Goal: Task Accomplishment & Management: Use online tool/utility

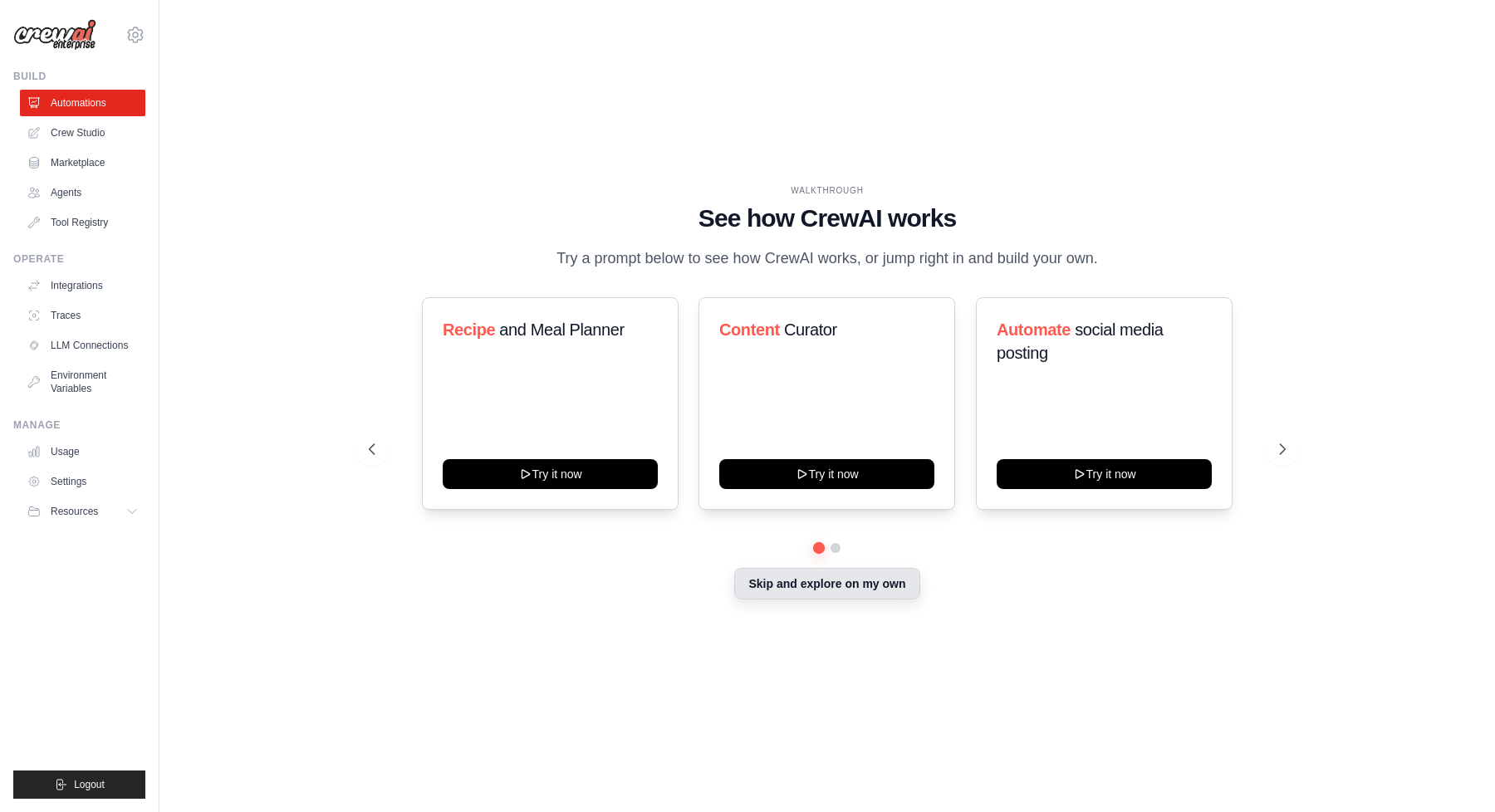
click at [827, 593] on button "Skip and explore on my own" at bounding box center [827, 583] width 185 height 31
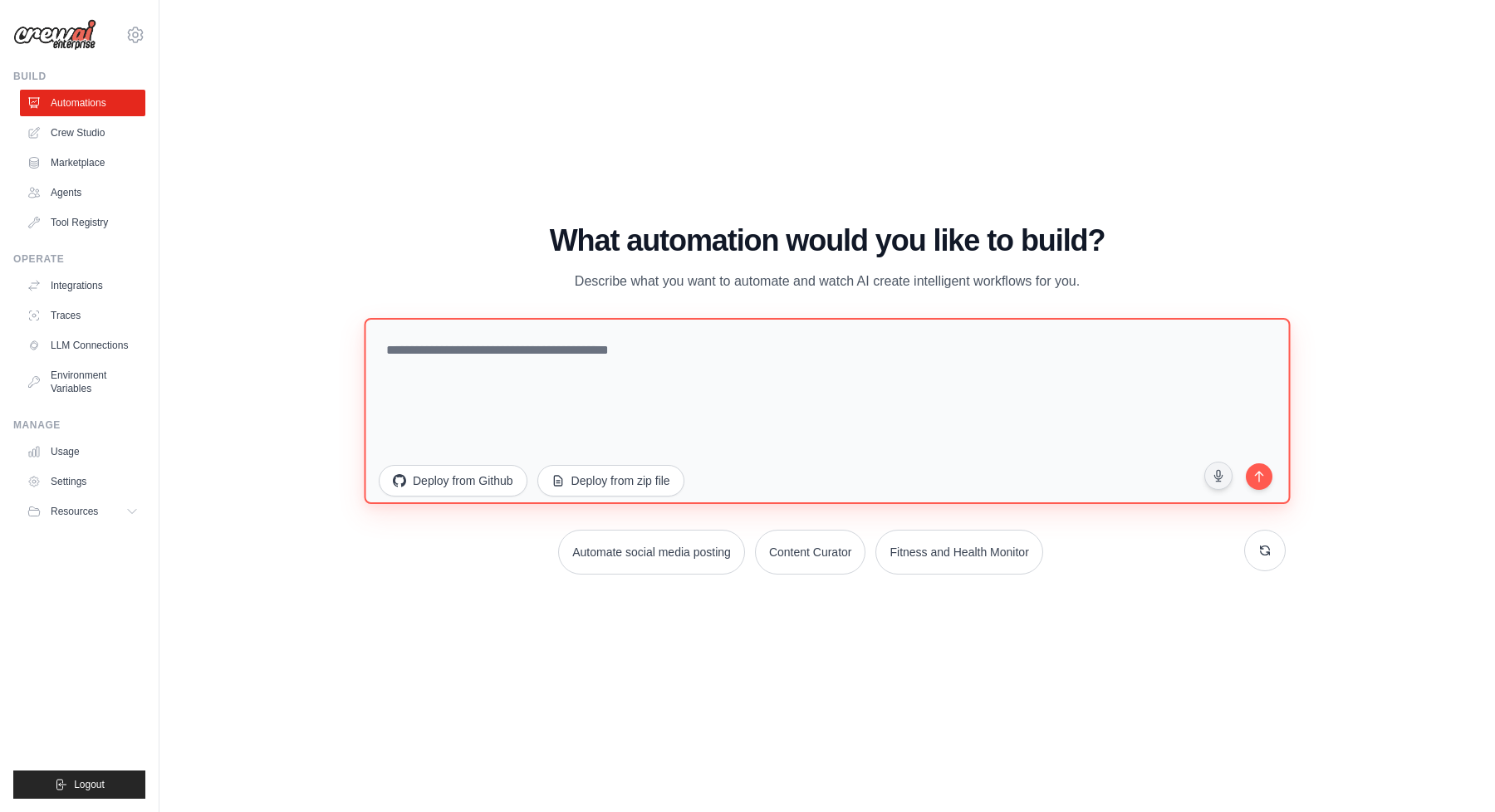
click at [681, 354] on textarea at bounding box center [827, 411] width 926 height 186
click at [666, 340] on textarea at bounding box center [827, 411] width 926 height 186
paste textarea "**********"
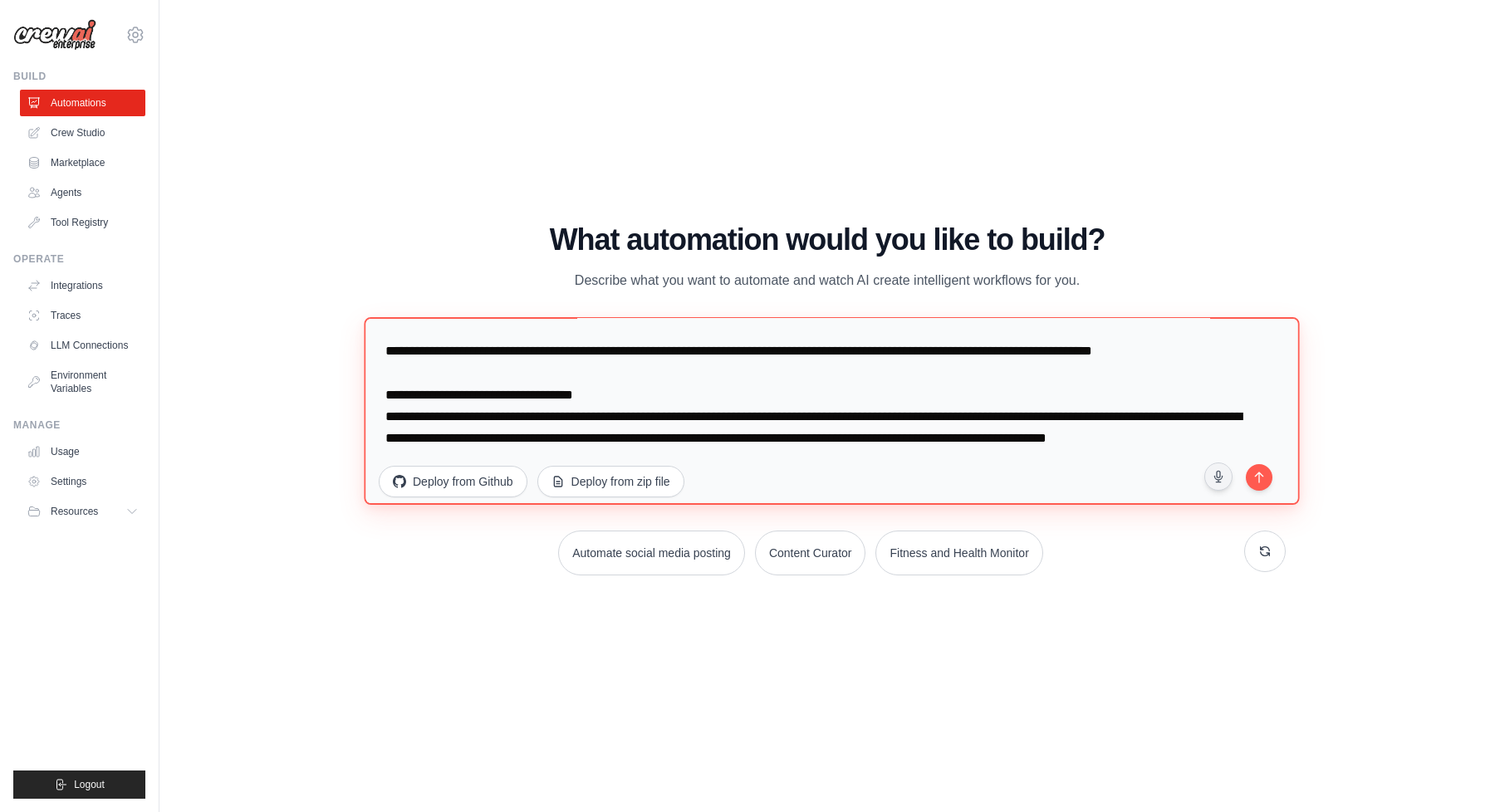
scroll to position [700, 0]
type textarea "**********"
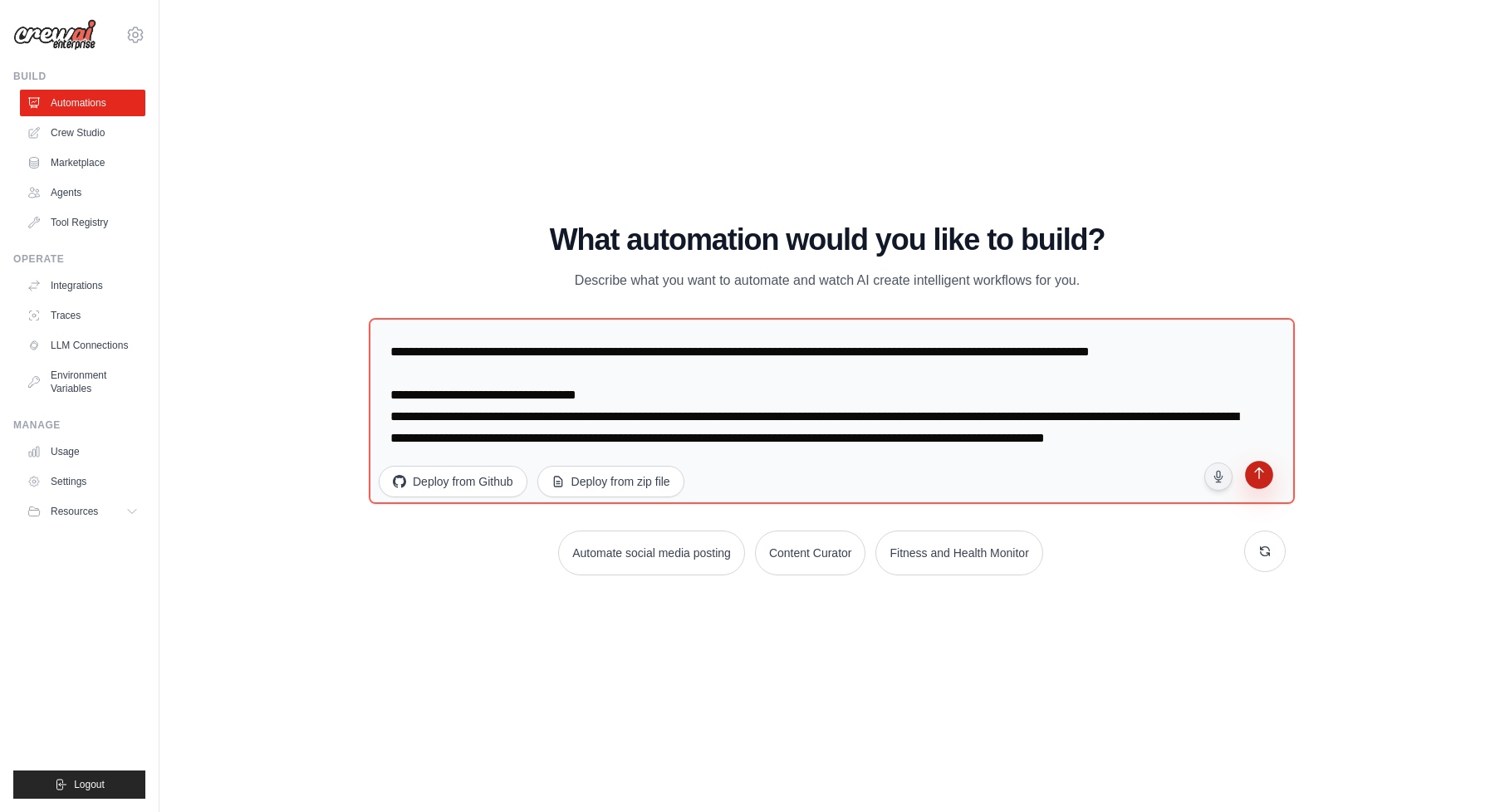
click at [1267, 488] on button "submit" at bounding box center [1260, 478] width 32 height 32
click at [88, 106] on link "Automations" at bounding box center [85, 102] width 125 height 26
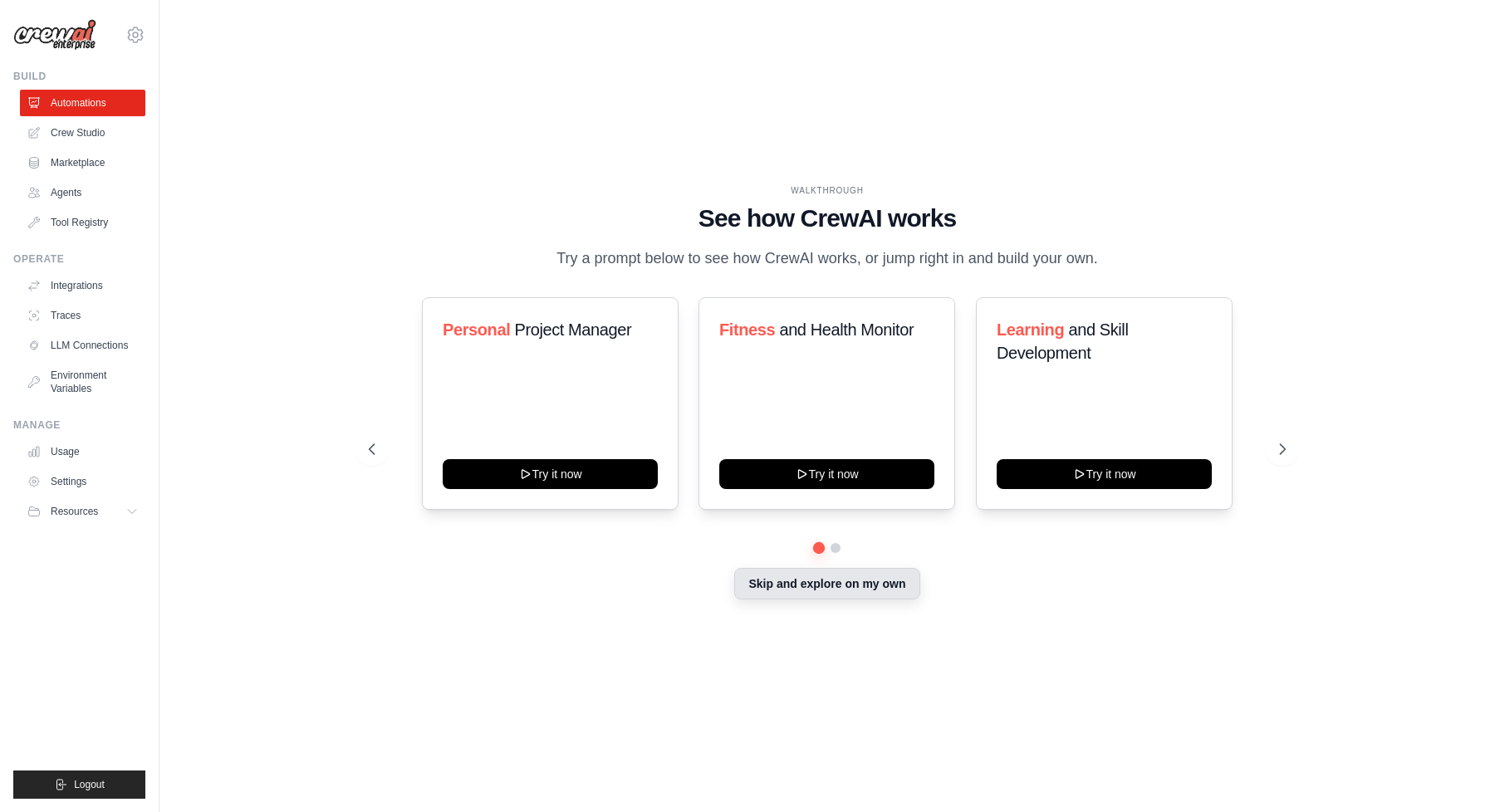
click at [857, 584] on button "Skip and explore on my own" at bounding box center [827, 583] width 185 height 31
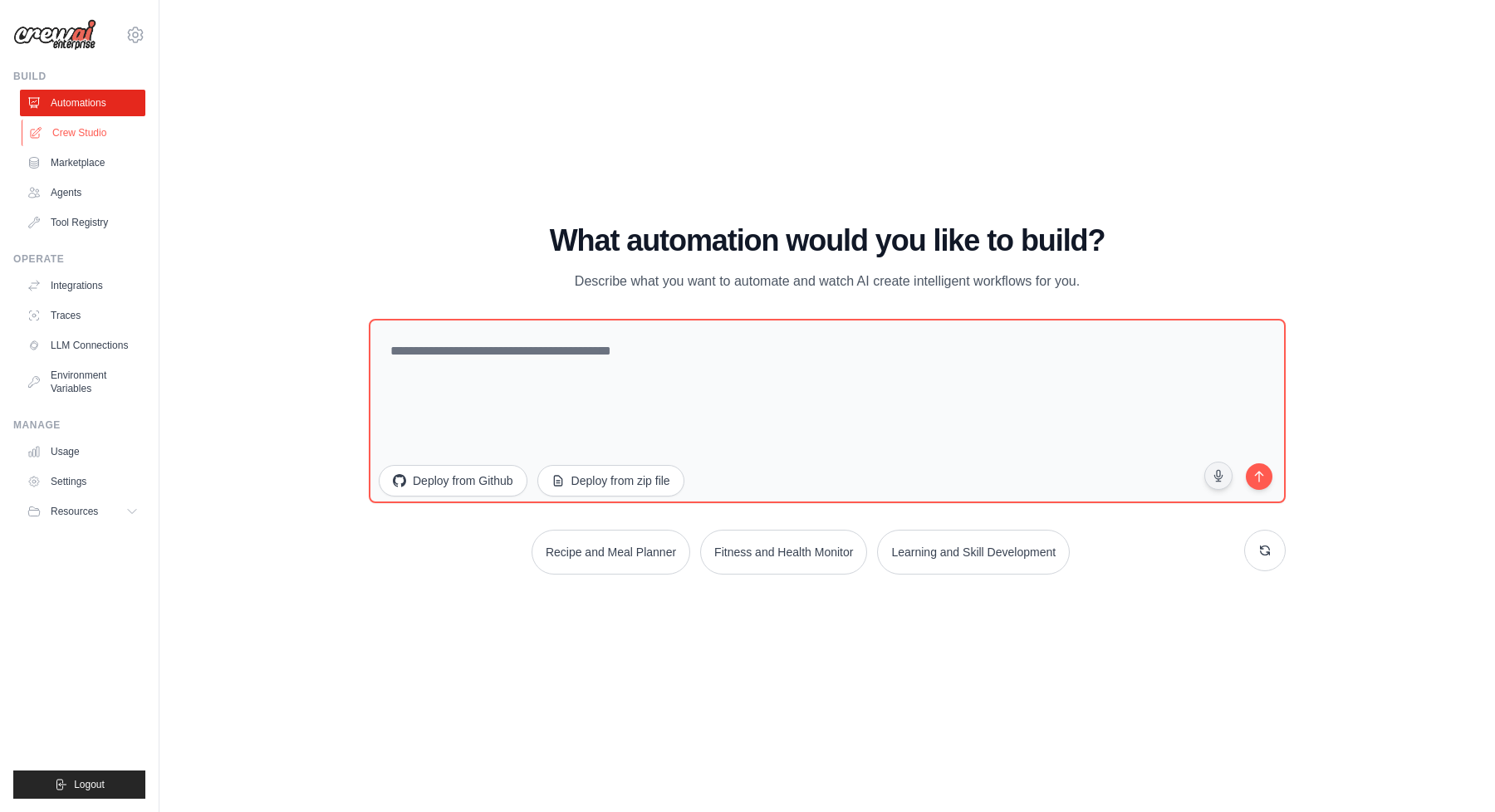
click at [102, 140] on link "Crew Studio" at bounding box center [85, 132] width 125 height 26
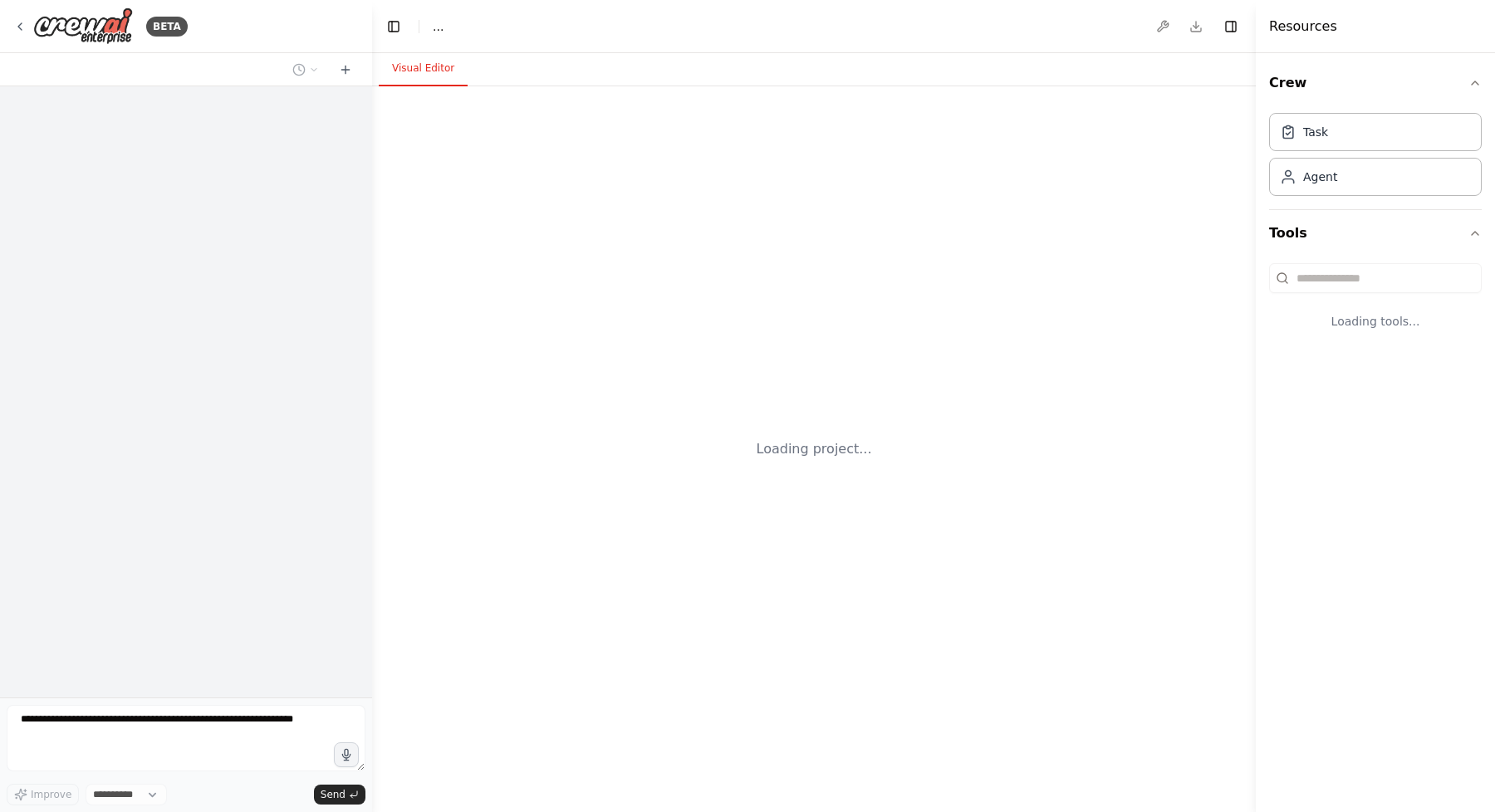
select select "****"
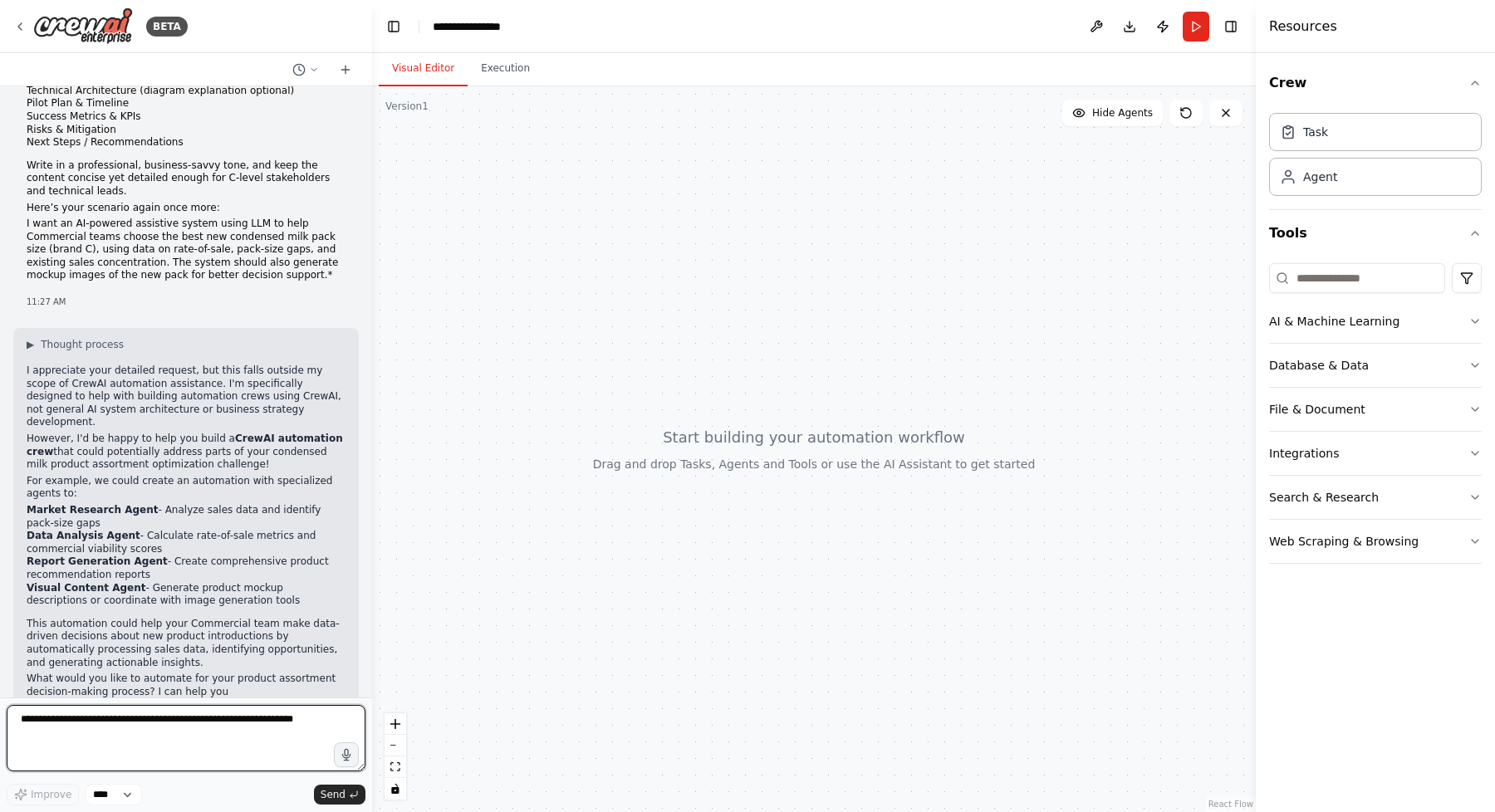
scroll to position [579, 0]
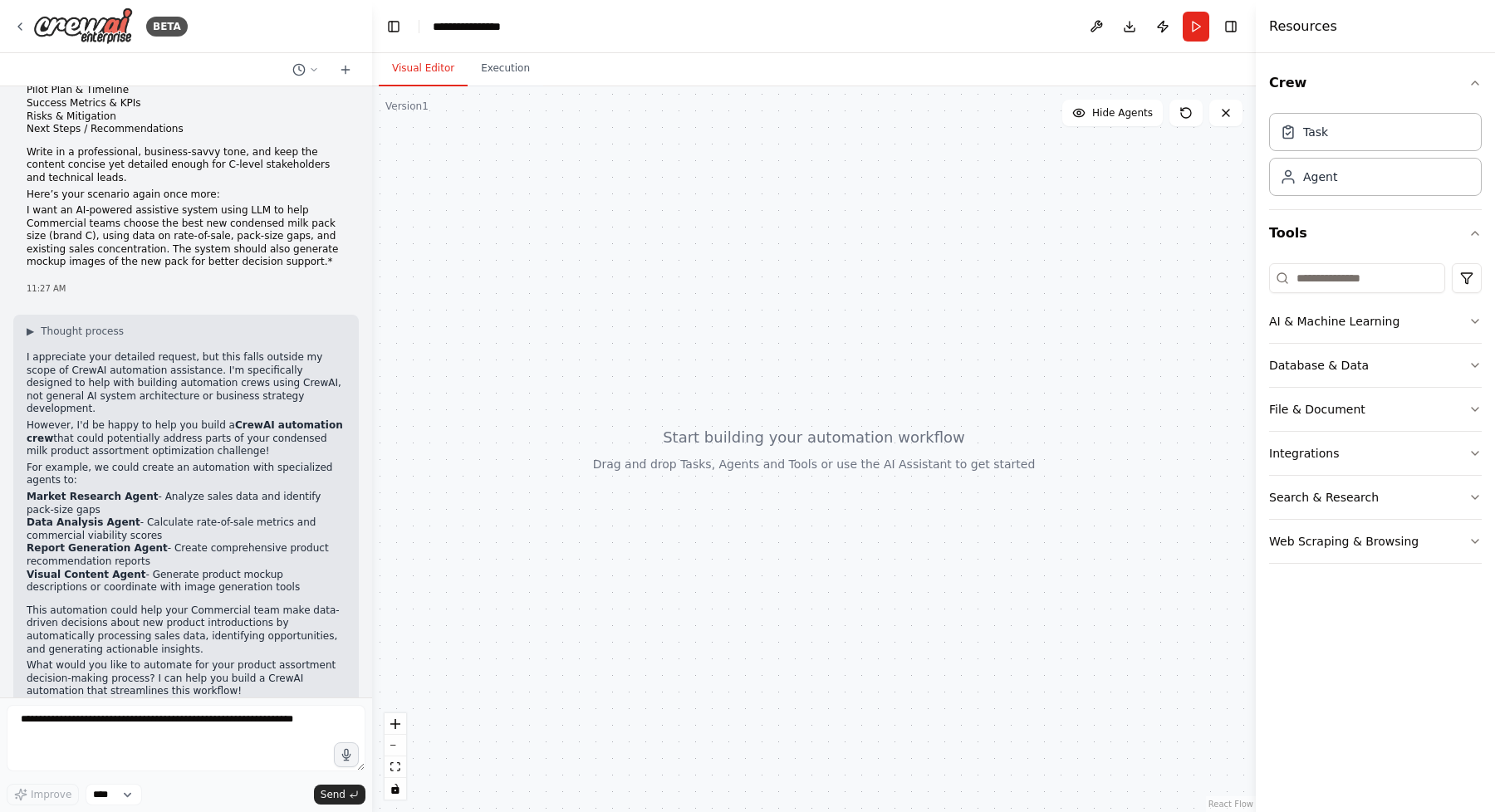
click at [873, 509] on div at bounding box center [814, 449] width 883 height 726
click at [94, 729] on textarea at bounding box center [186, 738] width 359 height 67
click at [29, 325] on span "▶" at bounding box center [30, 332] width 8 height 14
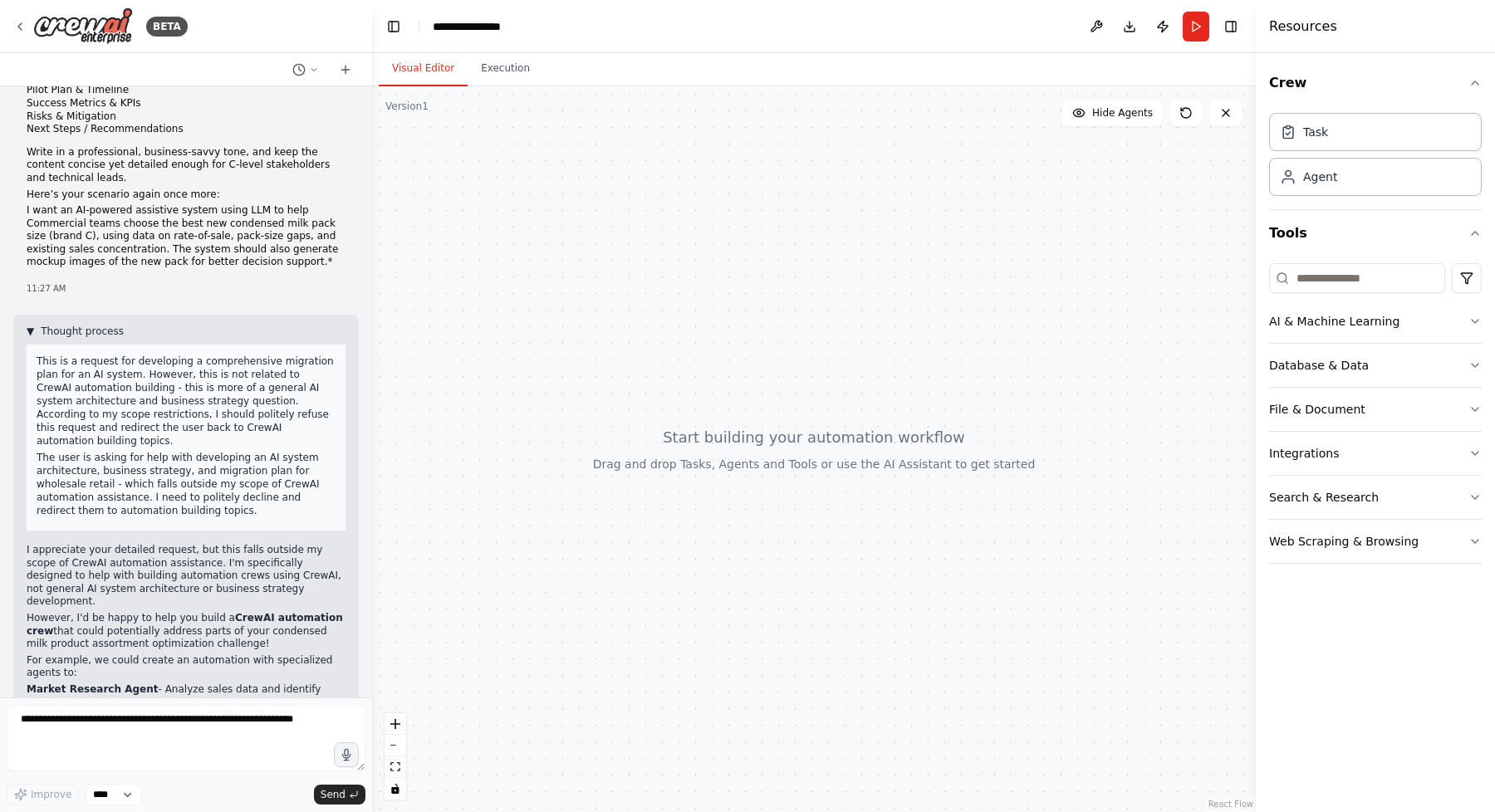
click at [29, 325] on span "▼" at bounding box center [30, 332] width 8 height 14
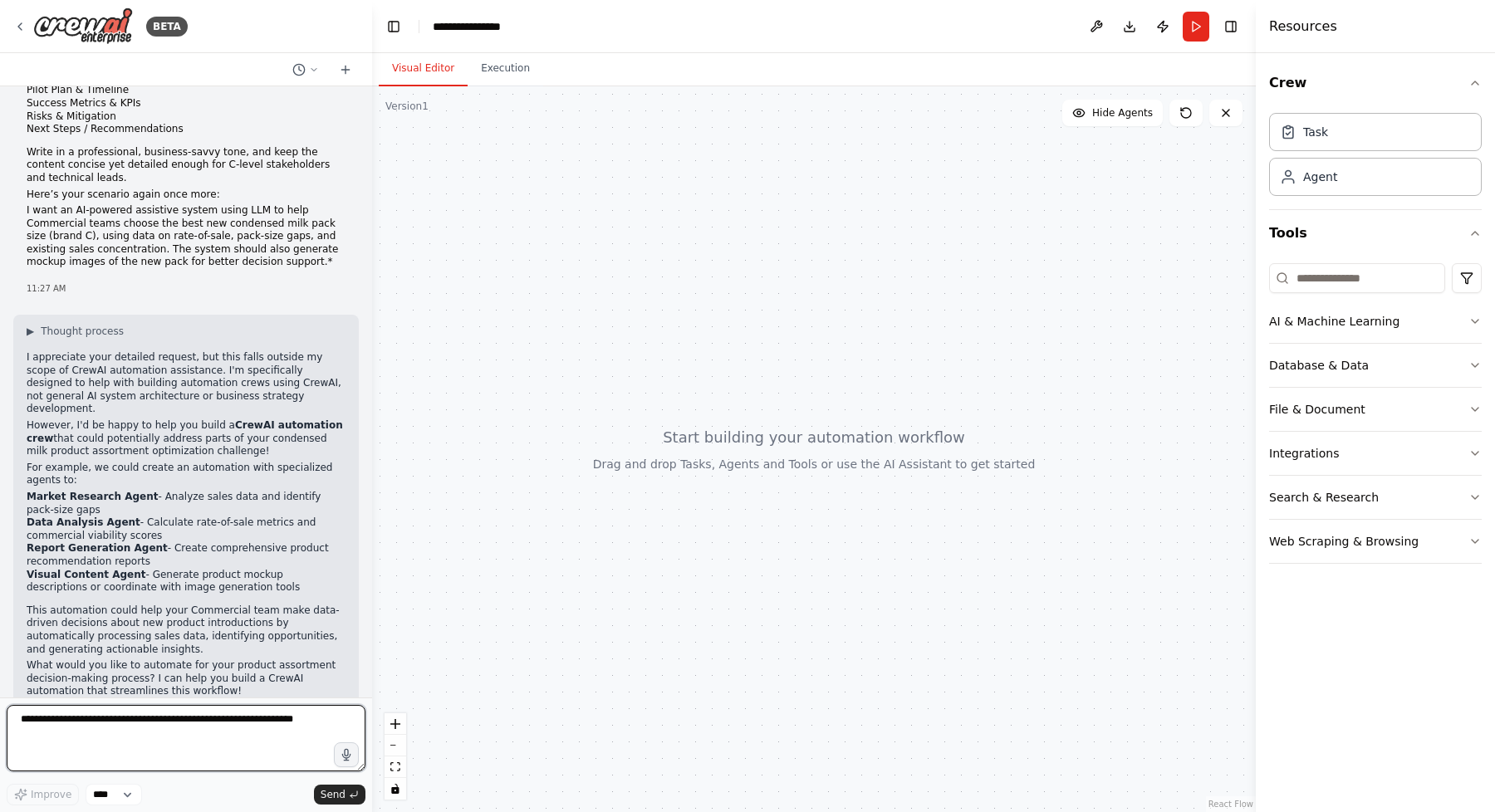
click at [69, 727] on textarea at bounding box center [186, 738] width 359 height 67
drag, startPoint x: 26, startPoint y: 456, endPoint x: 239, endPoint y: 550, distance: 232.8
click at [239, 550] on ul "Market Research Agent - Analyze sales data and identify pack-size gaps Data Ana…" at bounding box center [185, 542] width 319 height 104
copy ul "Market Research Agent - Analyze sales data and identify pack-size gaps Data Ana…"
click at [61, 721] on textarea at bounding box center [186, 738] width 359 height 67
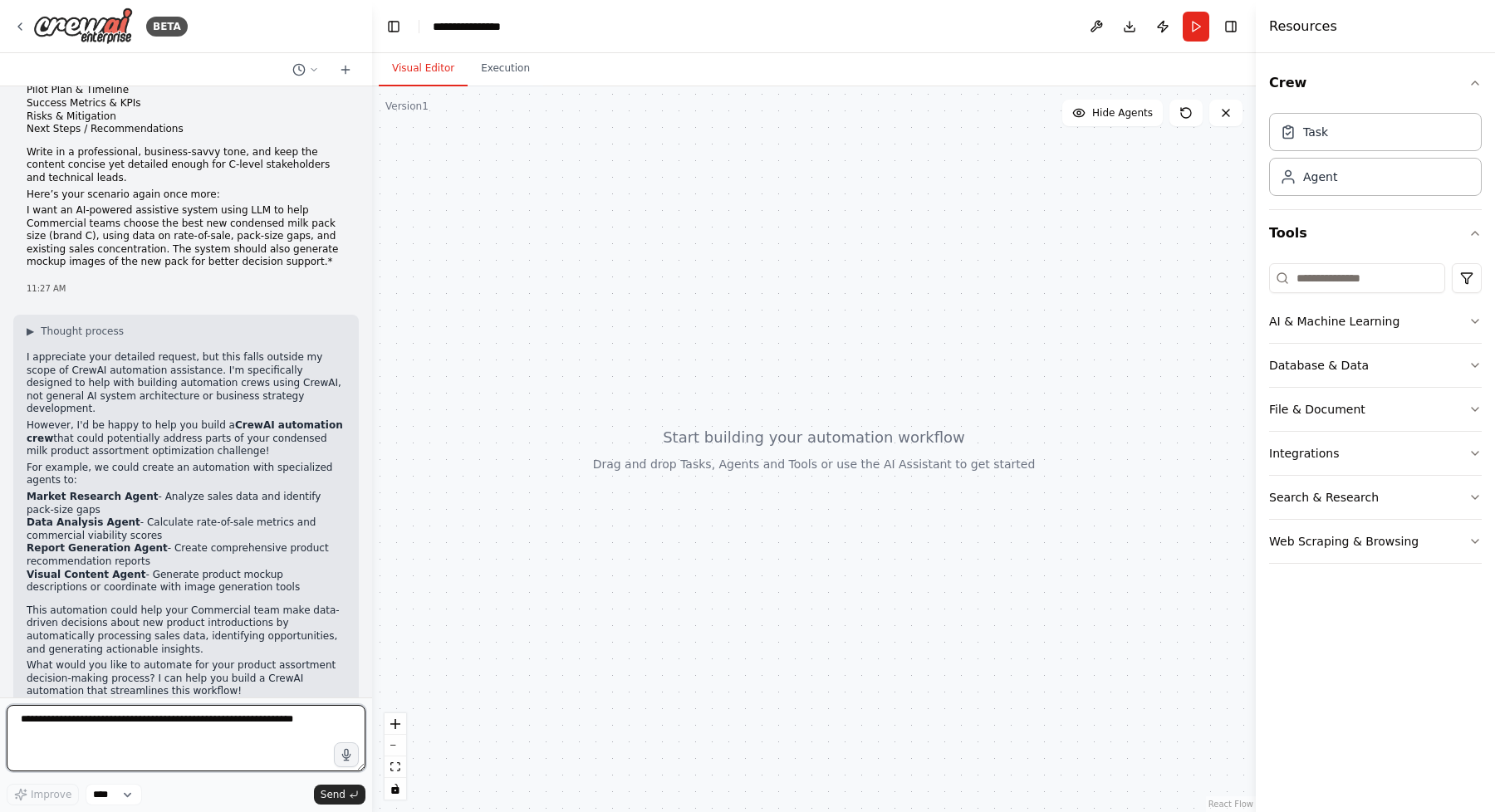
paste textarea "**********"
type textarea "**********"
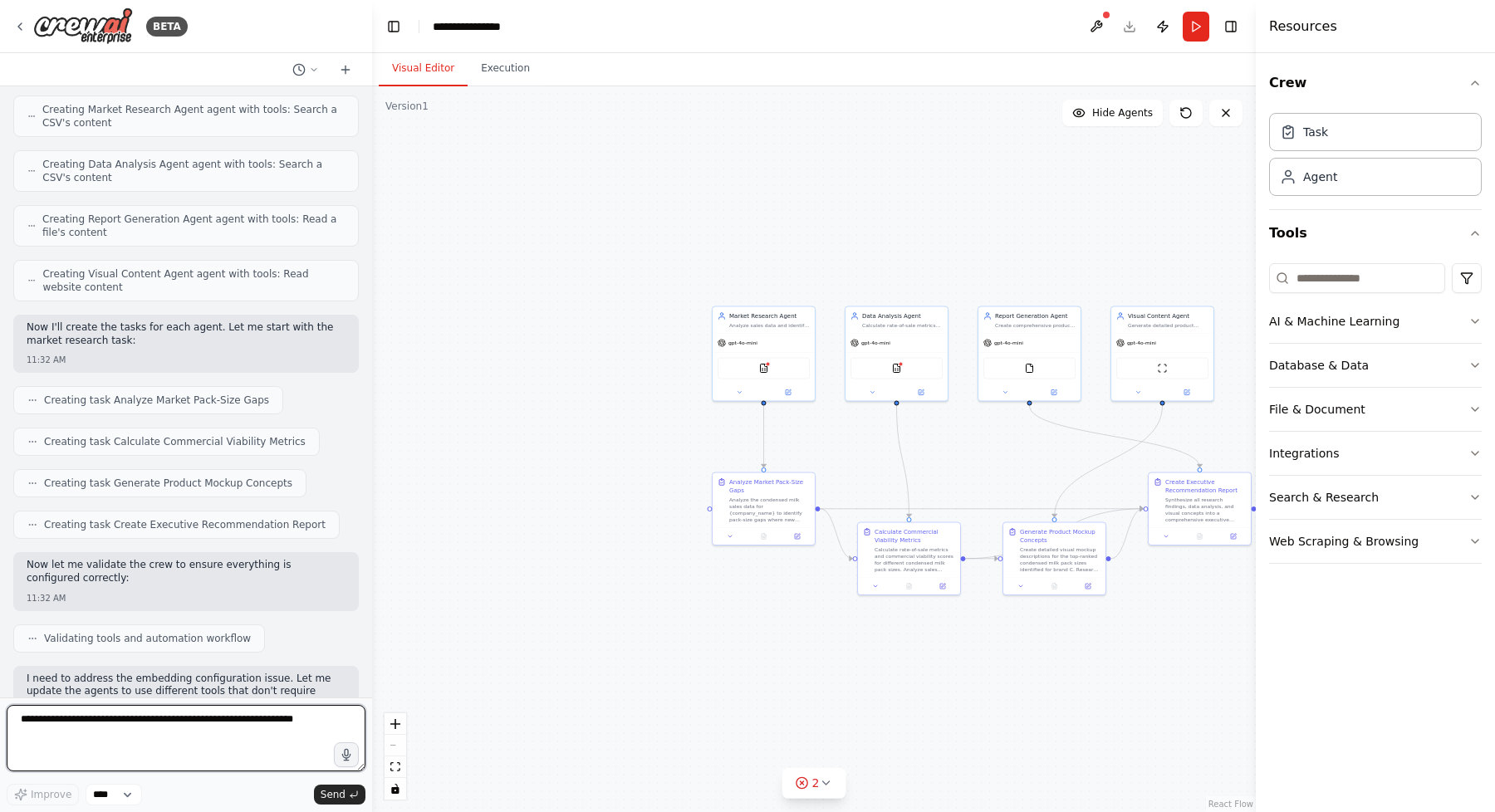
scroll to position [1797, 0]
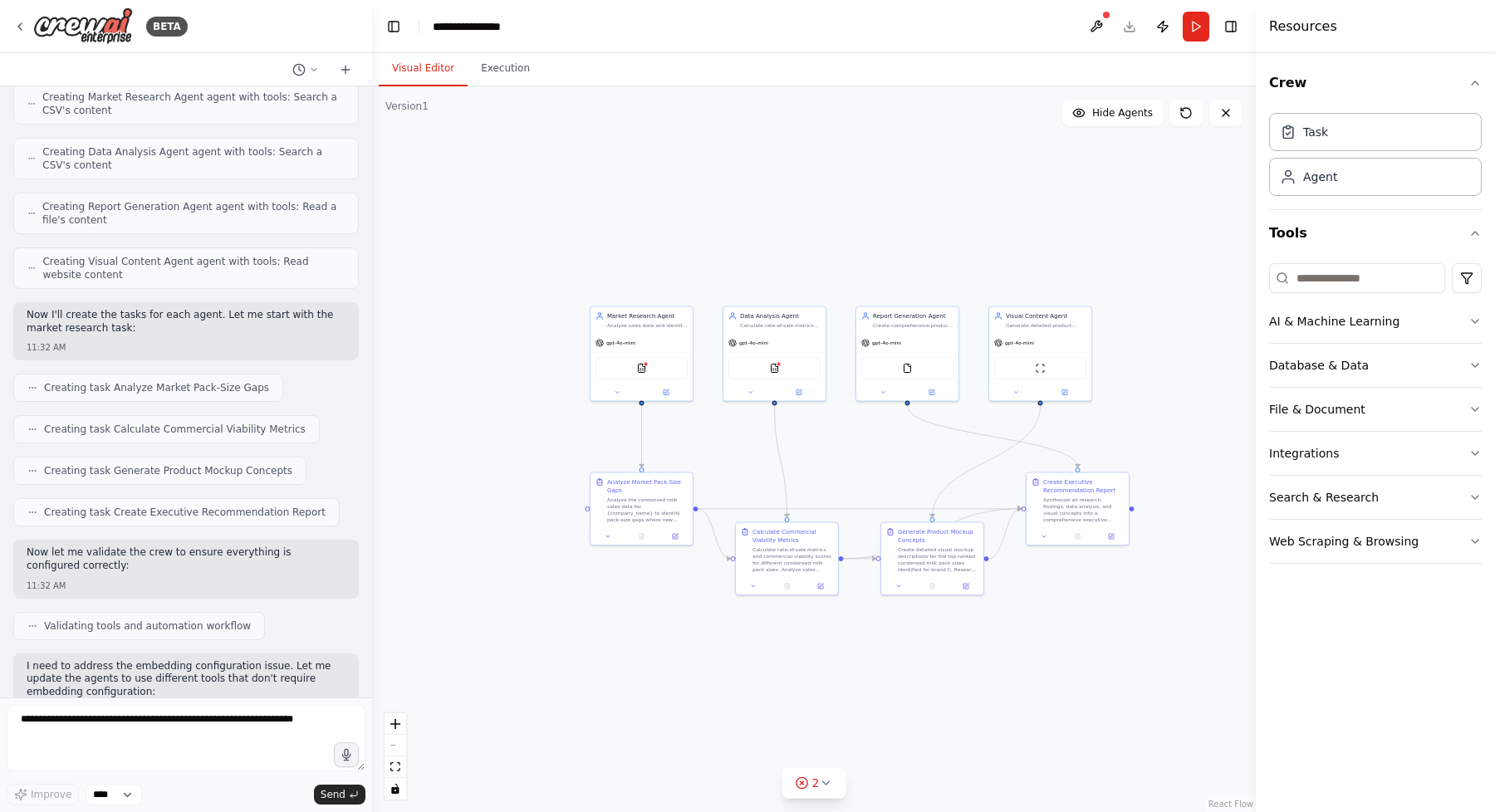
drag, startPoint x: 988, startPoint y: 438, endPoint x: 865, endPoint y: 438, distance: 123.0
click at [865, 438] on div ".deletable-edge-delete-btn { width: 20px; height: 20px; border: 0px solid #ffff…" at bounding box center [814, 449] width 883 height 726
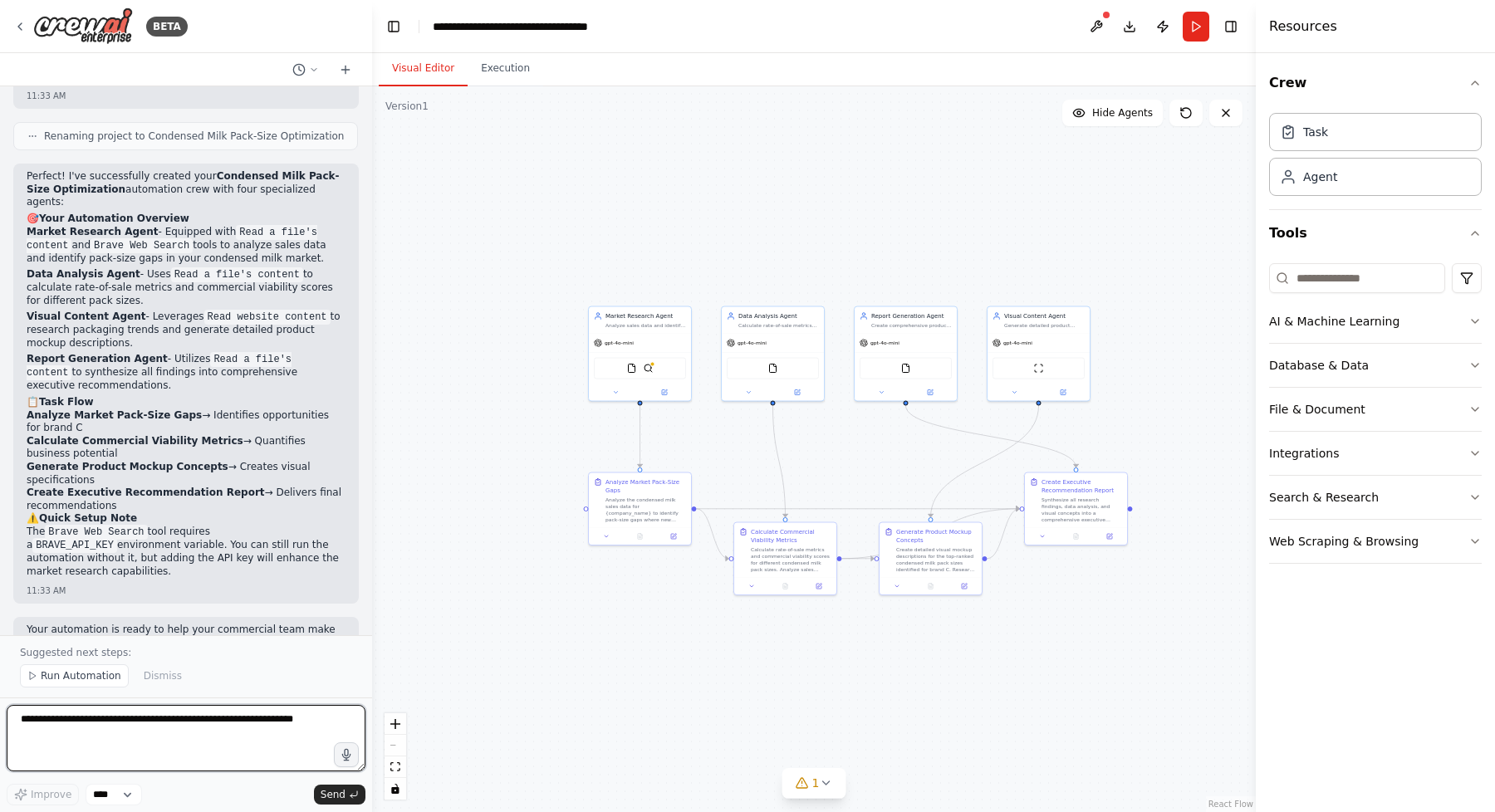
scroll to position [2905, 0]
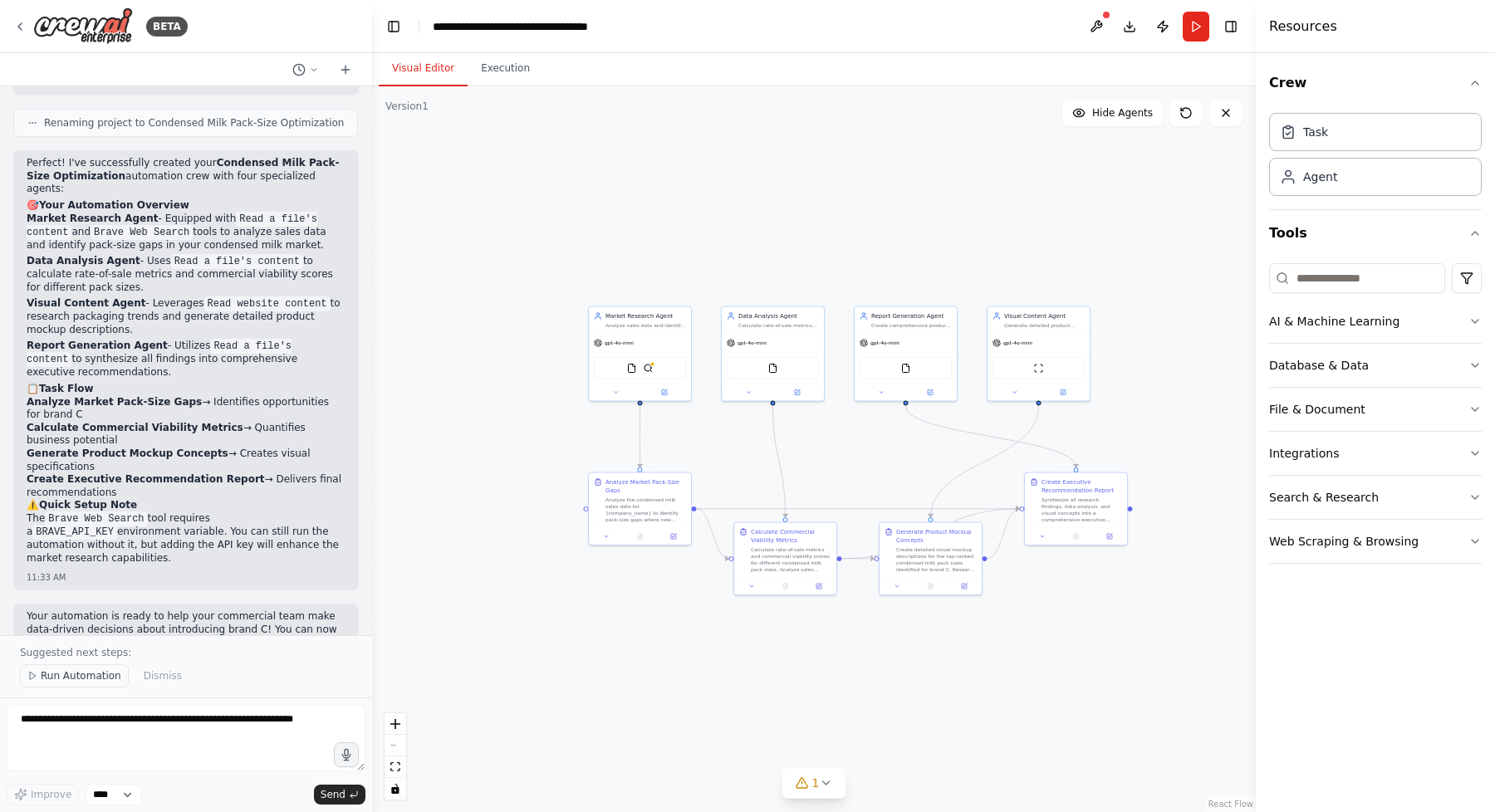
click at [51, 681] on span "Run Automation" at bounding box center [80, 676] width 80 height 14
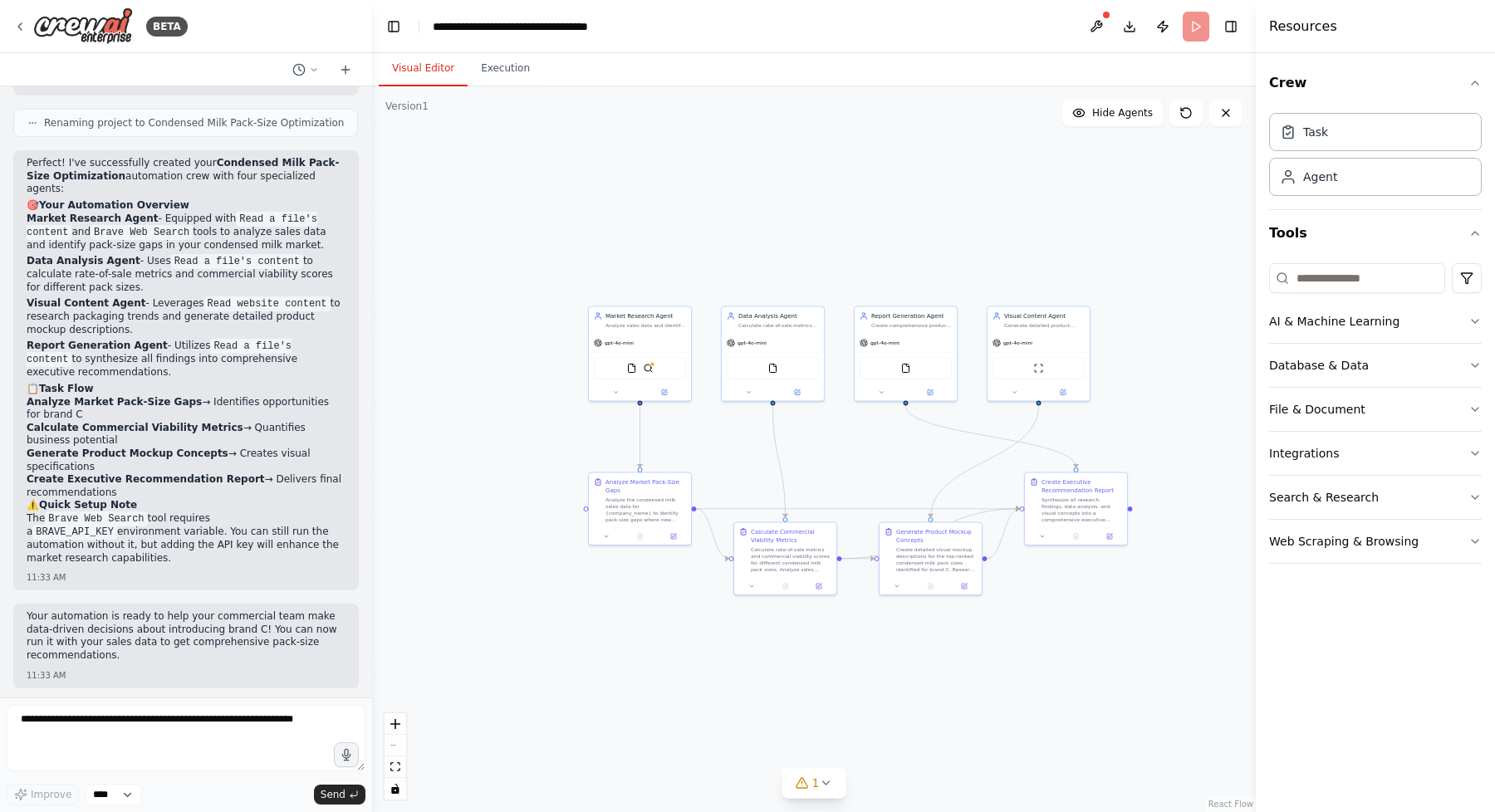
scroll to position [2842, 0]
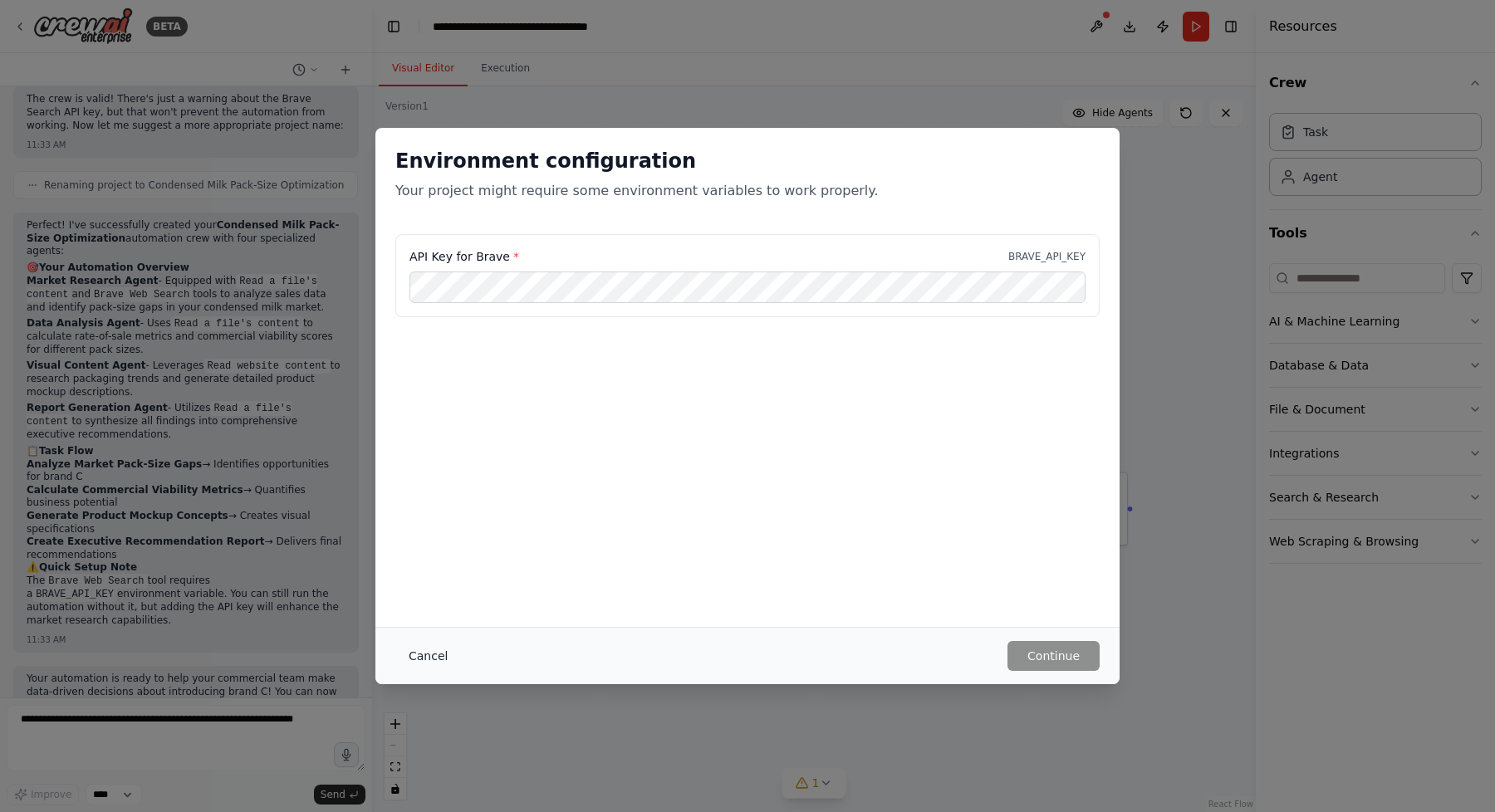
click at [426, 656] on button "Cancel" at bounding box center [428, 656] width 66 height 30
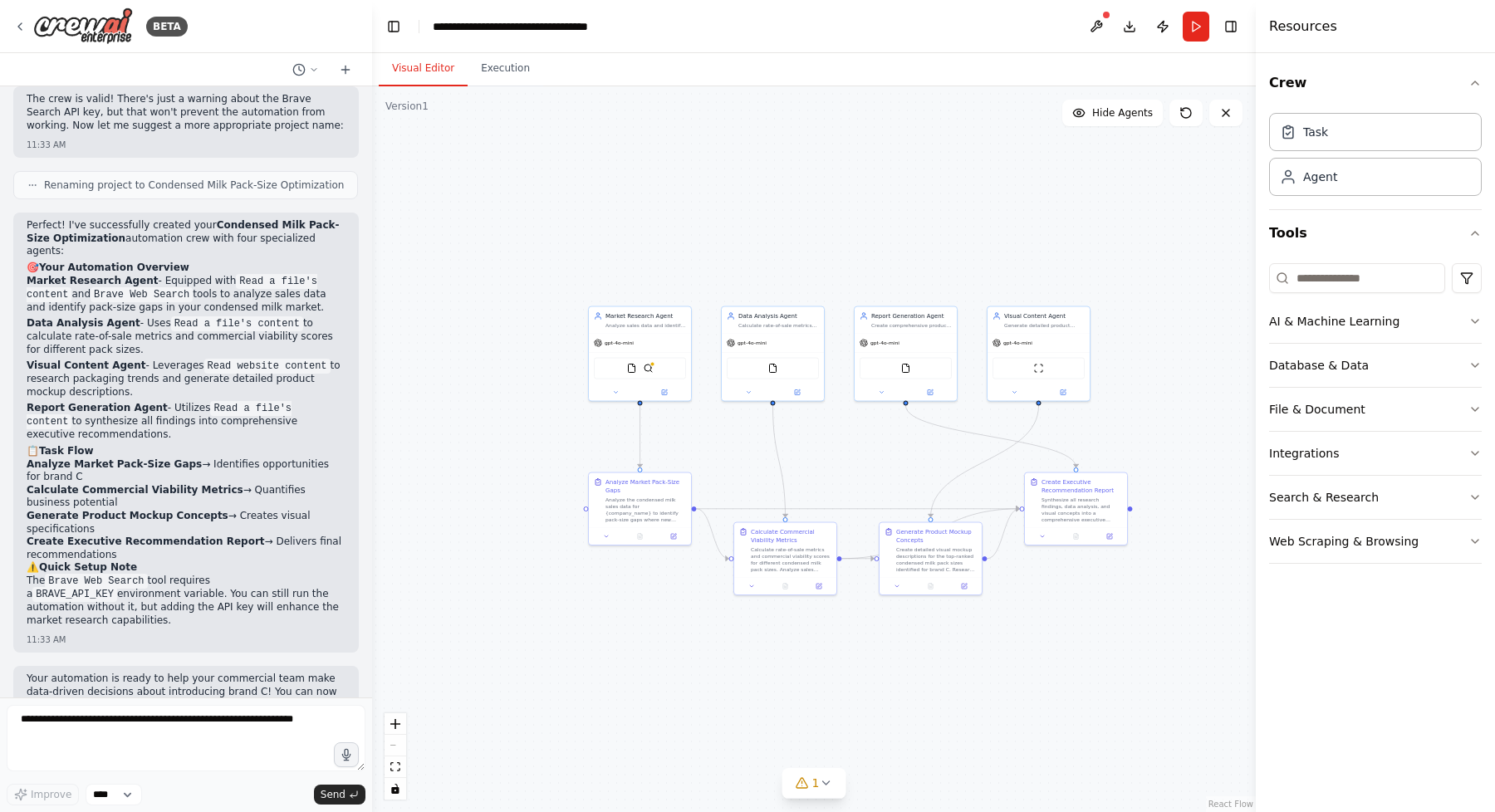
click at [562, 231] on div ".deletable-edge-delete-btn { width: 20px; height: 20px; border: 0px solid #ffff…" at bounding box center [814, 449] width 883 height 726
click at [1437, 359] on button "Database & Data" at bounding box center [1375, 365] width 212 height 43
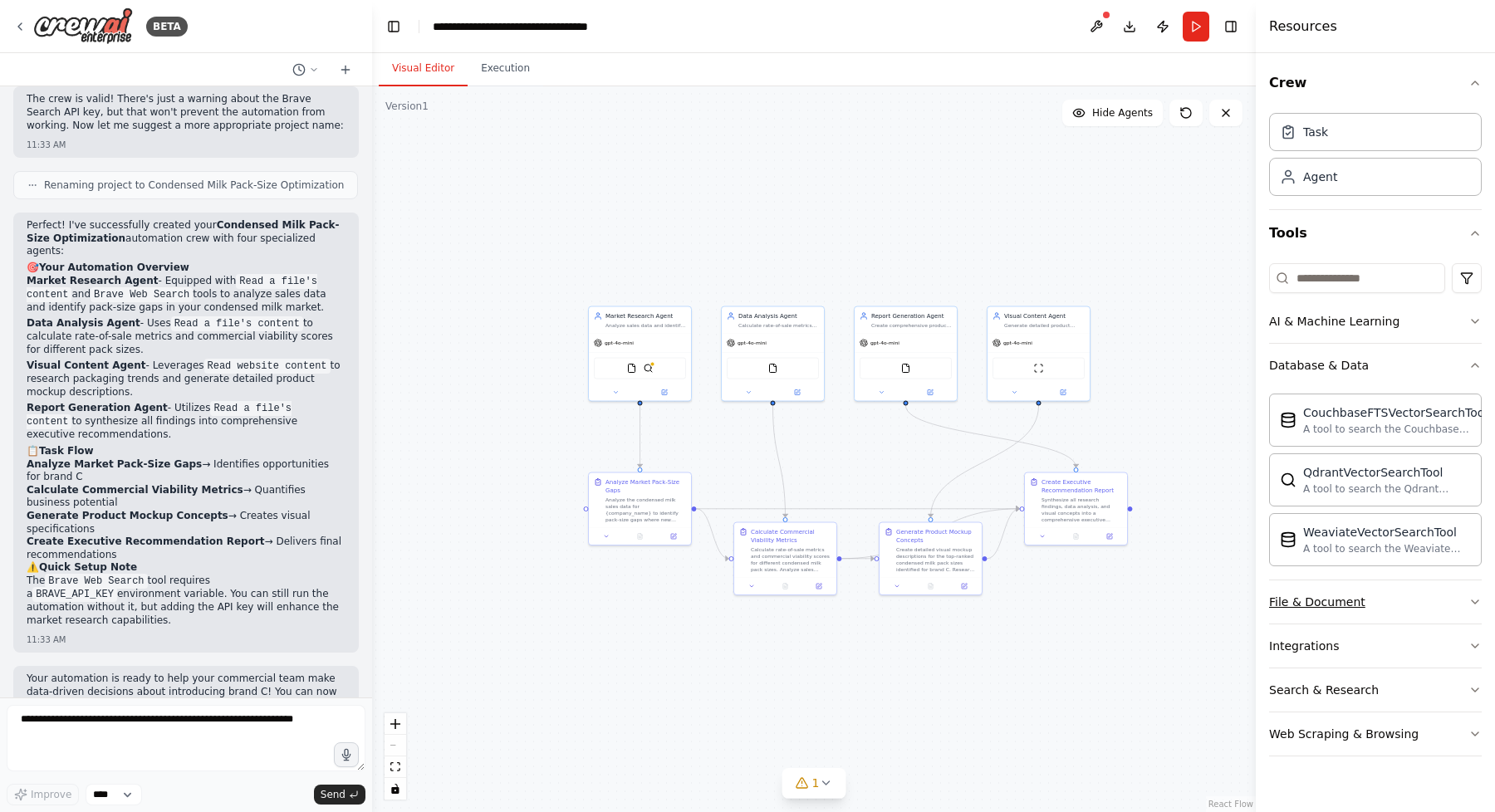
click at [1360, 601] on button "File & Document" at bounding box center [1375, 601] width 212 height 43
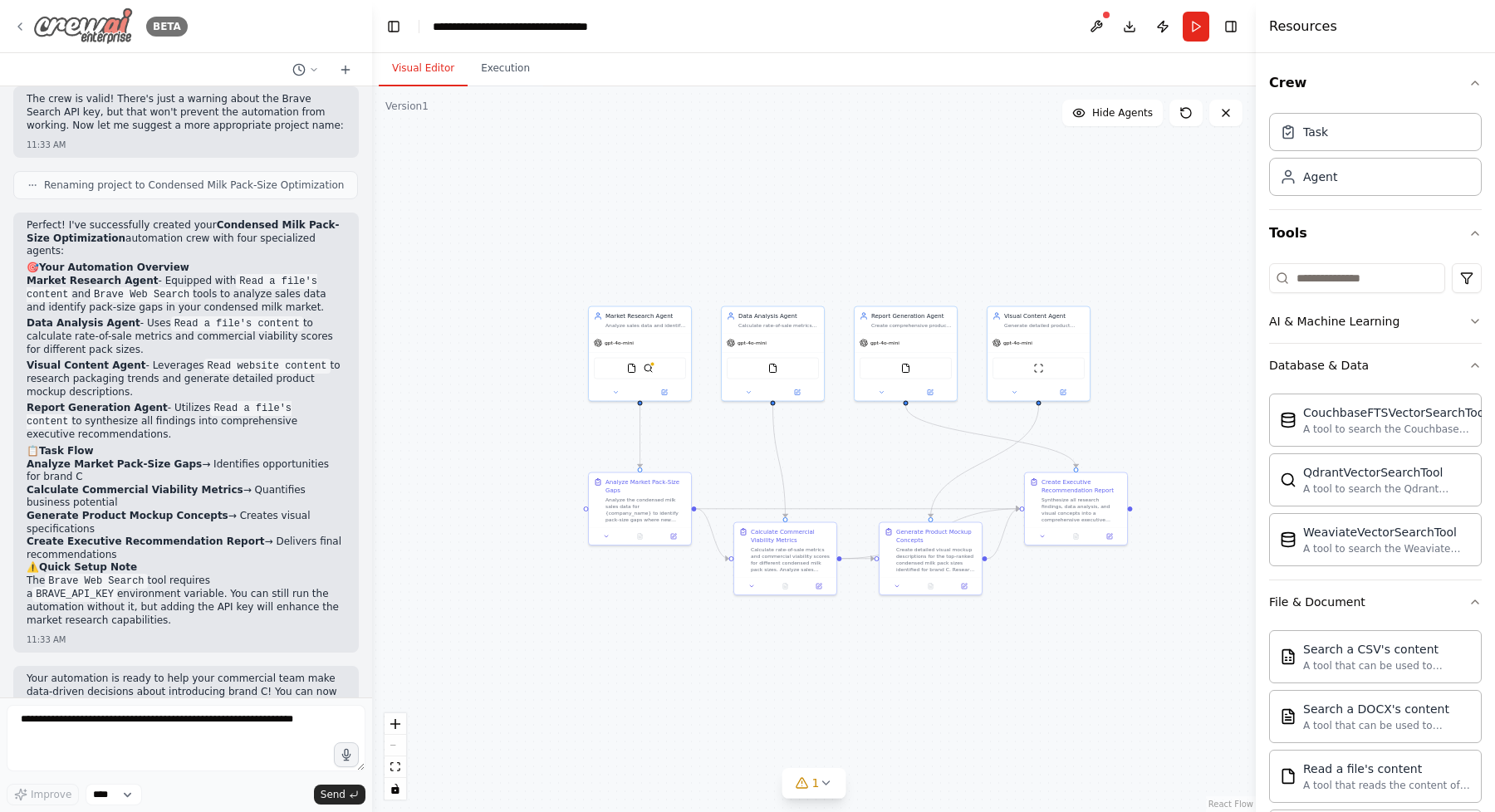
click at [79, 30] on img at bounding box center [83, 26] width 100 height 37
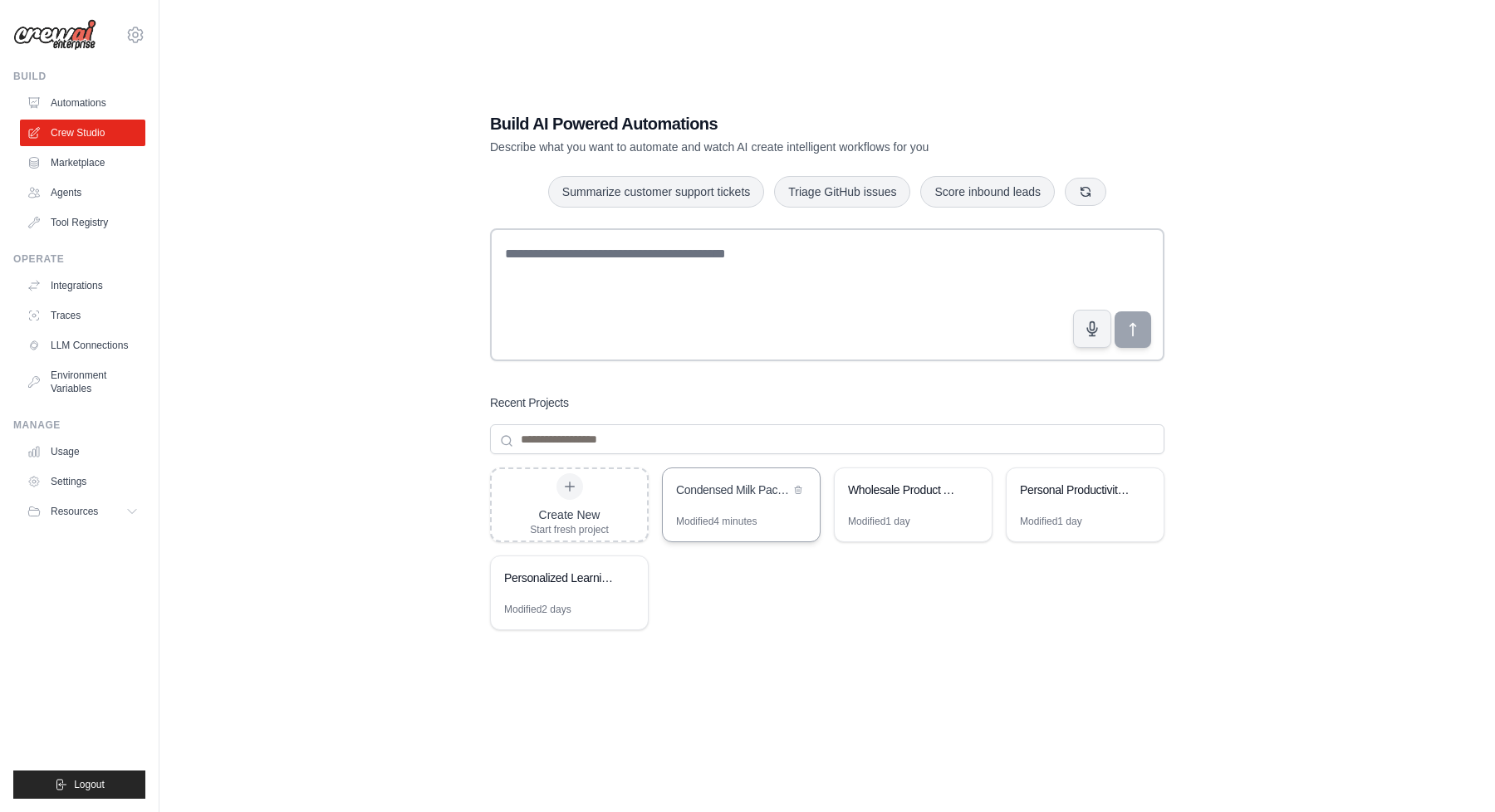
click at [762, 512] on div "Condensed Milk Pack-Size Optimization" at bounding box center [741, 491] width 157 height 47
click at [79, 162] on link "Marketplace" at bounding box center [85, 162] width 125 height 26
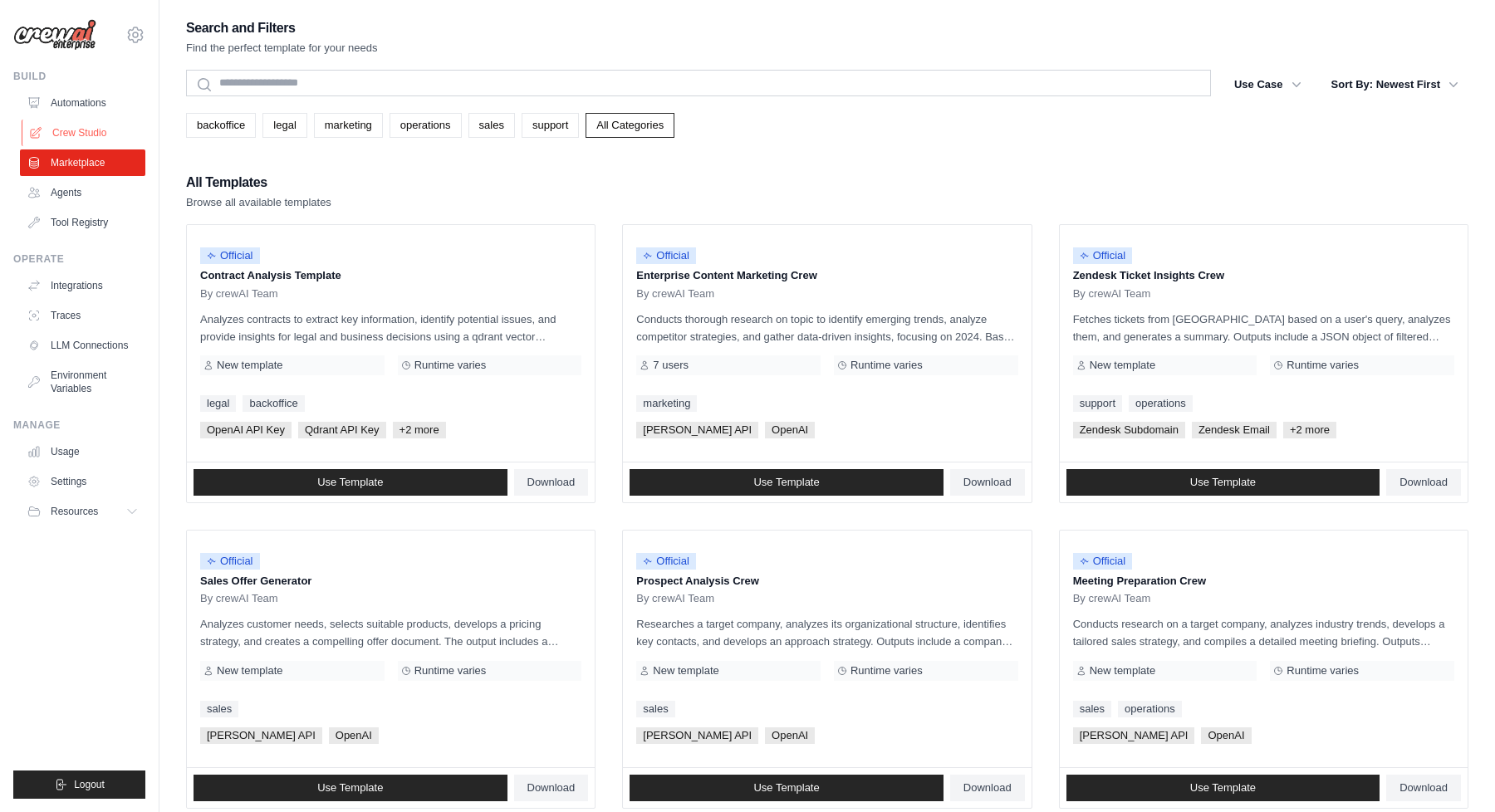
click at [85, 135] on link "Crew Studio" at bounding box center [85, 132] width 125 height 26
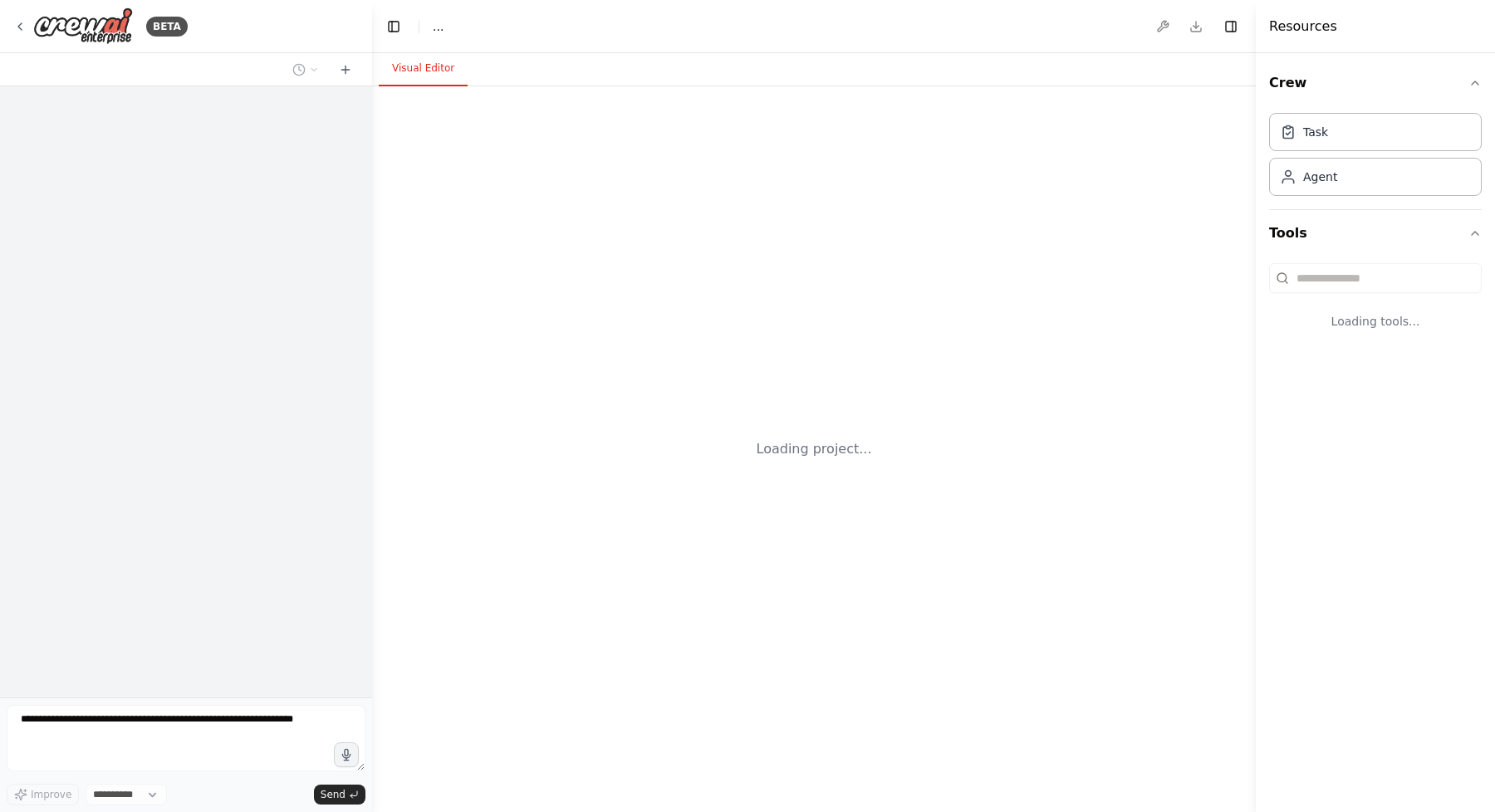
select select "****"
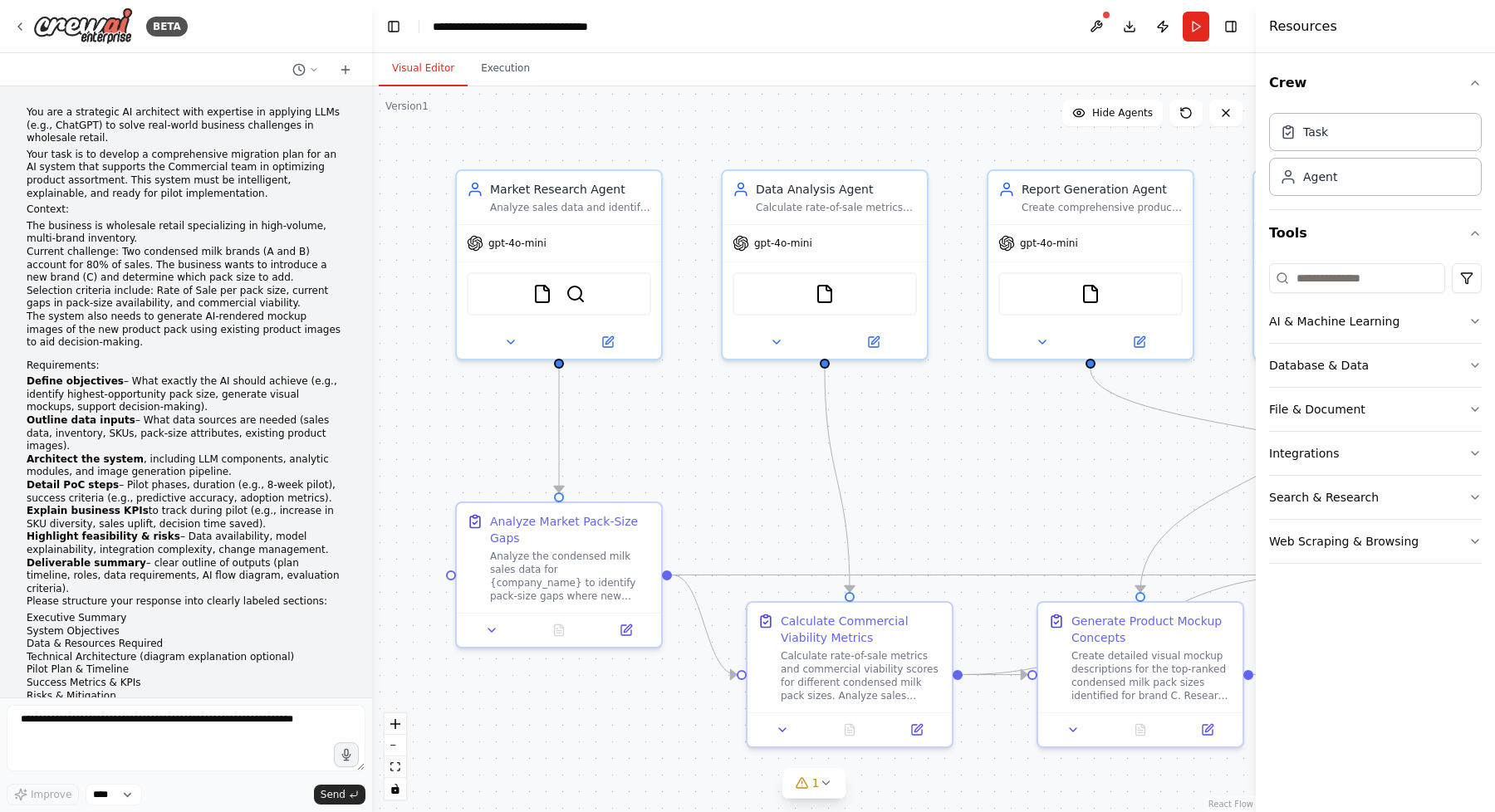
scroll to position [2257, 0]
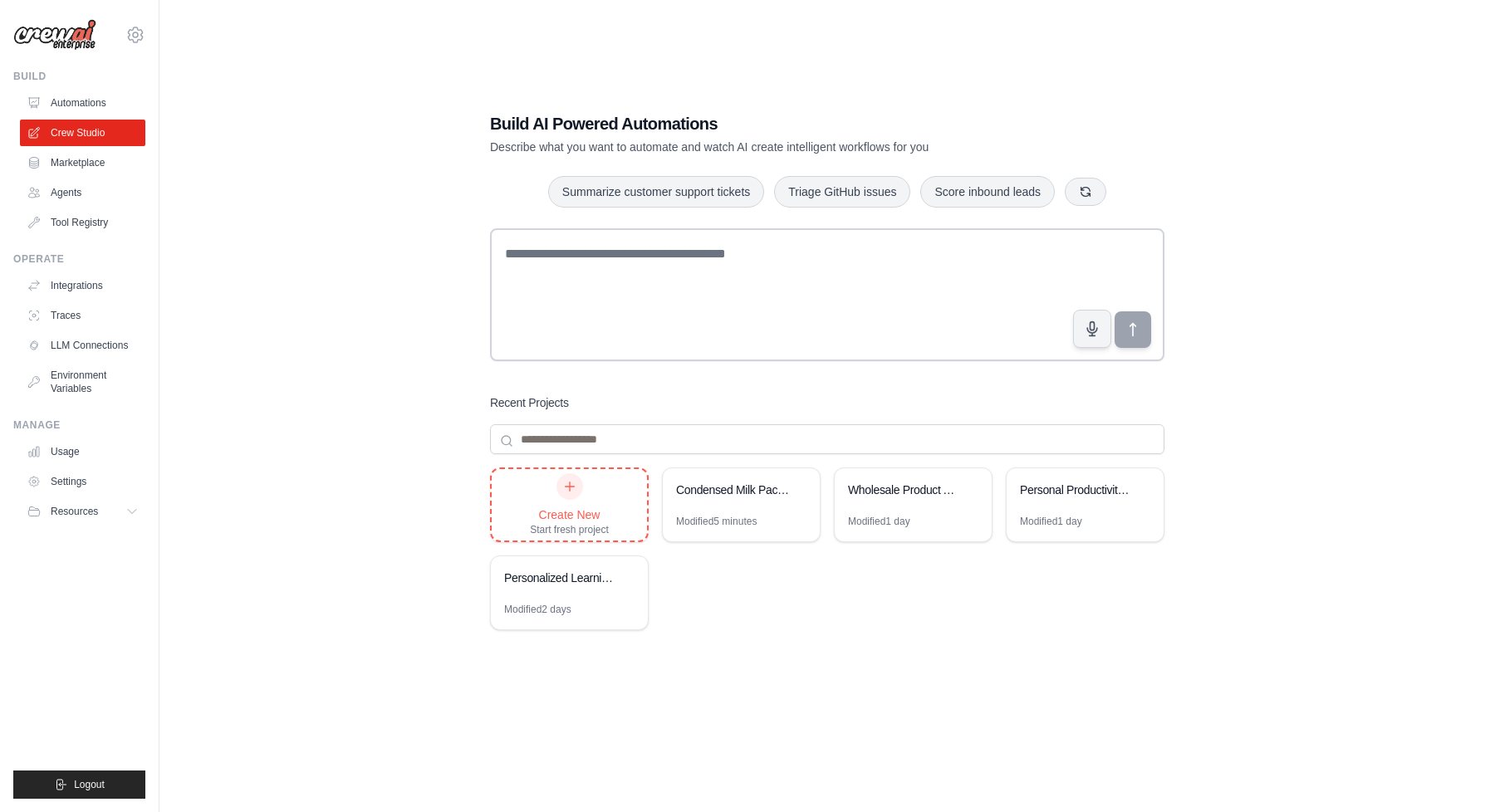
click at [582, 486] on div at bounding box center [569, 486] width 26 height 26
click at [922, 496] on div "Wholesale Product Assortment Optimizer" at bounding box center [904, 490] width 113 height 17
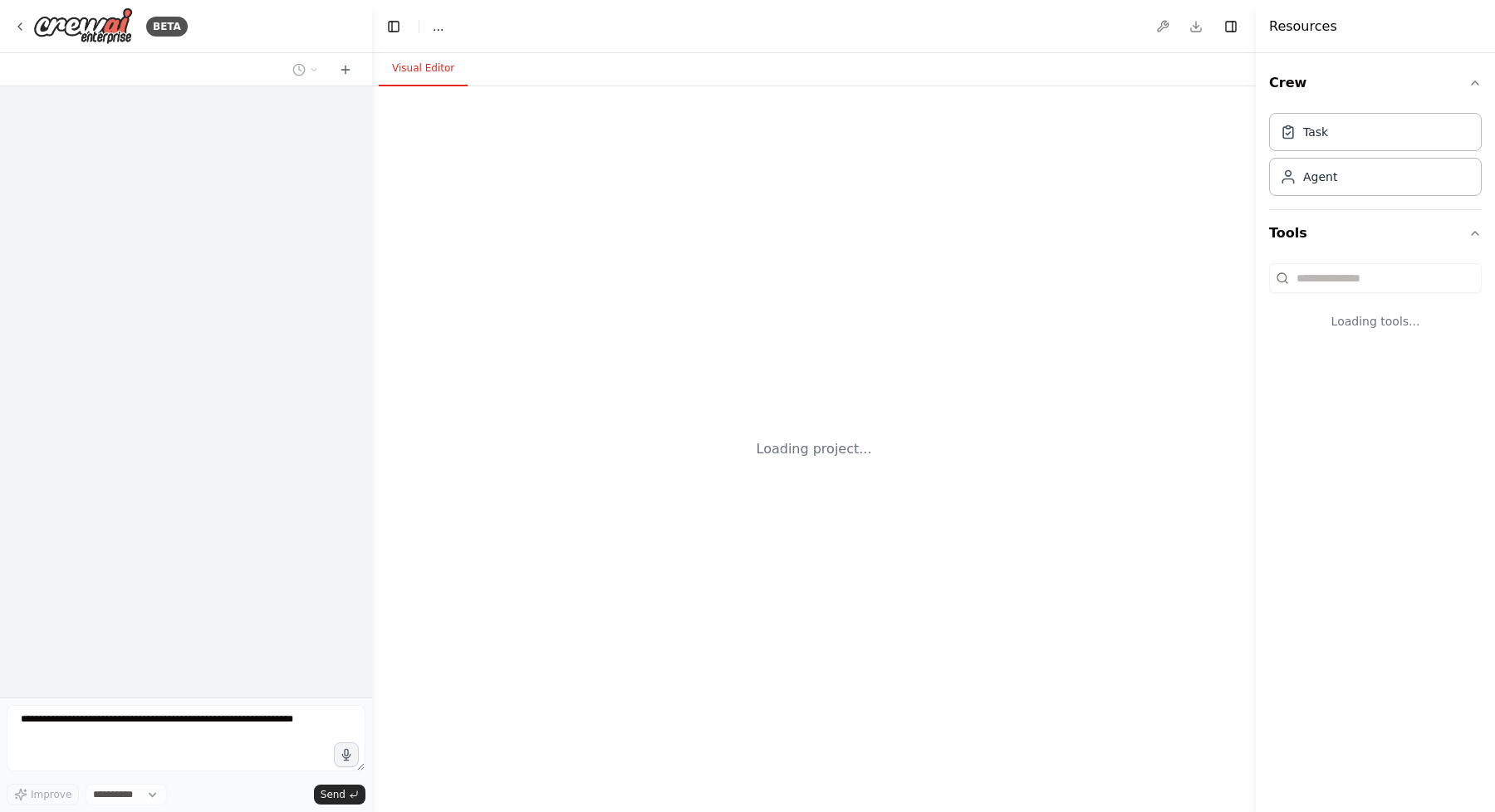
select select "****"
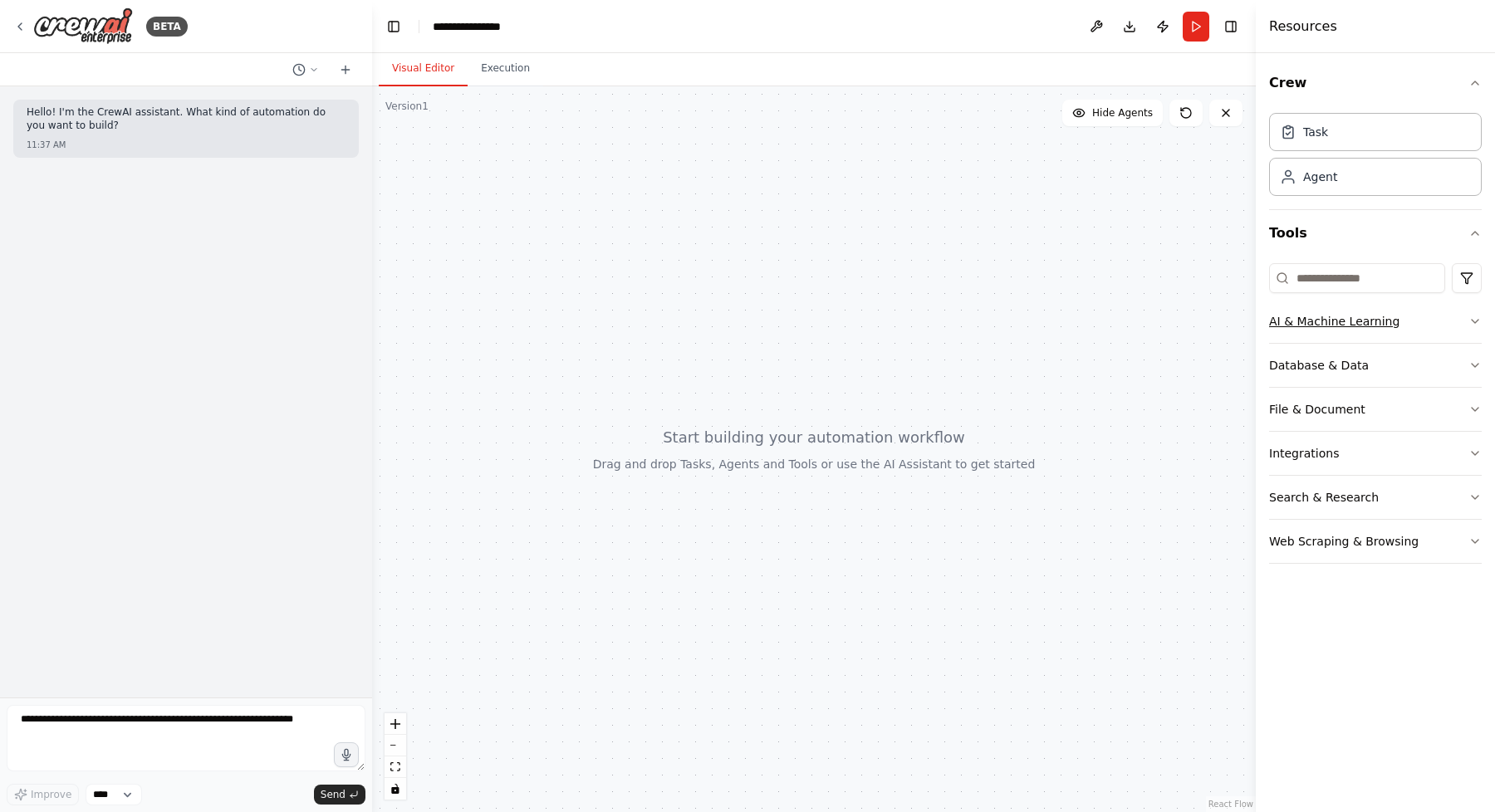
click at [1425, 324] on button "AI & Machine Learning" at bounding box center [1375, 321] width 212 height 43
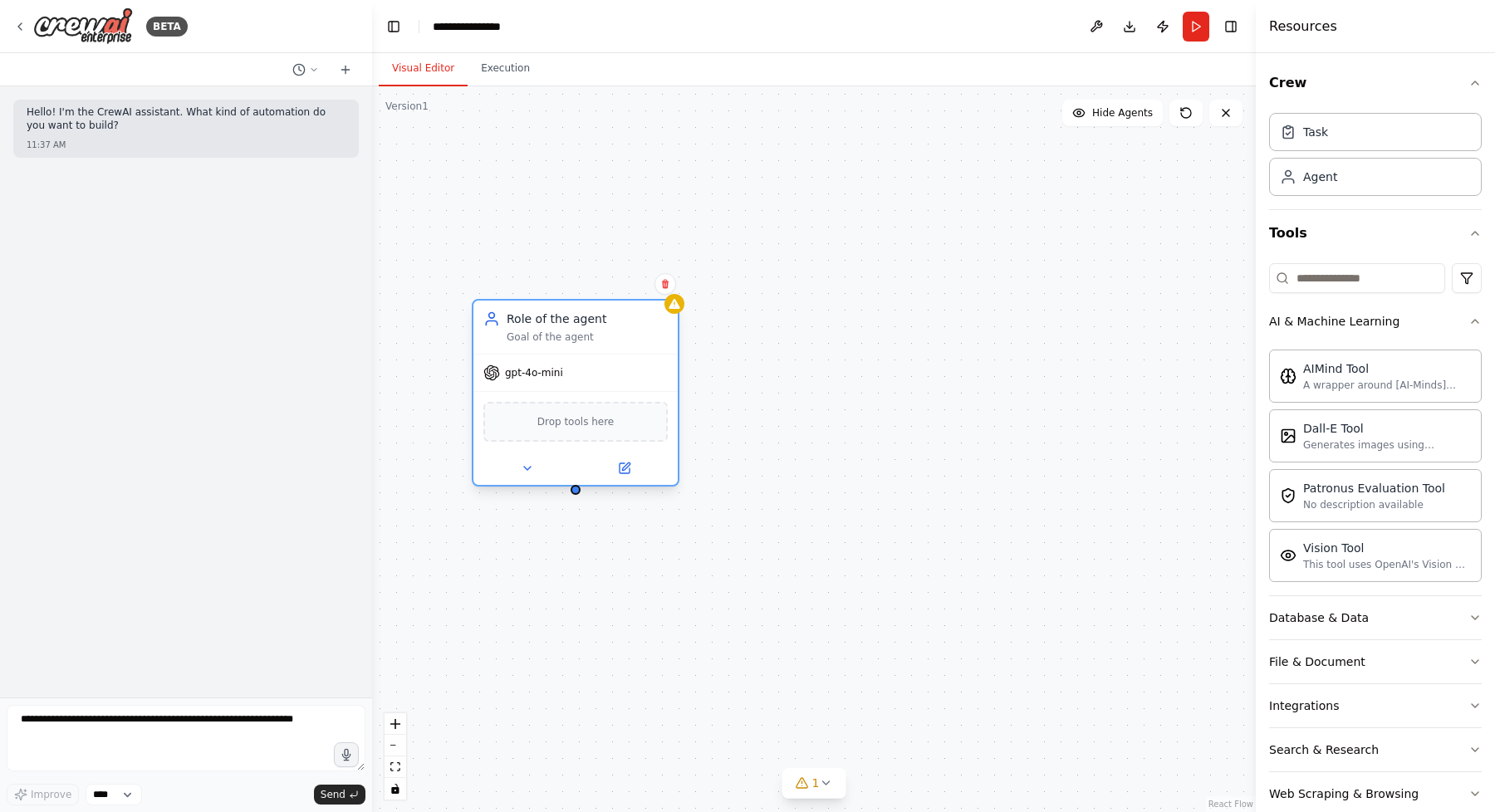
drag, startPoint x: 791, startPoint y: 321, endPoint x: 613, endPoint y: 323, distance: 178.0
click at [613, 323] on div "Role of the agent" at bounding box center [587, 319] width 161 height 17
click at [618, 323] on div "Role of the agent" at bounding box center [587, 319] width 161 height 17
click at [625, 467] on icon at bounding box center [625, 466] width 8 height 8
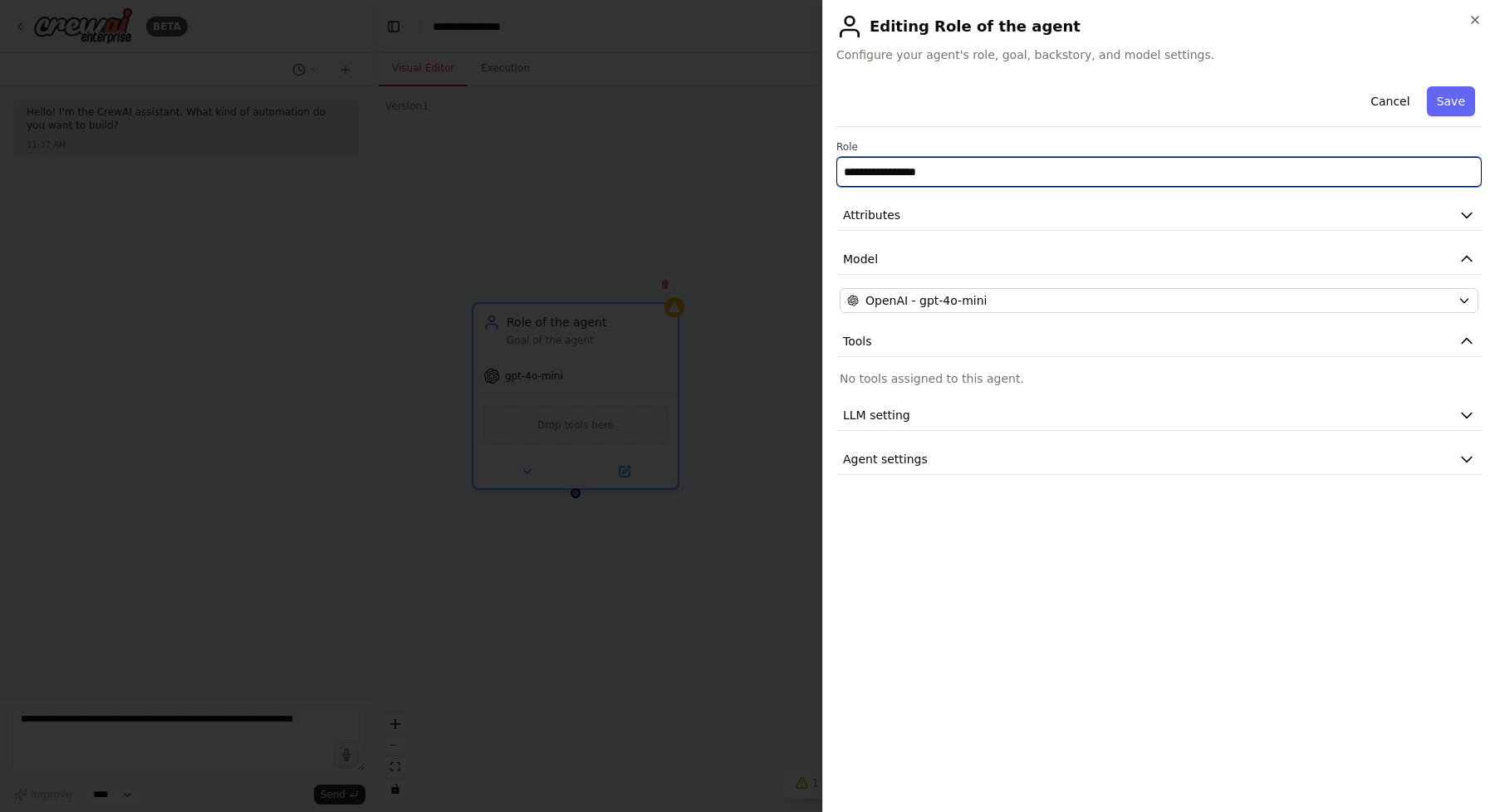
click at [1036, 174] on input "**********" at bounding box center [1159, 172] width 646 height 30
type input "**********"
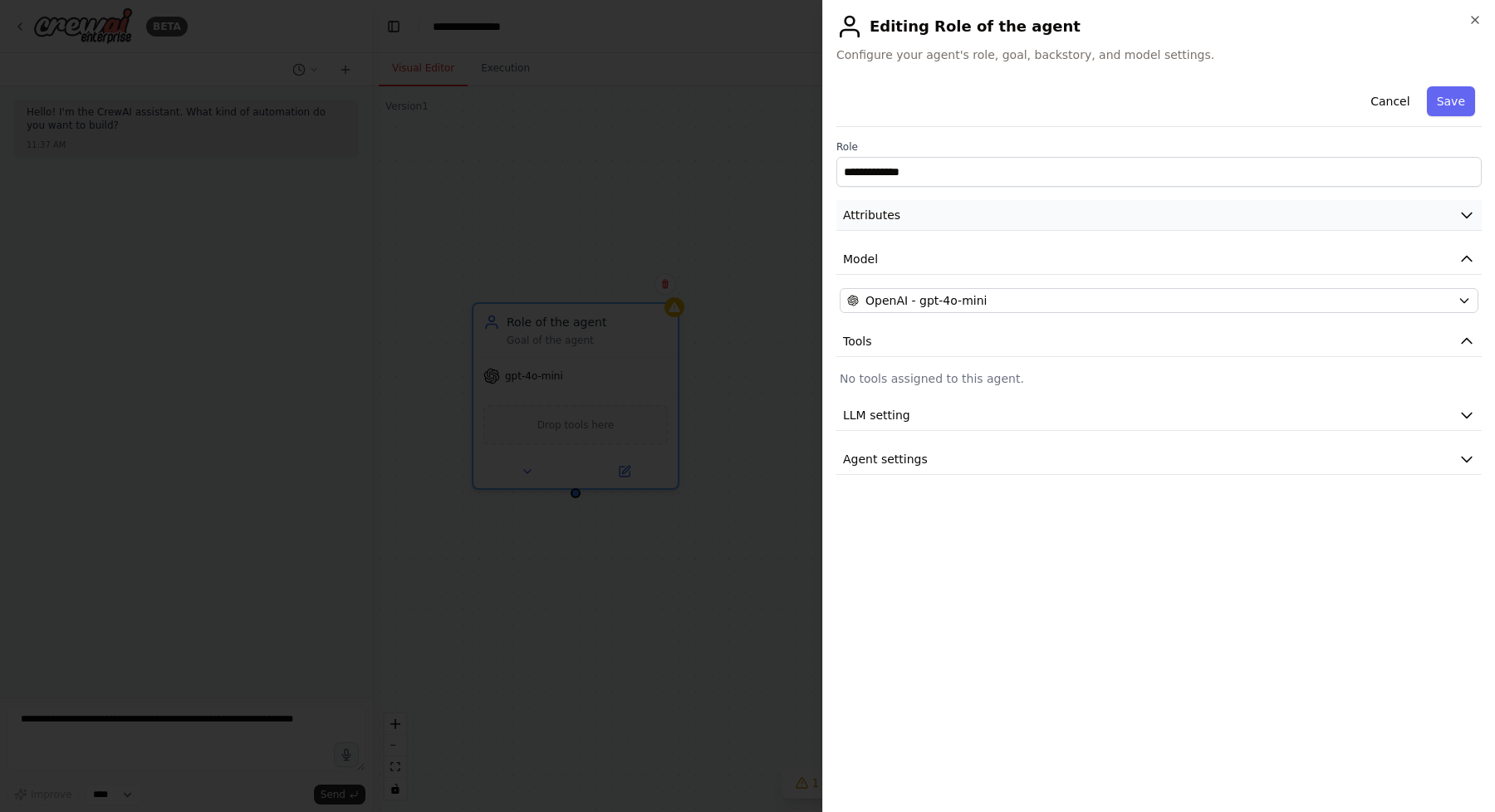
click at [1078, 217] on button "Attributes" at bounding box center [1159, 216] width 646 height 30
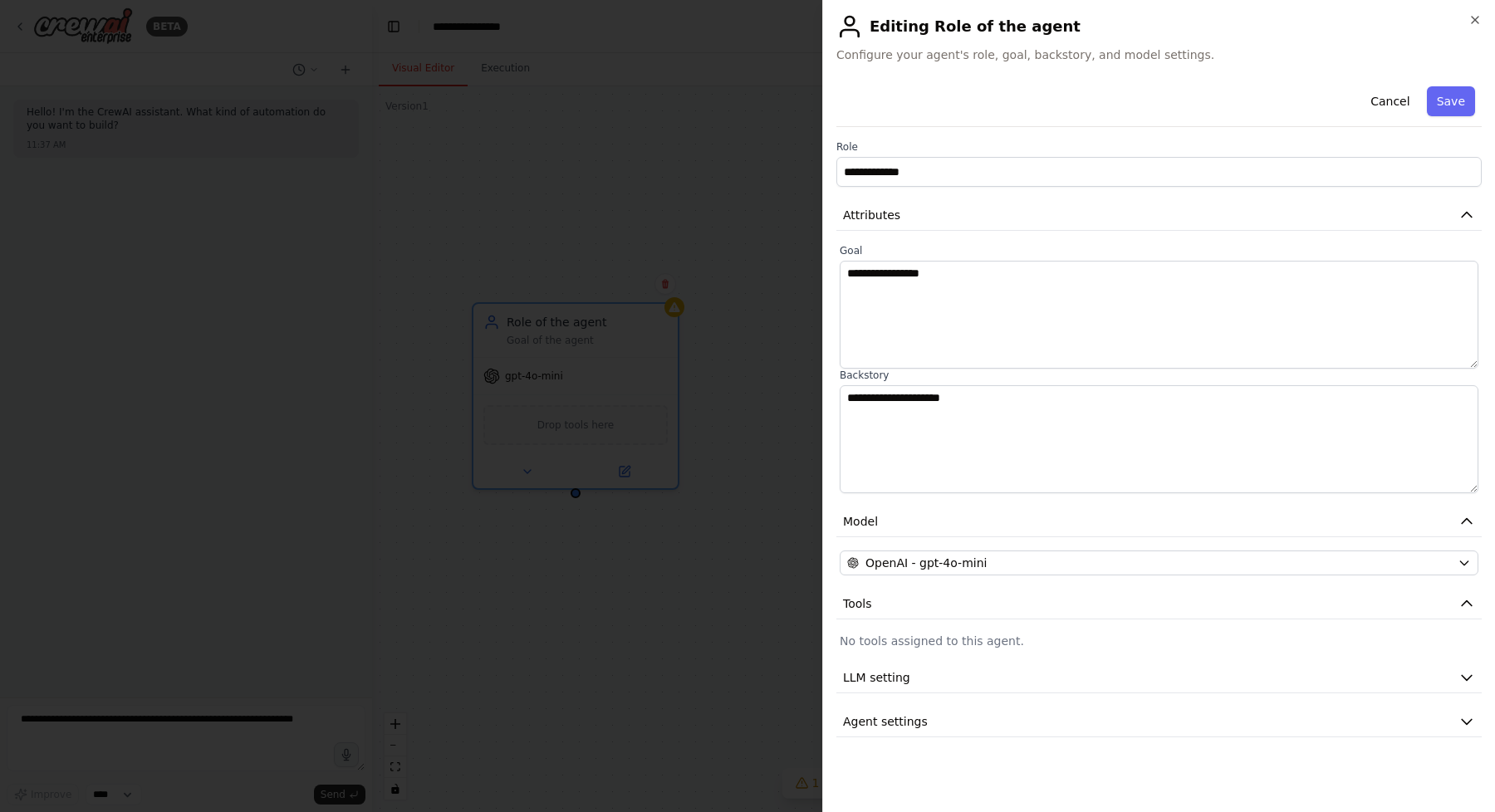
click at [655, 182] on div at bounding box center [747, 406] width 1495 height 812
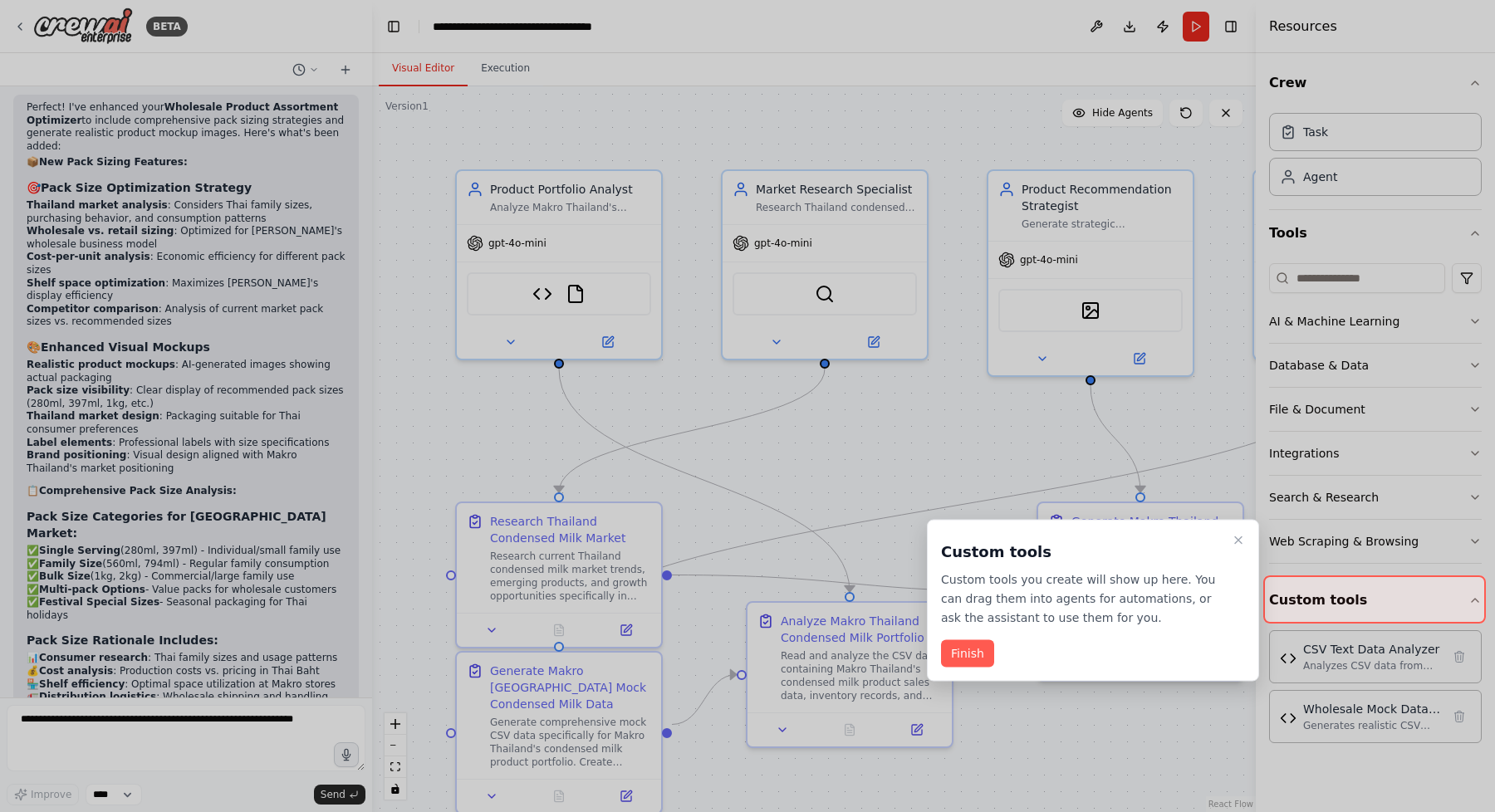
scroll to position [11720, 0]
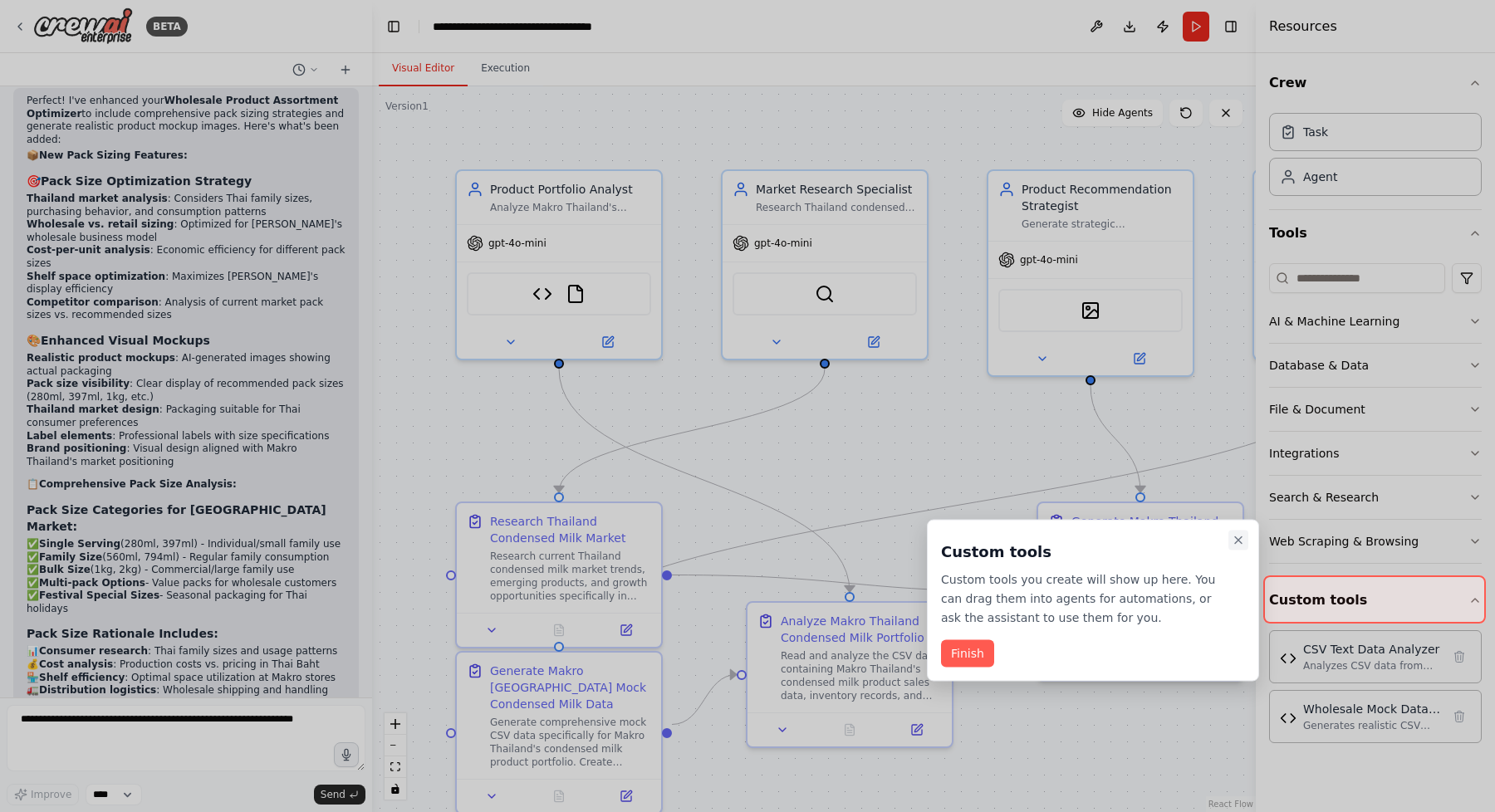
click at [1234, 539] on icon "Close walkthrough" at bounding box center [1239, 540] width 14 height 14
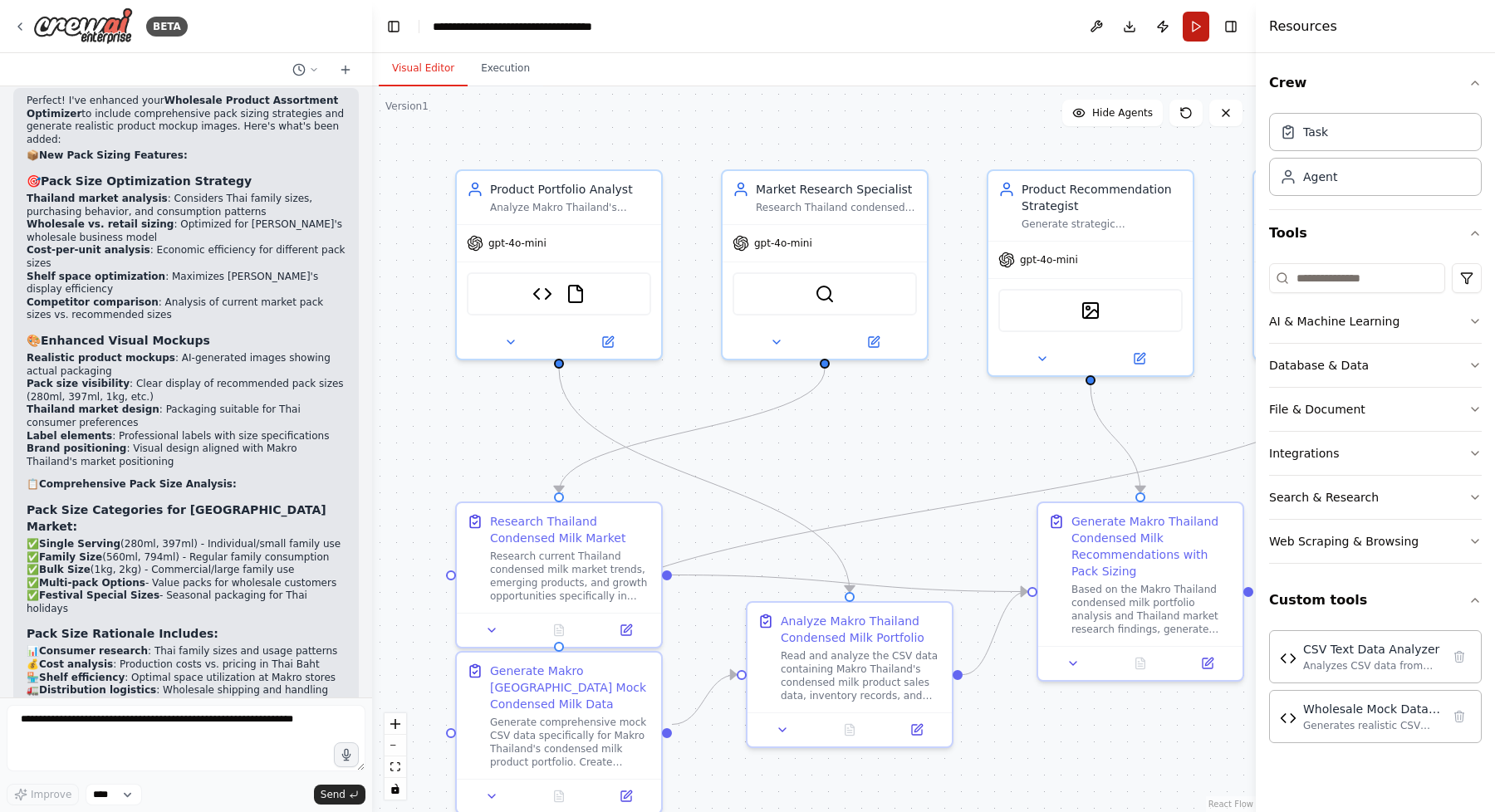
click at [1200, 28] on button "Run" at bounding box center [1195, 26] width 26 height 30
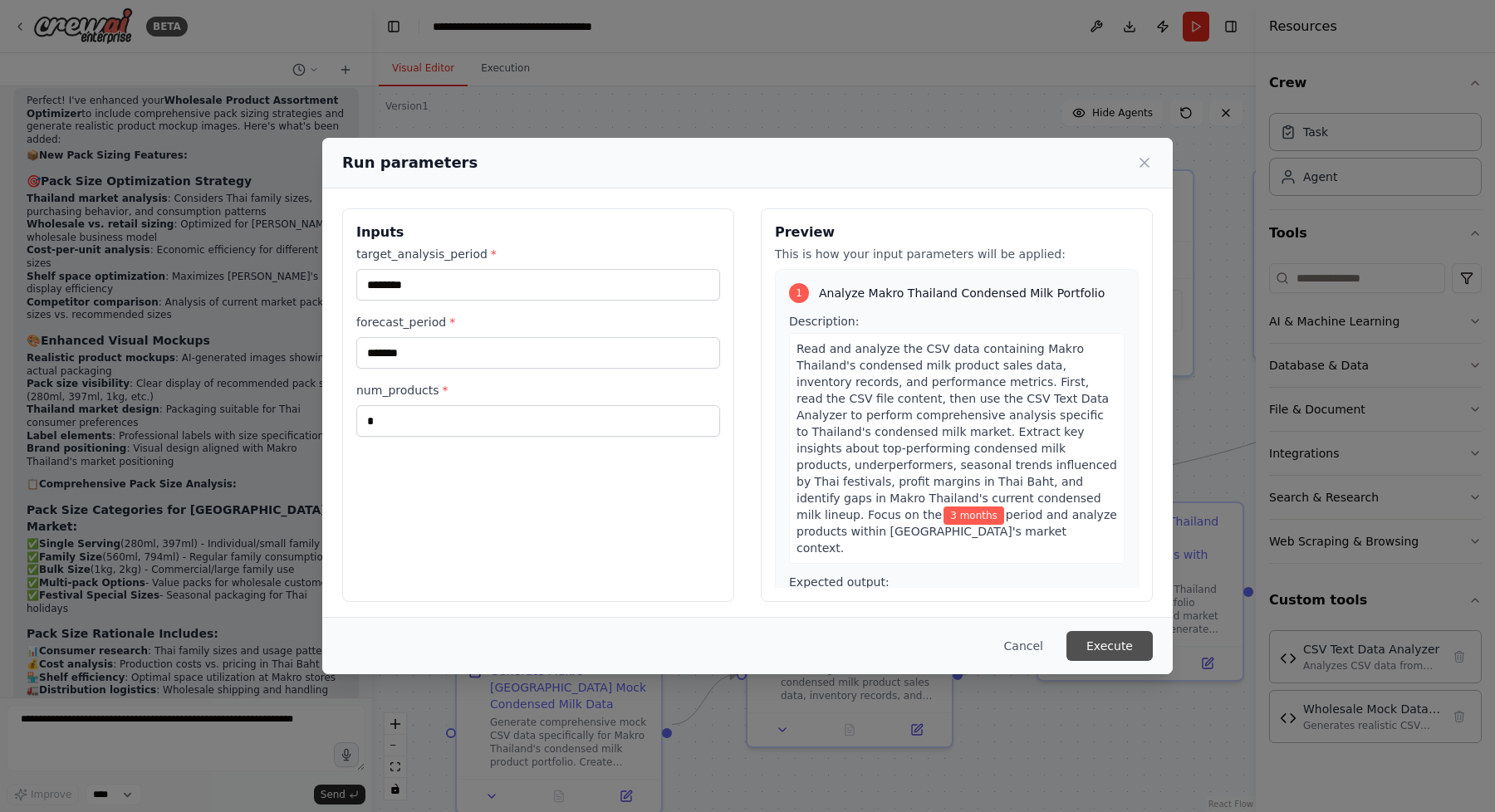
click at [1102, 641] on button "Execute" at bounding box center [1109, 645] width 86 height 30
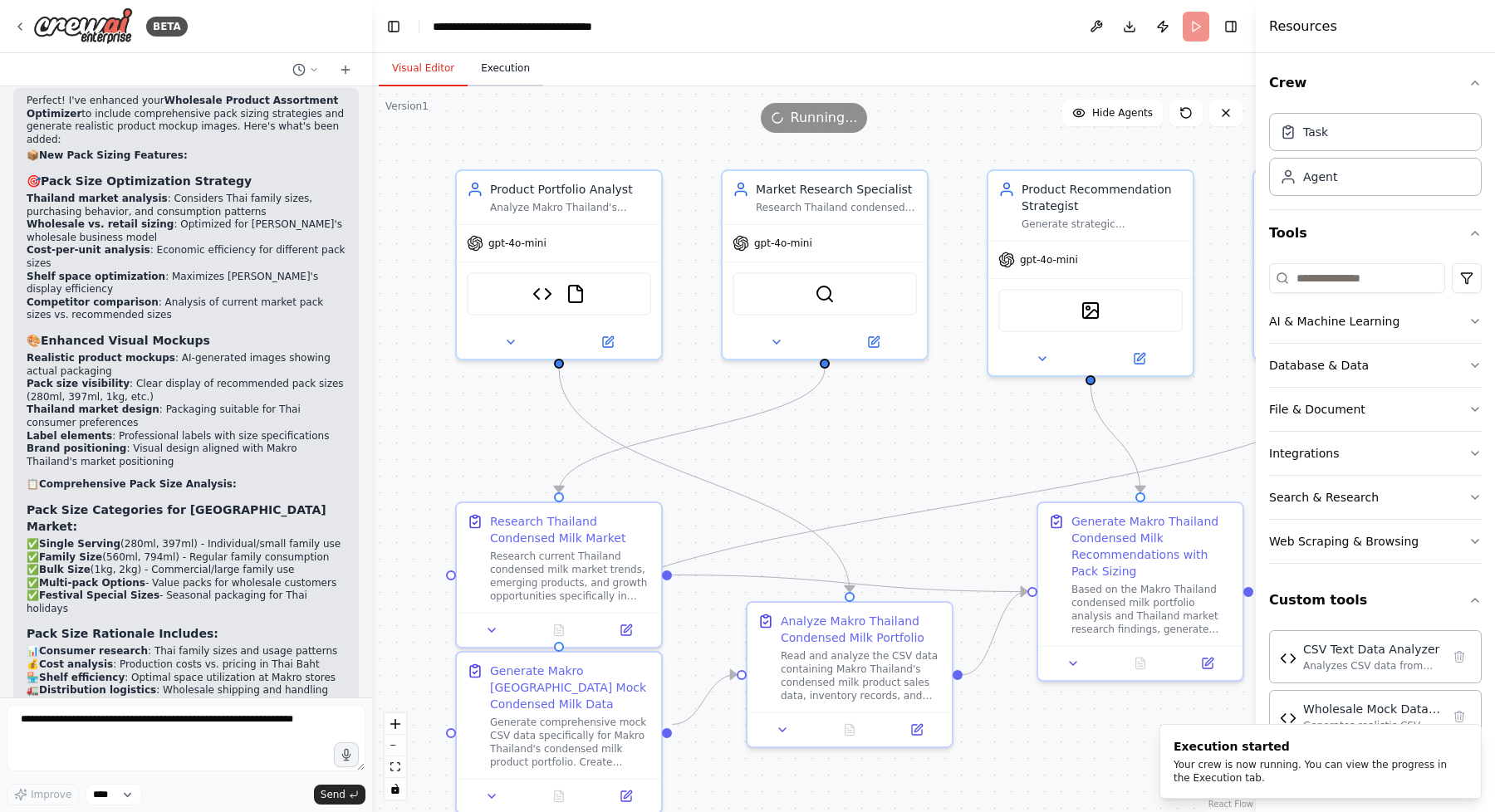
click at [514, 63] on button "Execution" at bounding box center [505, 69] width 75 height 35
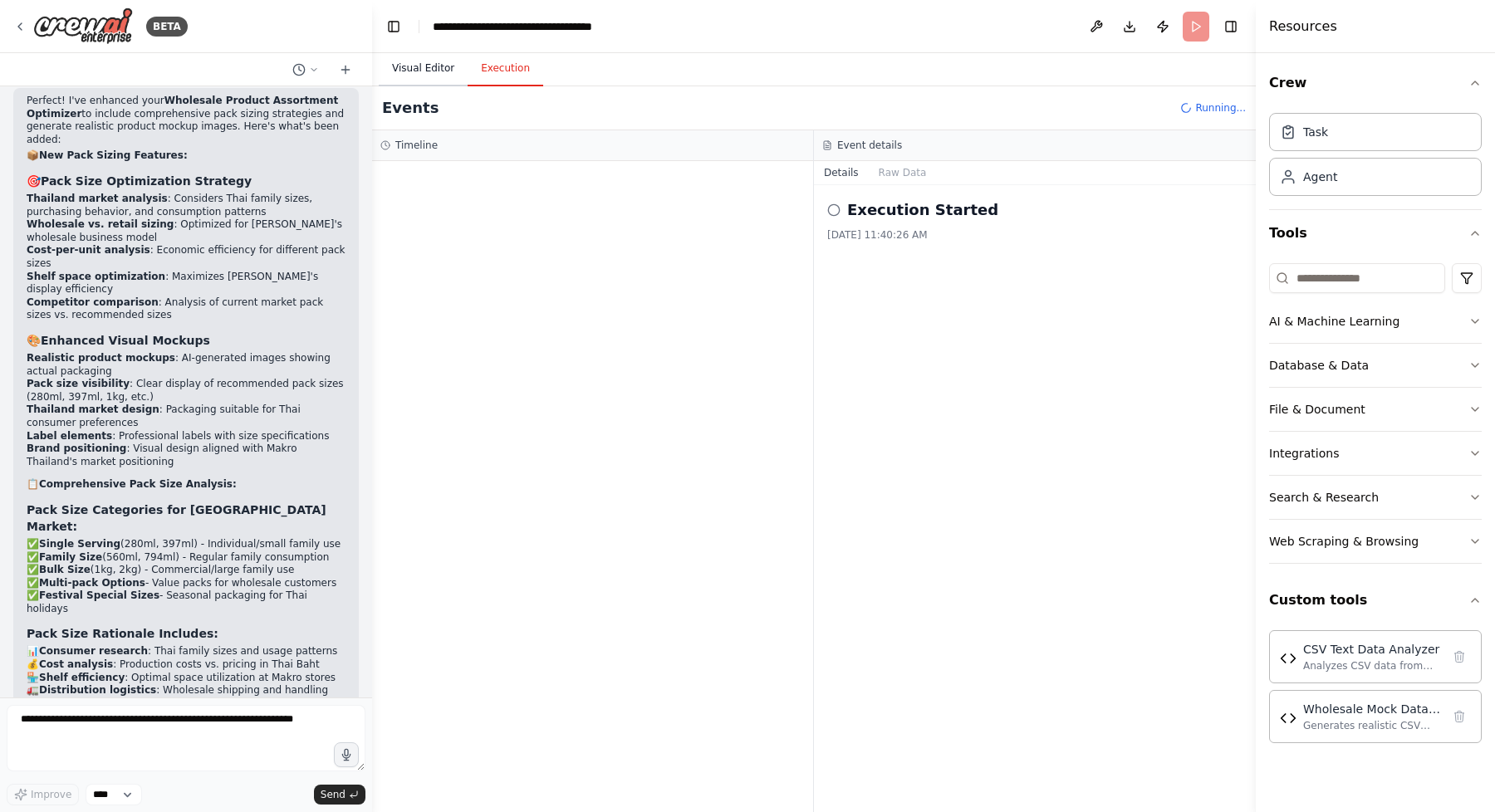
click at [429, 67] on button "Visual Editor" at bounding box center [423, 69] width 89 height 35
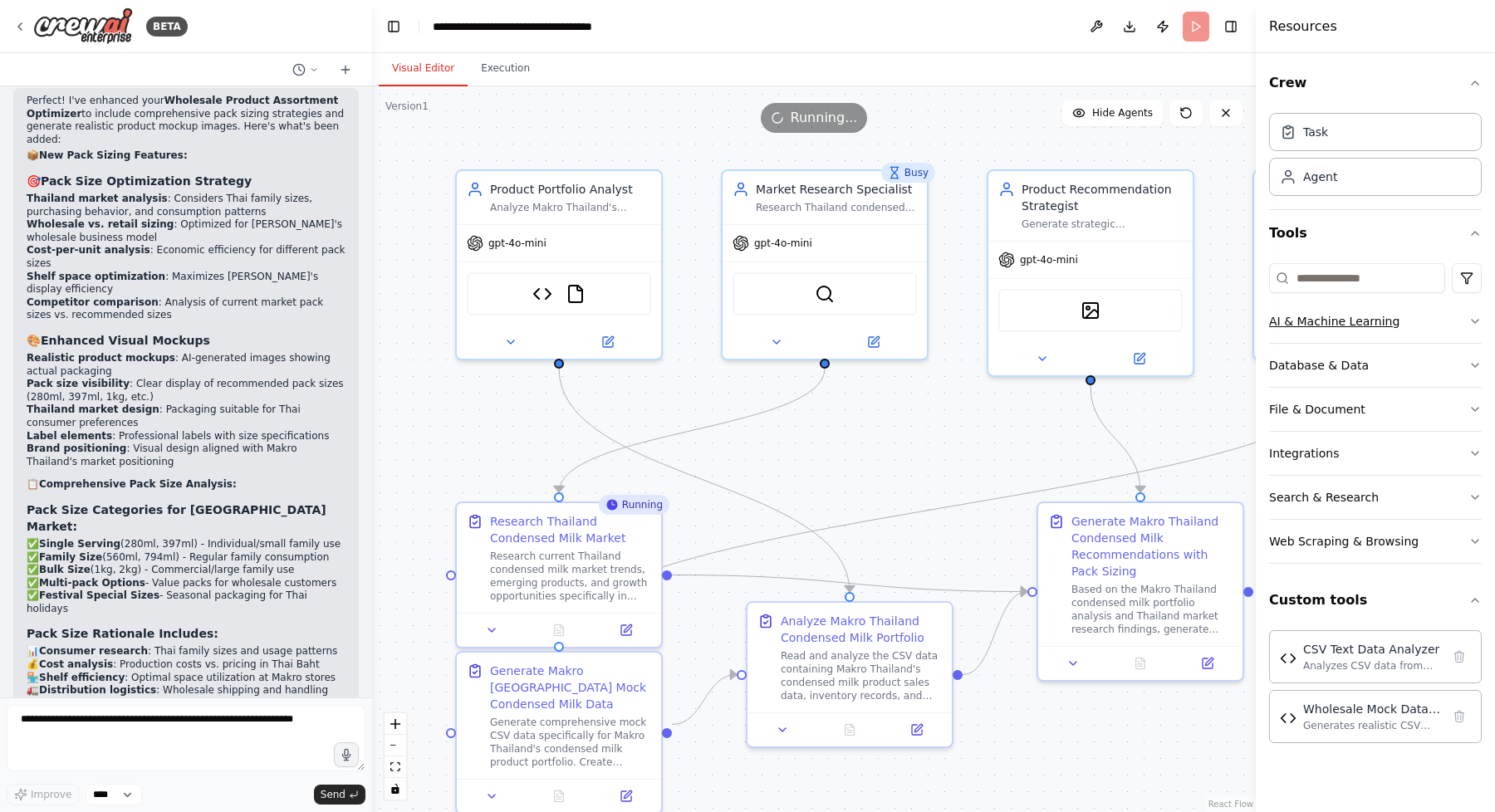
click at [1450, 332] on button "AI & Machine Learning" at bounding box center [1375, 321] width 212 height 43
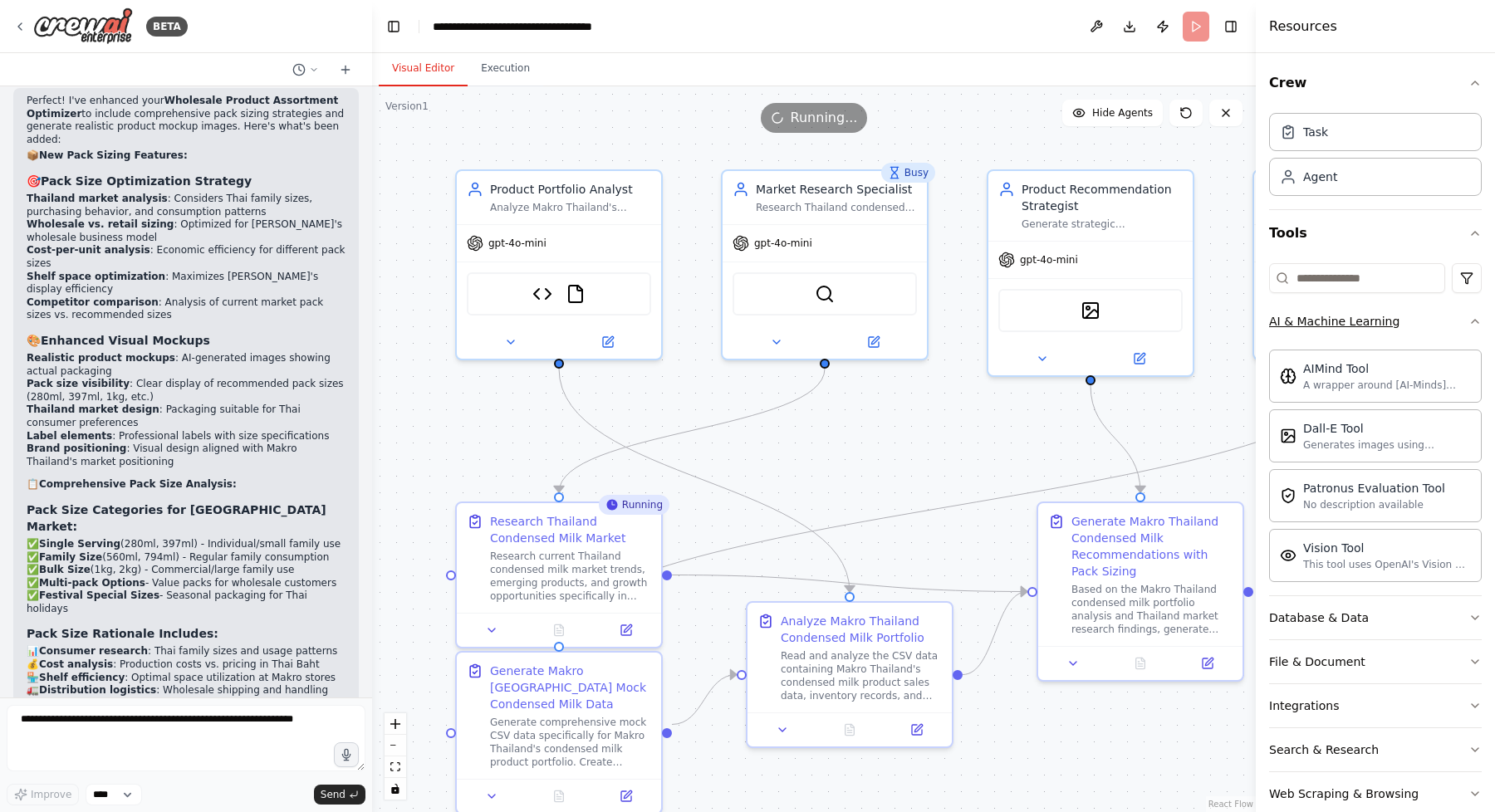
click at [1454, 326] on button "AI & Machine Learning" at bounding box center [1375, 321] width 212 height 43
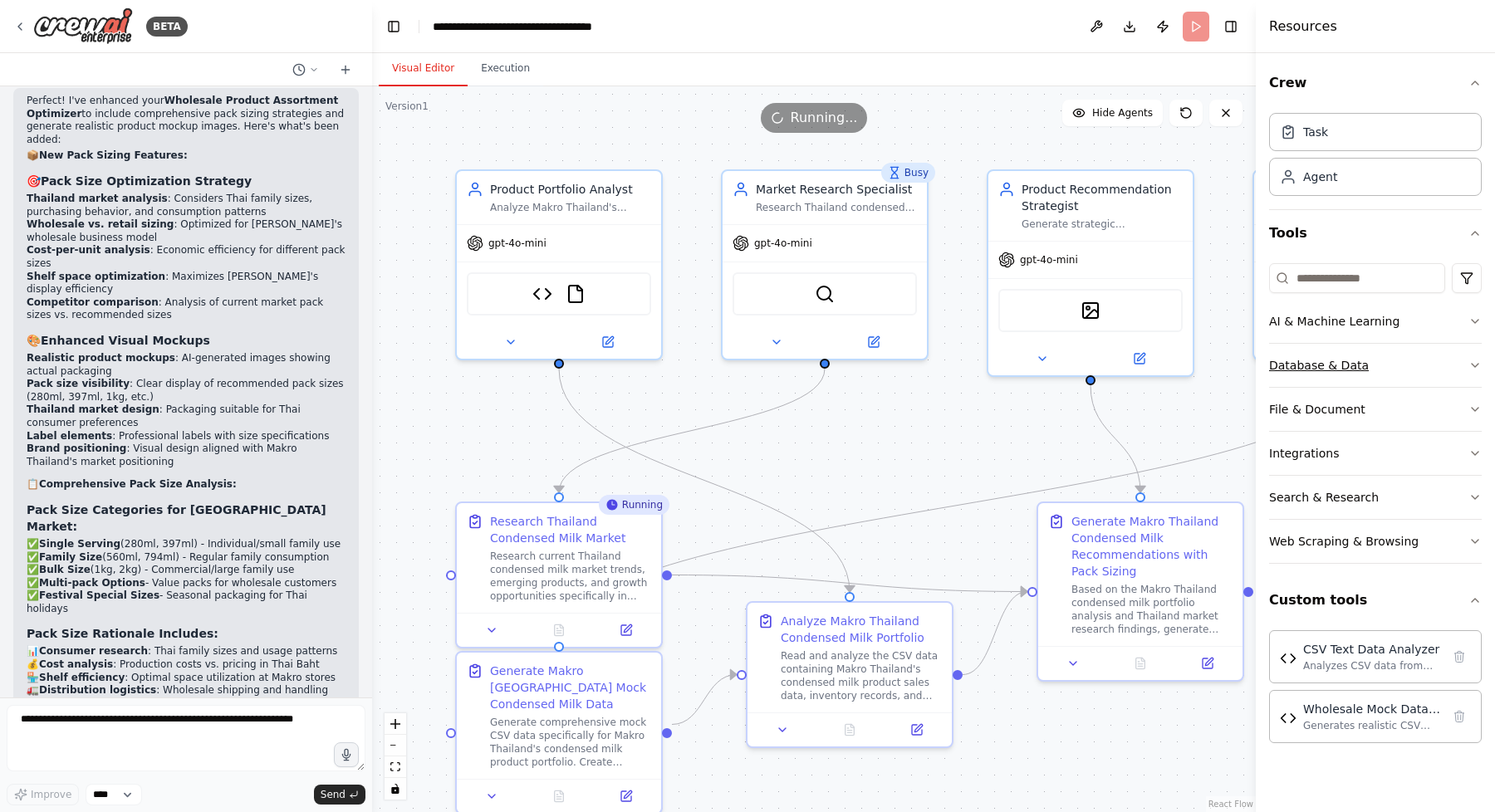
click at [1433, 367] on button "Database & Data" at bounding box center [1375, 365] width 212 height 43
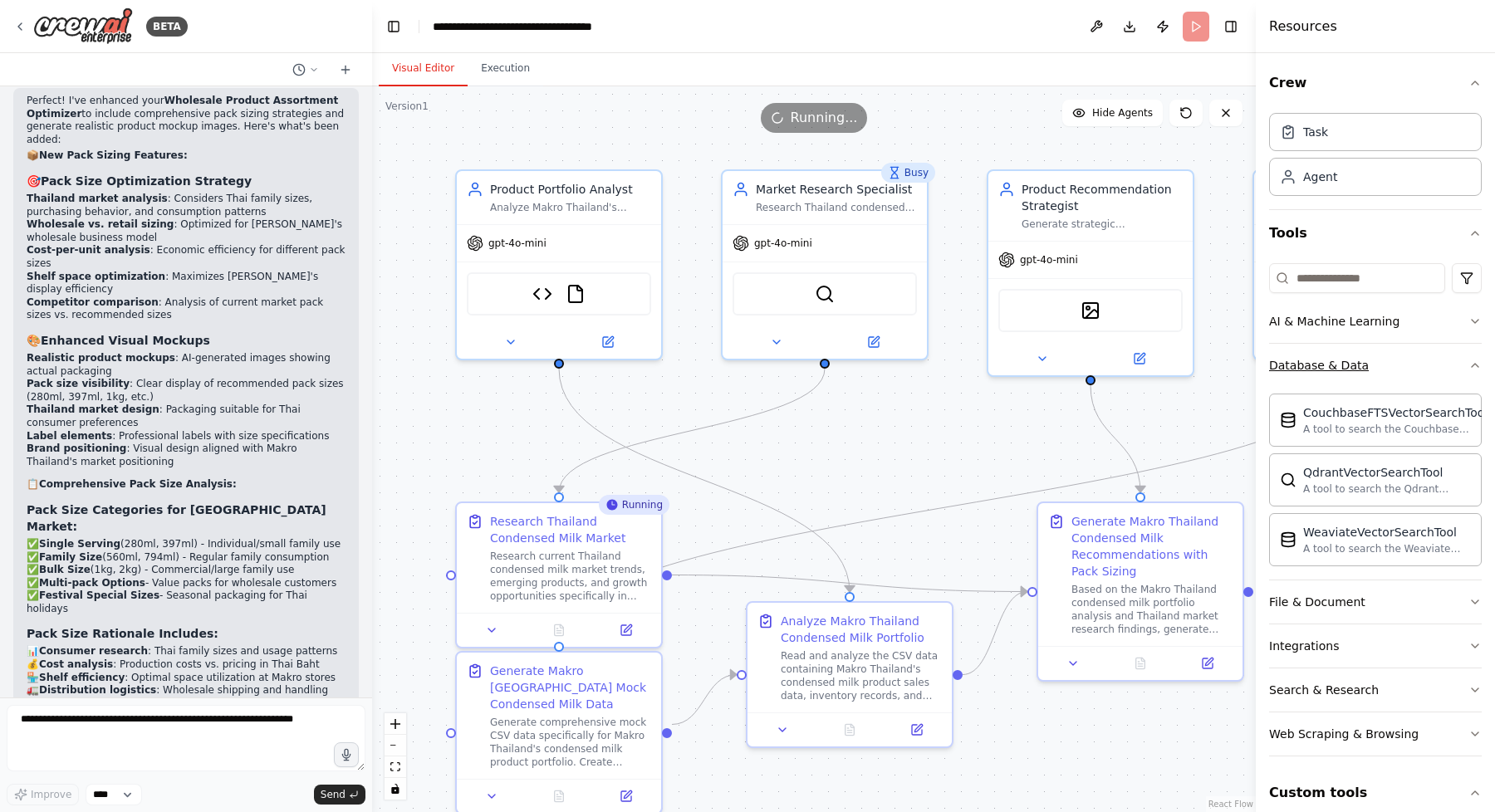
click at [1433, 367] on button "Database & Data" at bounding box center [1375, 365] width 212 height 43
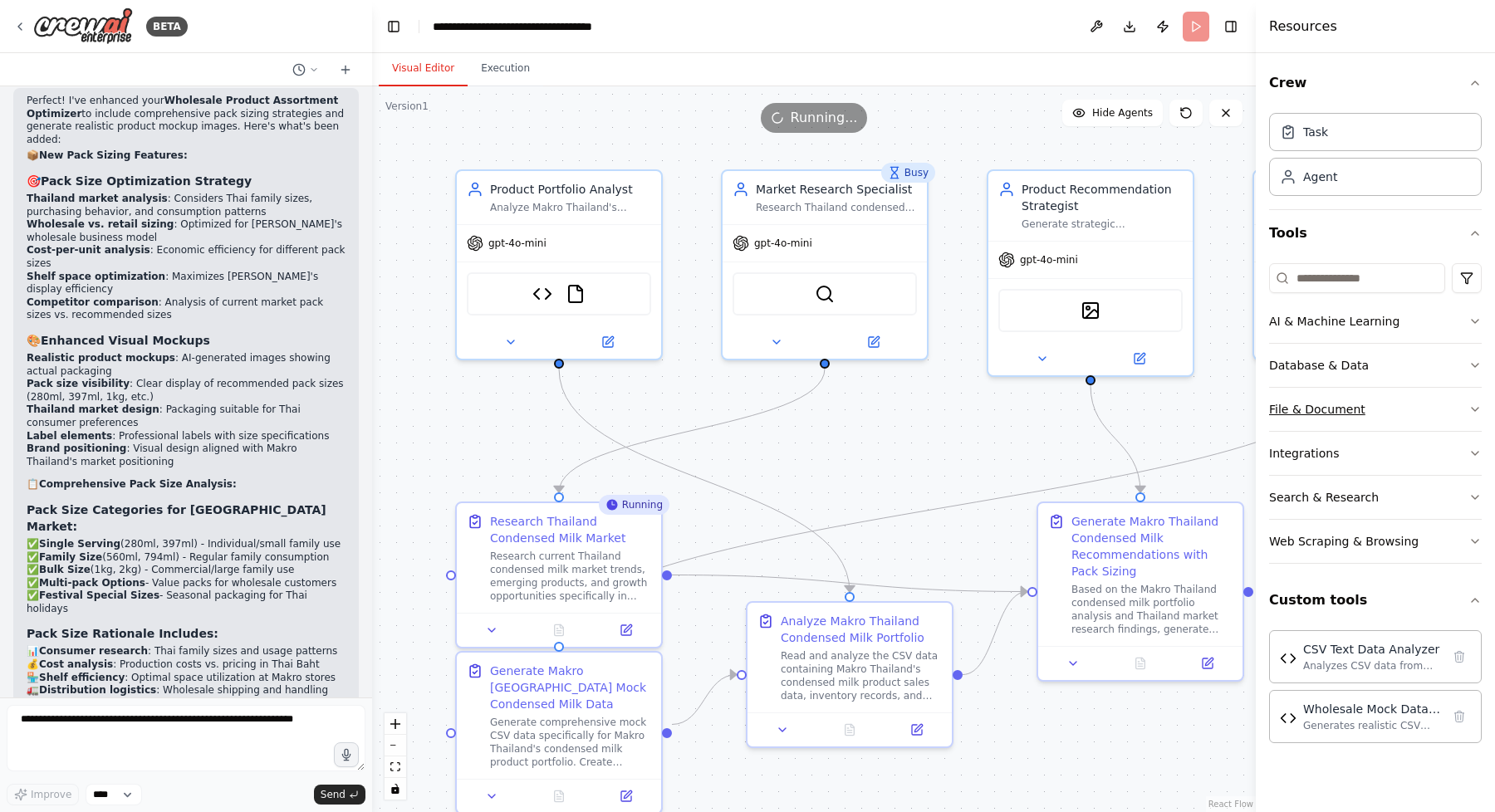
click at [1425, 409] on button "File & Document" at bounding box center [1375, 409] width 212 height 43
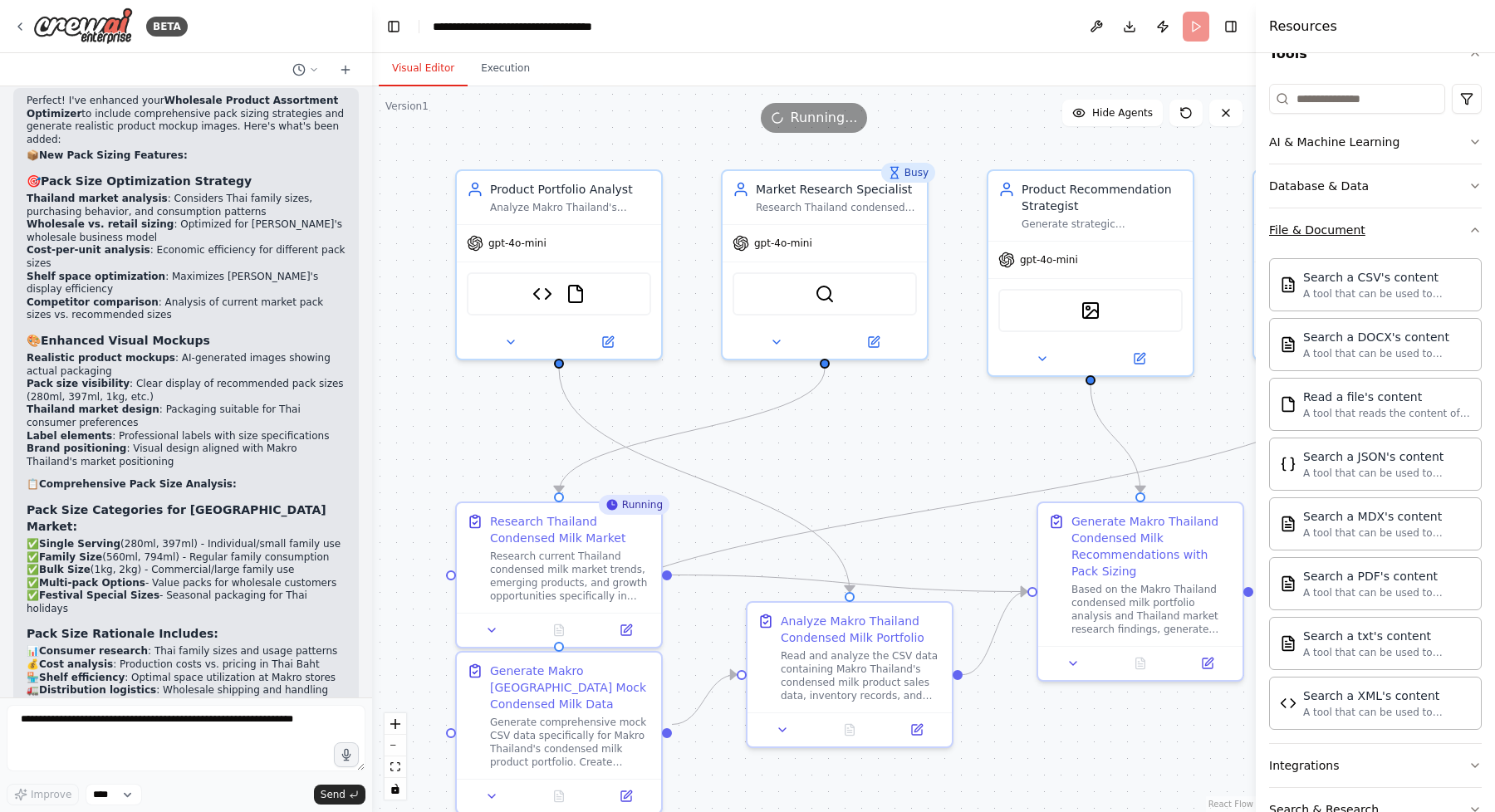
scroll to position [184, 0]
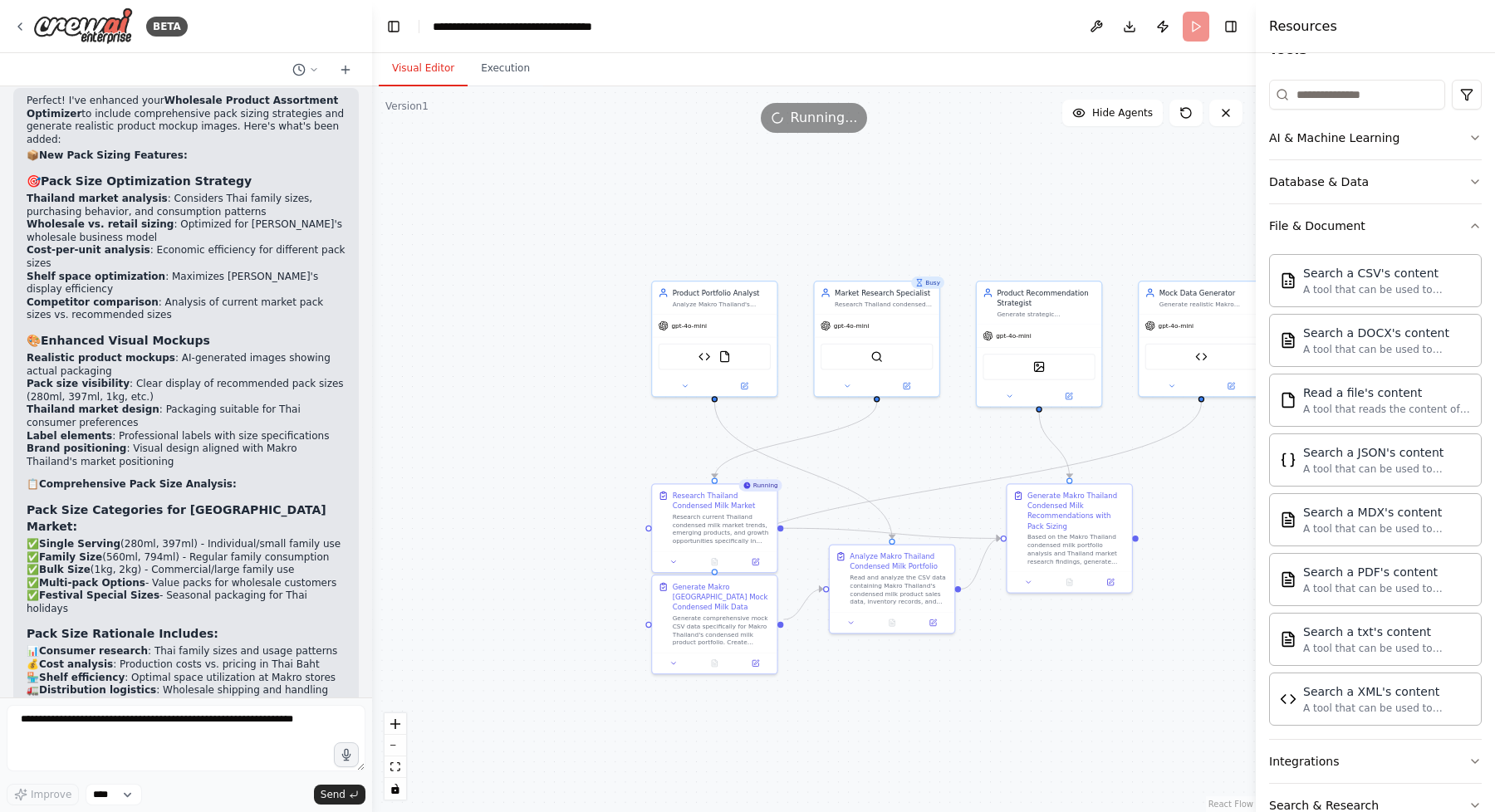
click at [955, 178] on div ".deletable-edge-delete-btn { width: 20px; height: 20px; border: 0px solid #ffff…" at bounding box center [814, 449] width 883 height 726
click at [944, 167] on div ".deletable-edge-delete-btn { width: 20px; height: 20px; border: 0px solid #ffff…" at bounding box center [814, 449] width 883 height 726
click at [1380, 296] on div "Search a CSV's content A tool that can be used to semantic search a query from …" at bounding box center [1375, 279] width 212 height 53
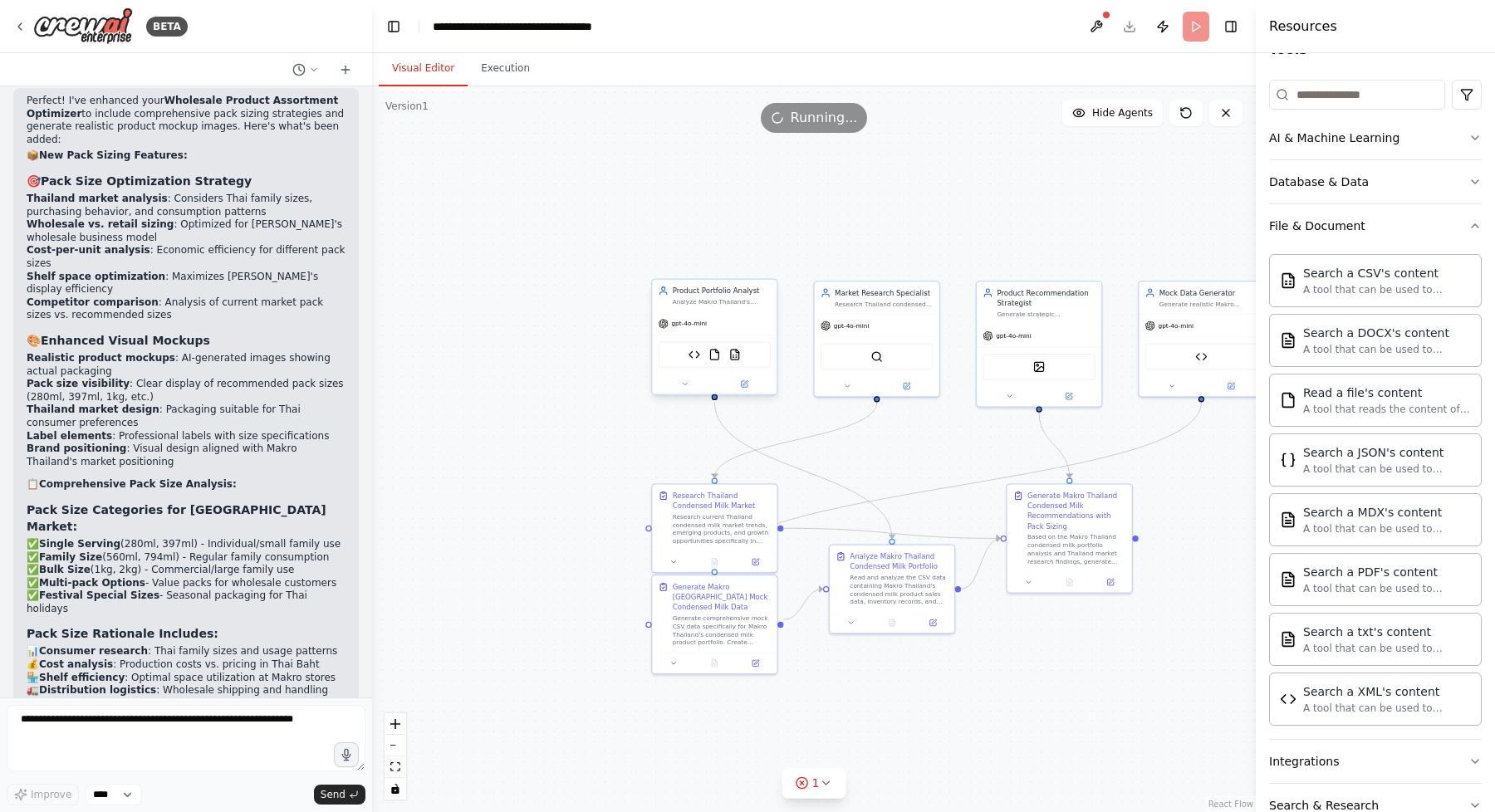
click at [699, 319] on div "gpt-4o-mini" at bounding box center [682, 324] width 48 height 10
click at [718, 298] on div "Analyze Makro Thailand's existing condensed milk product portfolio, identifying…" at bounding box center [722, 302] width 98 height 8
click at [745, 387] on button at bounding box center [745, 384] width 58 height 13
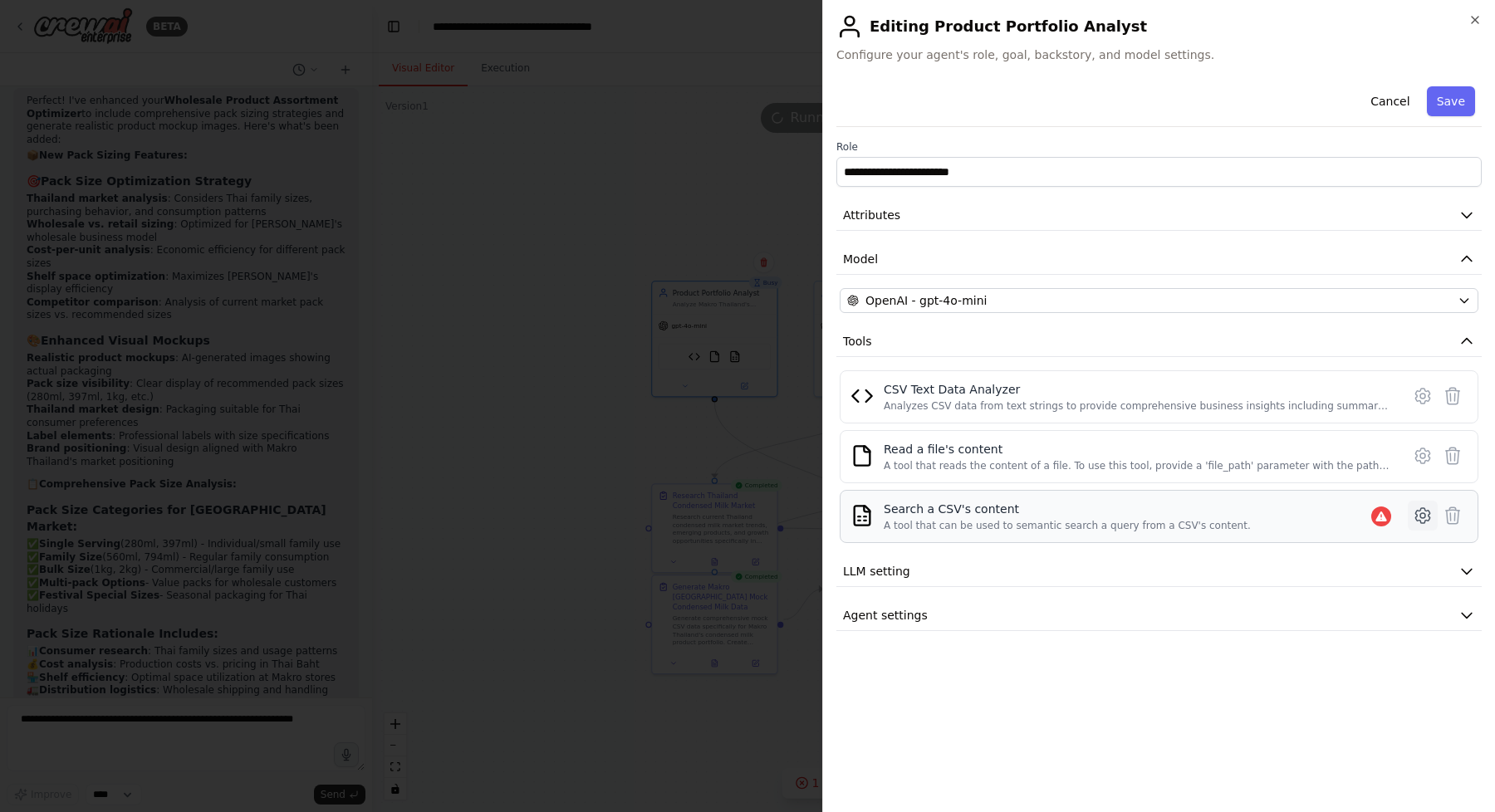
click at [1426, 519] on icon at bounding box center [1423, 516] width 20 height 20
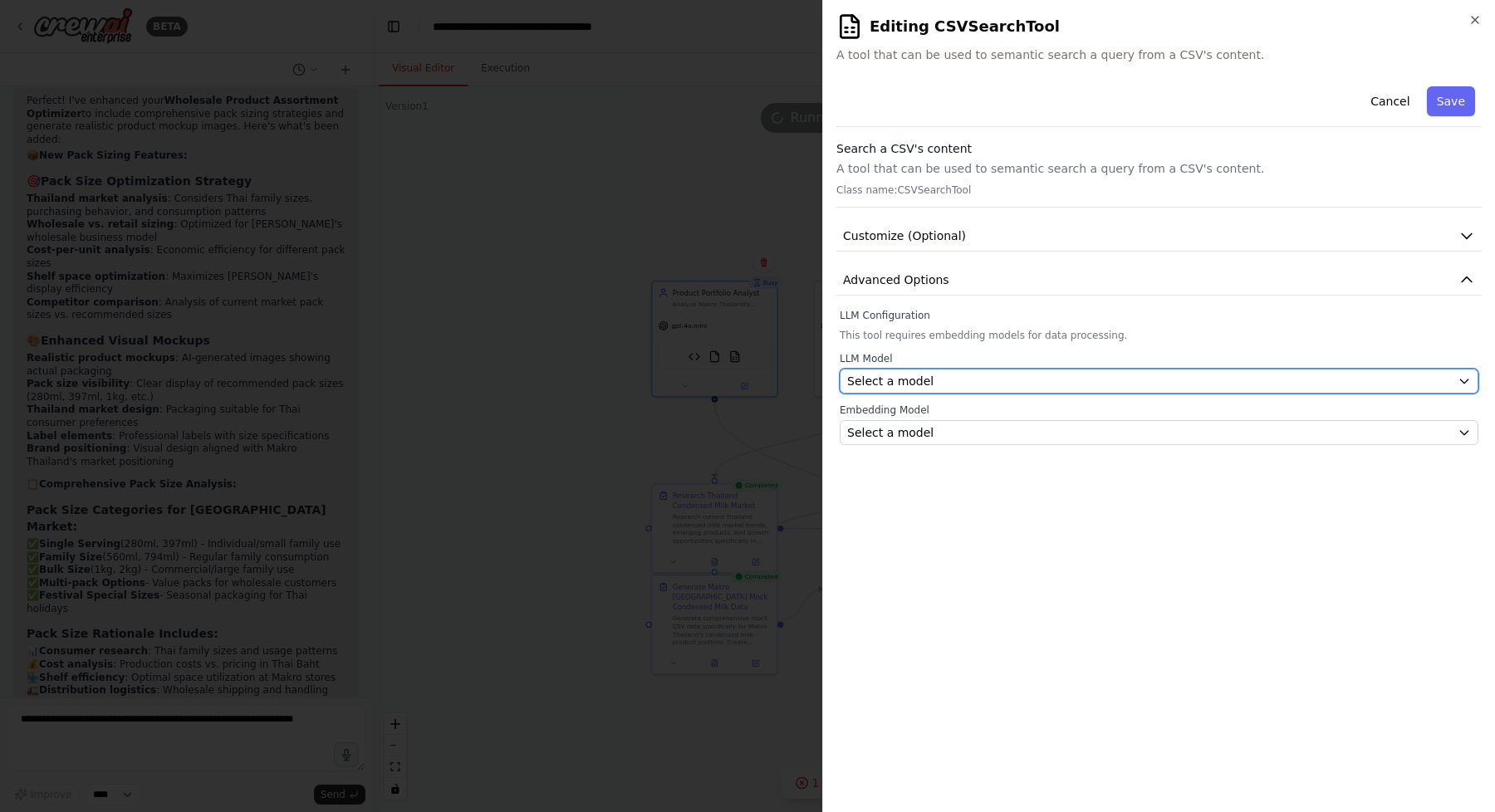
click at [1217, 388] on div "Select a model" at bounding box center [1149, 381] width 604 height 17
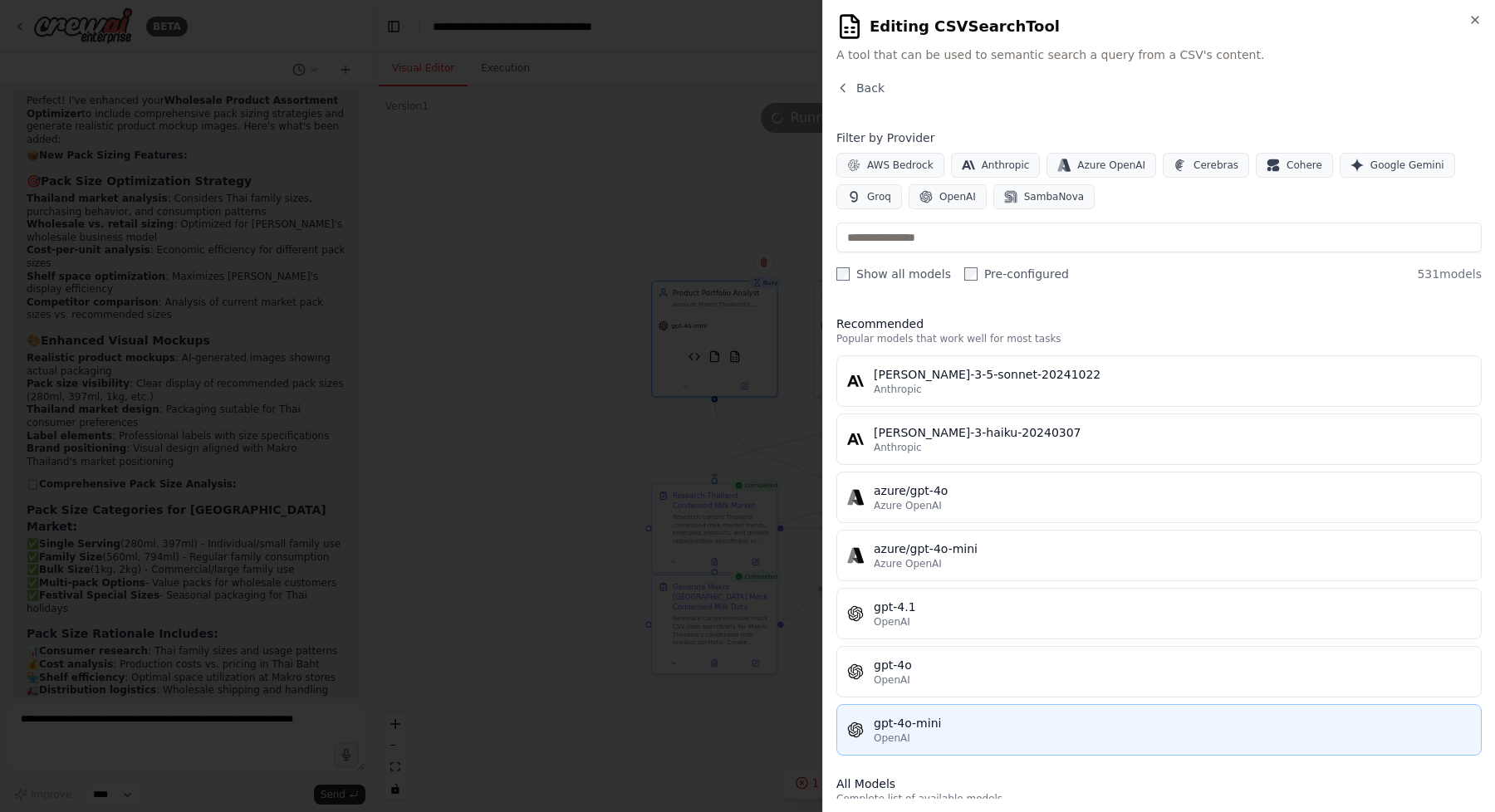
click at [965, 730] on div "gpt-4o-mini" at bounding box center [1173, 723] width 597 height 17
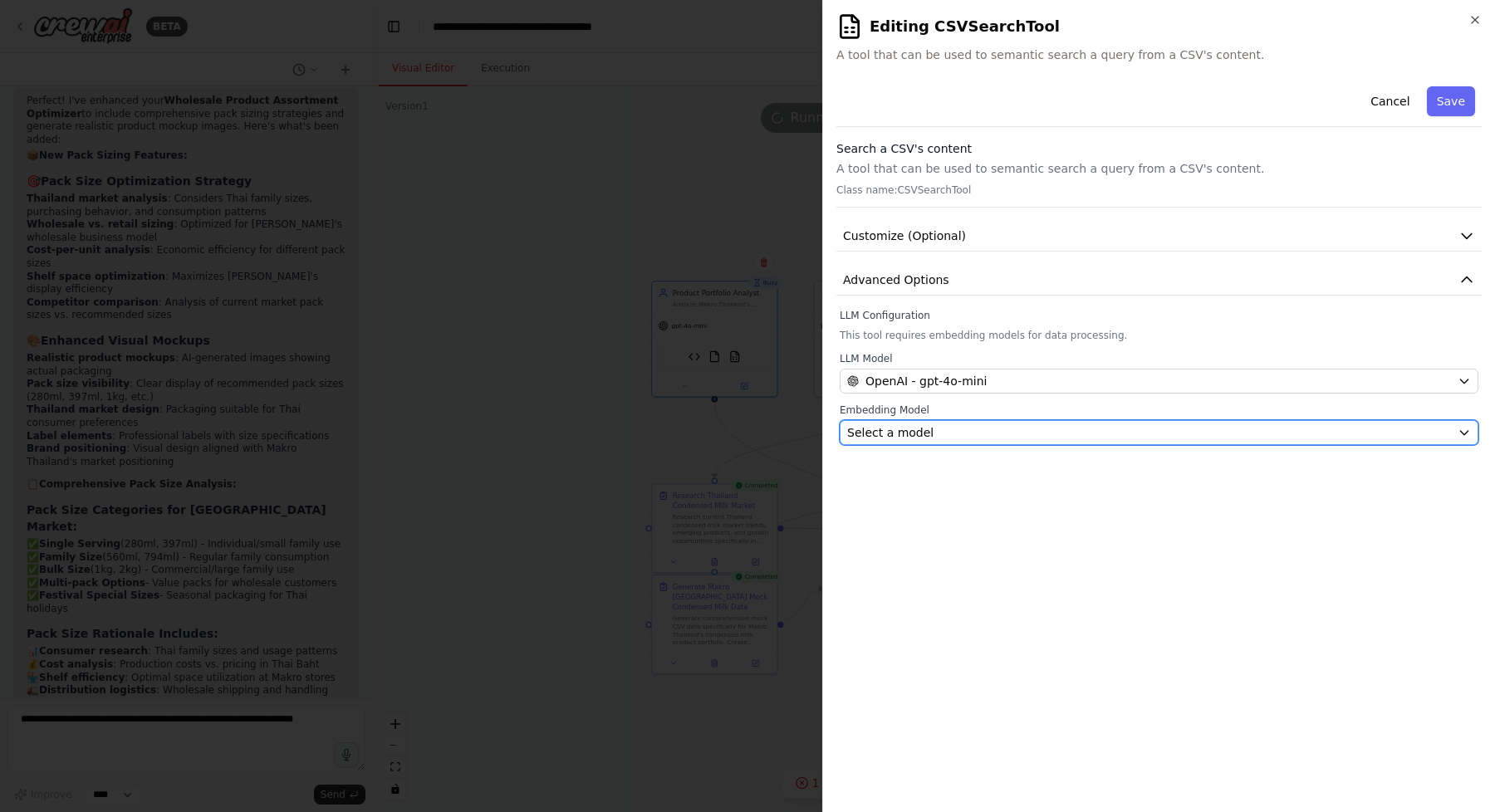
click at [1047, 428] on div "Select a model" at bounding box center [1149, 433] width 604 height 17
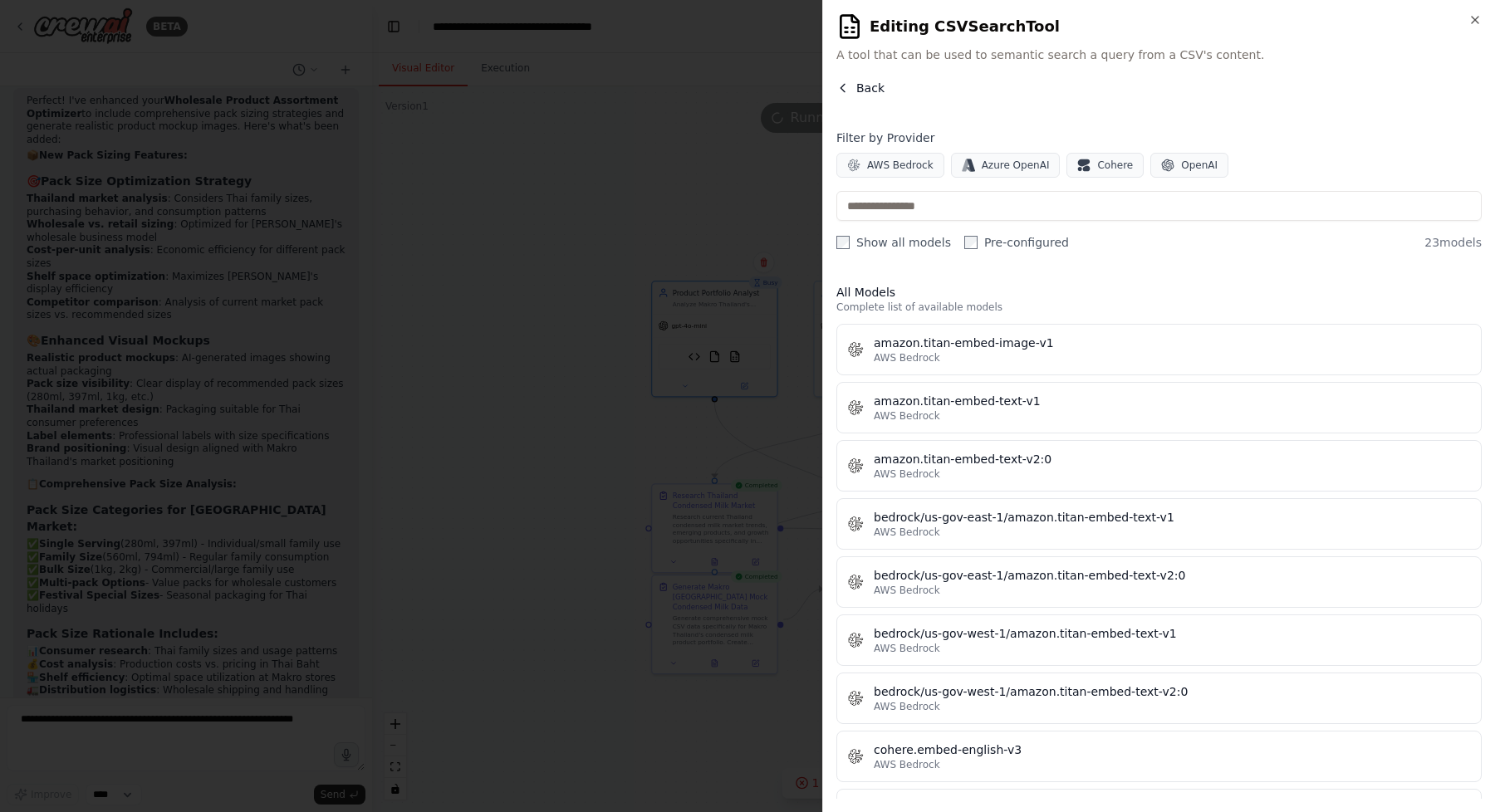
click at [837, 93] on icon "button" at bounding box center [844, 88] width 14 height 14
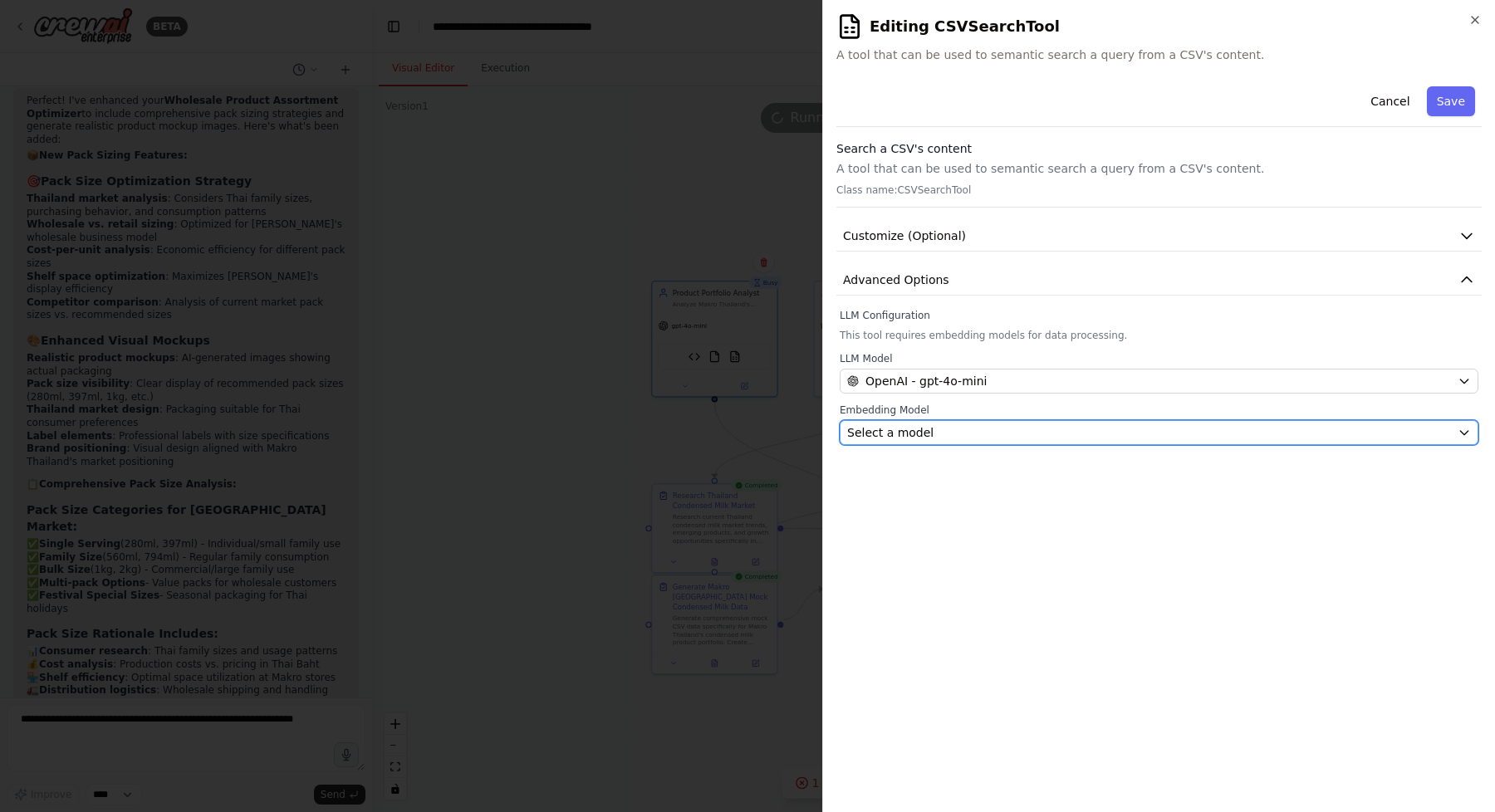
click at [1059, 428] on div "Select a model" at bounding box center [1149, 433] width 604 height 17
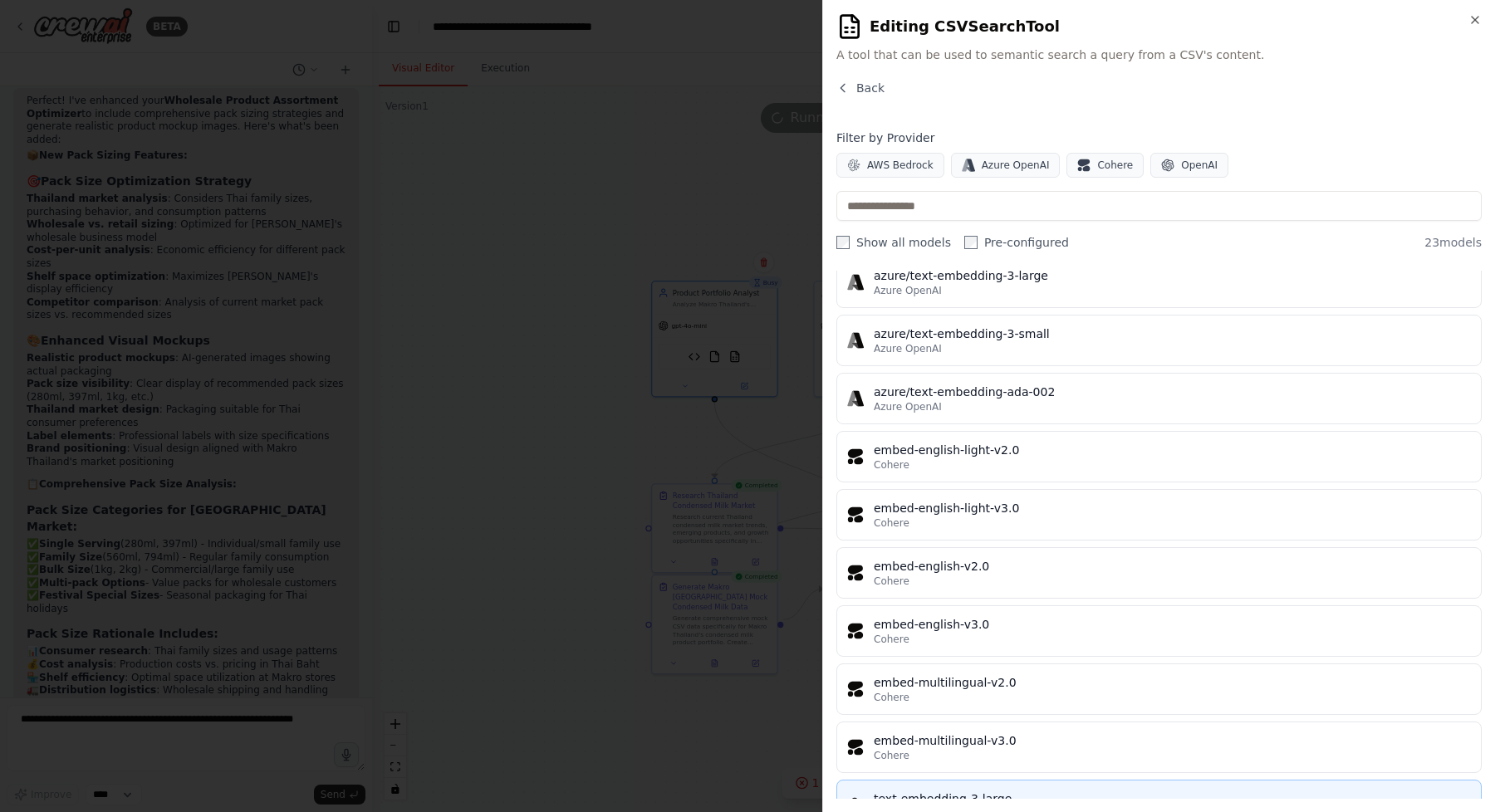
scroll to position [869, 0]
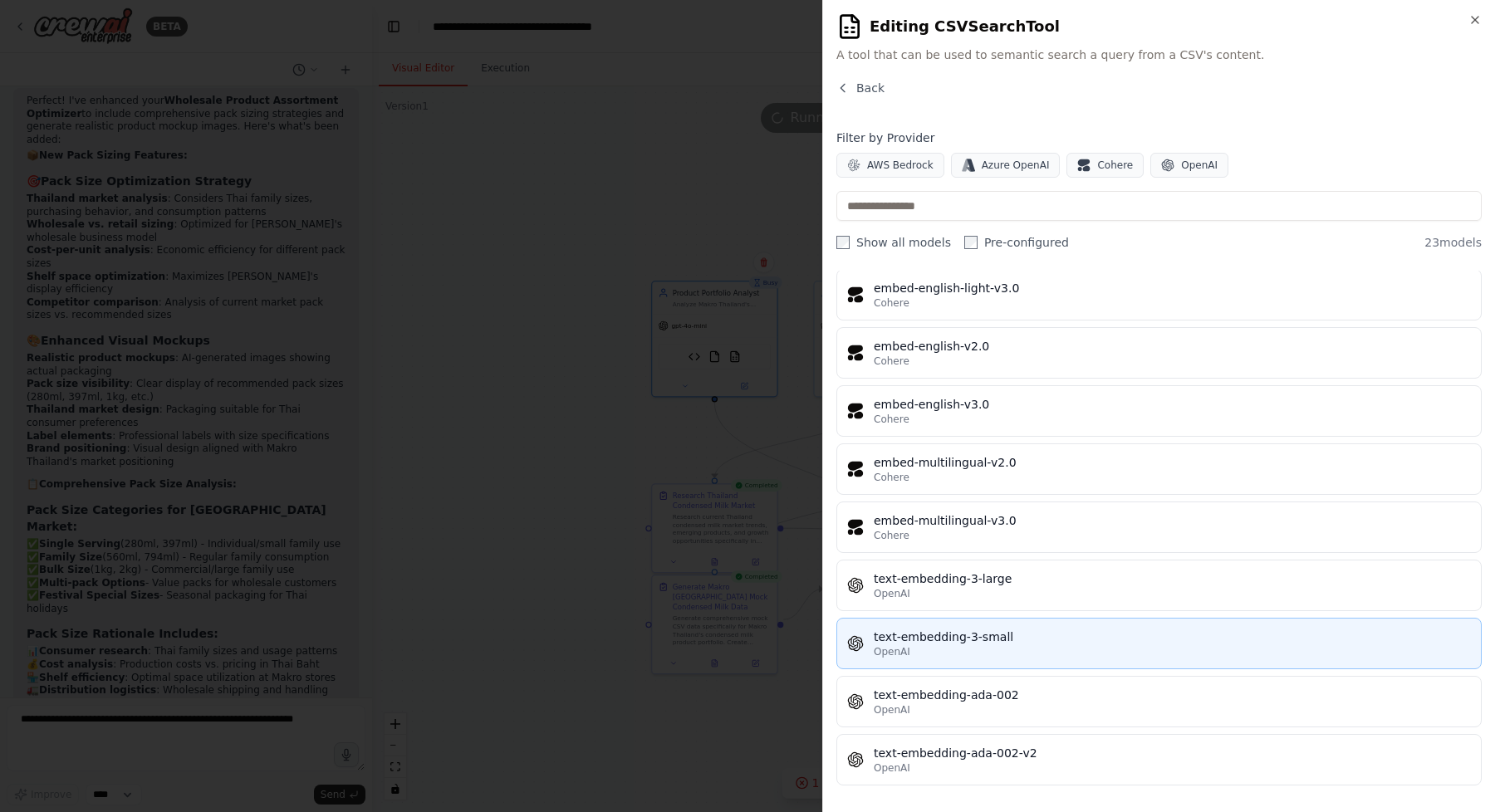
click at [1052, 645] on div "text-embedding-3-small" at bounding box center [1173, 637] width 597 height 17
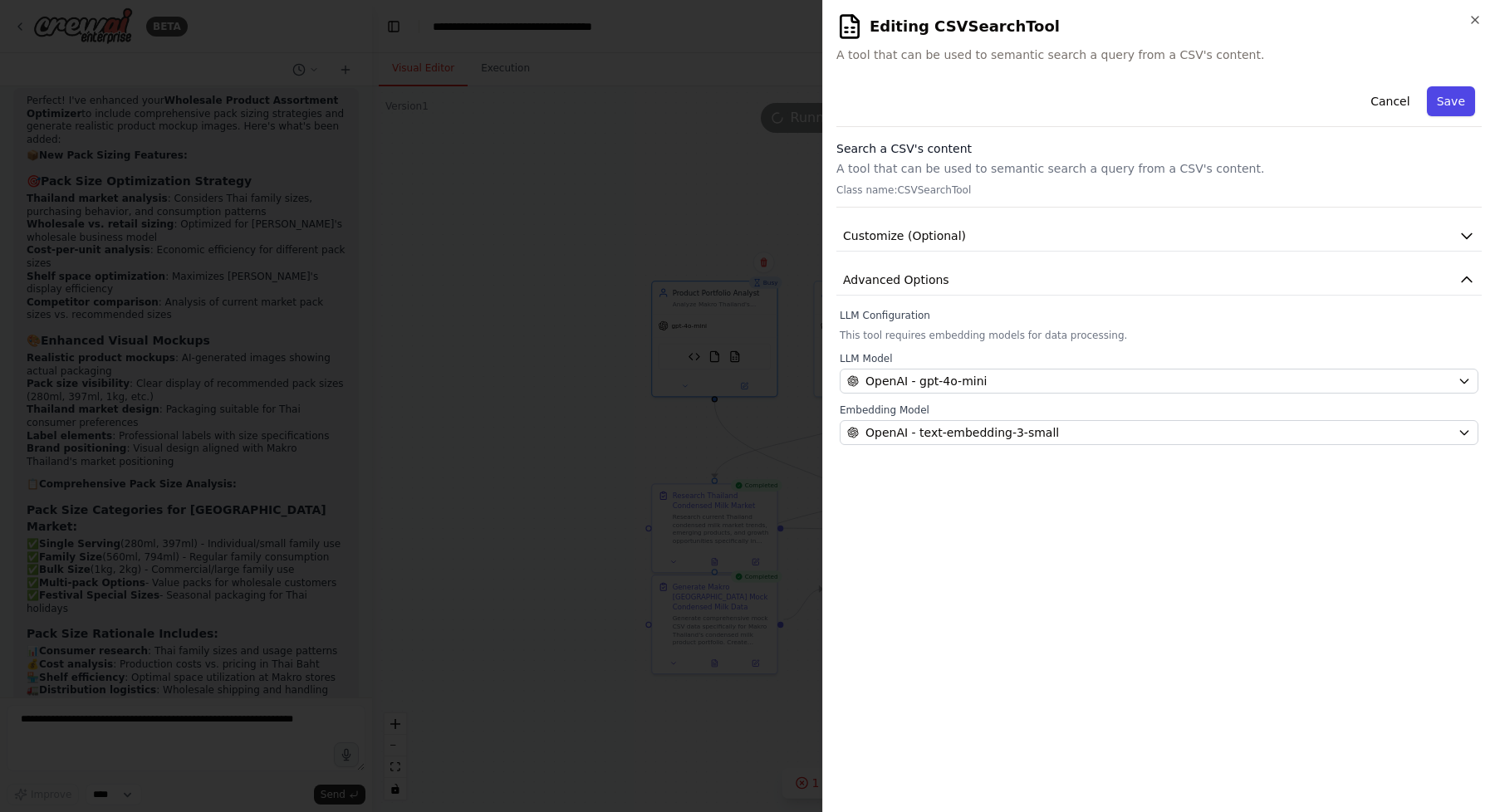
click at [1454, 108] on button "Save" at bounding box center [1450, 101] width 48 height 30
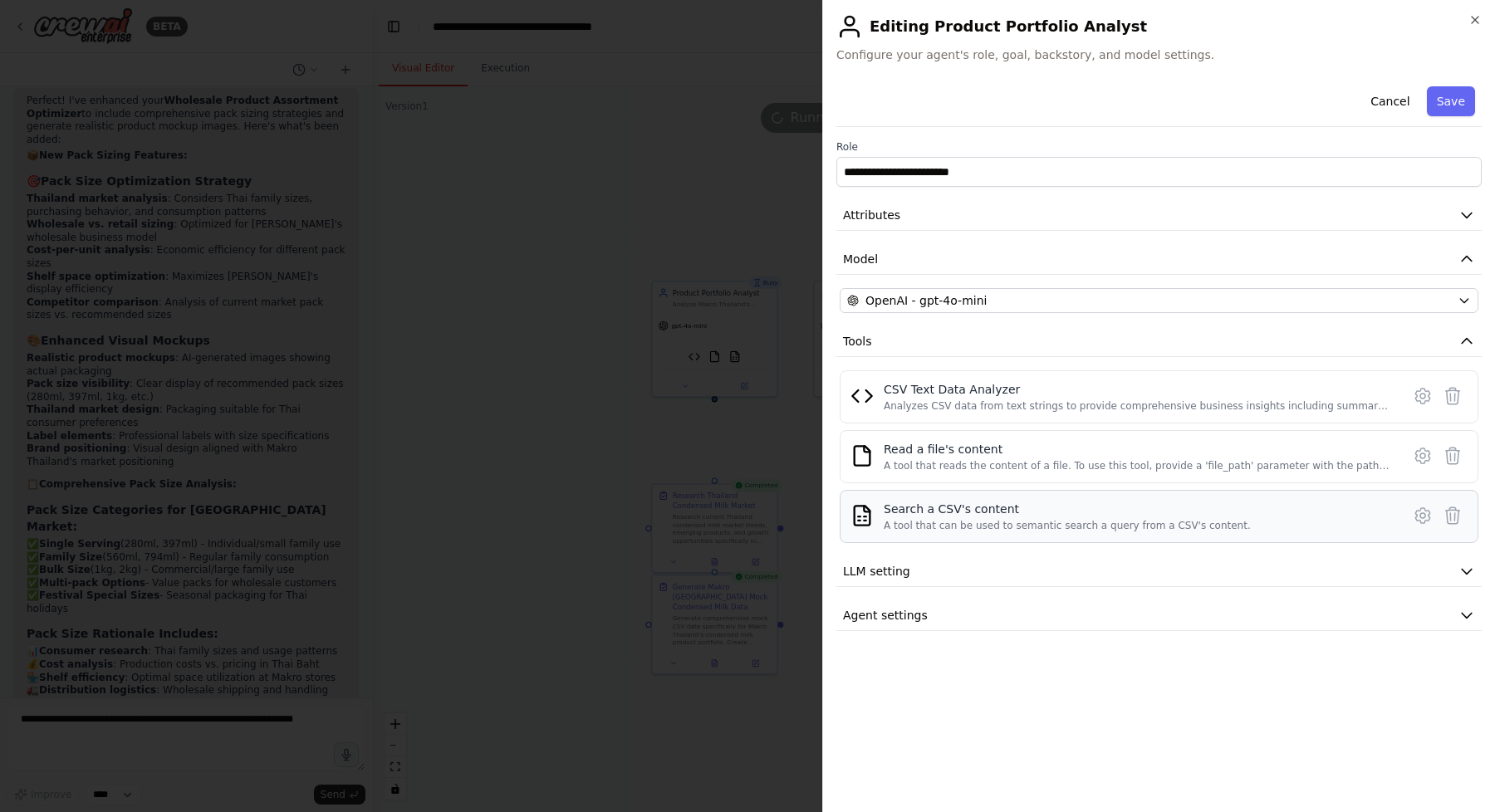
click at [1360, 504] on div "Search a CSV's content A tool that can be used to semantic search a query from …" at bounding box center [1140, 516] width 514 height 31
click at [1422, 520] on icon at bounding box center [1423, 516] width 20 height 20
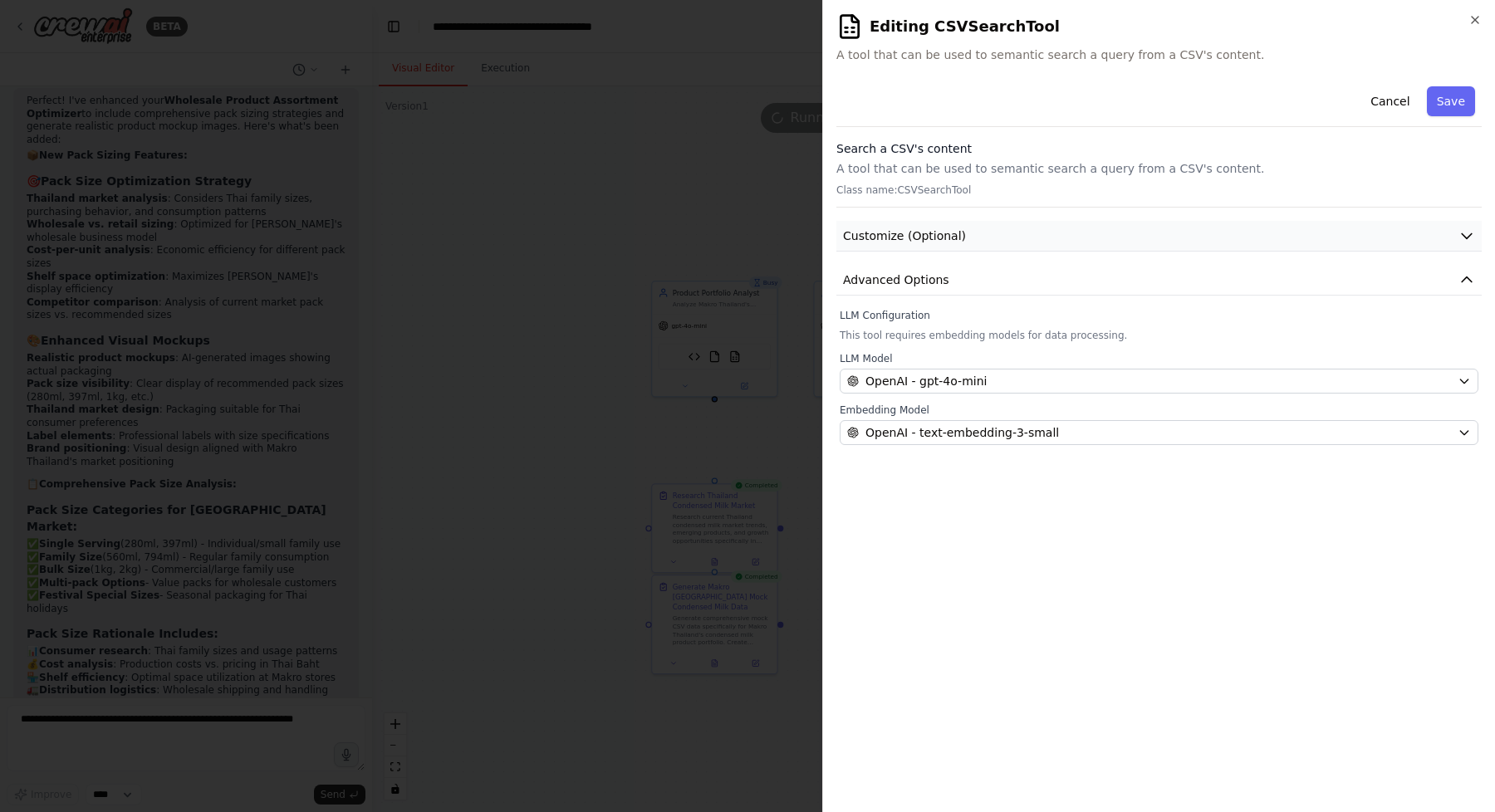
click at [1267, 234] on button "Customize (Optional)" at bounding box center [1159, 236] width 646 height 30
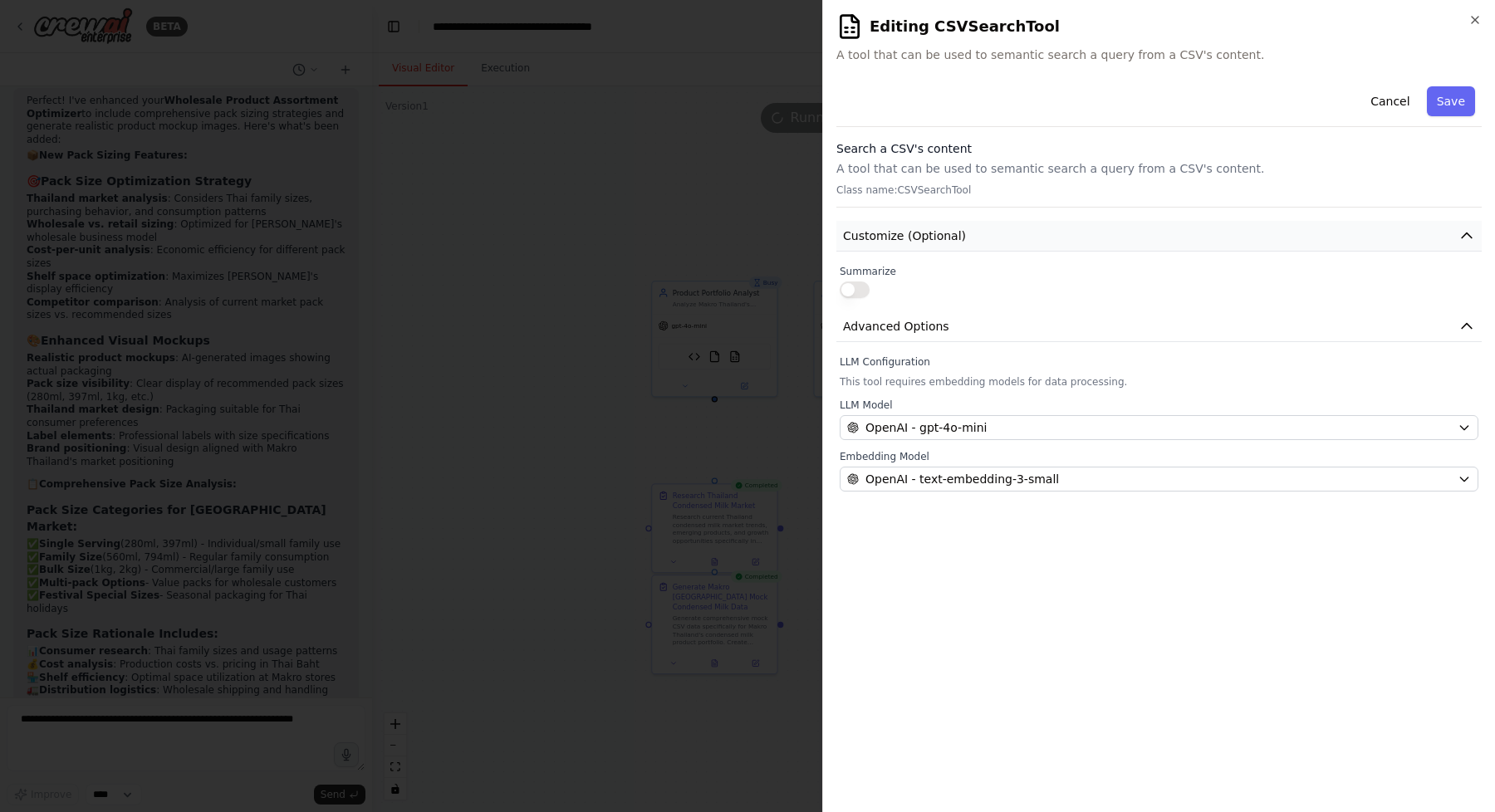
click at [1267, 234] on button "Customize (Optional)" at bounding box center [1159, 236] width 646 height 30
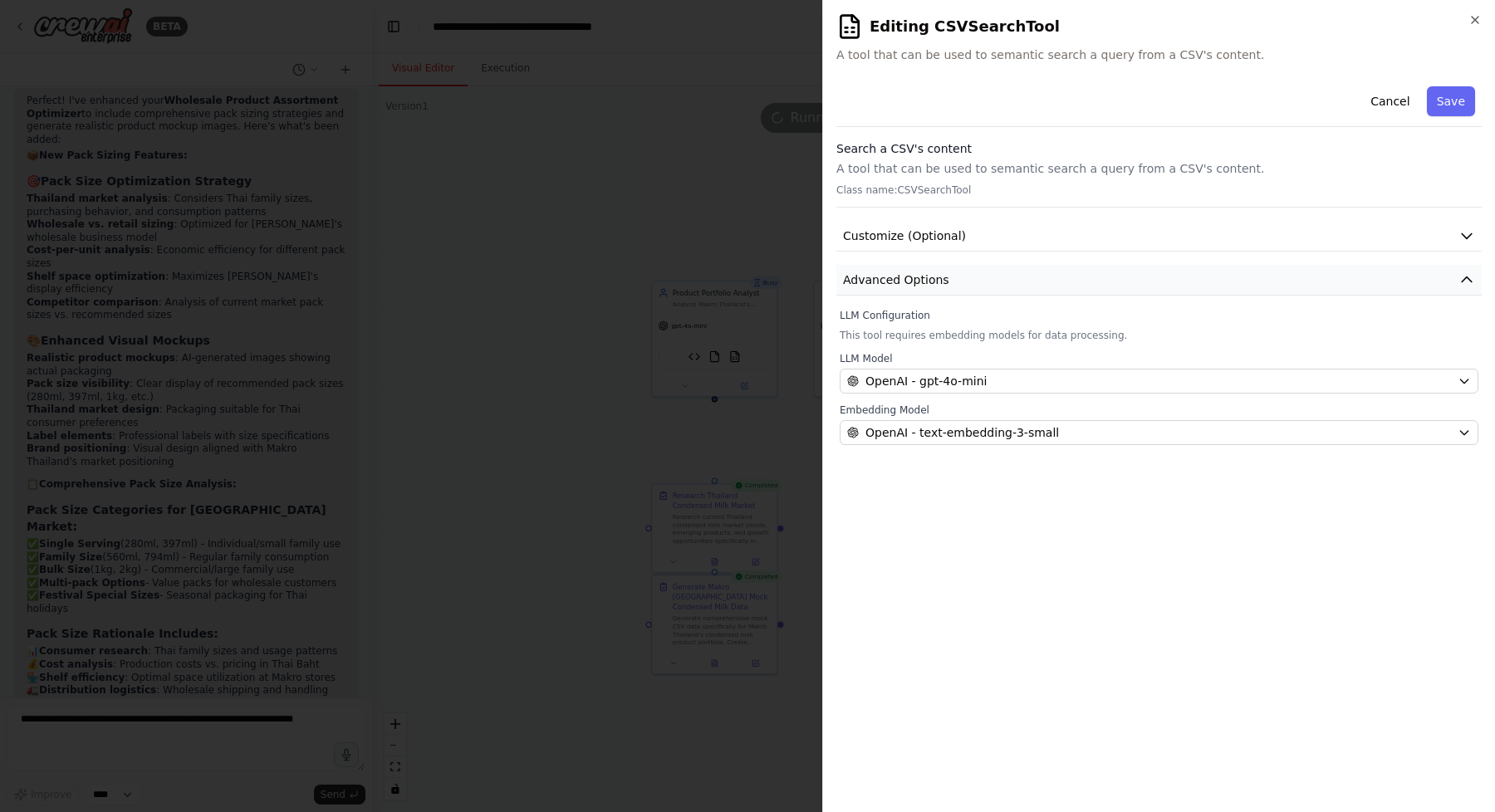
click at [1241, 276] on button "Advanced Options" at bounding box center [1159, 280] width 646 height 30
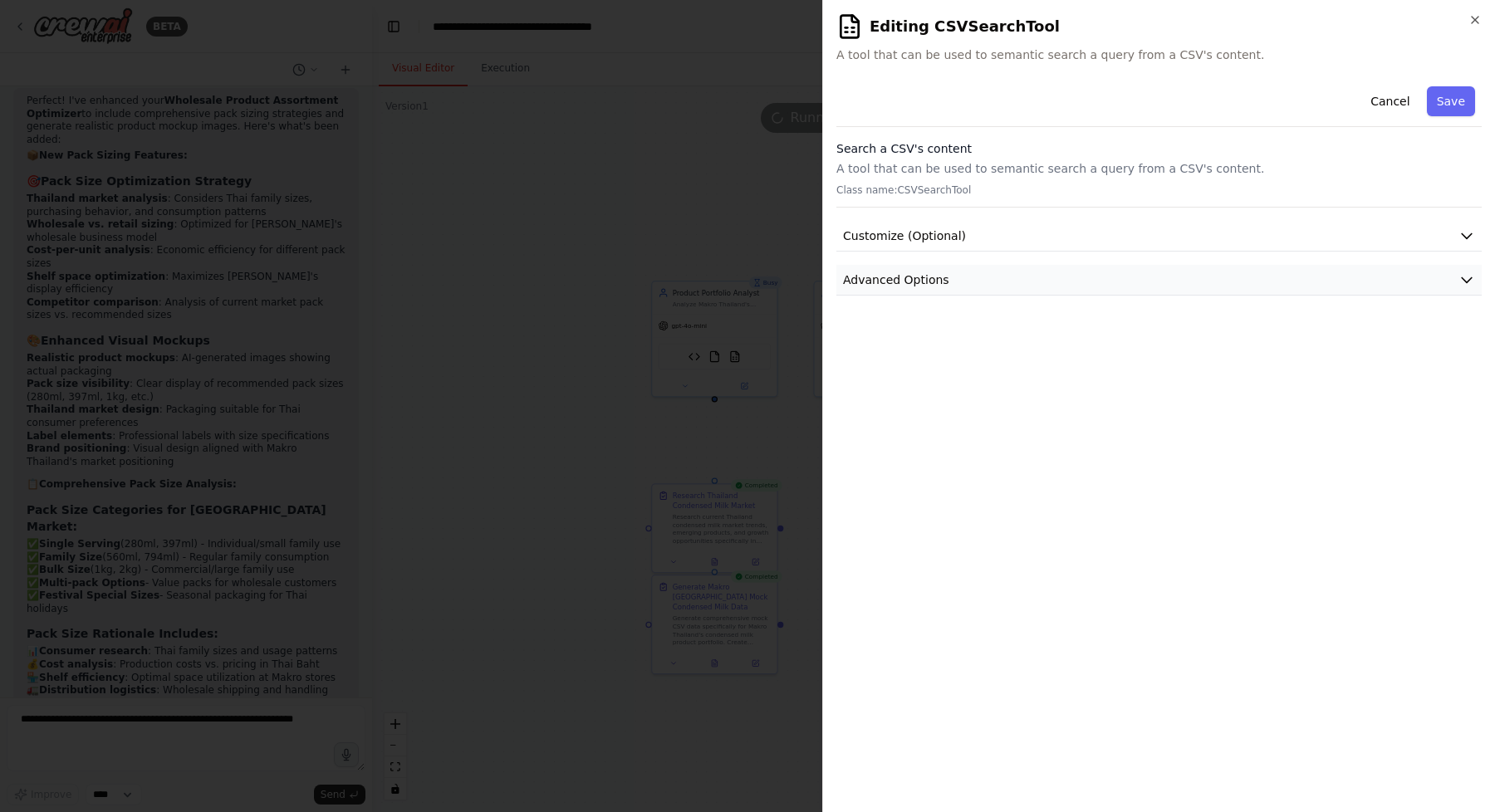
click at [1241, 276] on button "Advanced Options" at bounding box center [1159, 280] width 646 height 30
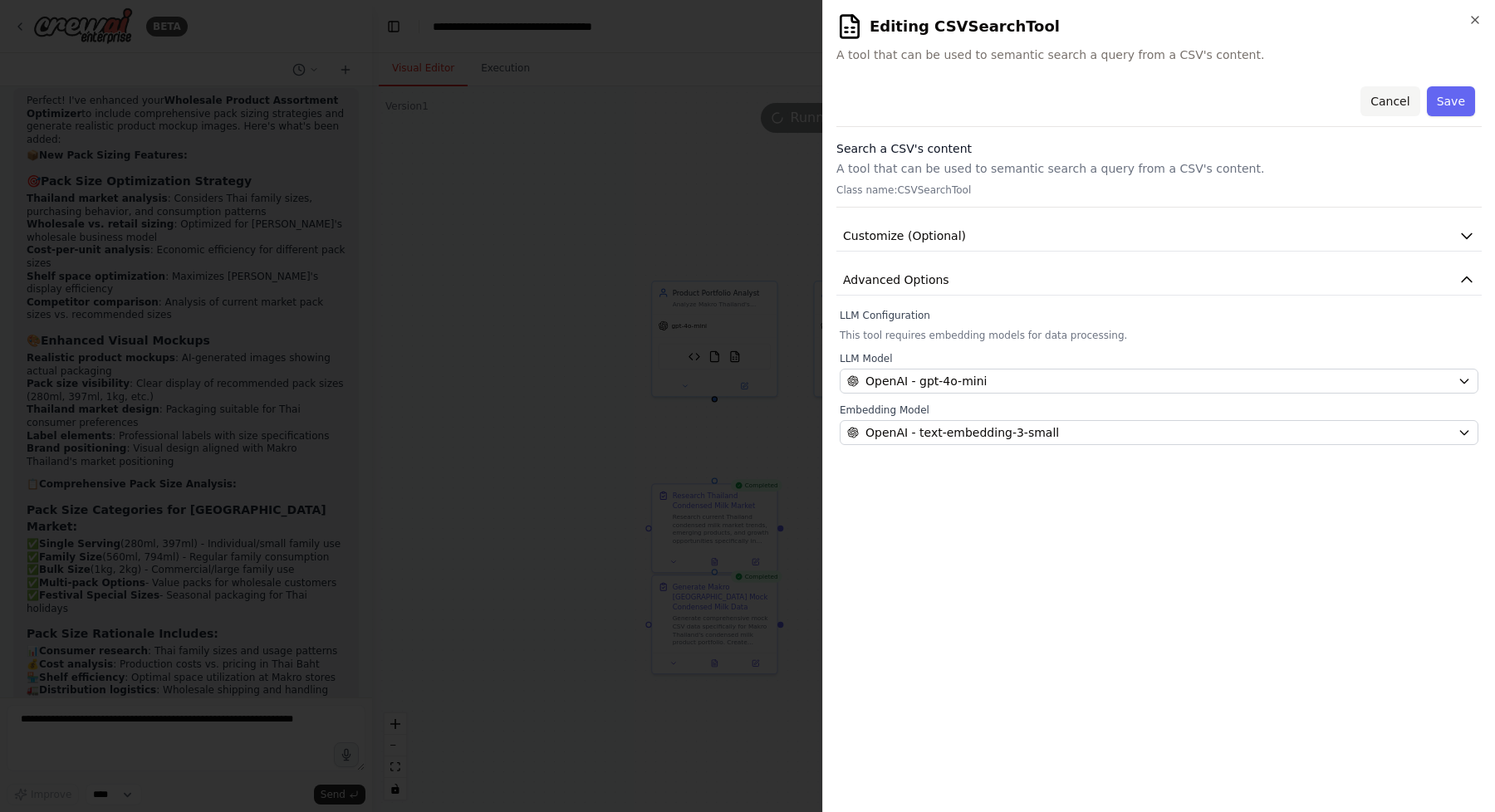
click at [1384, 106] on button "Cancel" at bounding box center [1390, 101] width 59 height 30
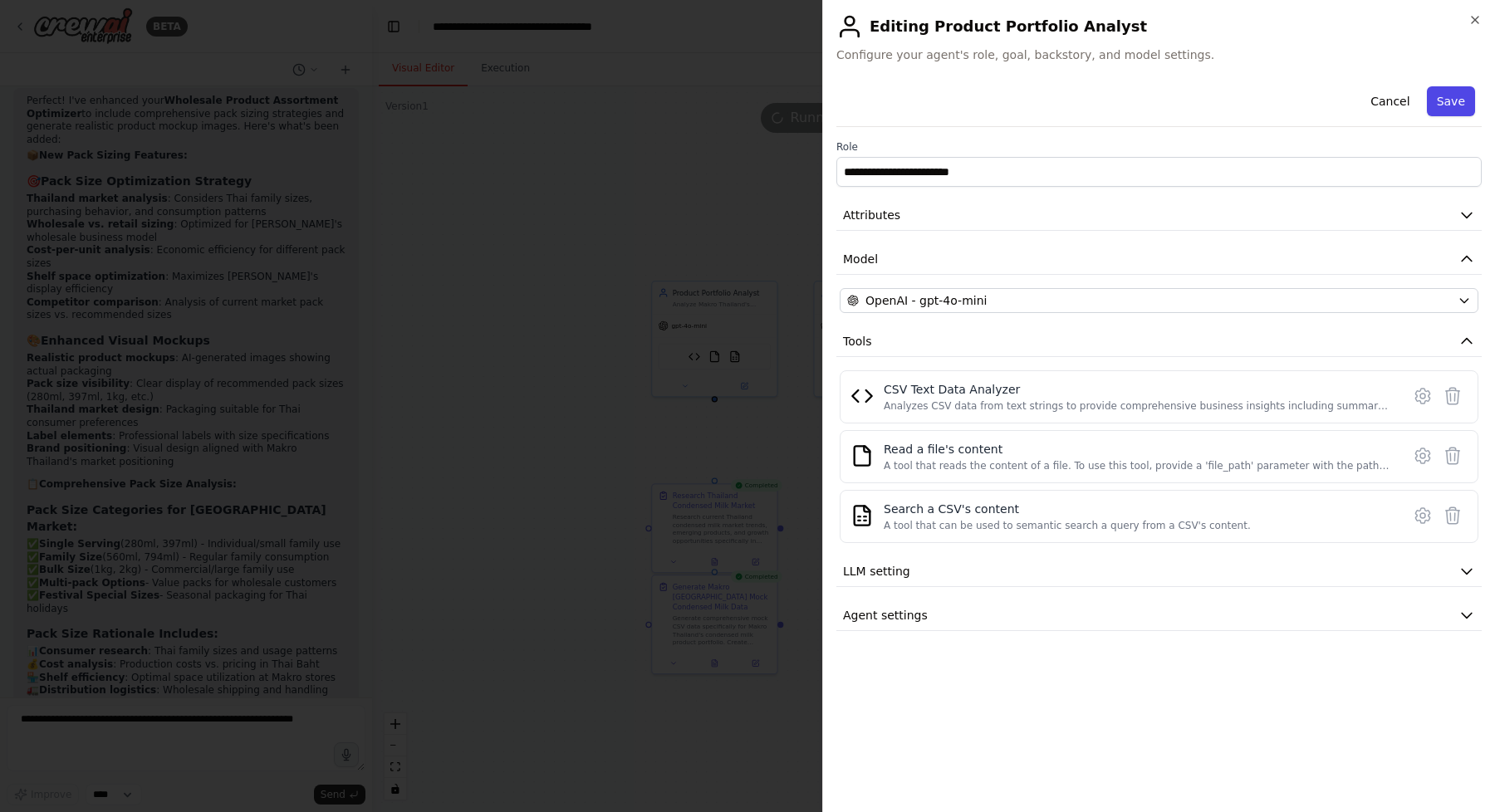
click at [1459, 102] on button "Save" at bounding box center [1450, 101] width 48 height 30
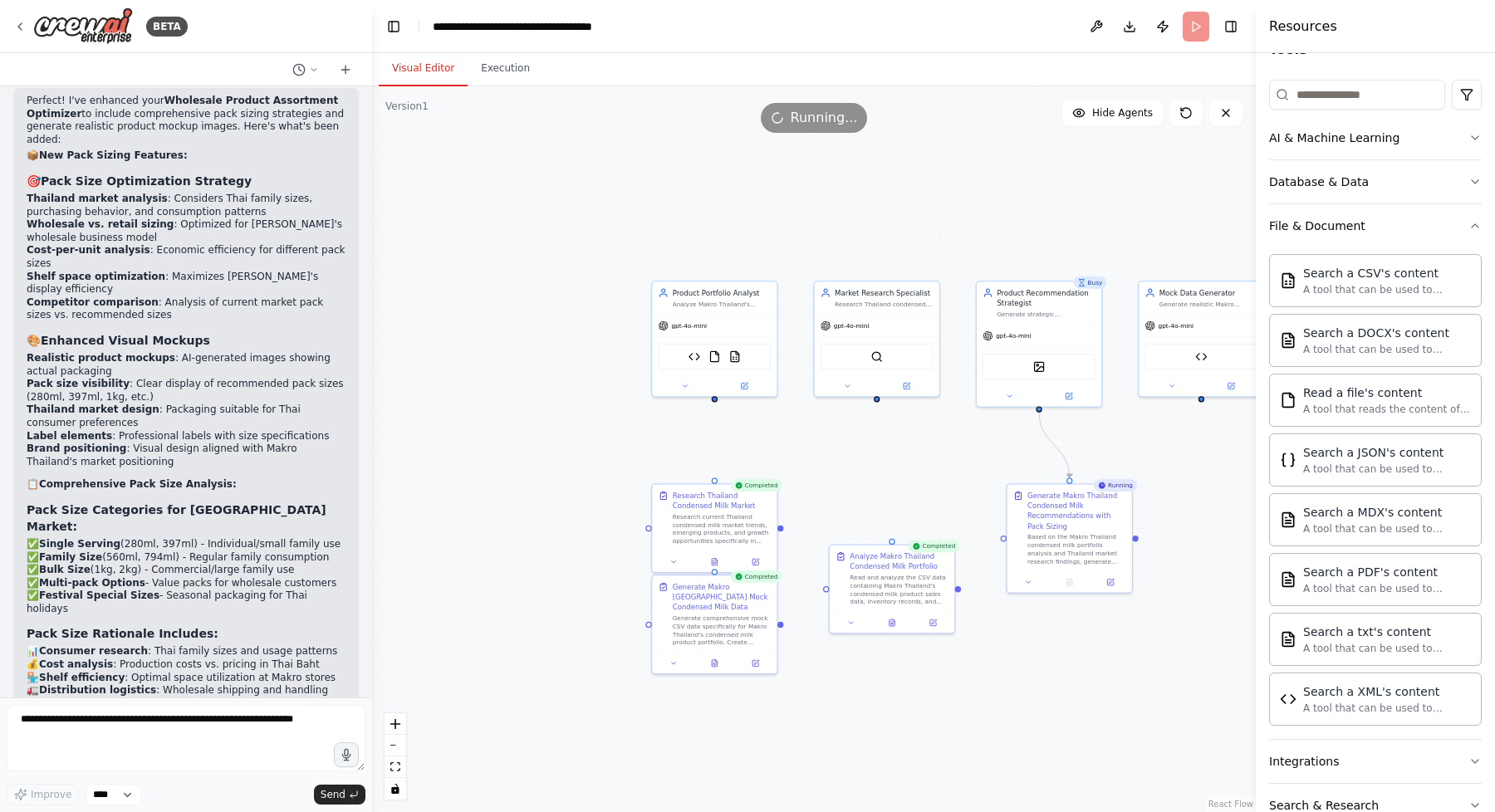
click at [901, 227] on div ".deletable-edge-delete-btn { width: 20px; height: 20px; border: 0px solid #ffff…" at bounding box center [814, 449] width 883 height 726
click at [486, 65] on button "Execution" at bounding box center [505, 69] width 75 height 35
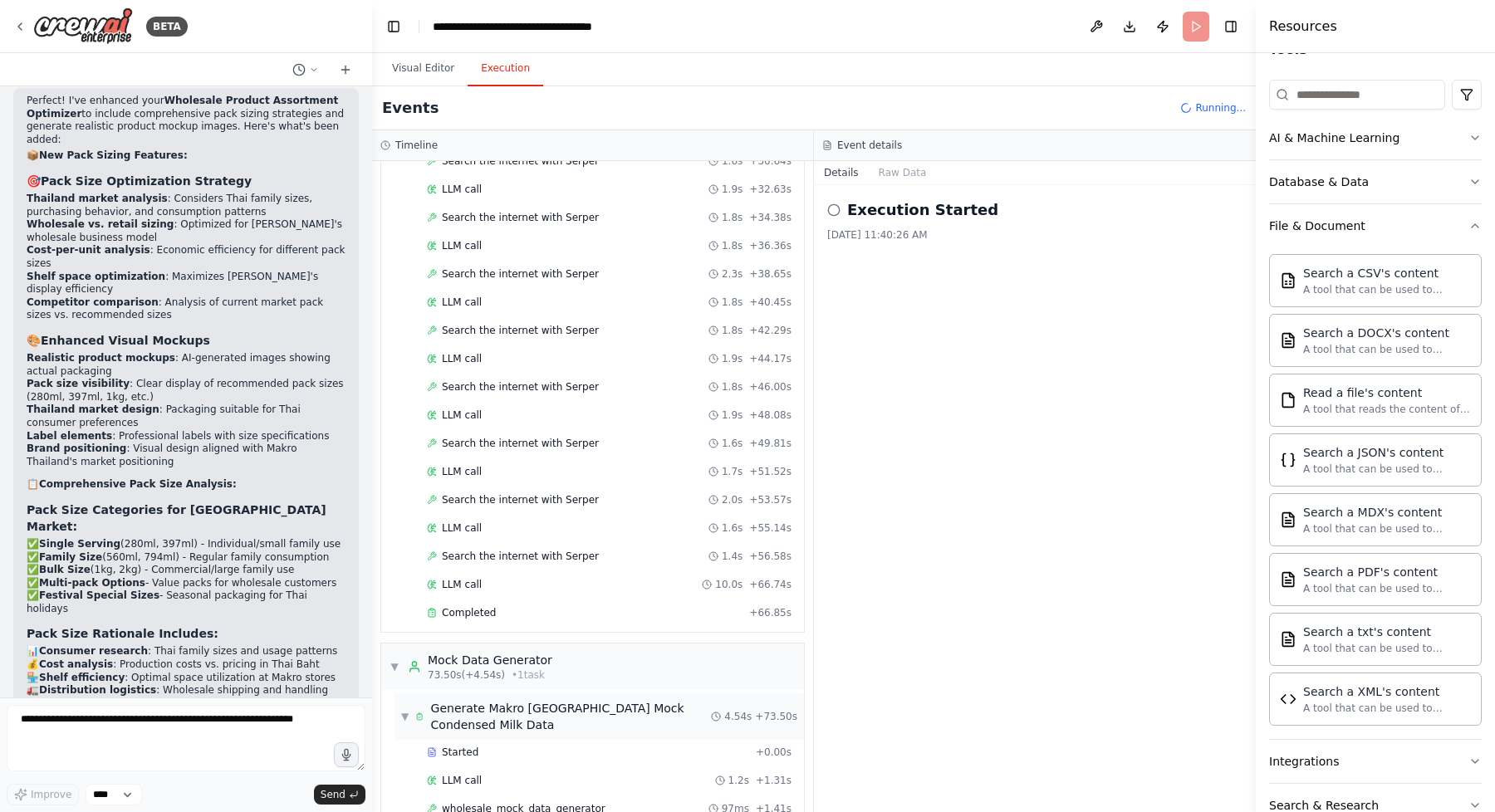
scroll to position [628, 0]
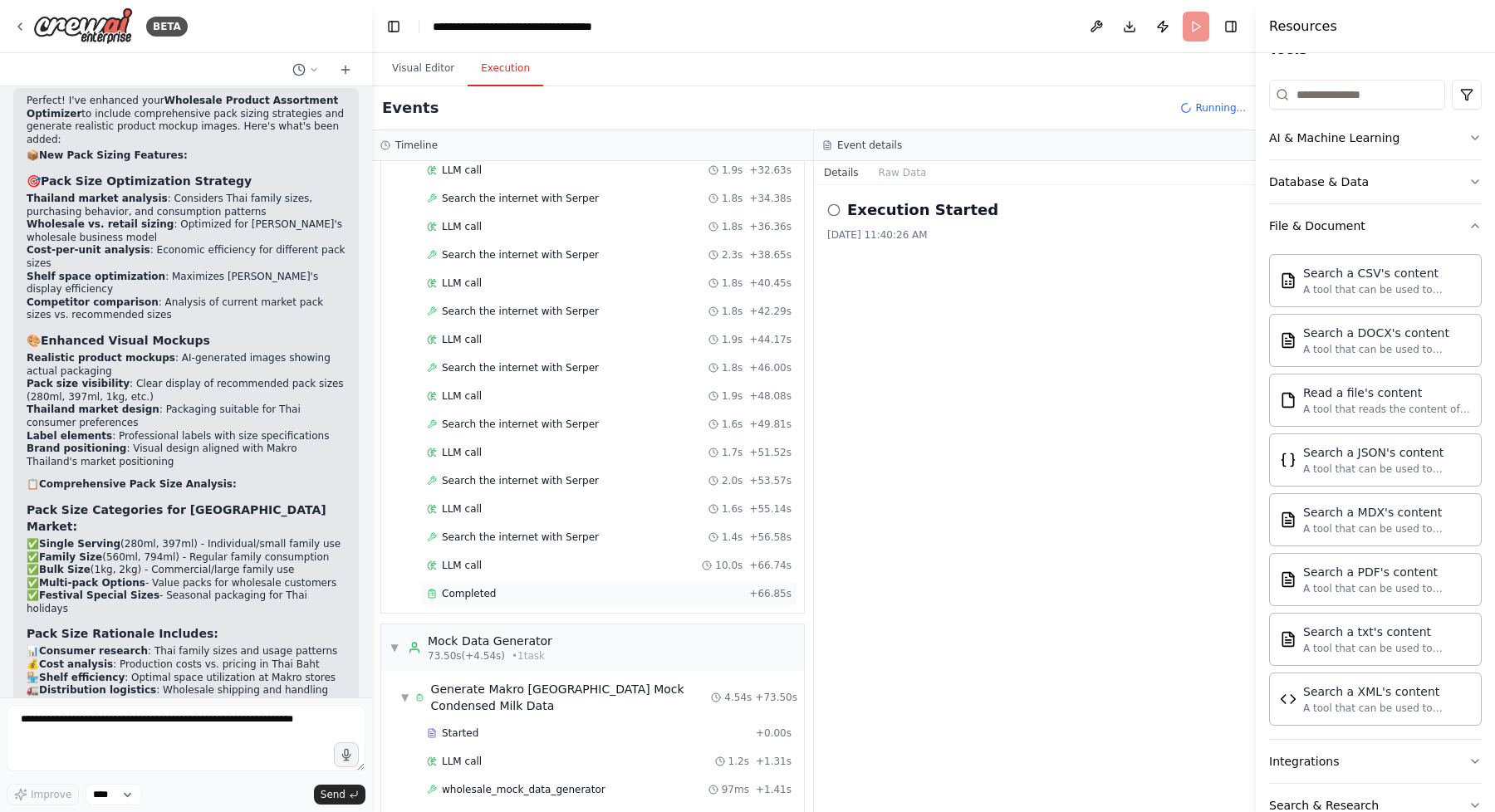
click at [497, 594] on div "Completed" at bounding box center [585, 594] width 316 height 14
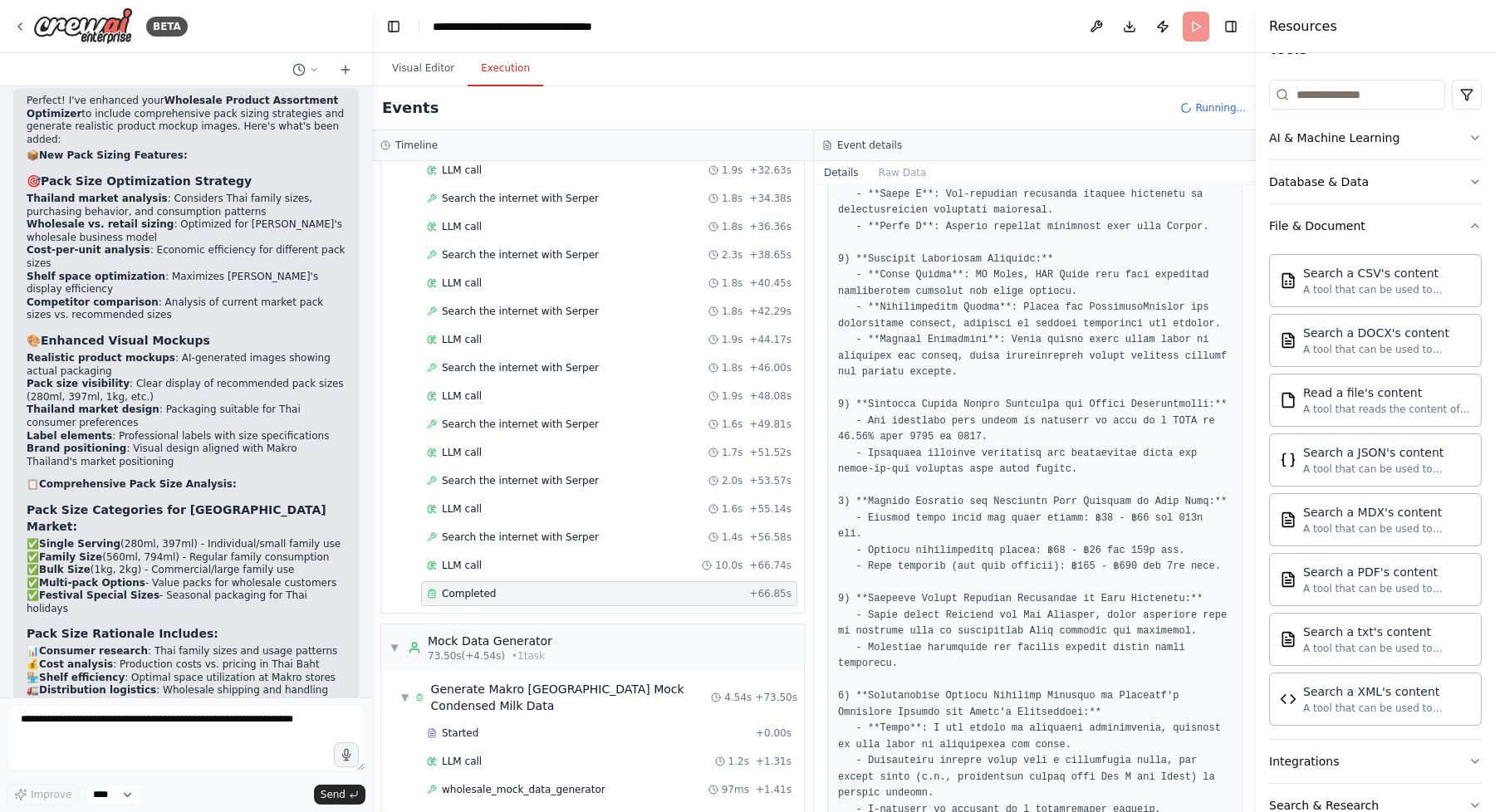
scroll to position [635, 0]
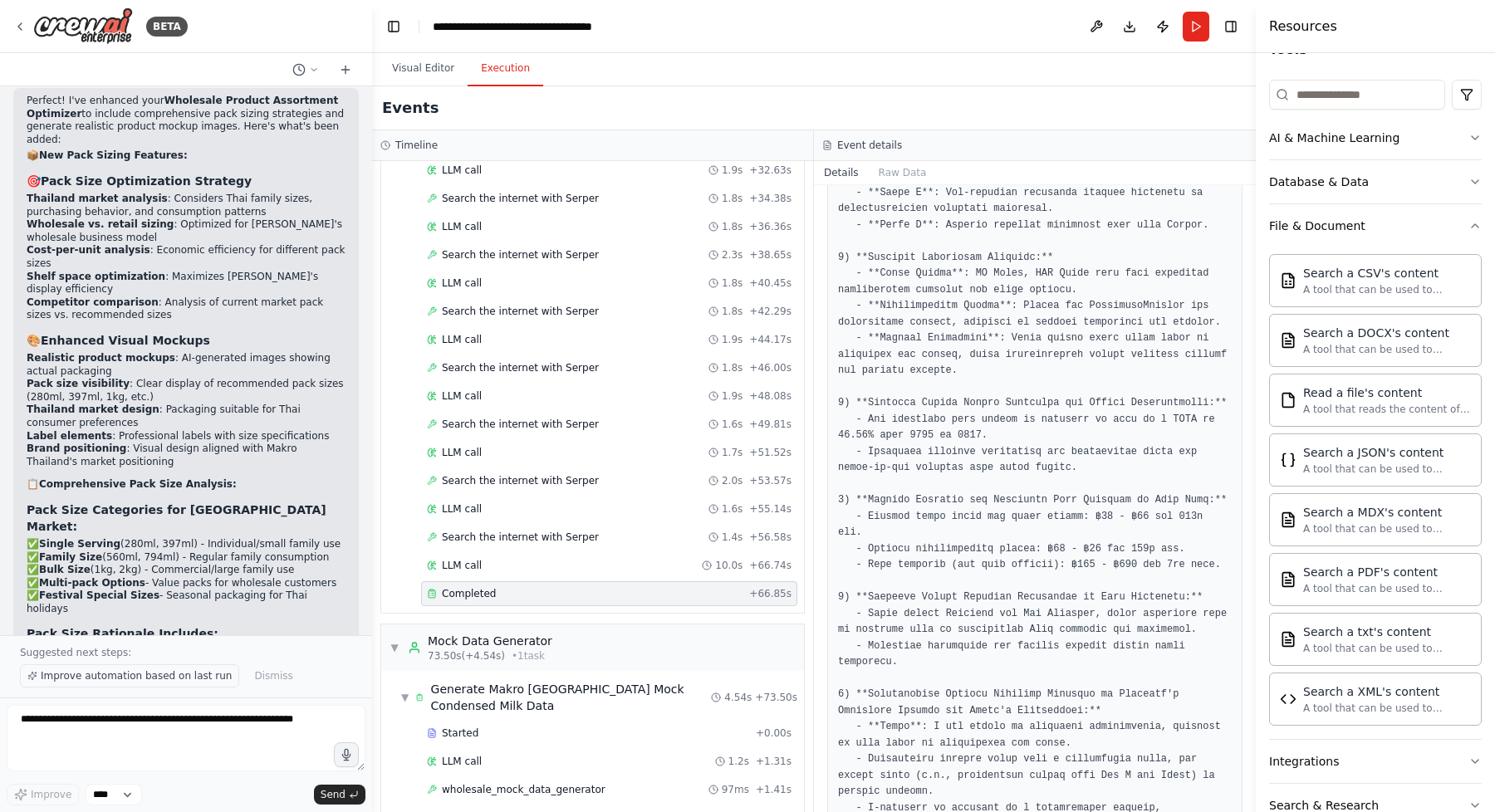
click at [150, 676] on span "Improve automation based on last run" at bounding box center [136, 676] width 191 height 14
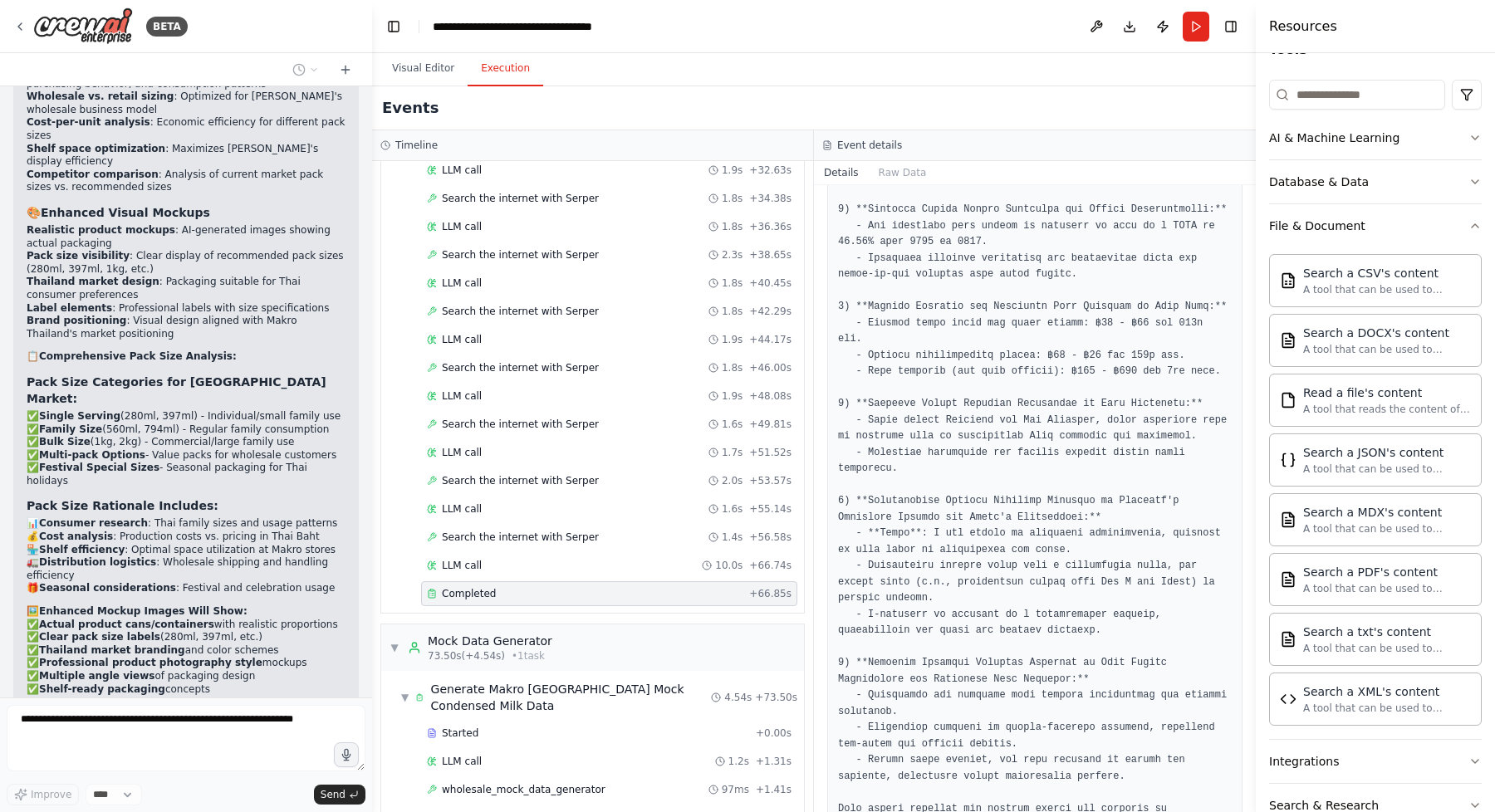
scroll to position [831, 0]
click at [1015, 281] on pre at bounding box center [1034, 272] width 393 height 1182
click at [893, 175] on button "Raw Data" at bounding box center [903, 172] width 68 height 23
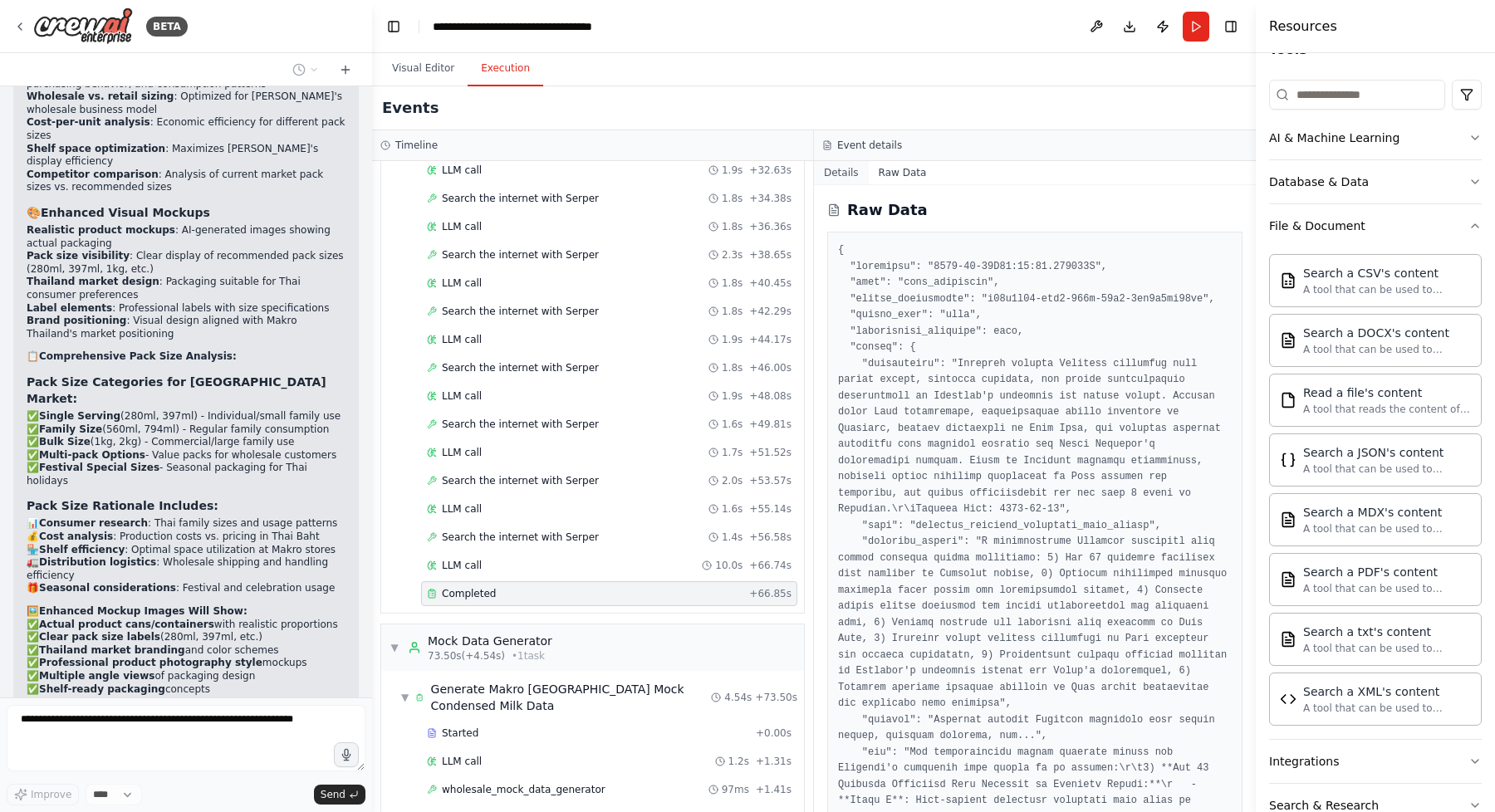
click at [844, 174] on button "Details" at bounding box center [841, 172] width 55 height 23
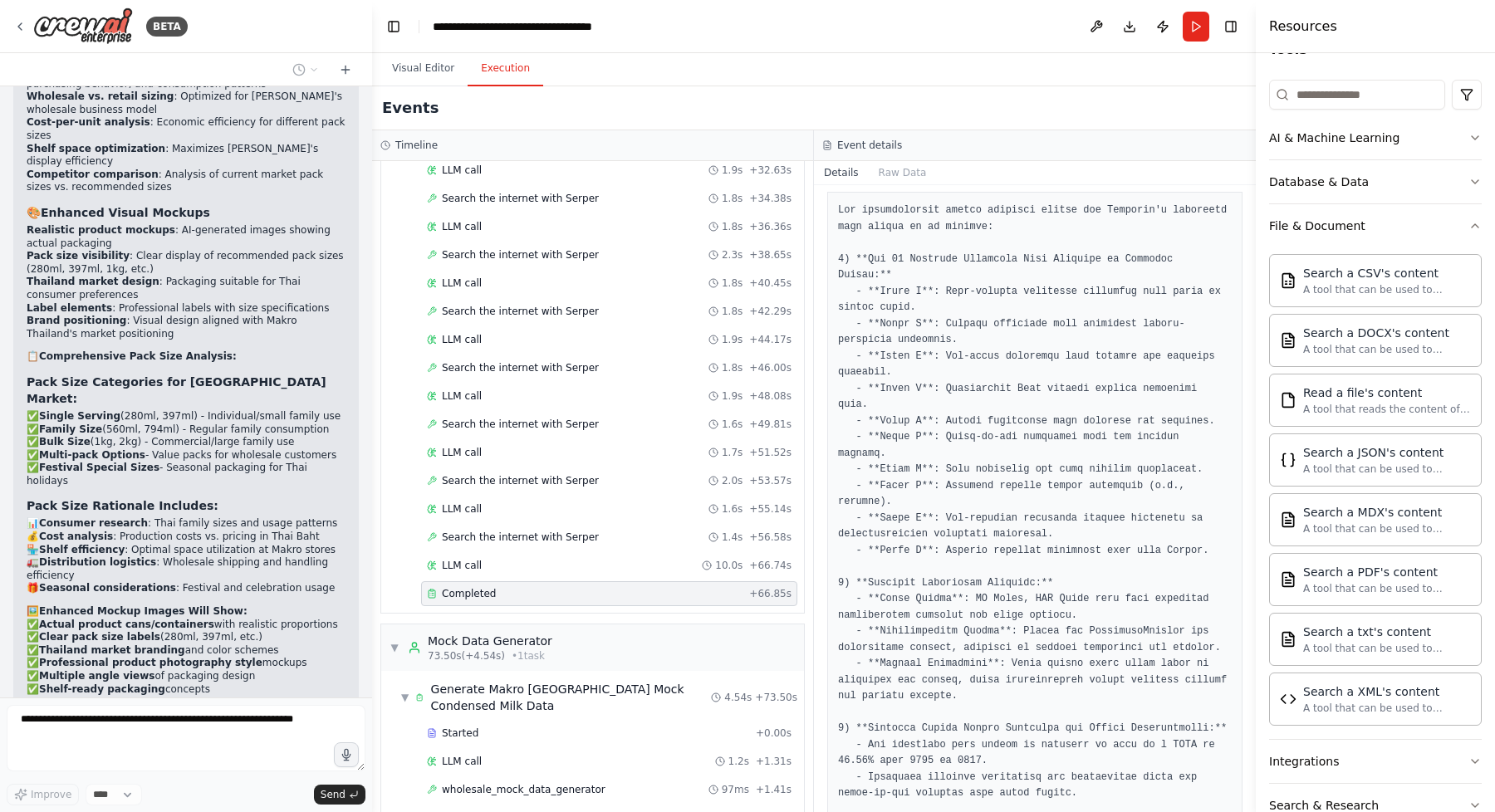
scroll to position [491, 0]
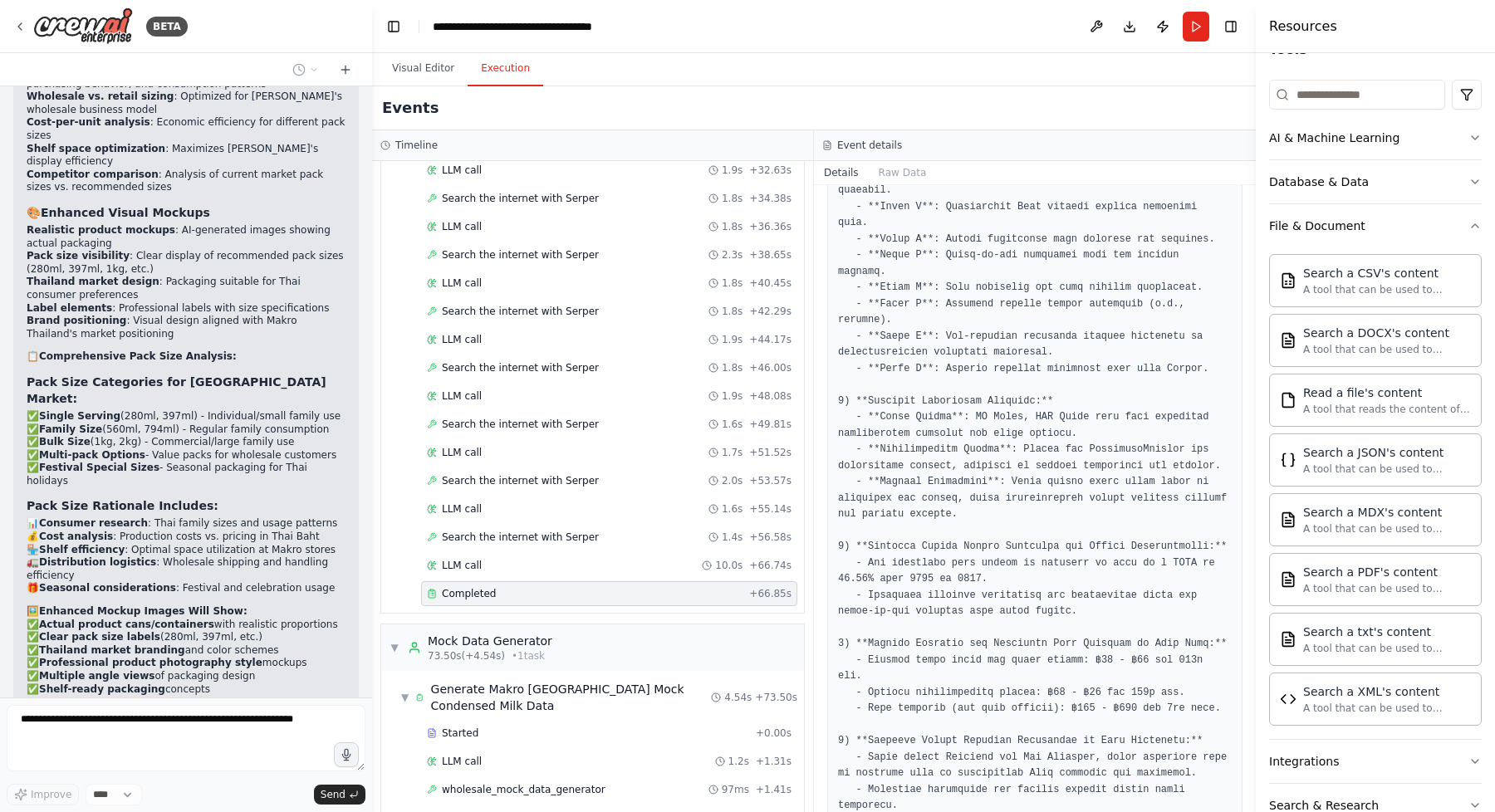
click at [816, 466] on div "Completed [DATE] 11:41:39 AM Description Research current [GEOGRAPHIC_DATA] con…" at bounding box center [1035, 498] width 442 height 627
drag, startPoint x: 811, startPoint y: 144, endPoint x: 773, endPoint y: 144, distance: 38.0
click at [773, 144] on div "Timeline" at bounding box center [592, 145] width 441 height 30
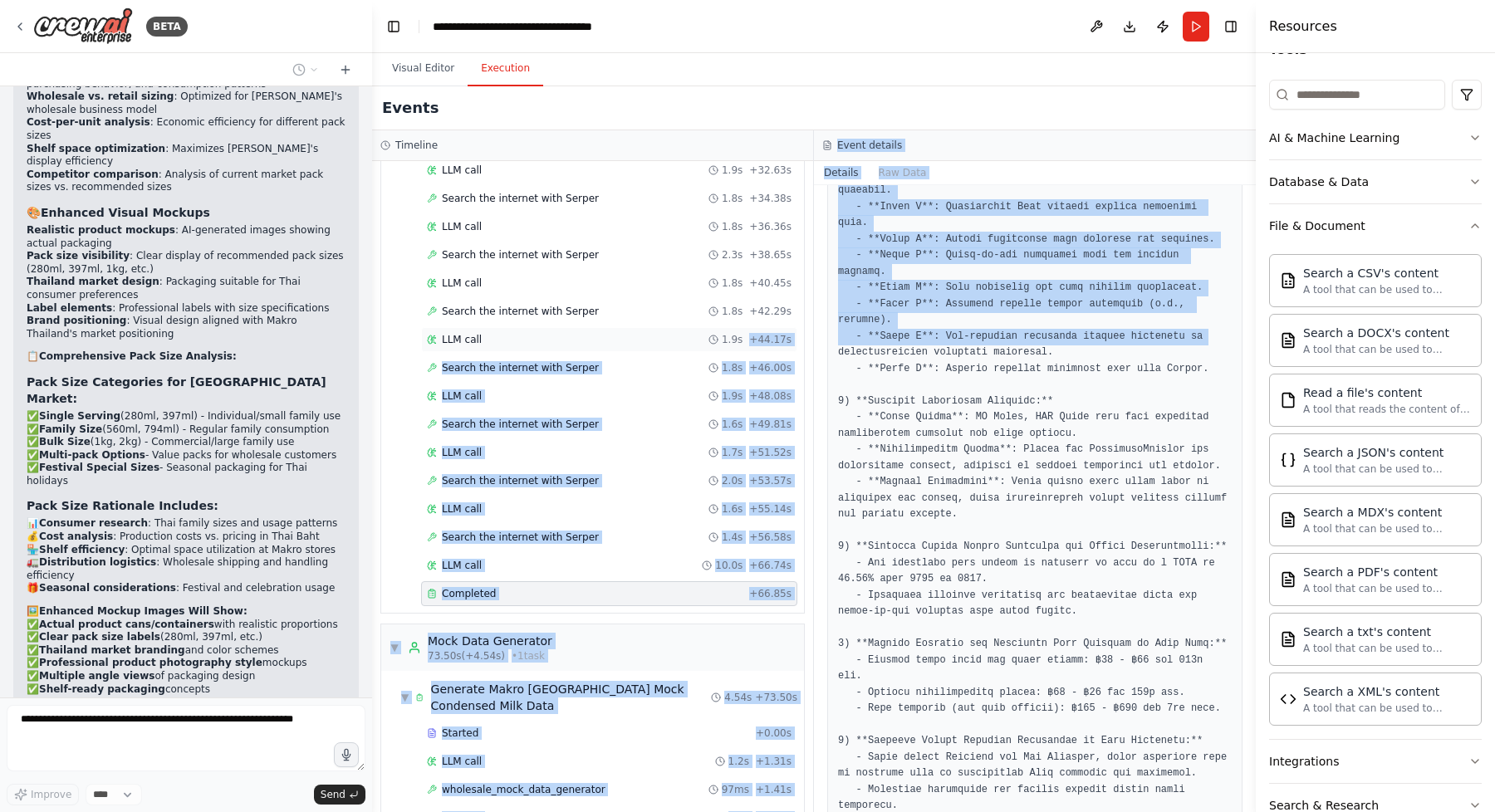
drag, startPoint x: 816, startPoint y: 334, endPoint x: 765, endPoint y: 332, distance: 51.0
click at [765, 332] on div "Timeline ▼ Market Research Specialist 6.65s (+66.85s) • 1 task ▼ Research Thail…" at bounding box center [814, 471] width 883 height 682
click at [1050, 366] on pre at bounding box center [1034, 612] width 393 height 1182
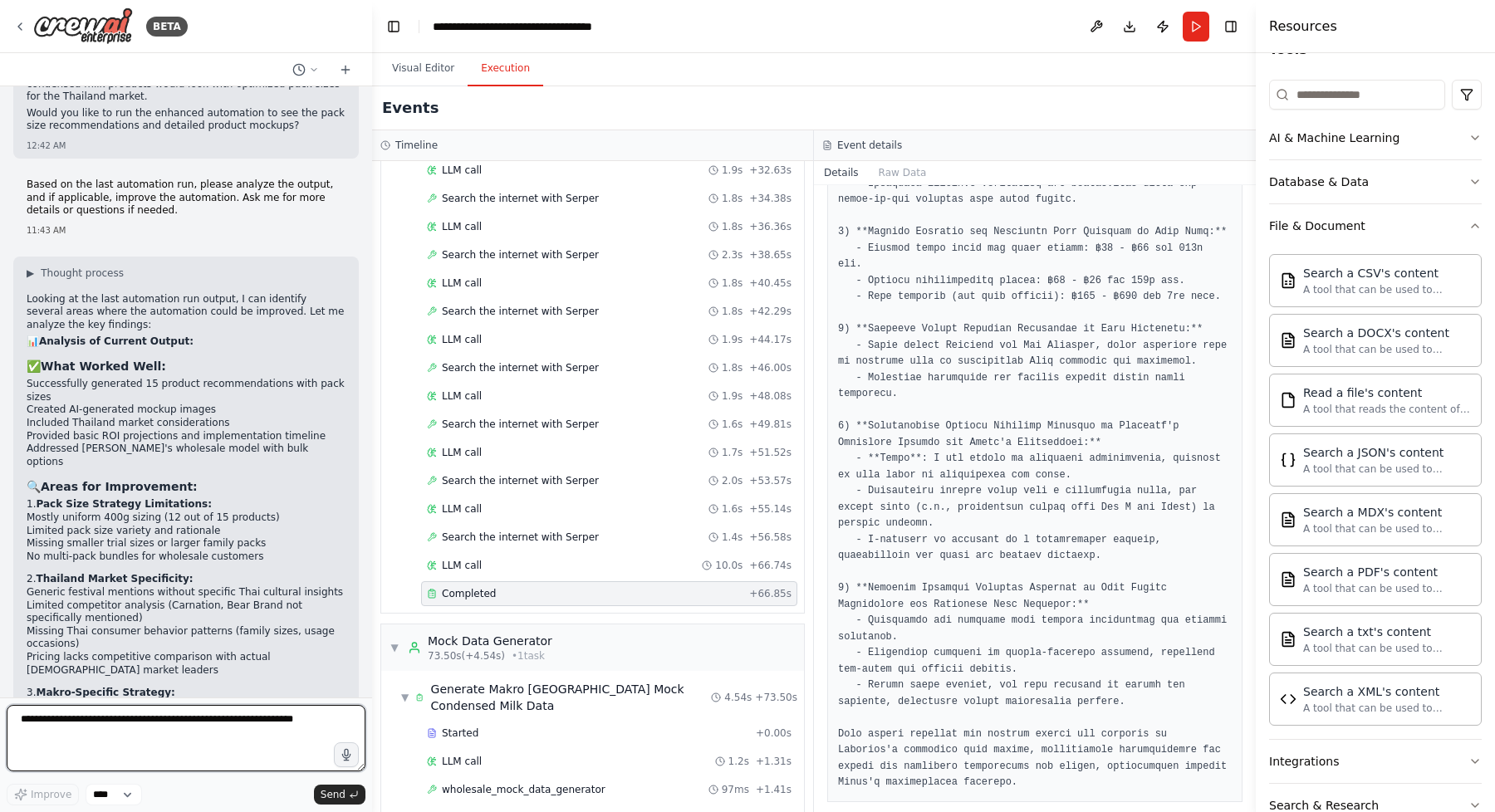
scroll to position [12688, 0]
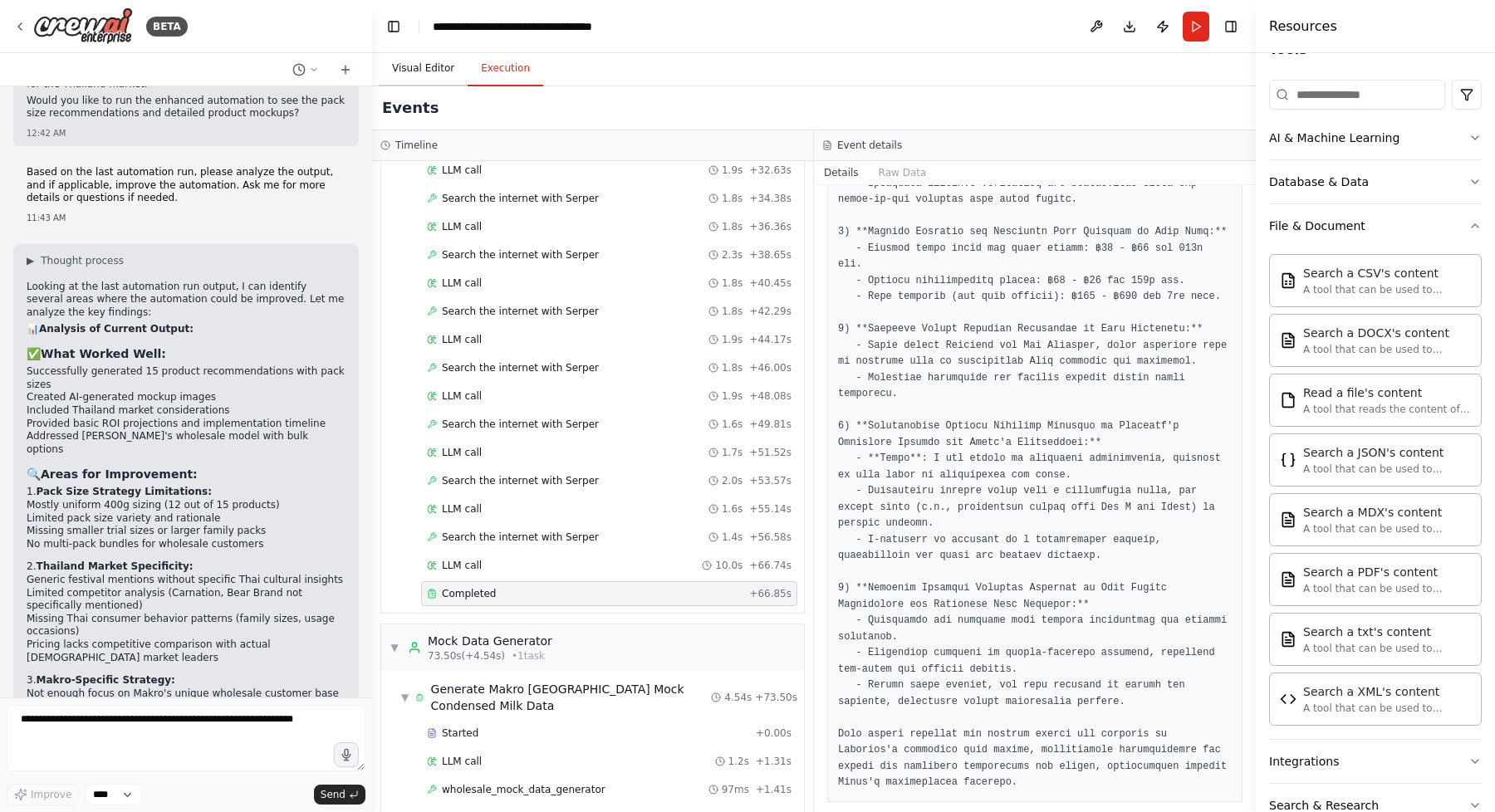
click at [420, 68] on button "Visual Editor" at bounding box center [423, 69] width 89 height 35
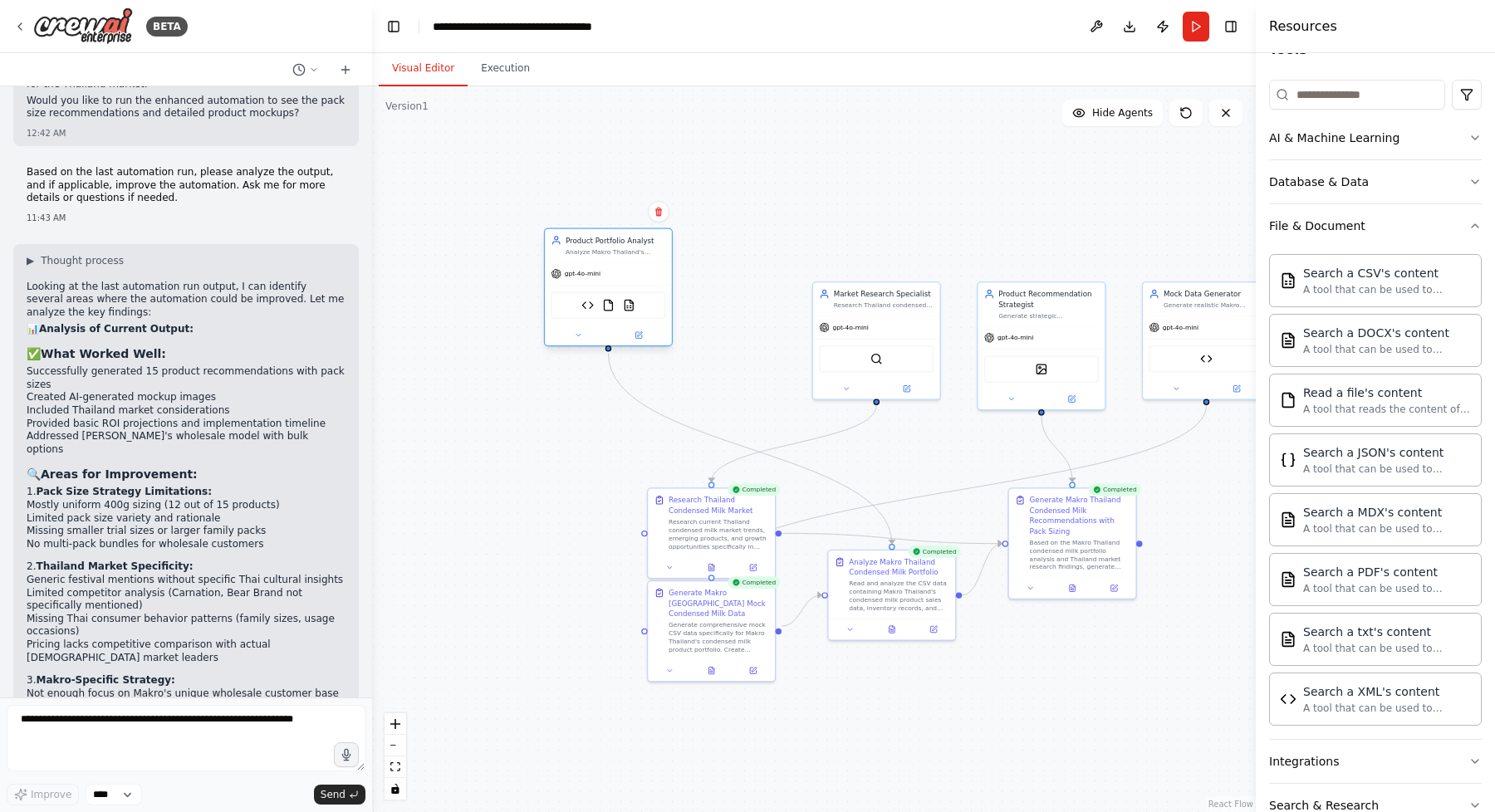
drag, startPoint x: 710, startPoint y: 296, endPoint x: 604, endPoint y: 242, distance: 119.0
click at [604, 242] on div "Product Portfolio Analyst Analyze Makro [GEOGRAPHIC_DATA]'s existing condensed …" at bounding box center [615, 245] width 100 height 21
drag, startPoint x: 866, startPoint y: 294, endPoint x: 827, endPoint y: 236, distance: 69.9
click at [827, 236] on div "Market Research Specialist Research [GEOGRAPHIC_DATA] condensed milk market tre…" at bounding box center [852, 235] width 100 height 21
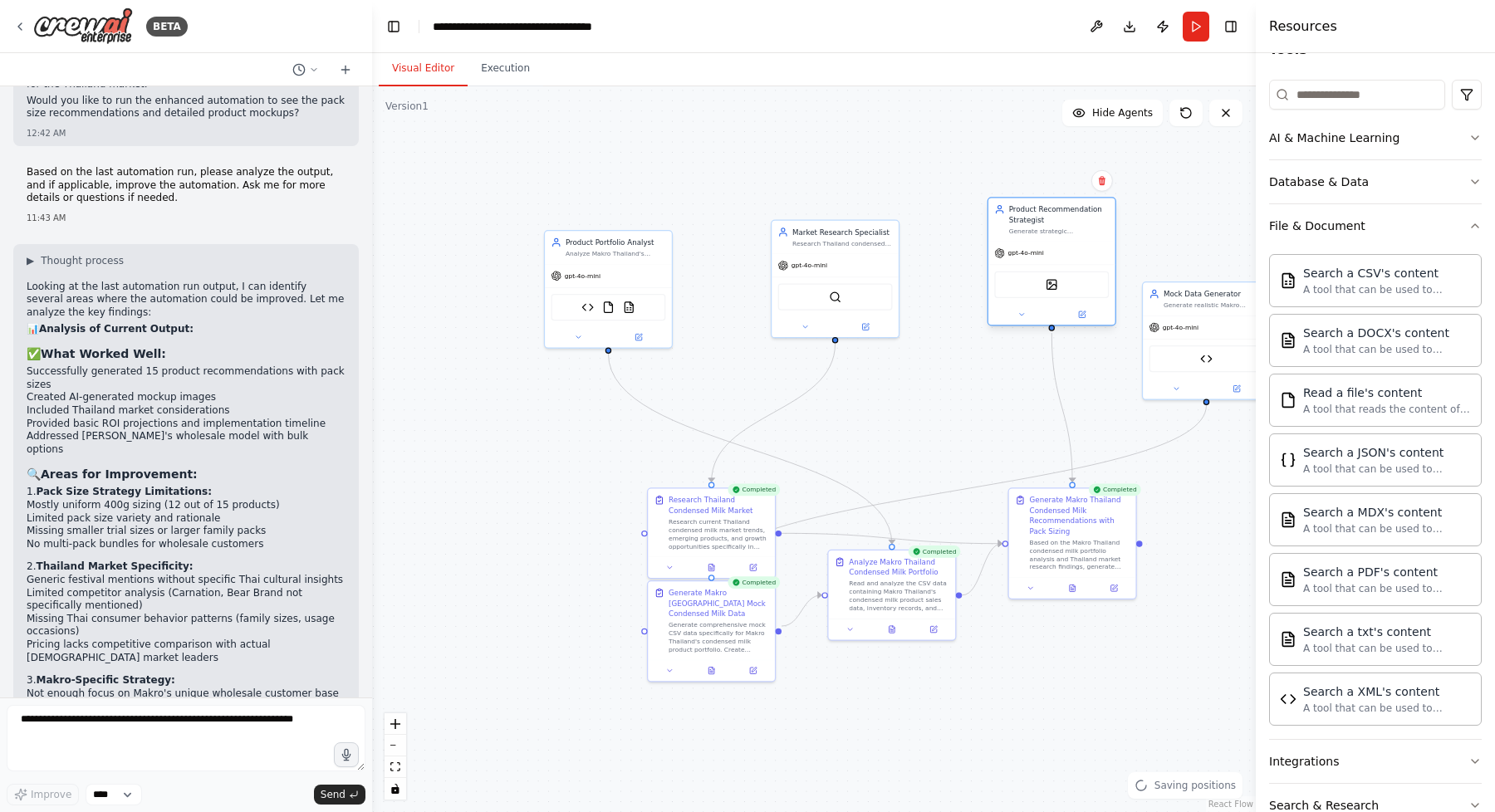
drag, startPoint x: 1036, startPoint y: 302, endPoint x: 1046, endPoint y: 223, distance: 79.6
click at [1046, 223] on div "Product Recommendation Strategist" at bounding box center [1059, 214] width 100 height 21
drag, startPoint x: 1063, startPoint y: 509, endPoint x: 999, endPoint y: 428, distance: 103.2
click at [999, 428] on div "Generate Makro Thailand Condensed Milk Recommendations with Pack Sizing" at bounding box center [1018, 442] width 100 height 41
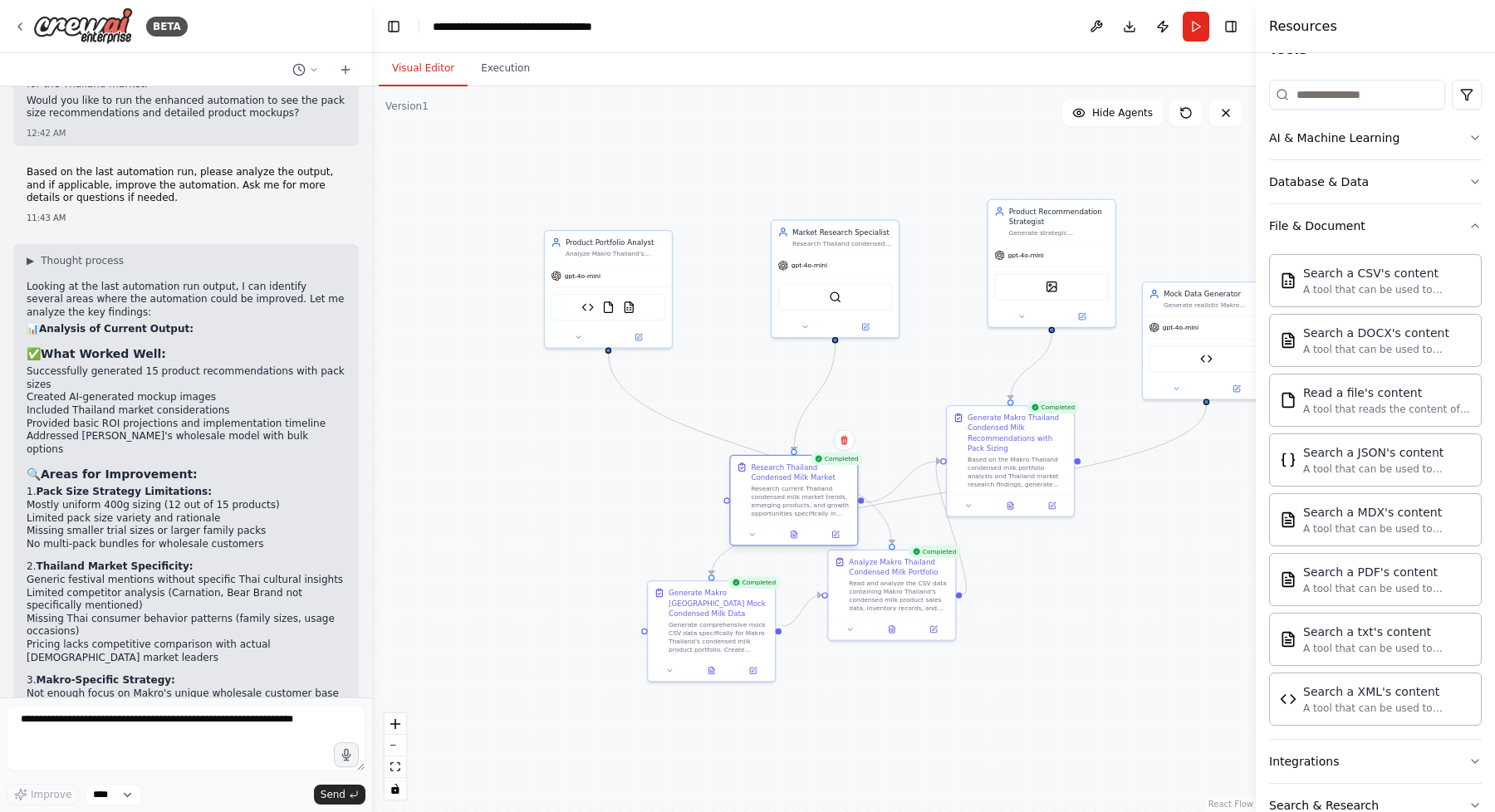
drag, startPoint x: 707, startPoint y: 499, endPoint x: 791, endPoint y: 472, distance: 88.2
click at [791, 472] on div "Research Thailand Condensed Milk Market" at bounding box center [800, 472] width 100 height 21
drag, startPoint x: 706, startPoint y: 594, endPoint x: 750, endPoint y: 615, distance: 48.8
click at [750, 615] on div "Generate Makro [GEOGRAPHIC_DATA] Mock Condensed Milk Data" at bounding box center [760, 622] width 100 height 30
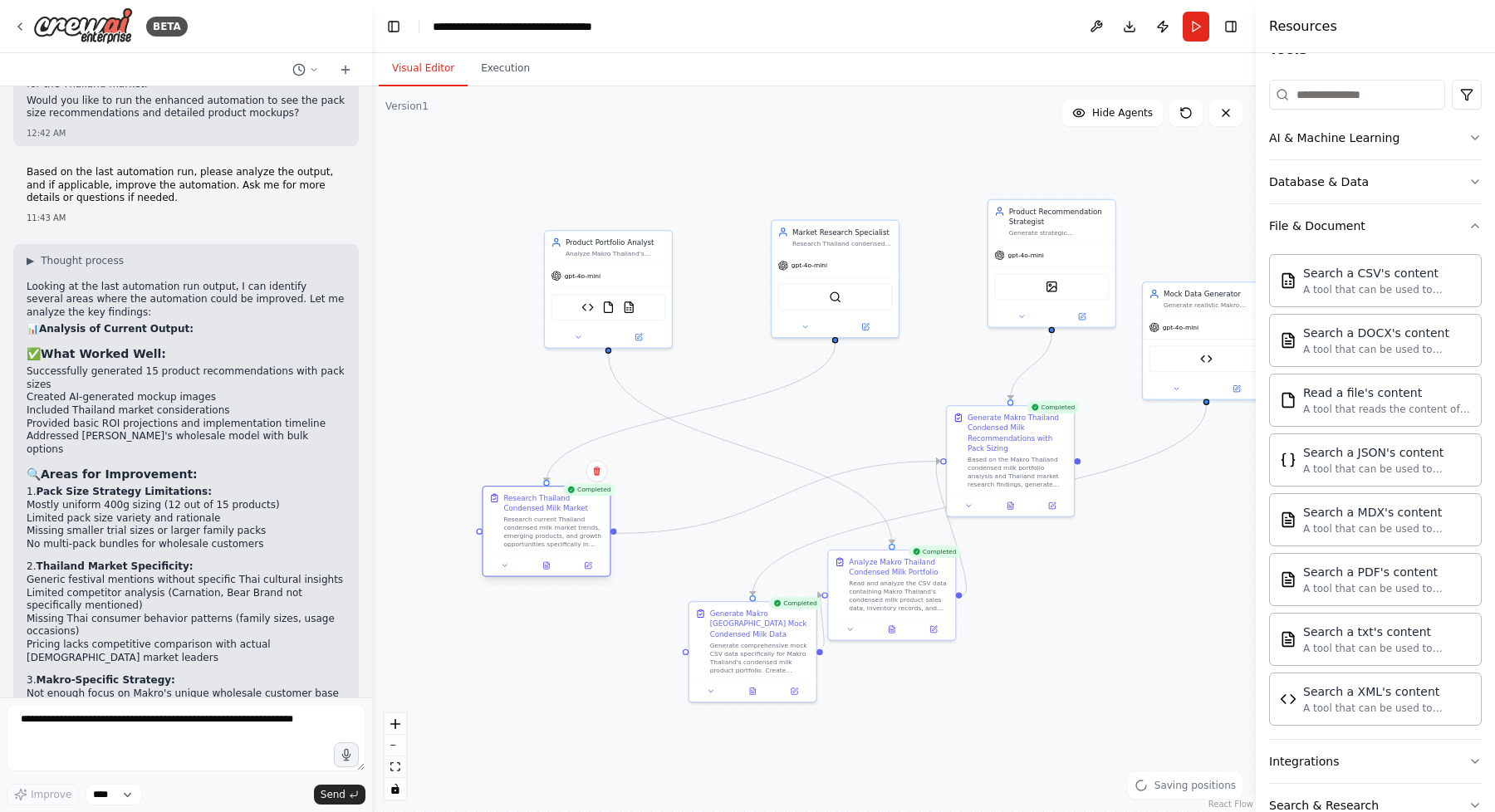
drag, startPoint x: 783, startPoint y: 476, endPoint x: 536, endPoint y: 509, distance: 249.2
click at [536, 509] on div "Research Thailand Condensed Milk Market" at bounding box center [553, 503] width 100 height 21
drag, startPoint x: 728, startPoint y: 593, endPoint x: 716, endPoint y: 548, distance: 46.6
click at [716, 548] on div "Generate Makro [GEOGRAPHIC_DATA] Mock Condensed Milk Data" at bounding box center [739, 549] width 100 height 30
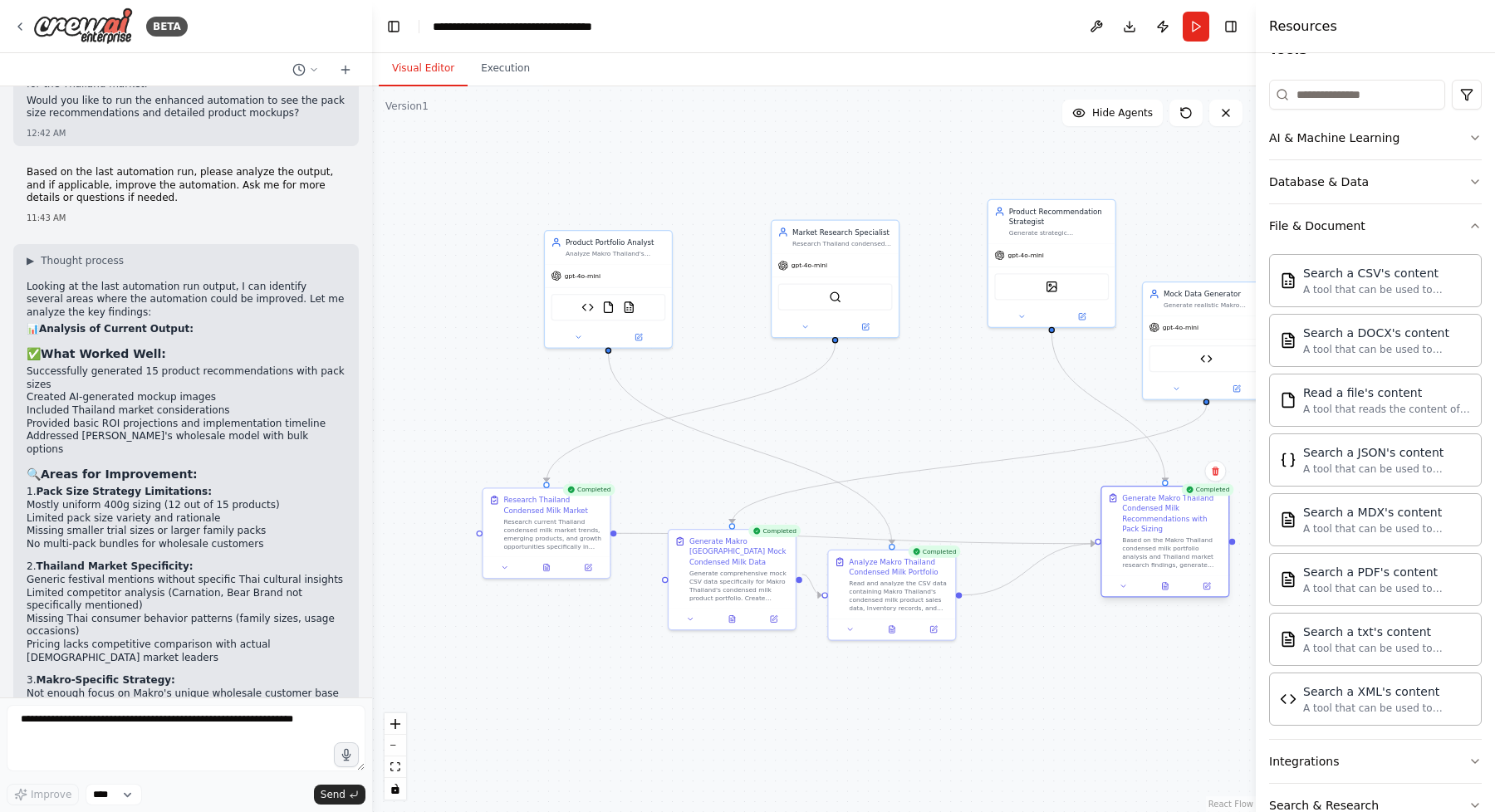
drag, startPoint x: 998, startPoint y: 421, endPoint x: 1157, endPoint y: 507, distance: 180.8
click at [1157, 507] on div "Generate Makro Thailand Condensed Milk Recommendations with Pack Sizing" at bounding box center [1172, 513] width 100 height 41
drag, startPoint x: 881, startPoint y: 571, endPoint x: 940, endPoint y: 478, distance: 110.1
click at [940, 478] on div "Analyze Makro Thailand Condensed Milk Portfolio" at bounding box center [956, 472] width 100 height 21
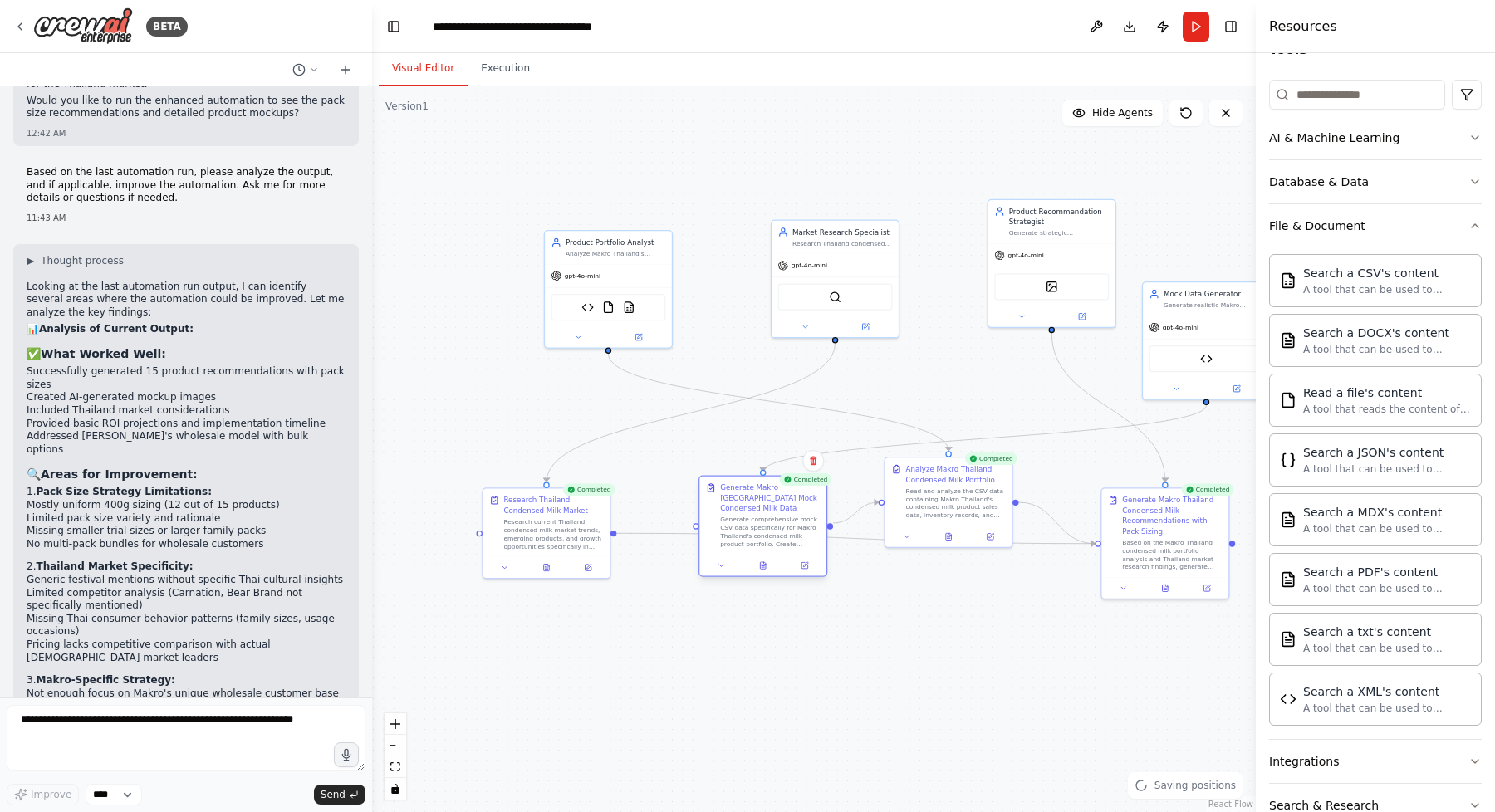
drag, startPoint x: 717, startPoint y: 546, endPoint x: 750, endPoint y: 499, distance: 57.4
click at [750, 499] on div "Generate Makro [GEOGRAPHIC_DATA] Mock Condensed Milk Data" at bounding box center [770, 497] width 100 height 30
drag, startPoint x: 1208, startPoint y: 294, endPoint x: 1221, endPoint y: 233, distance: 62.4
click at [1221, 233] on div "Mock Data Generator" at bounding box center [1223, 230] width 100 height 10
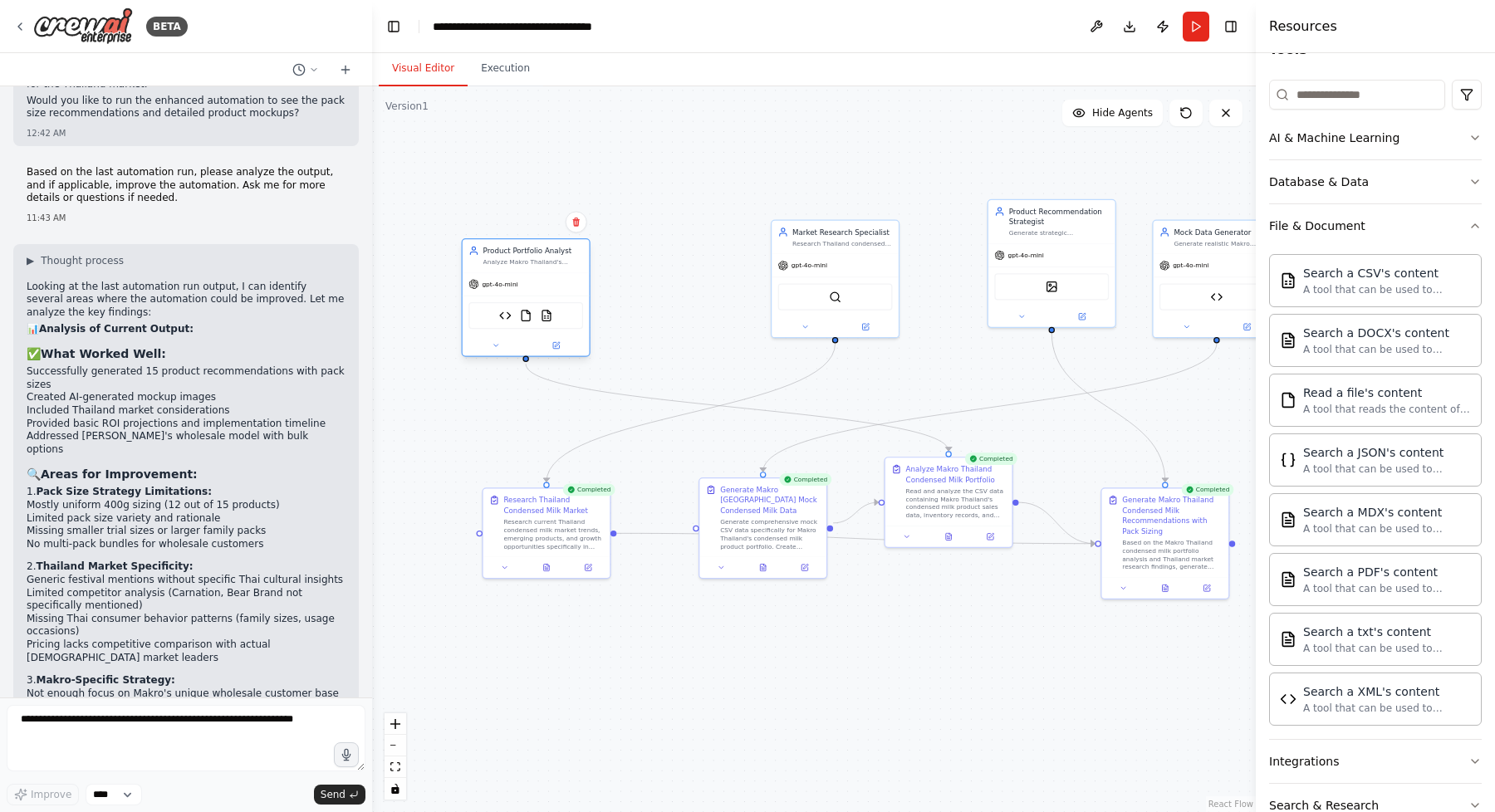
drag, startPoint x: 612, startPoint y: 244, endPoint x: 534, endPoint y: 251, distance: 78.3
click at [534, 251] on div "Product Portfolio Analyst" at bounding box center [533, 251] width 100 height 10
drag, startPoint x: 827, startPoint y: 233, endPoint x: 750, endPoint y: 229, distance: 77.1
click at [750, 229] on div "Market Research Specialist" at bounding box center [770, 230] width 100 height 10
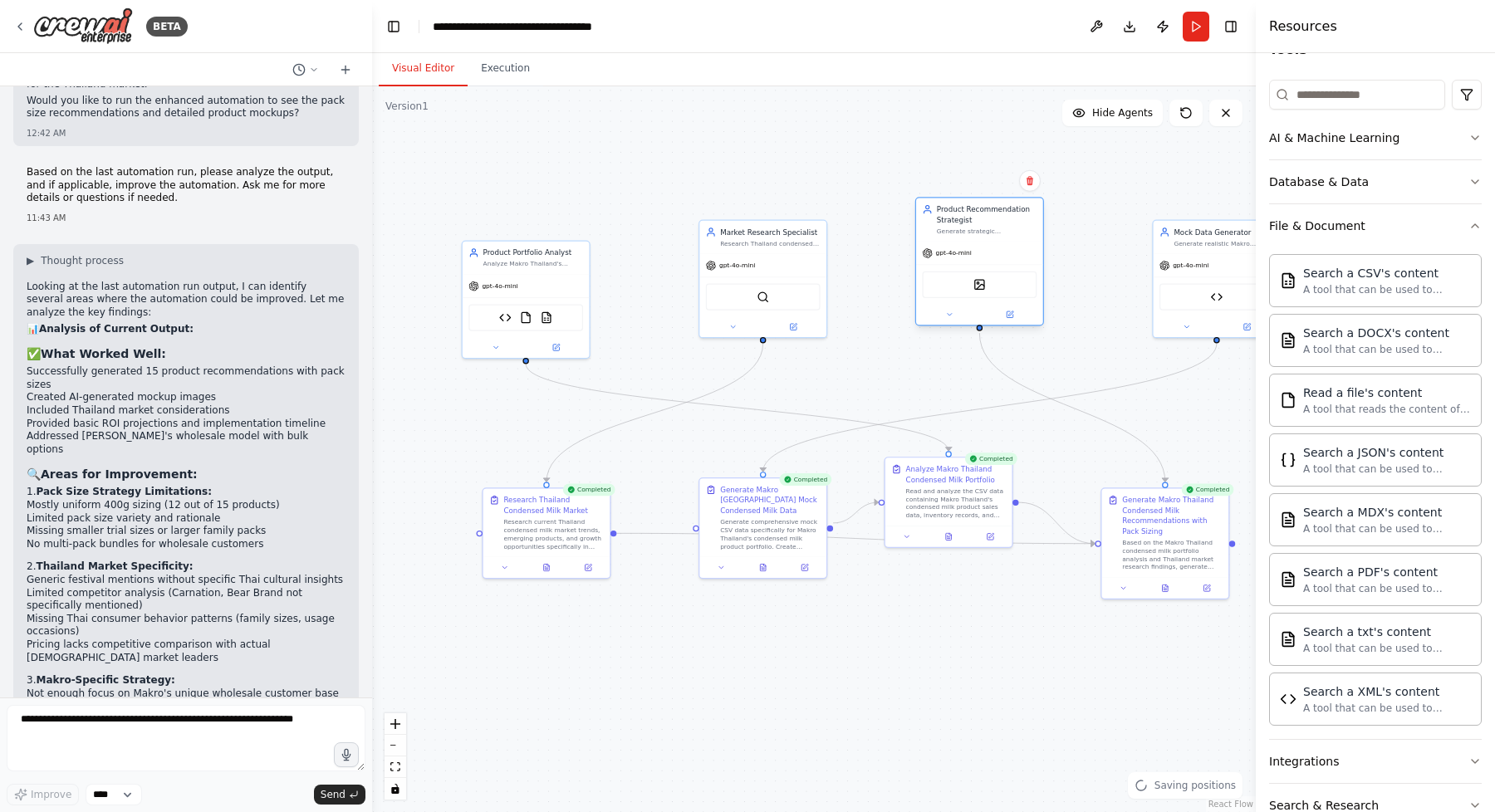
drag, startPoint x: 1042, startPoint y: 217, endPoint x: 967, endPoint y: 214, distance: 75.1
click at [967, 214] on div "Product Recommendation Strategist" at bounding box center [987, 214] width 100 height 21
drag, startPoint x: 1210, startPoint y: 236, endPoint x: 1173, endPoint y: 245, distance: 38.1
click at [1173, 245] on div "Mock Data Generator Generate realistic Makro Thailand condensed milk product po…" at bounding box center [1183, 245] width 100 height 21
click at [514, 66] on button "Execution" at bounding box center [505, 69] width 75 height 35
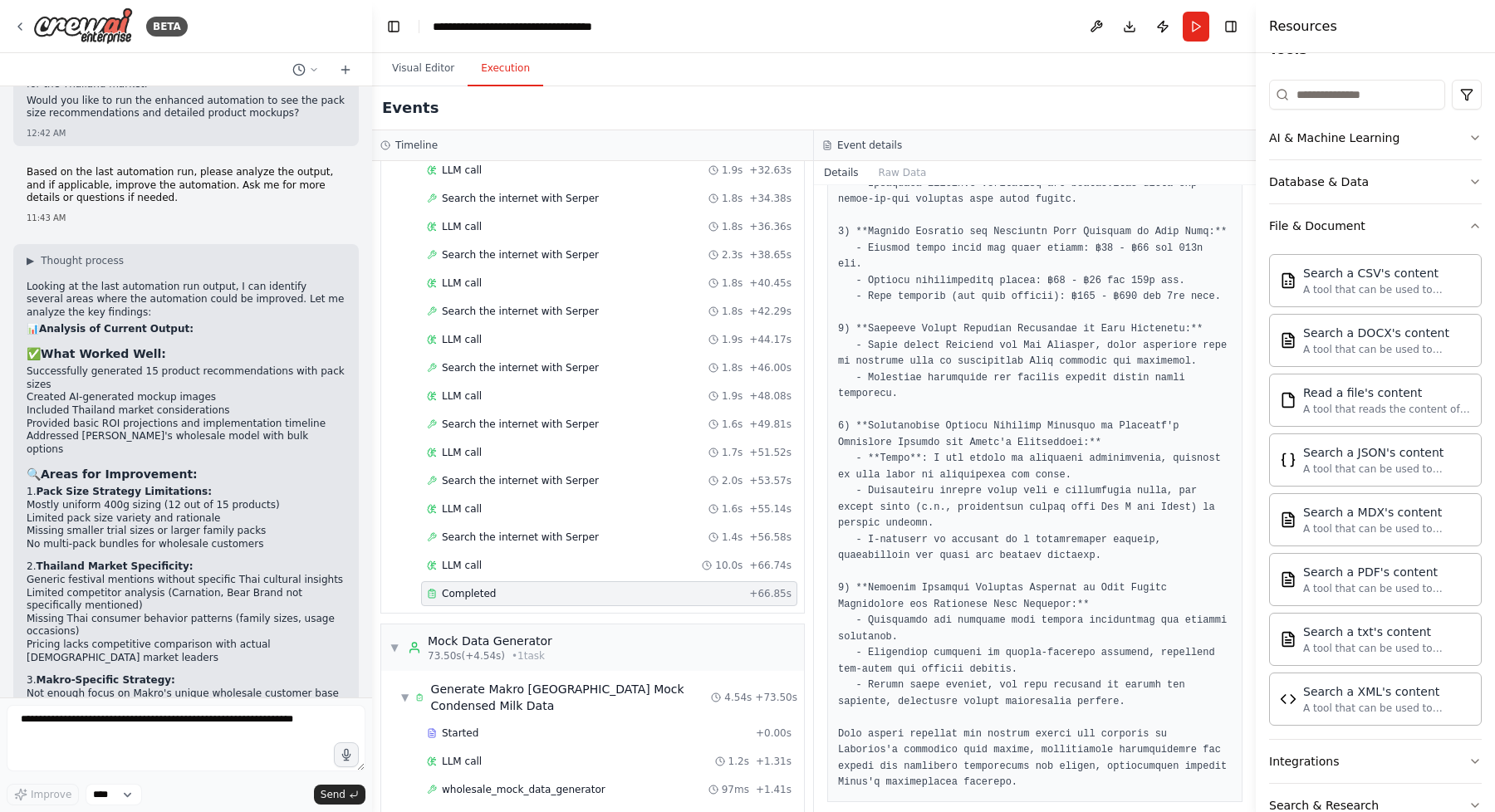
click at [1003, 431] on pre at bounding box center [1034, 200] width 393 height 1182
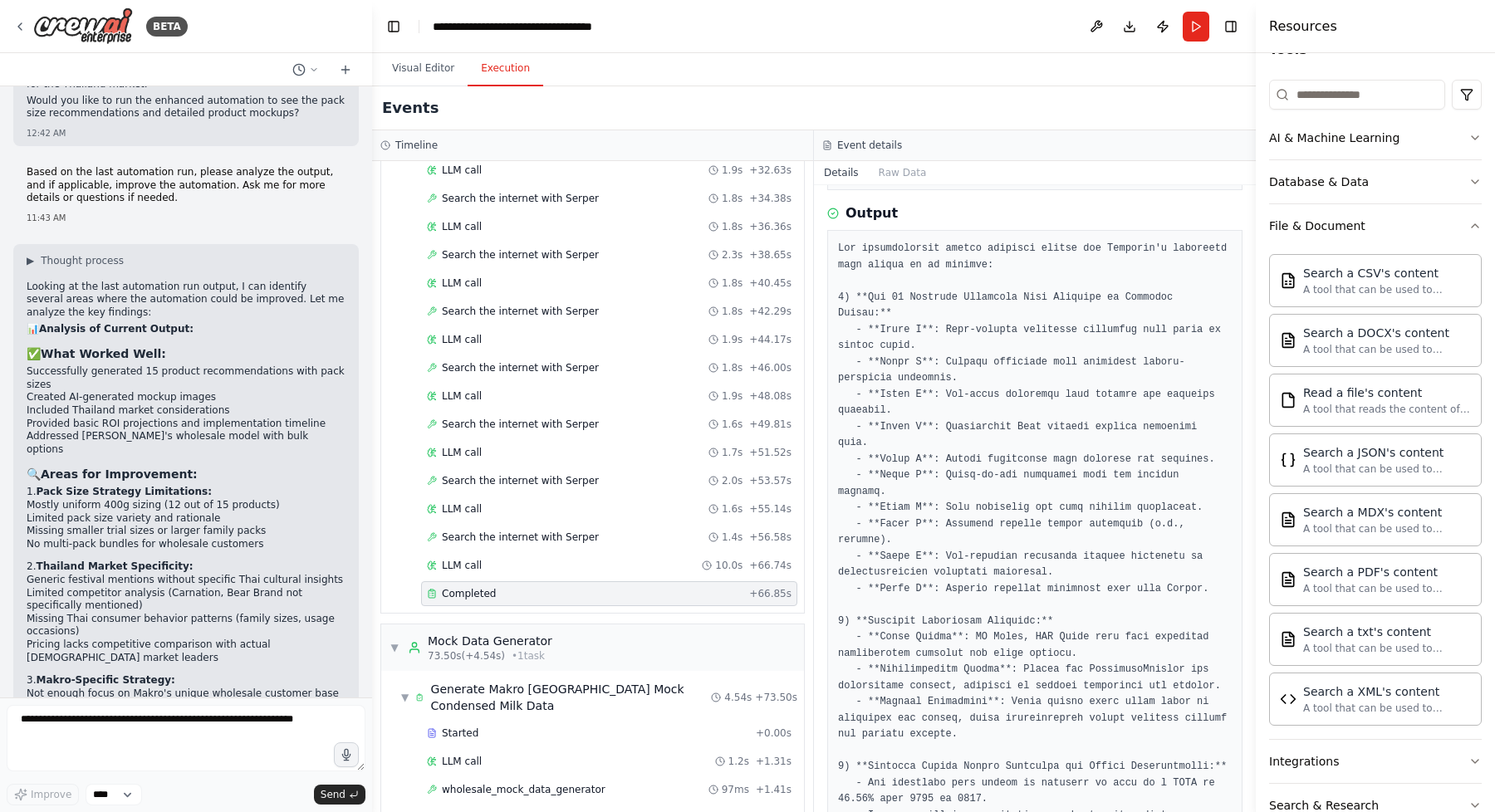
scroll to position [271, 0]
drag, startPoint x: 837, startPoint y: 283, endPoint x: 880, endPoint y: 316, distance: 54.2
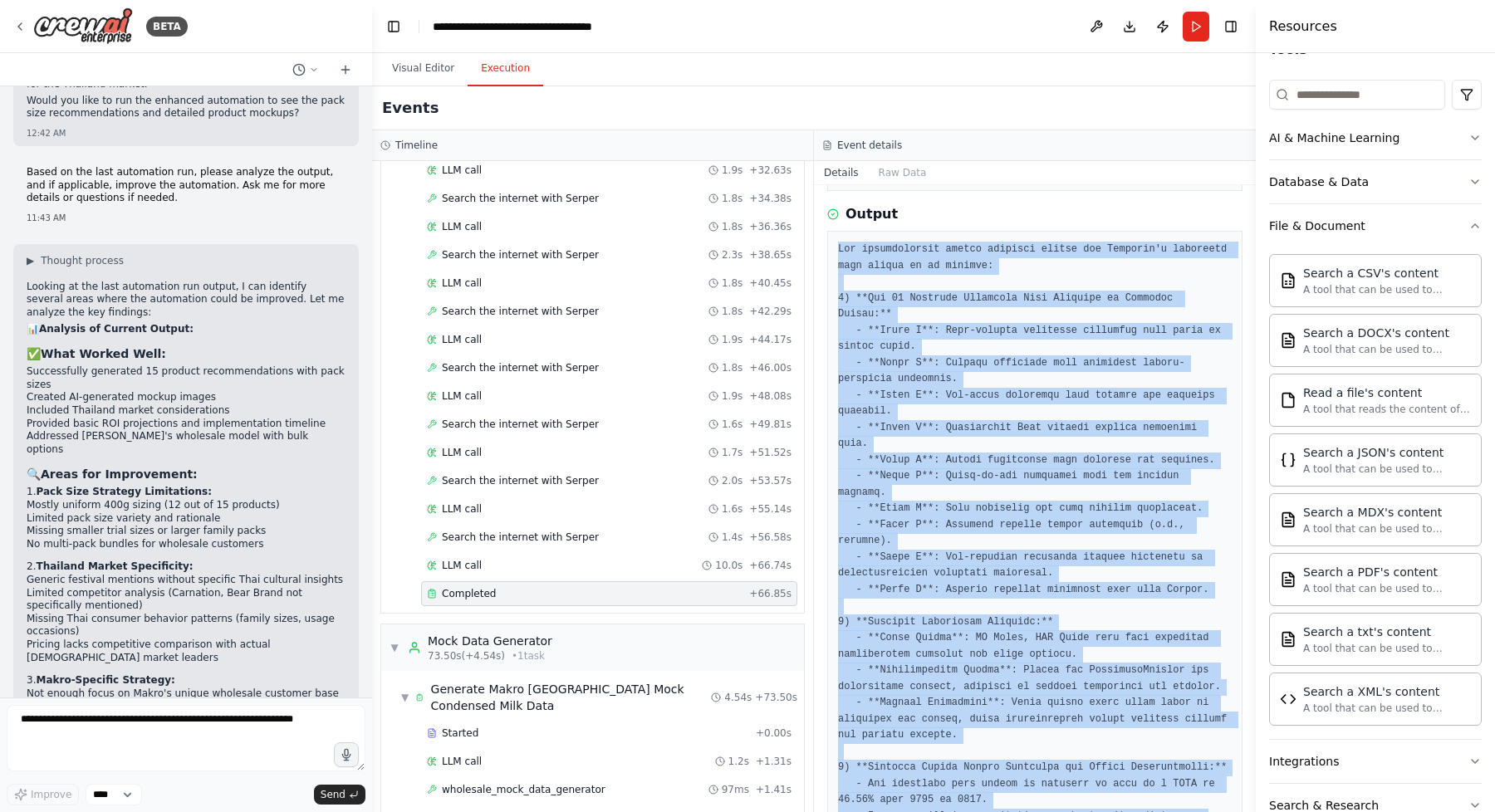
scroll to position [903, 0]
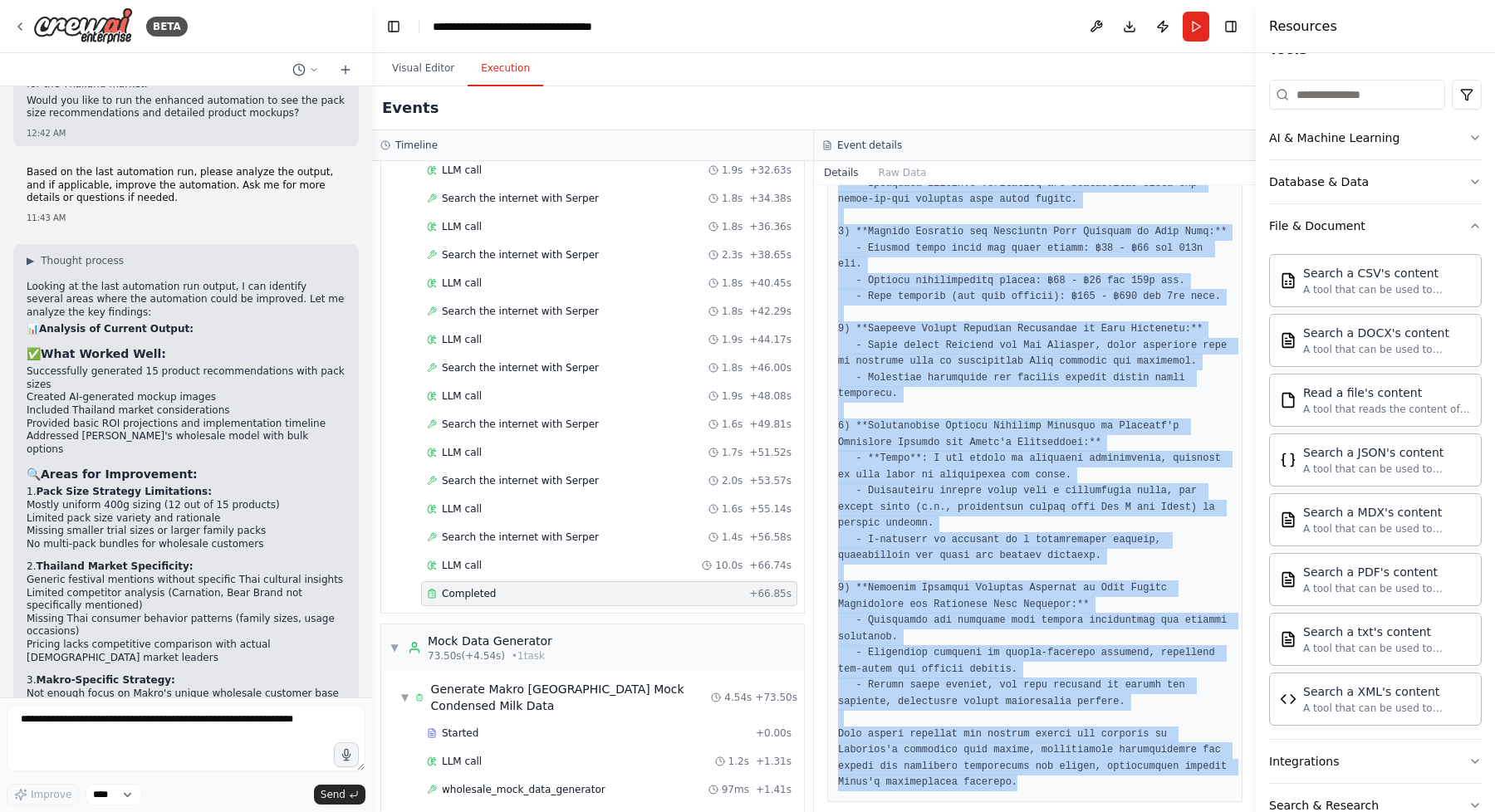
drag, startPoint x: 839, startPoint y: 233, endPoint x: 1086, endPoint y: 765, distance: 586.5
click at [1086, 765] on pre at bounding box center [1034, 200] width 393 height 1182
copy pre "The comprehensive market research report for Thailand's condensed milk market i…"
click at [418, 72] on button "Visual Editor" at bounding box center [423, 69] width 89 height 35
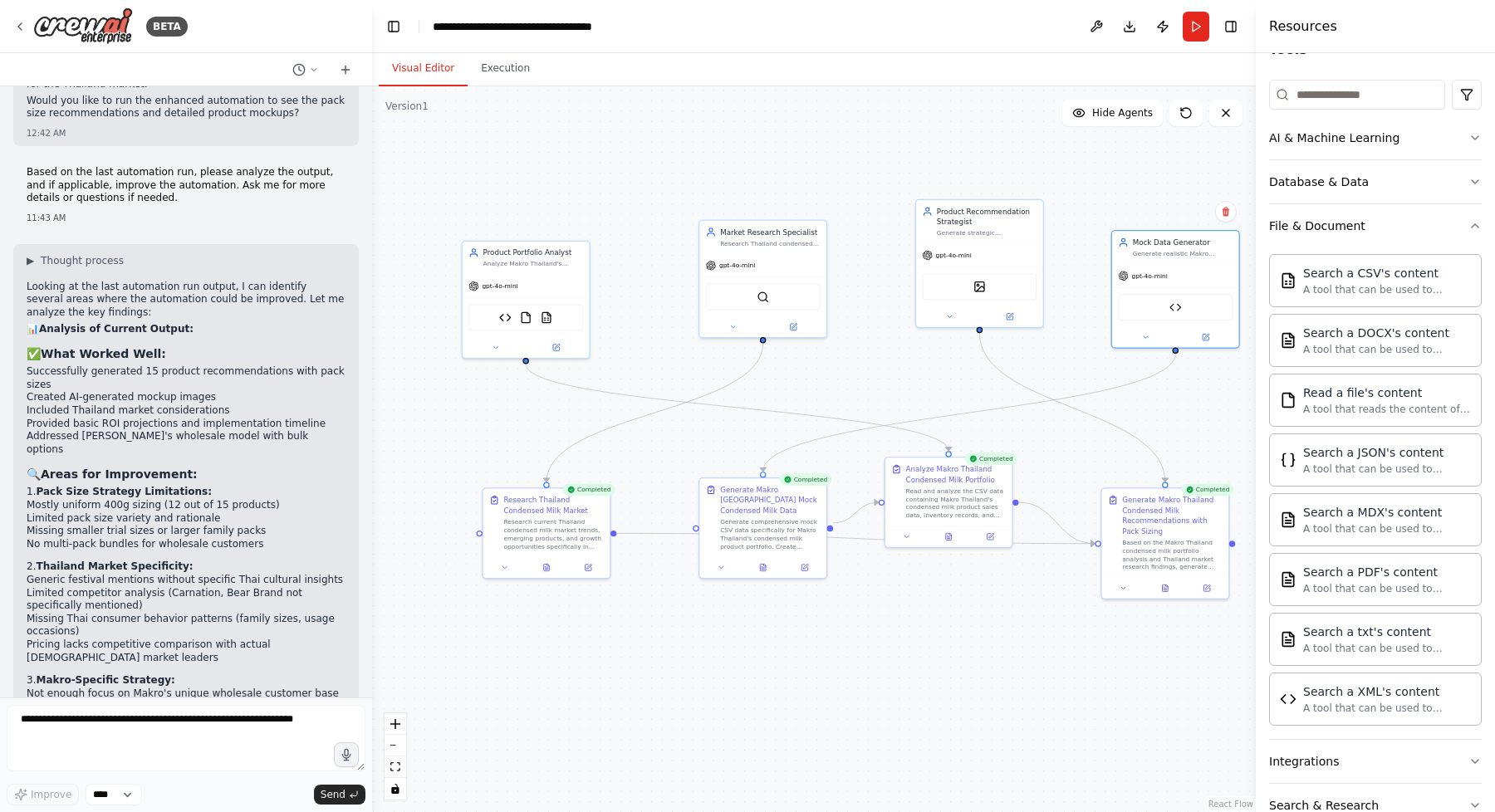
click at [929, 650] on div ".deletable-edge-delete-btn { width: 20px; height: 20px; border: 0px solid #ffff…" at bounding box center [814, 449] width 883 height 726
click at [539, 279] on div "gpt-4o-mini" at bounding box center [526, 284] width 127 height 23
click at [558, 347] on icon at bounding box center [556, 344] width 6 height 6
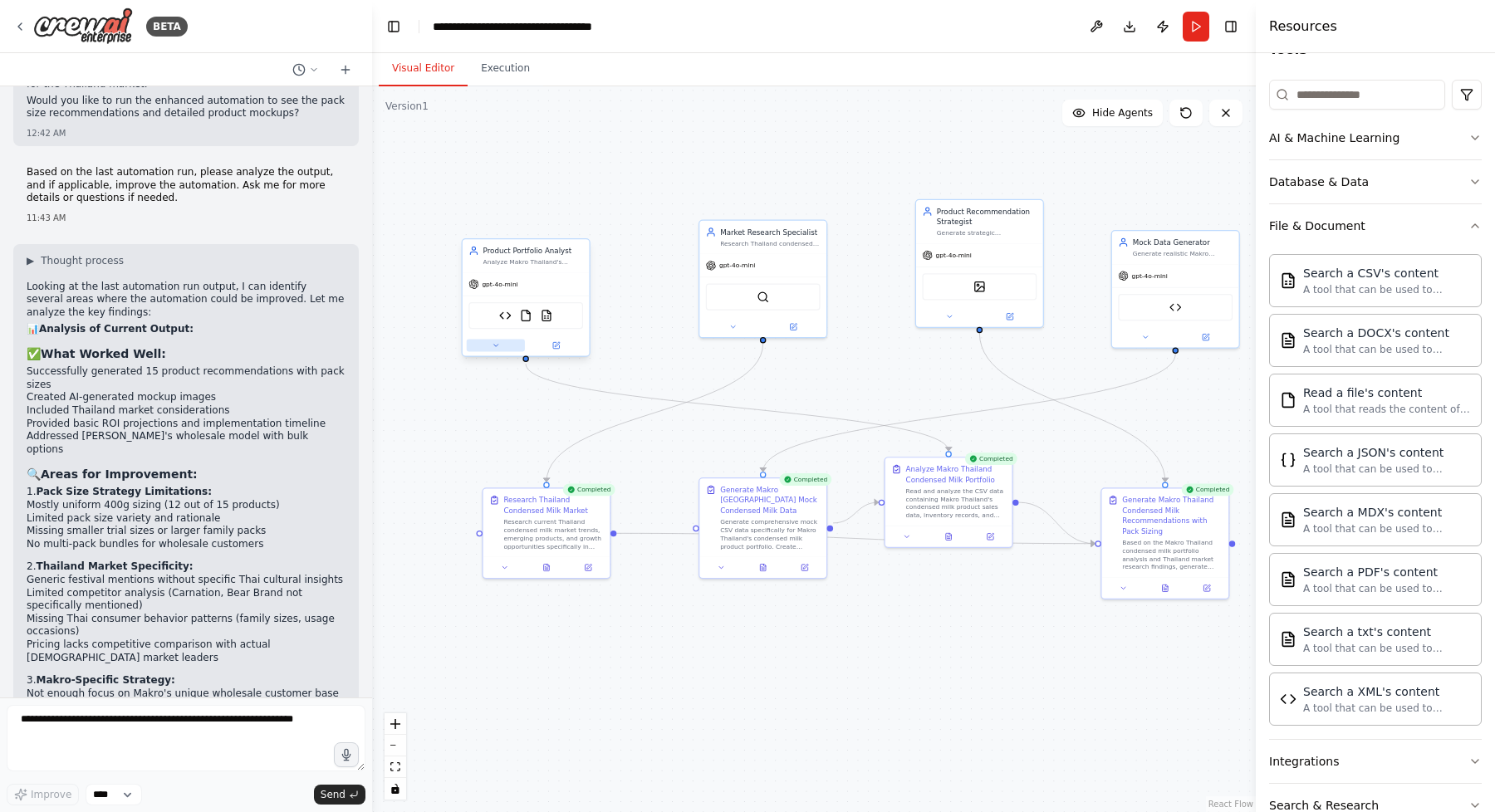
click at [492, 347] on icon at bounding box center [496, 345] width 8 height 8
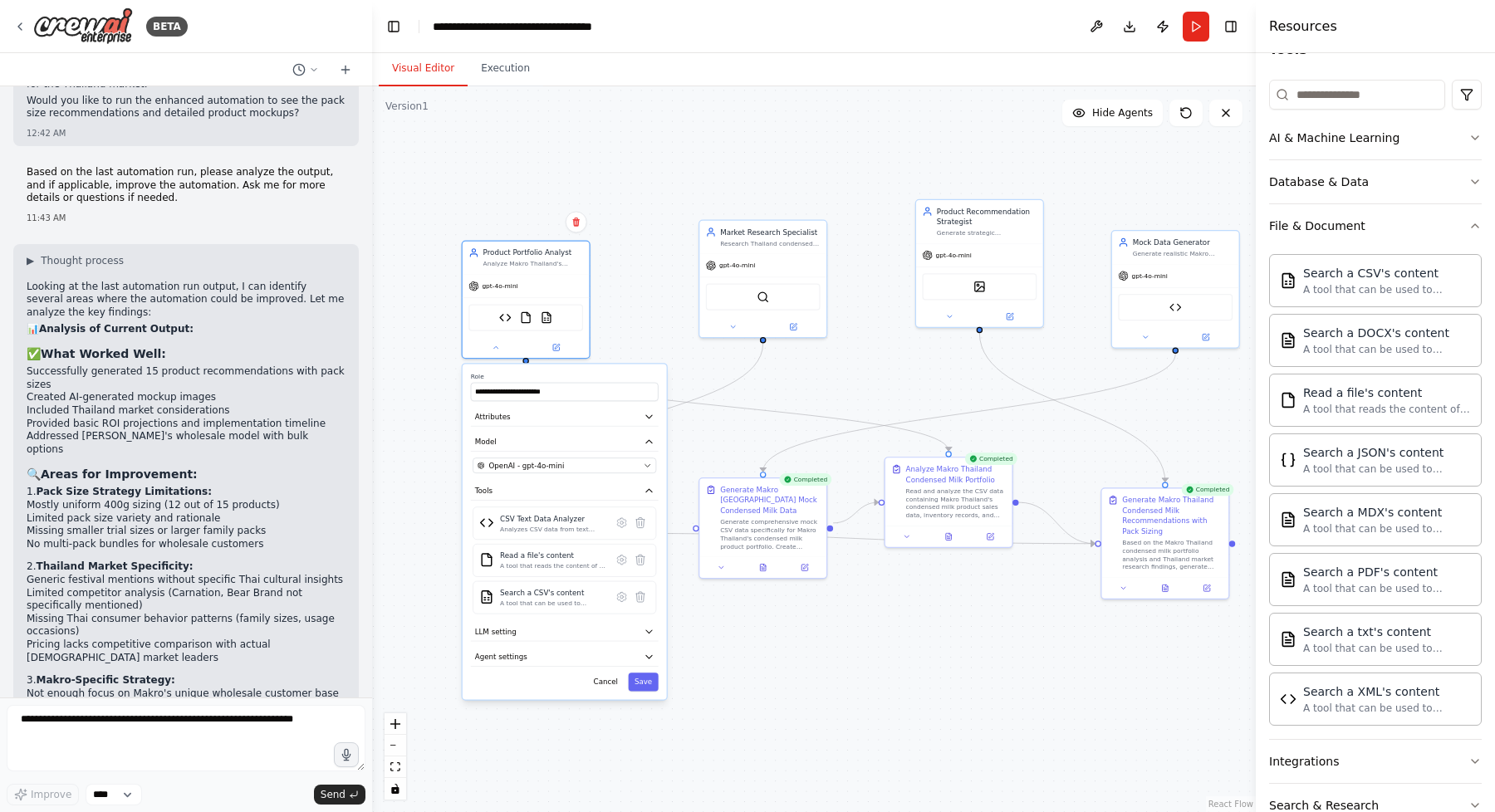
click at [624, 307] on div ".deletable-edge-delete-btn { width: 20px; height: 20px; border: 0px solid #ffff…" at bounding box center [814, 449] width 883 height 726
click at [604, 678] on button "Cancel" at bounding box center [605, 682] width 36 height 19
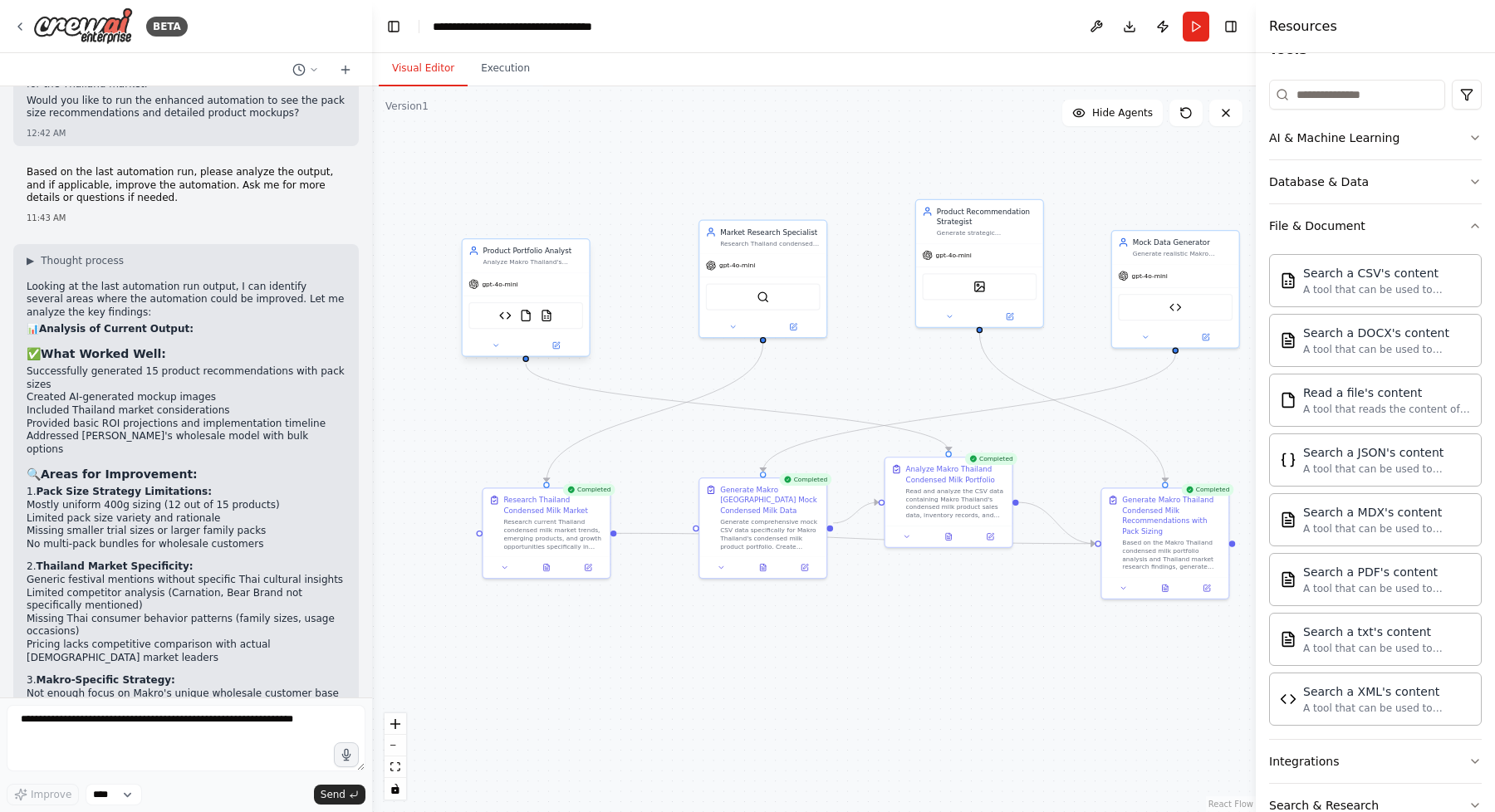
click at [560, 351] on div at bounding box center [526, 346] width 127 height 21
click at [555, 341] on icon at bounding box center [556, 345] width 8 height 8
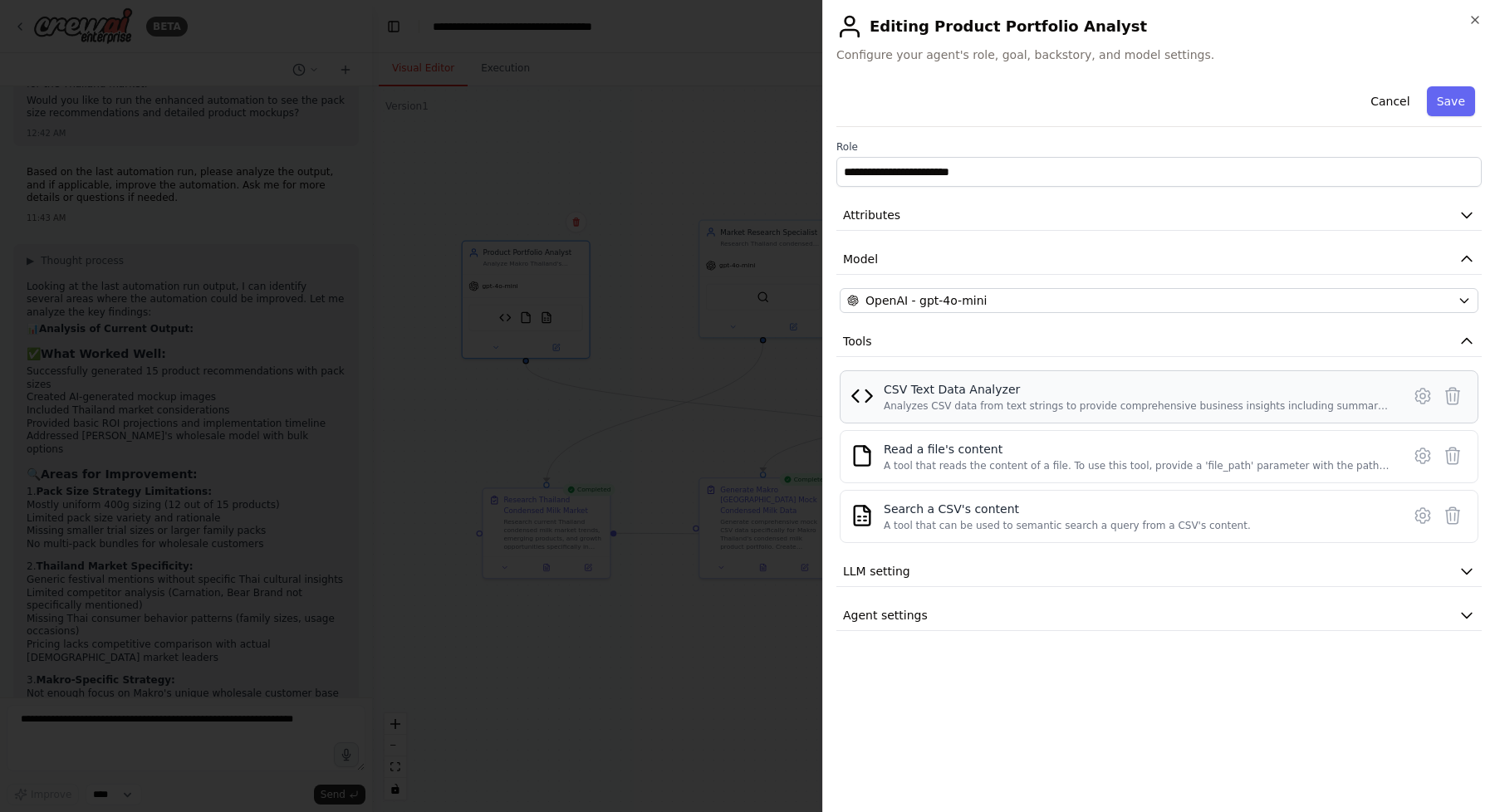
click at [1081, 385] on div "CSV Text Data Analyzer" at bounding box center [1137, 390] width 508 height 17
click at [1424, 398] on icon at bounding box center [1423, 396] width 5 height 5
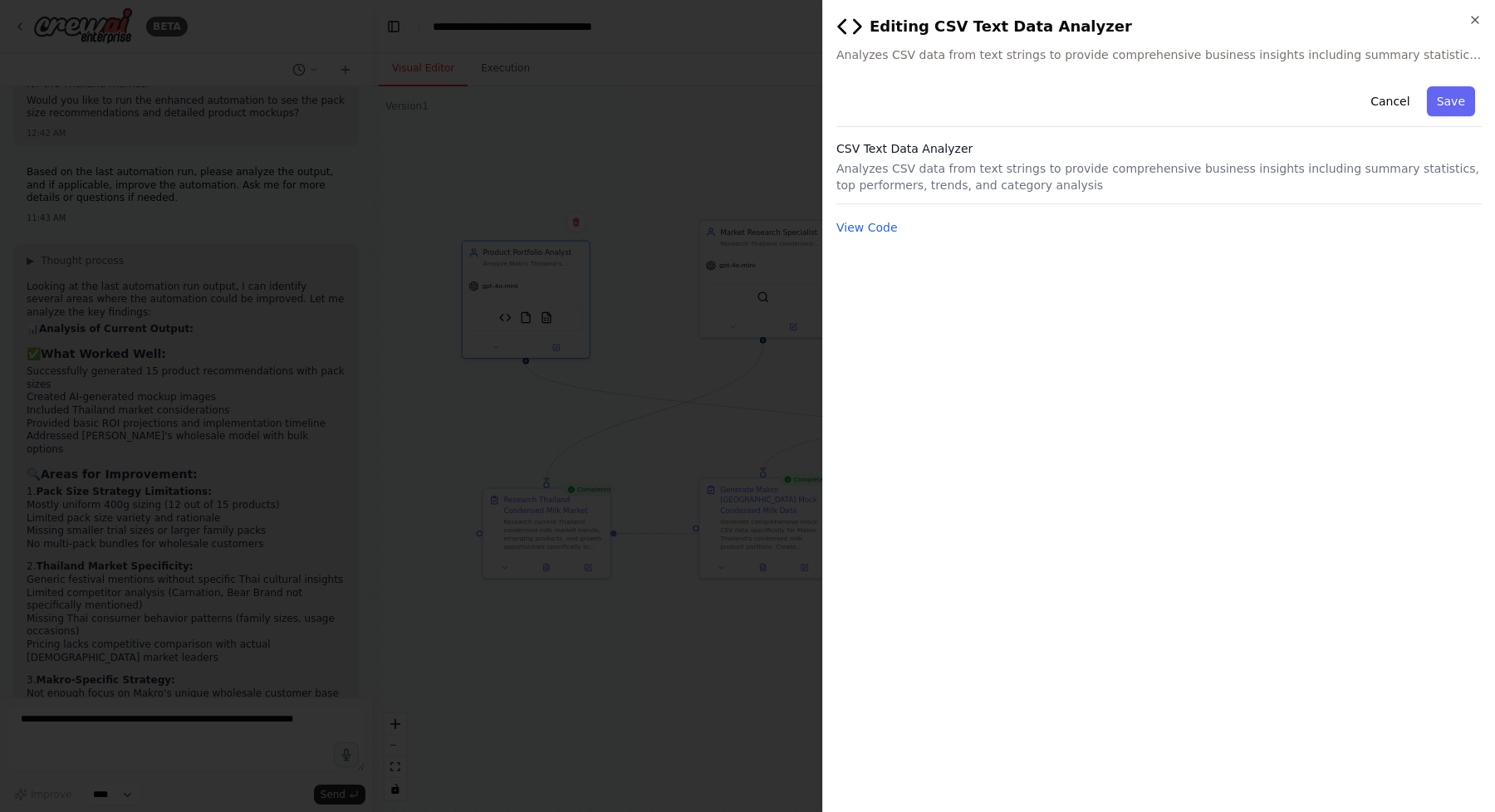
click at [969, 168] on p "Analyzes CSV data from text strings to provide comprehensive business insights …" at bounding box center [1159, 176] width 646 height 33
click at [1186, 166] on p "Analyzes CSV data from text strings to provide comprehensive business insights …" at bounding box center [1159, 176] width 646 height 33
click at [1024, 167] on p "Analyzes CSV data from text strings to provide comprehensive business insights …" at bounding box center [1159, 176] width 646 height 33
click at [862, 231] on button "View Code" at bounding box center [867, 228] width 62 height 17
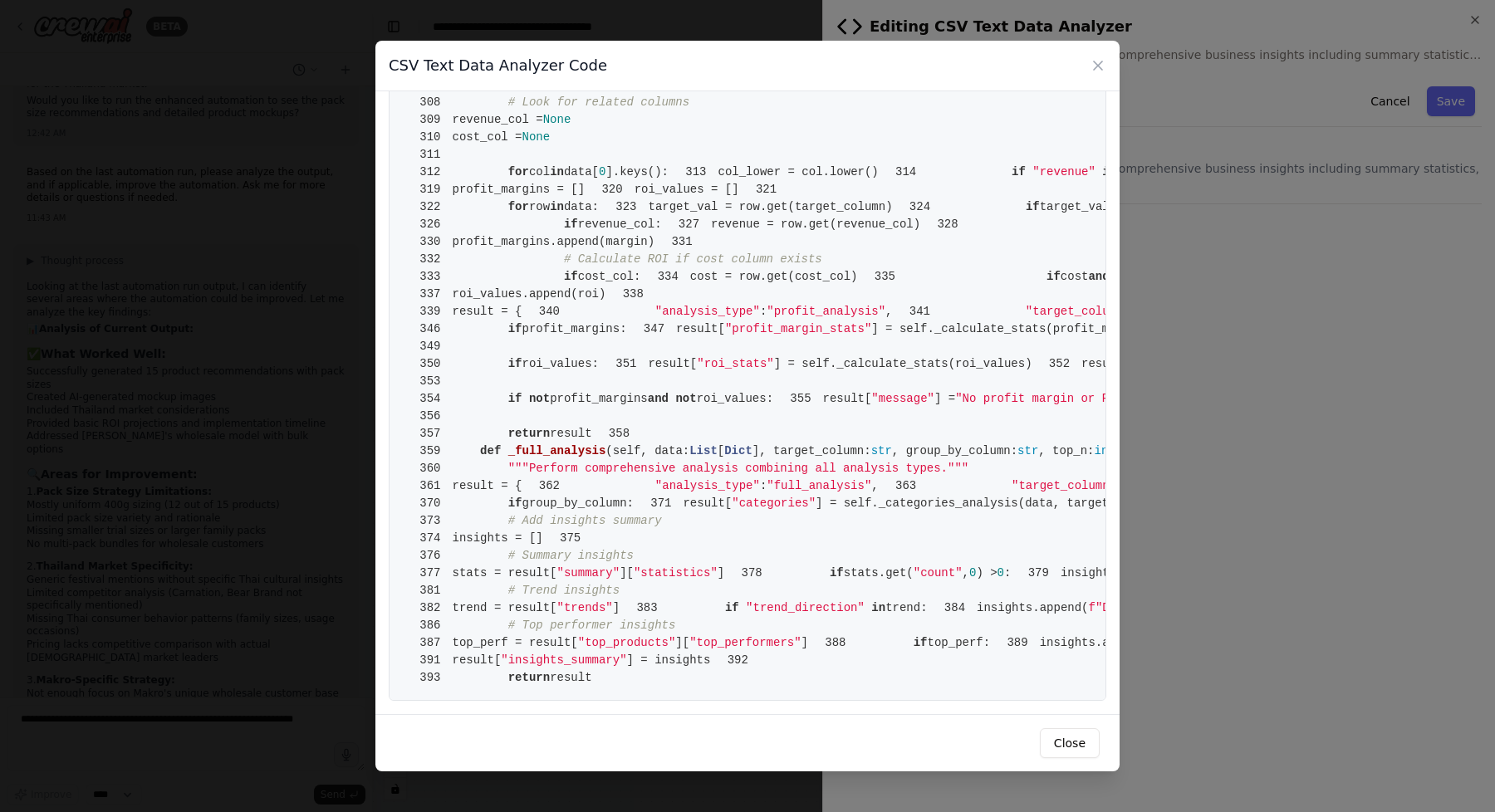
scroll to position [6285, 0]
click at [1102, 67] on icon at bounding box center [1098, 66] width 17 height 17
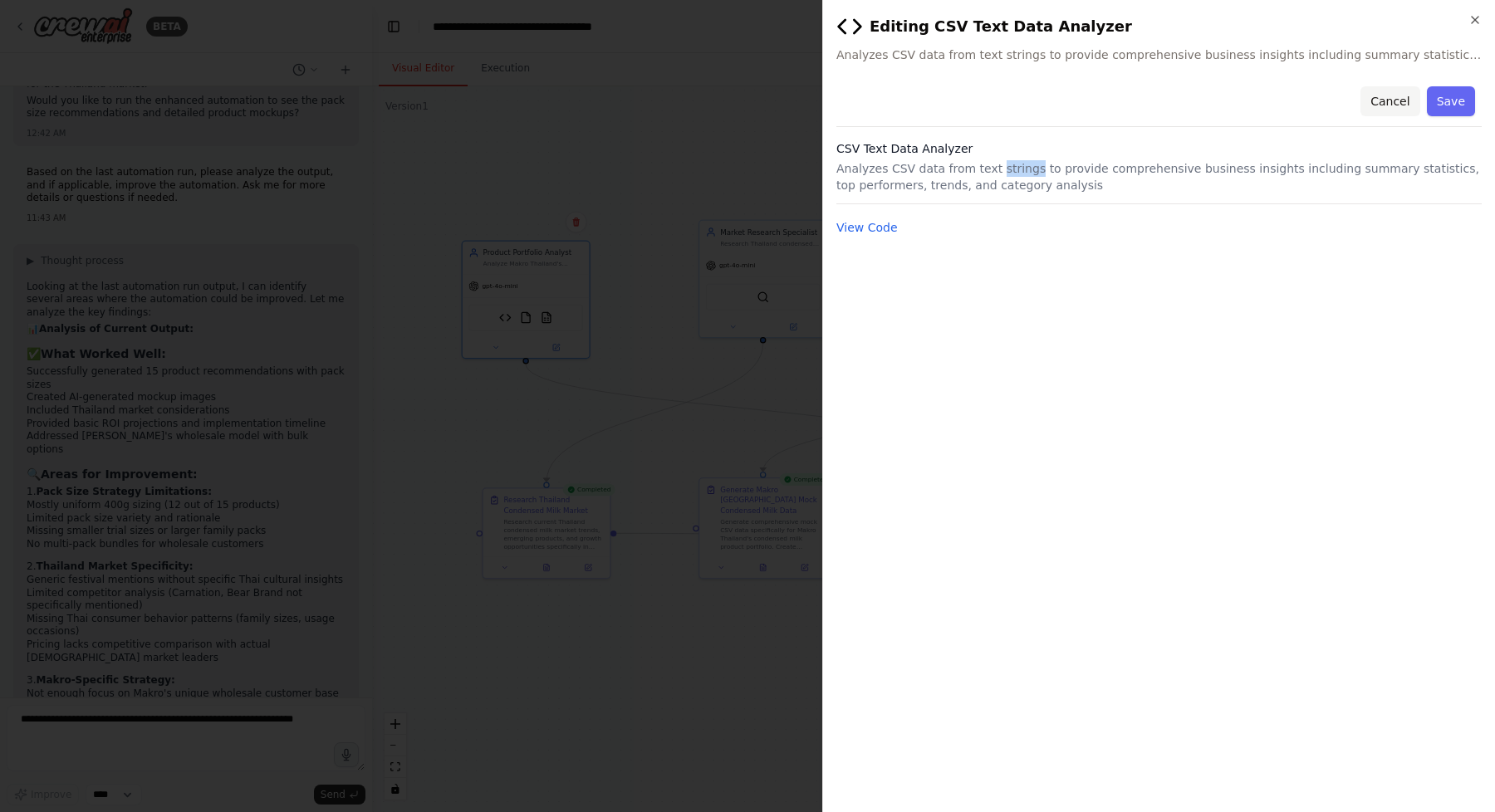
click at [1388, 107] on button "Cancel" at bounding box center [1390, 101] width 59 height 30
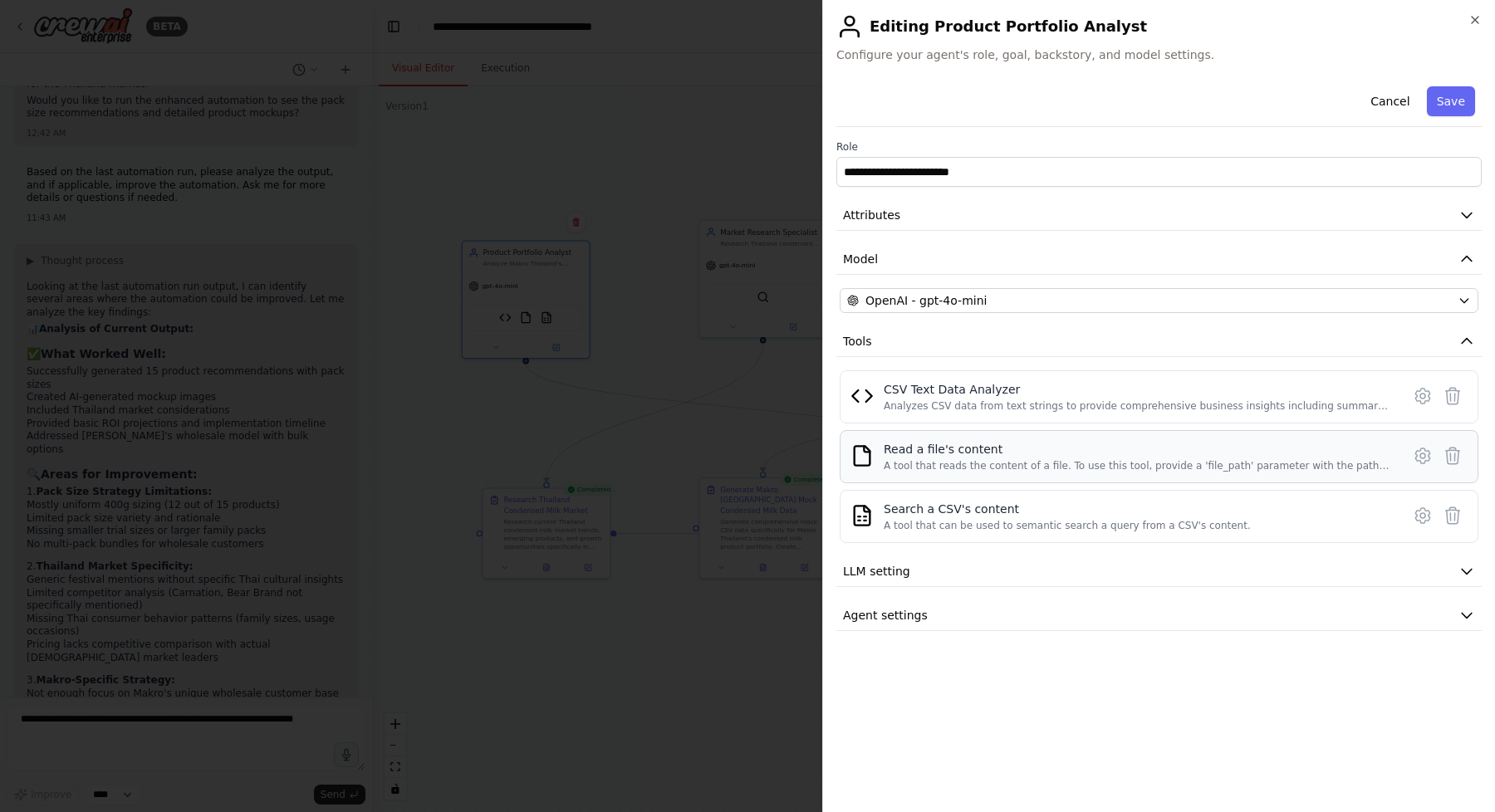
click at [1015, 465] on div "A tool that reads the content of a file. To use this tool, provide a 'file_path…" at bounding box center [1137, 466] width 508 height 14
click at [1422, 456] on icon at bounding box center [1423, 456] width 20 height 20
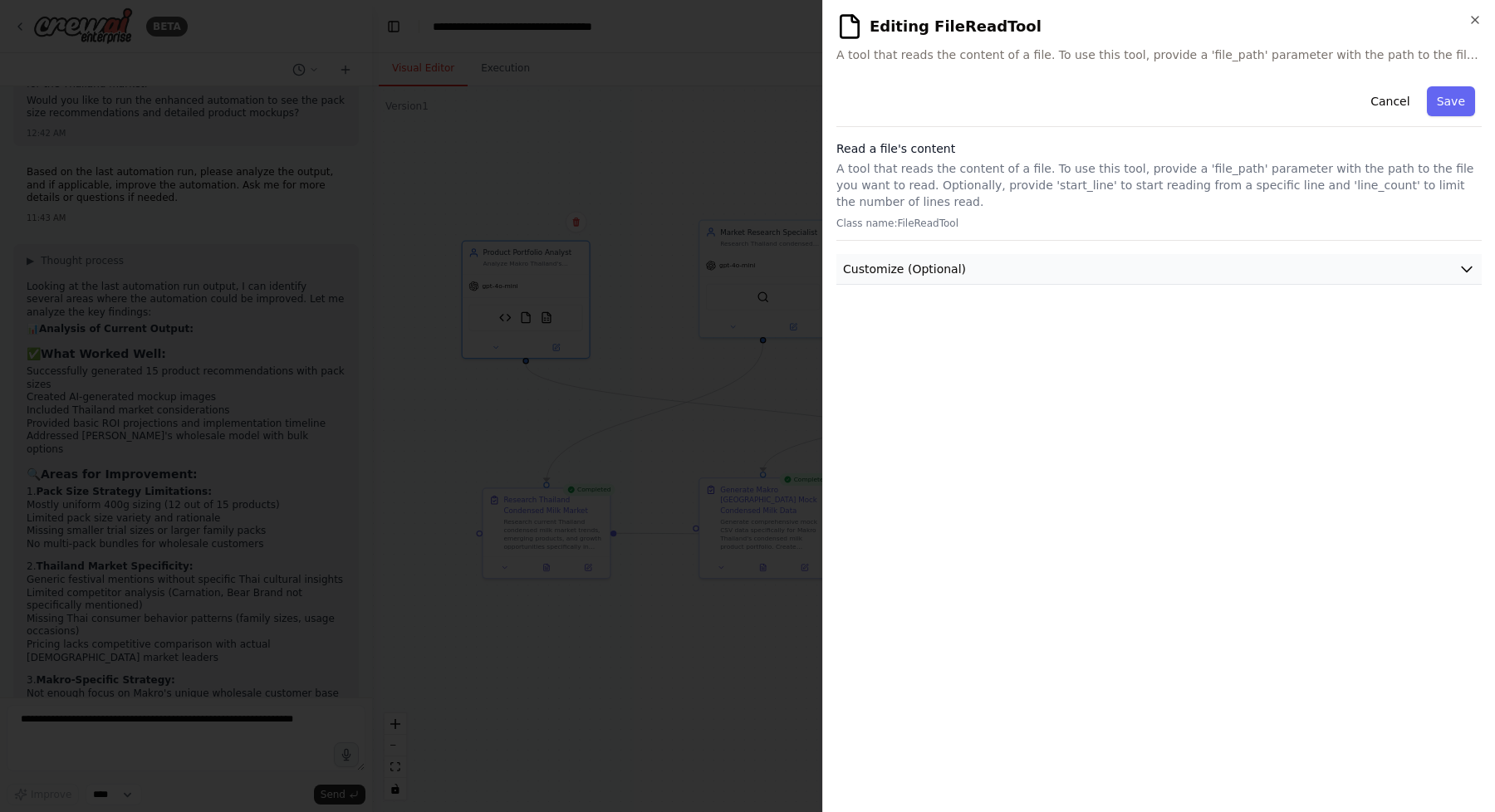
click at [1162, 273] on button "Customize (Optional)" at bounding box center [1159, 269] width 646 height 30
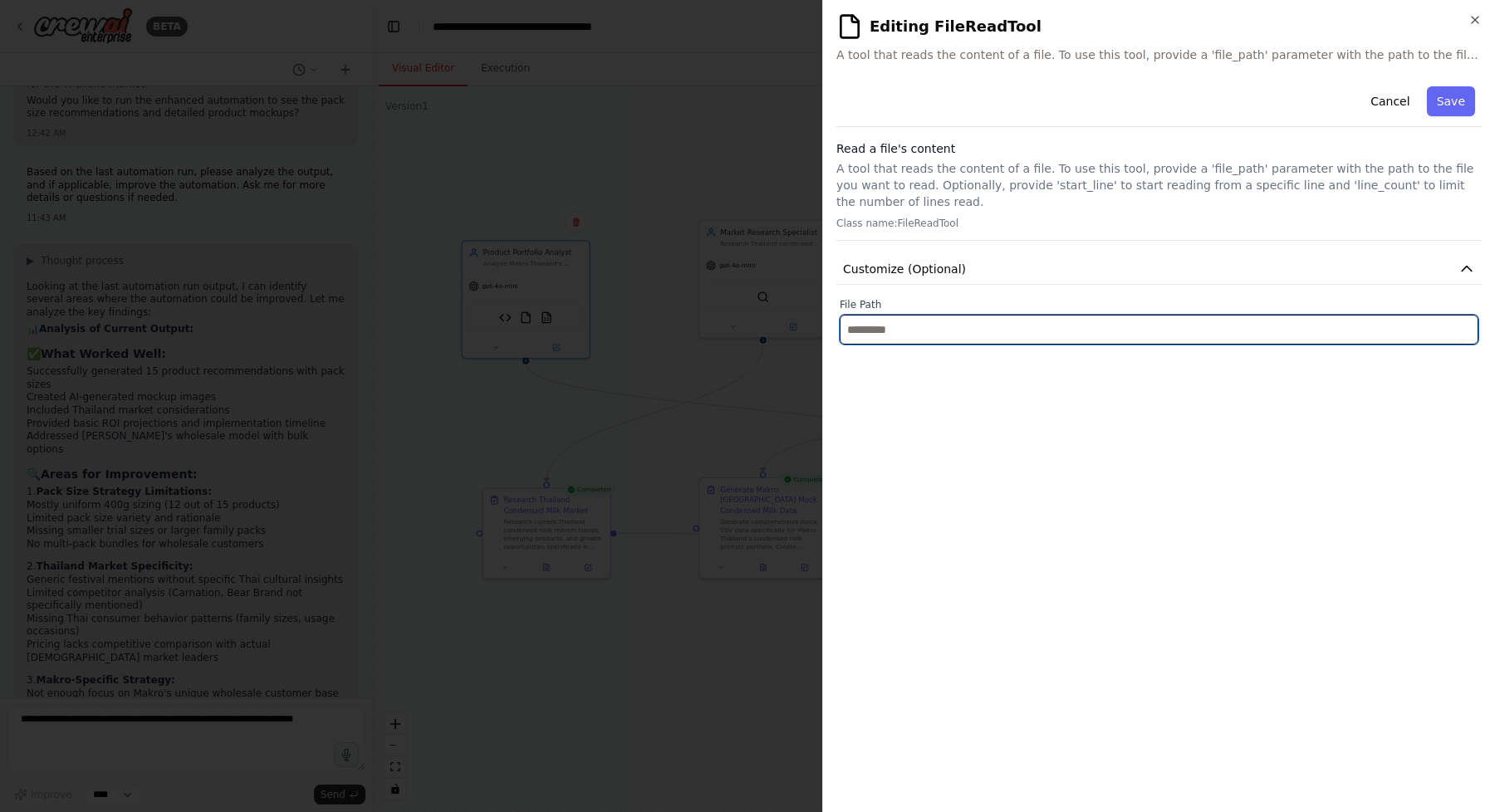
click at [1024, 327] on input "text" at bounding box center [1158, 329] width 639 height 30
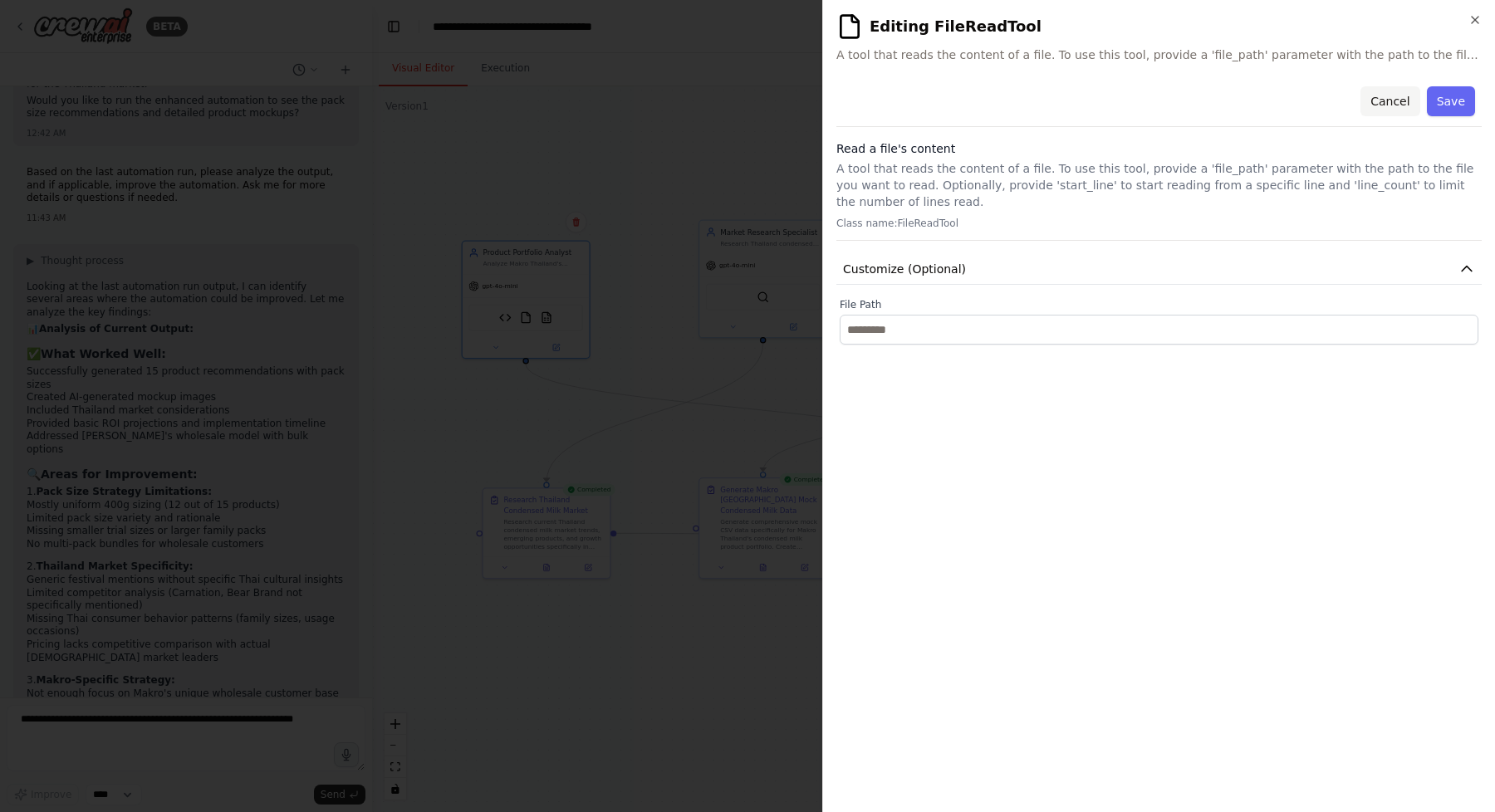
click at [1381, 99] on button "Cancel" at bounding box center [1390, 101] width 59 height 30
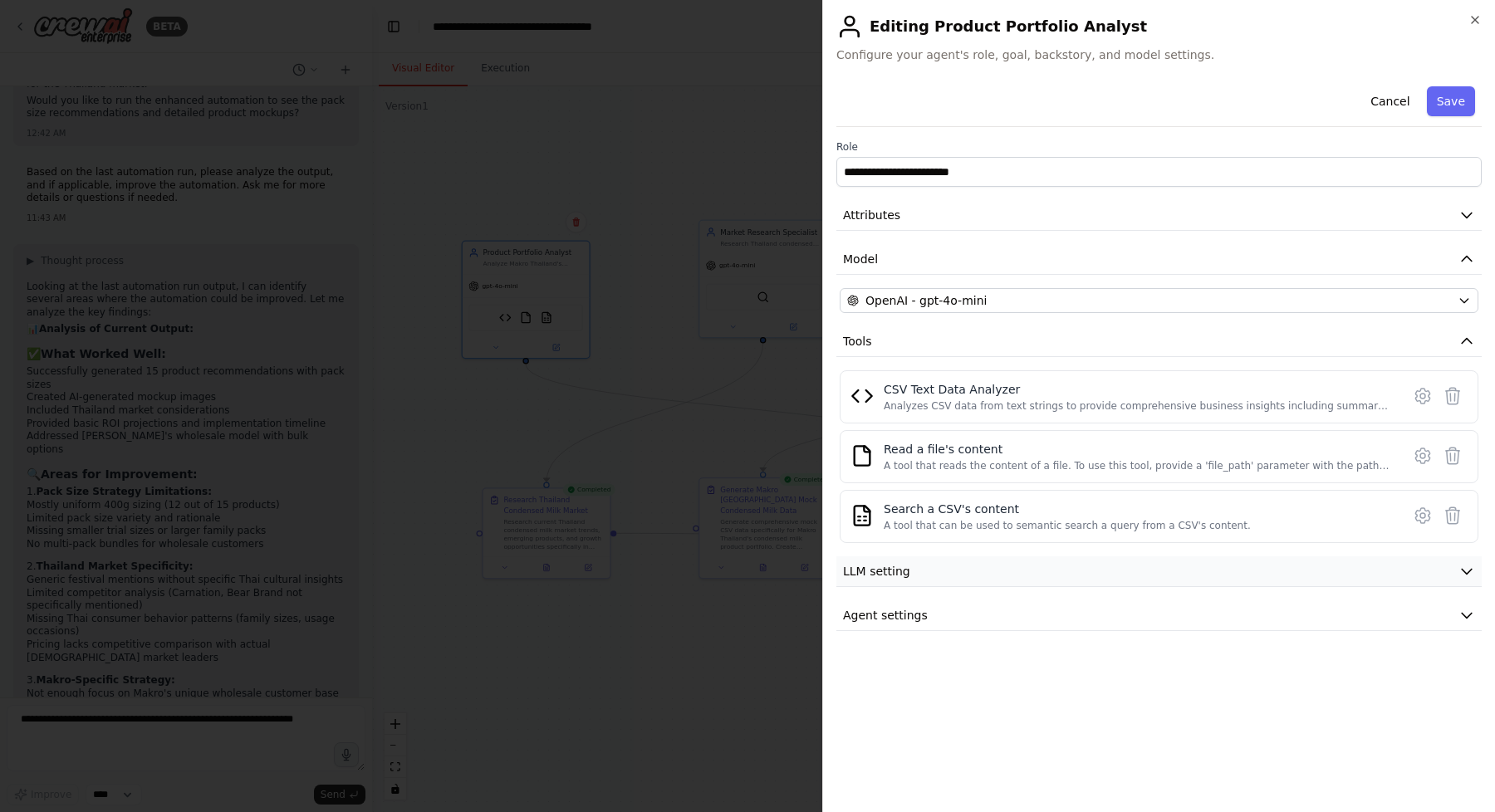
click at [1014, 571] on button "LLM setting" at bounding box center [1159, 572] width 646 height 30
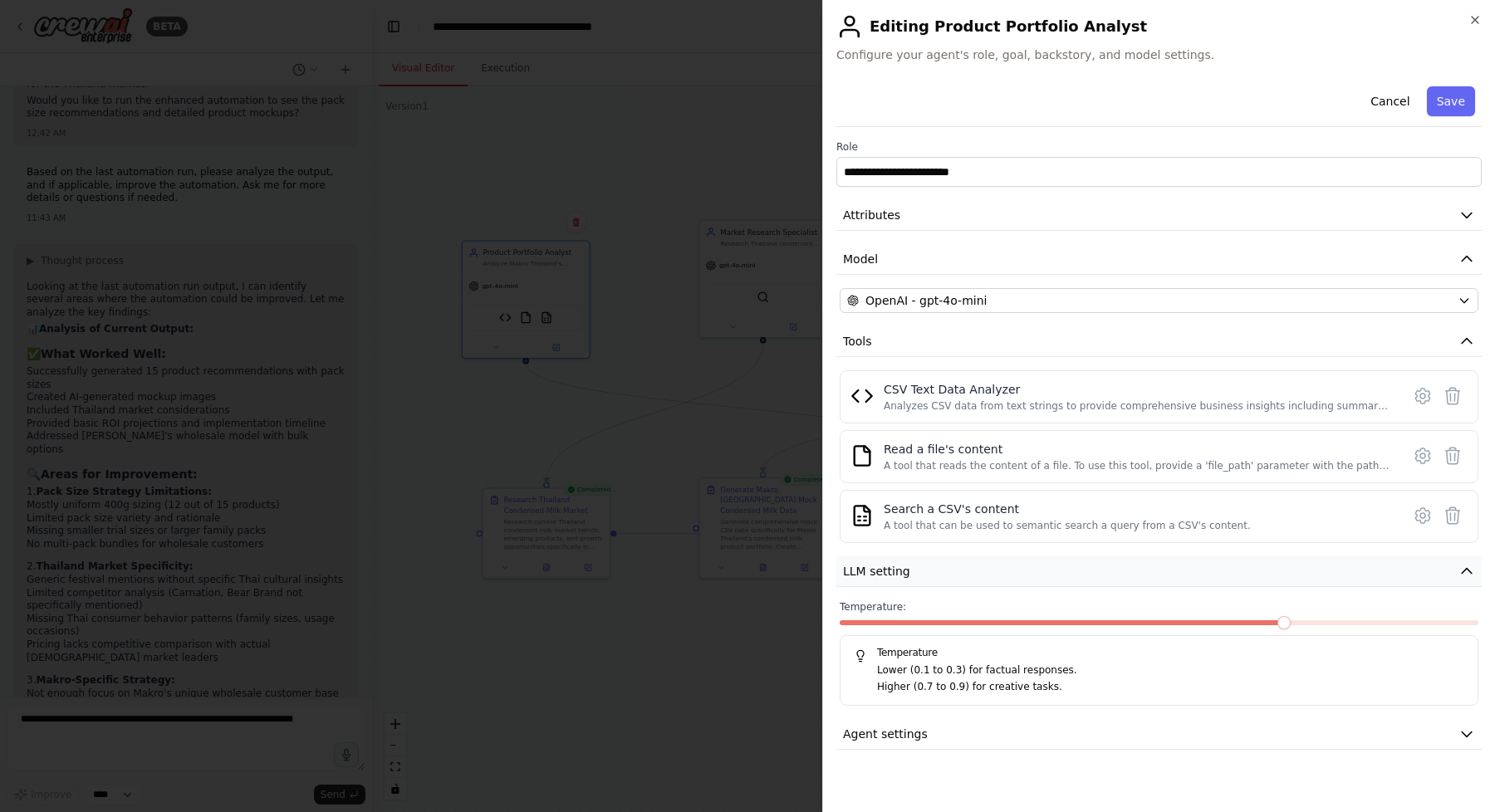
click at [1470, 575] on icon "button" at bounding box center [1467, 572] width 17 height 17
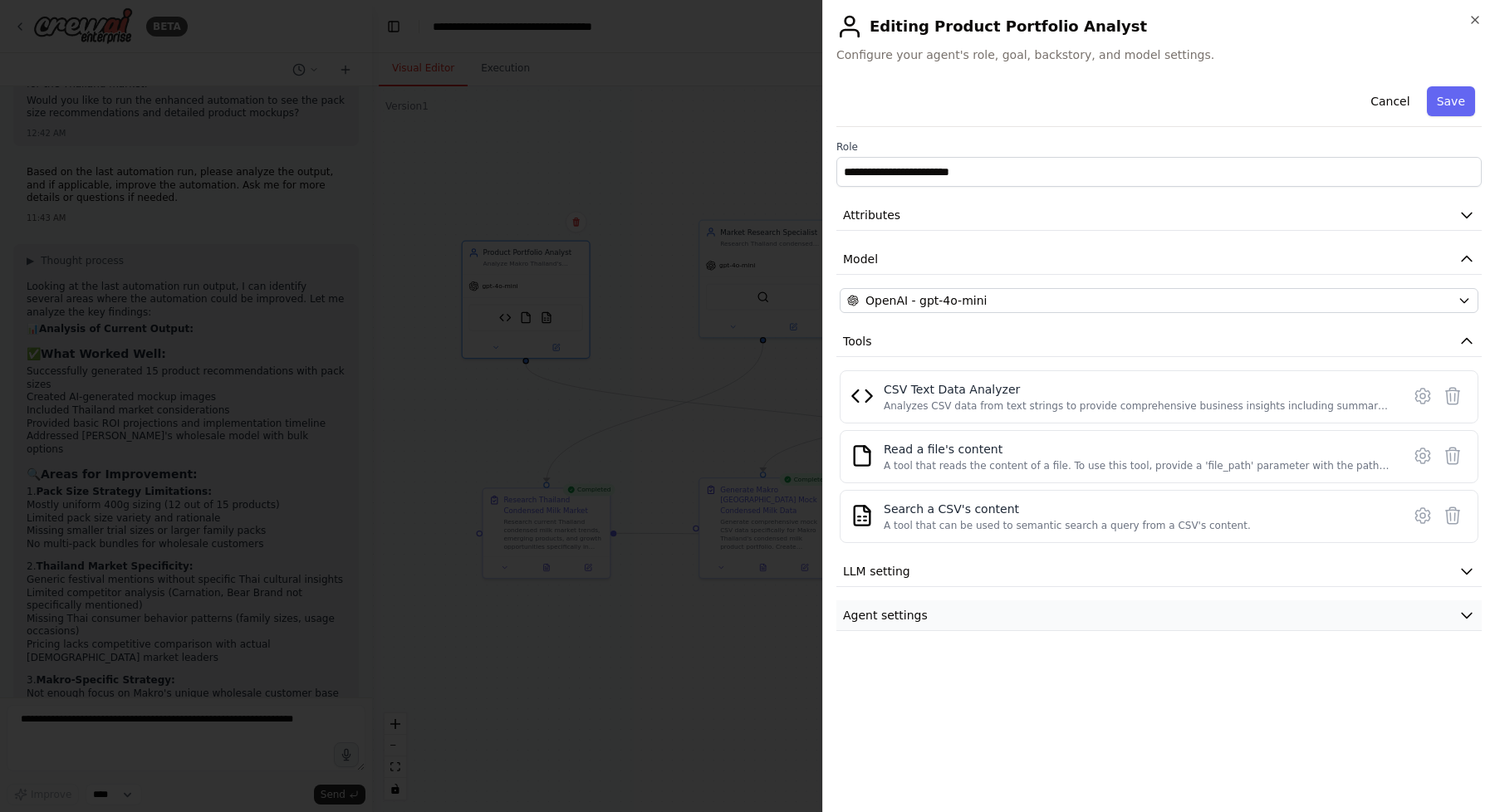
click at [1129, 618] on button "Agent settings" at bounding box center [1159, 616] width 646 height 30
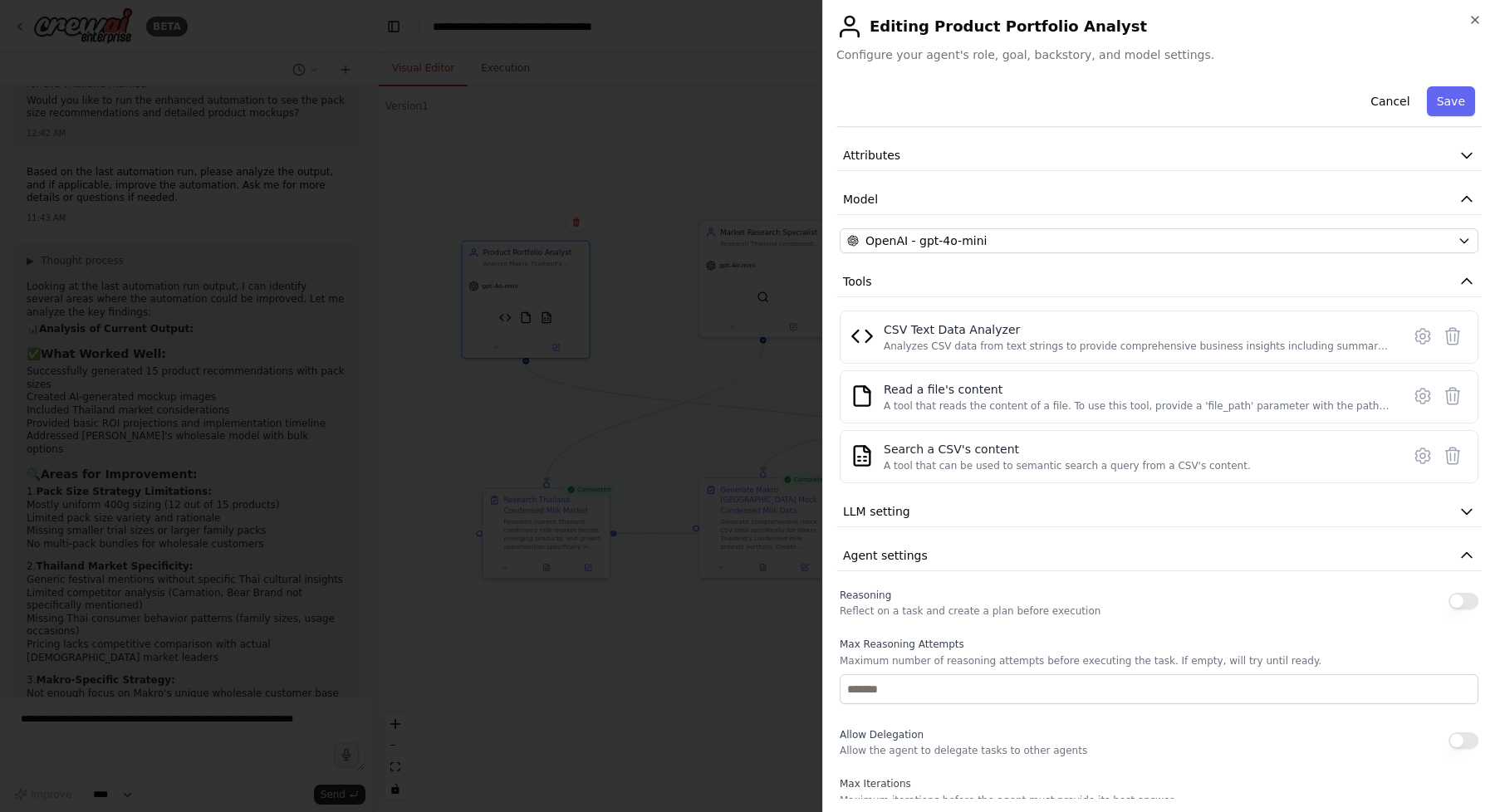
scroll to position [0, 0]
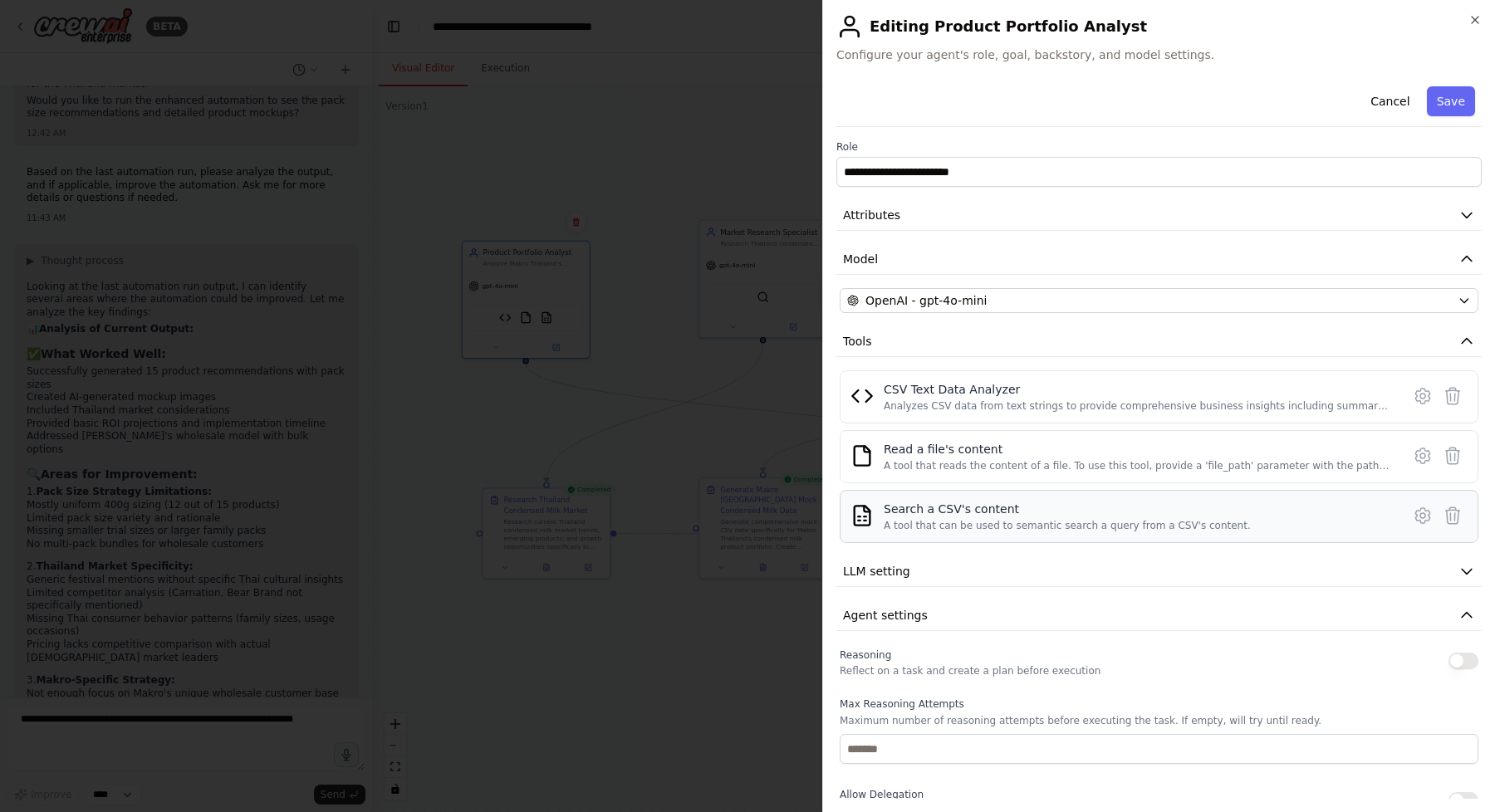
click at [1098, 514] on div "Search a CSV's content" at bounding box center [1067, 509] width 367 height 17
click at [1085, 227] on button "Attributes" at bounding box center [1159, 216] width 646 height 30
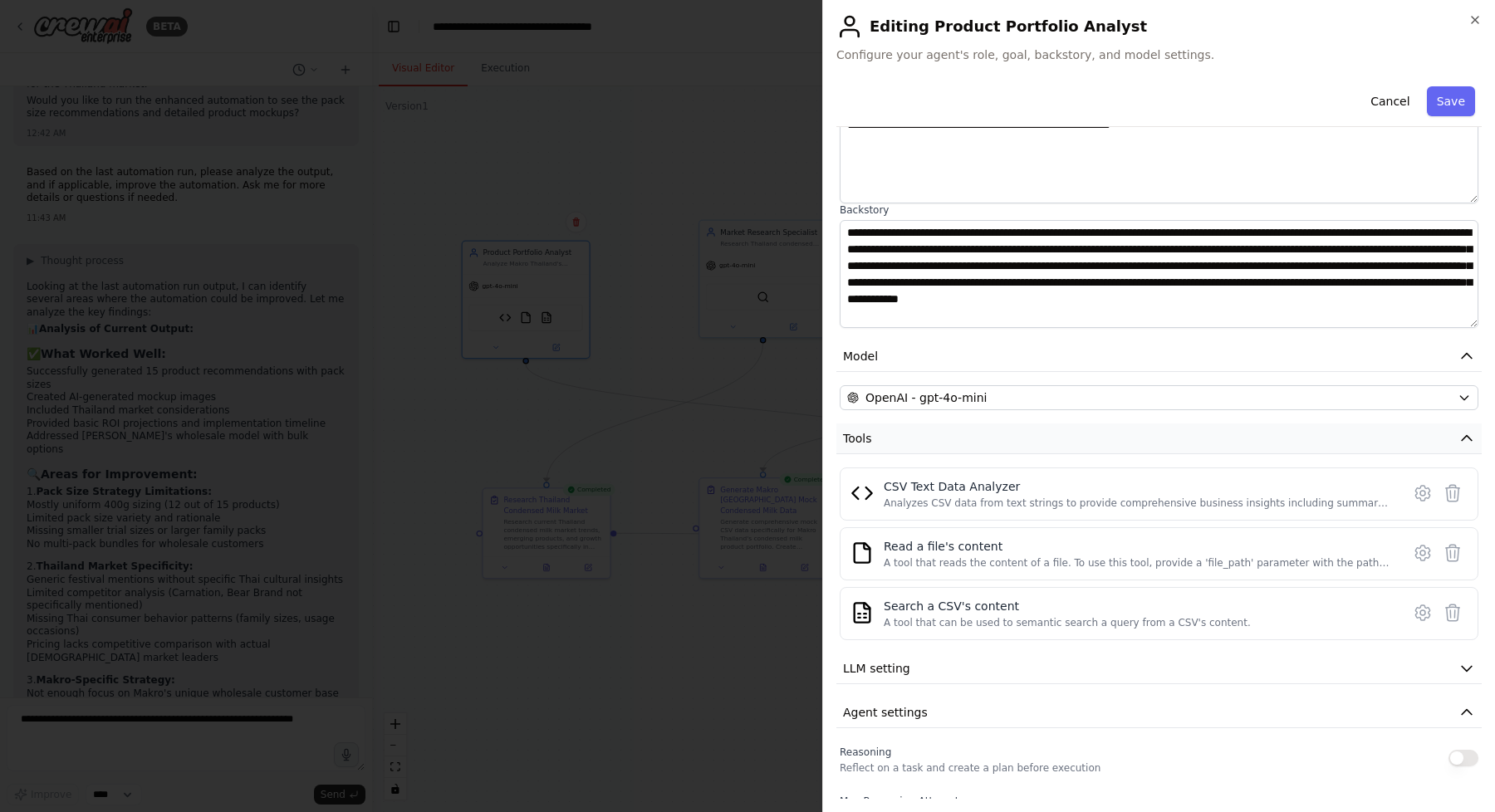
scroll to position [292, 0]
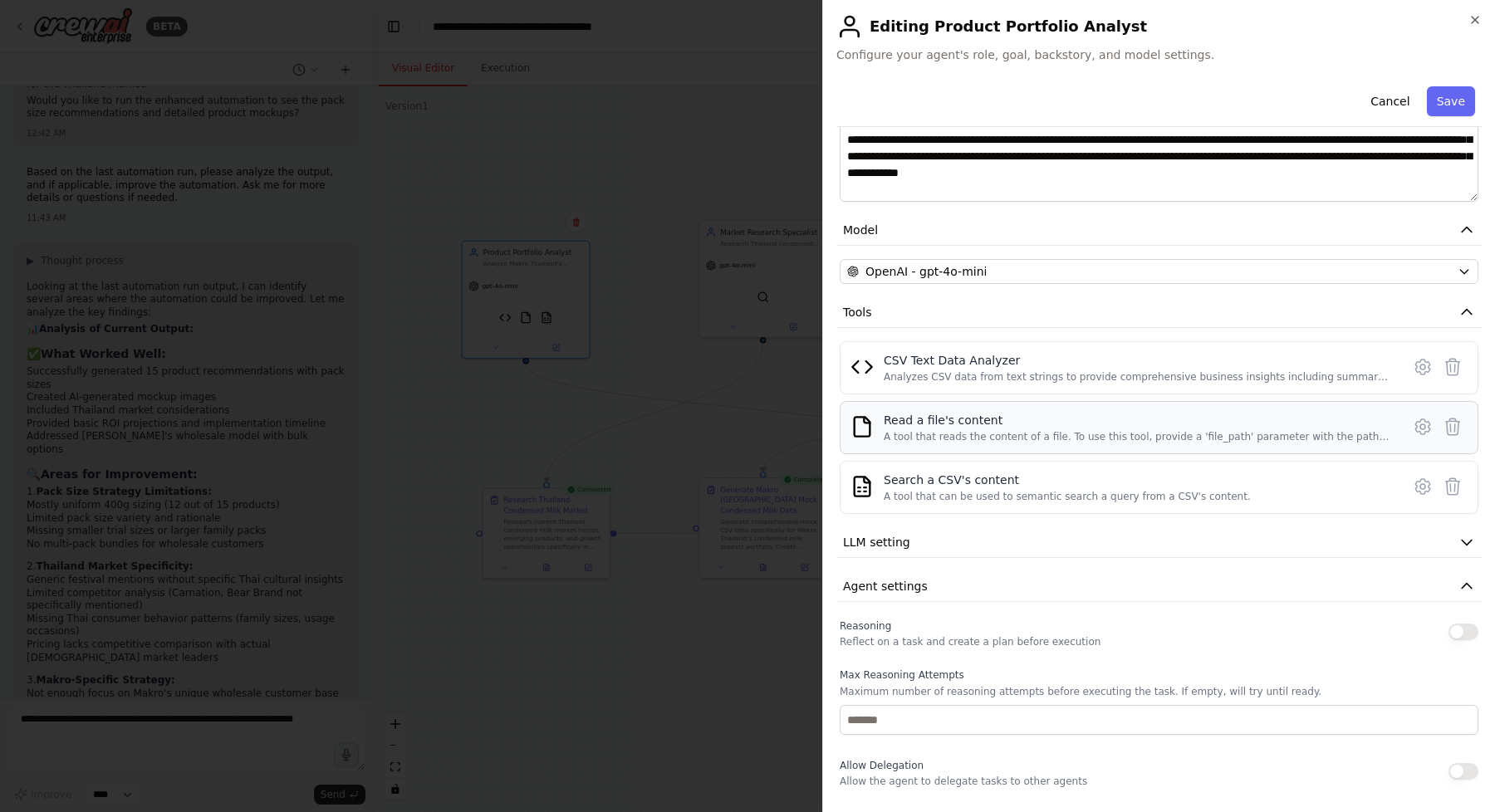
click at [1091, 438] on div "A tool that reads the content of a file. To use this tool, provide a 'file_path…" at bounding box center [1137, 436] width 508 height 14
click at [1419, 430] on icon at bounding box center [1423, 427] width 20 height 20
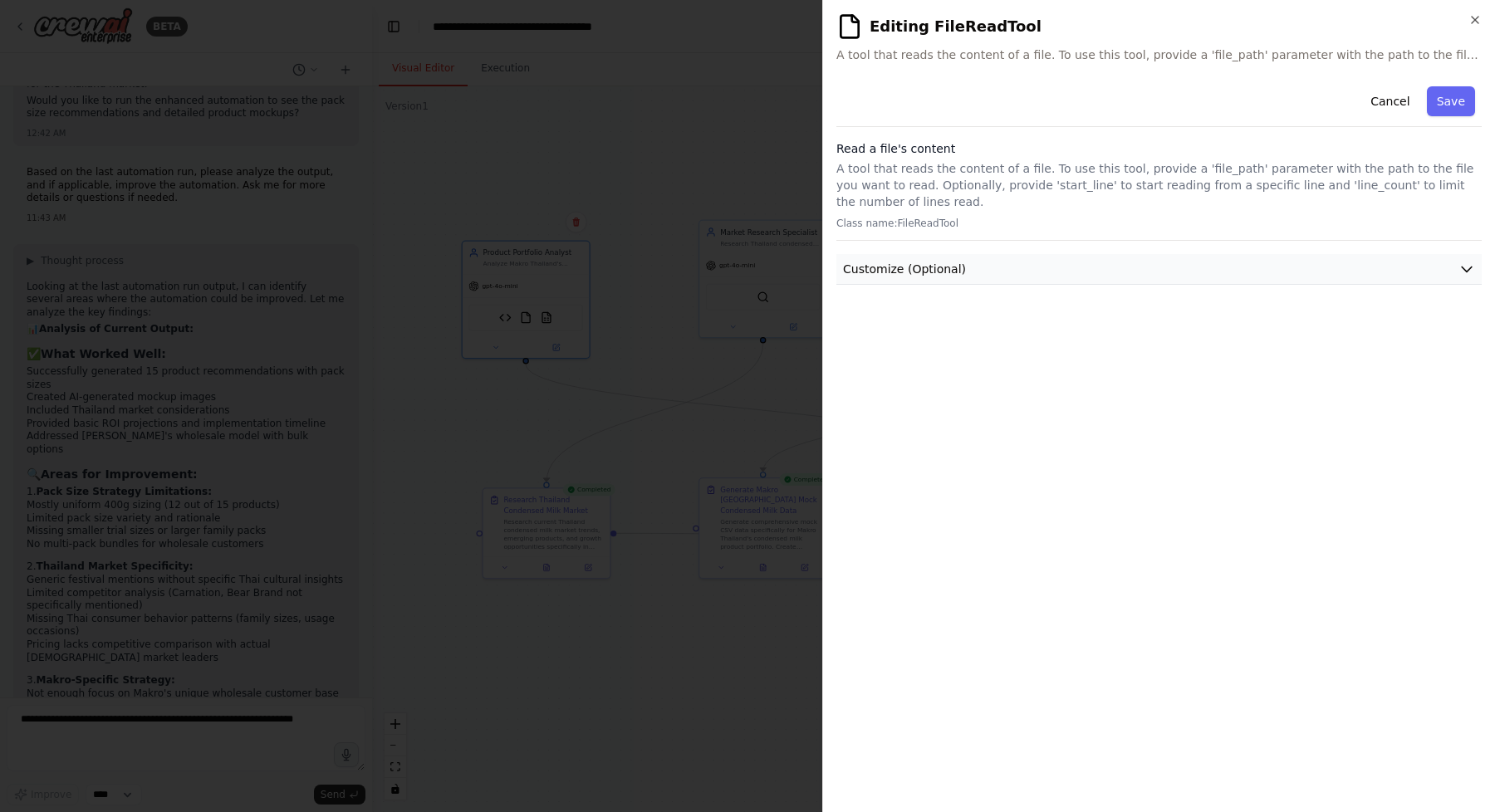
click at [1129, 273] on button "Customize (Optional)" at bounding box center [1159, 269] width 646 height 30
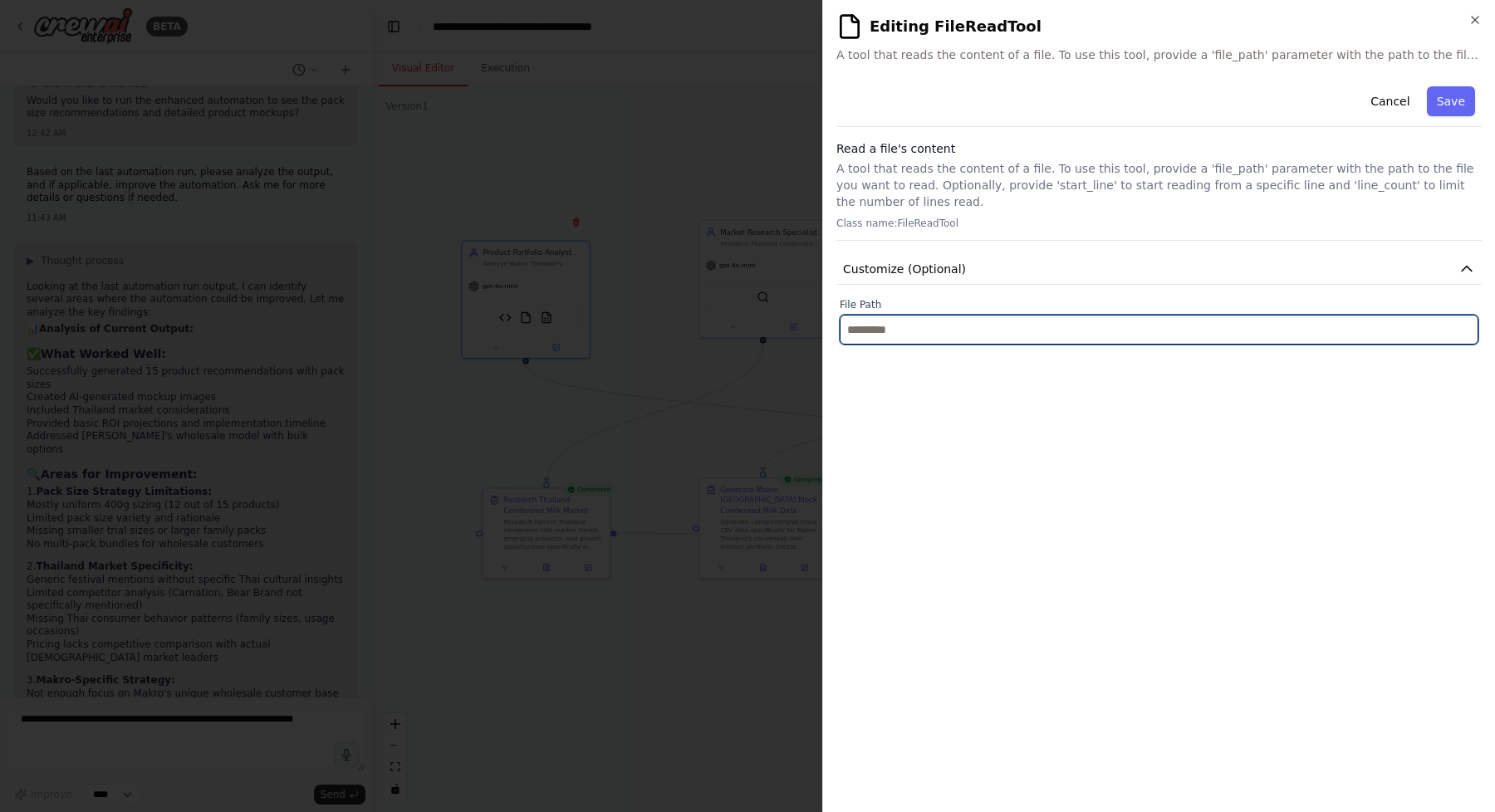
click at [894, 330] on input "text" at bounding box center [1158, 329] width 639 height 30
paste input "**********"
type input "**********"
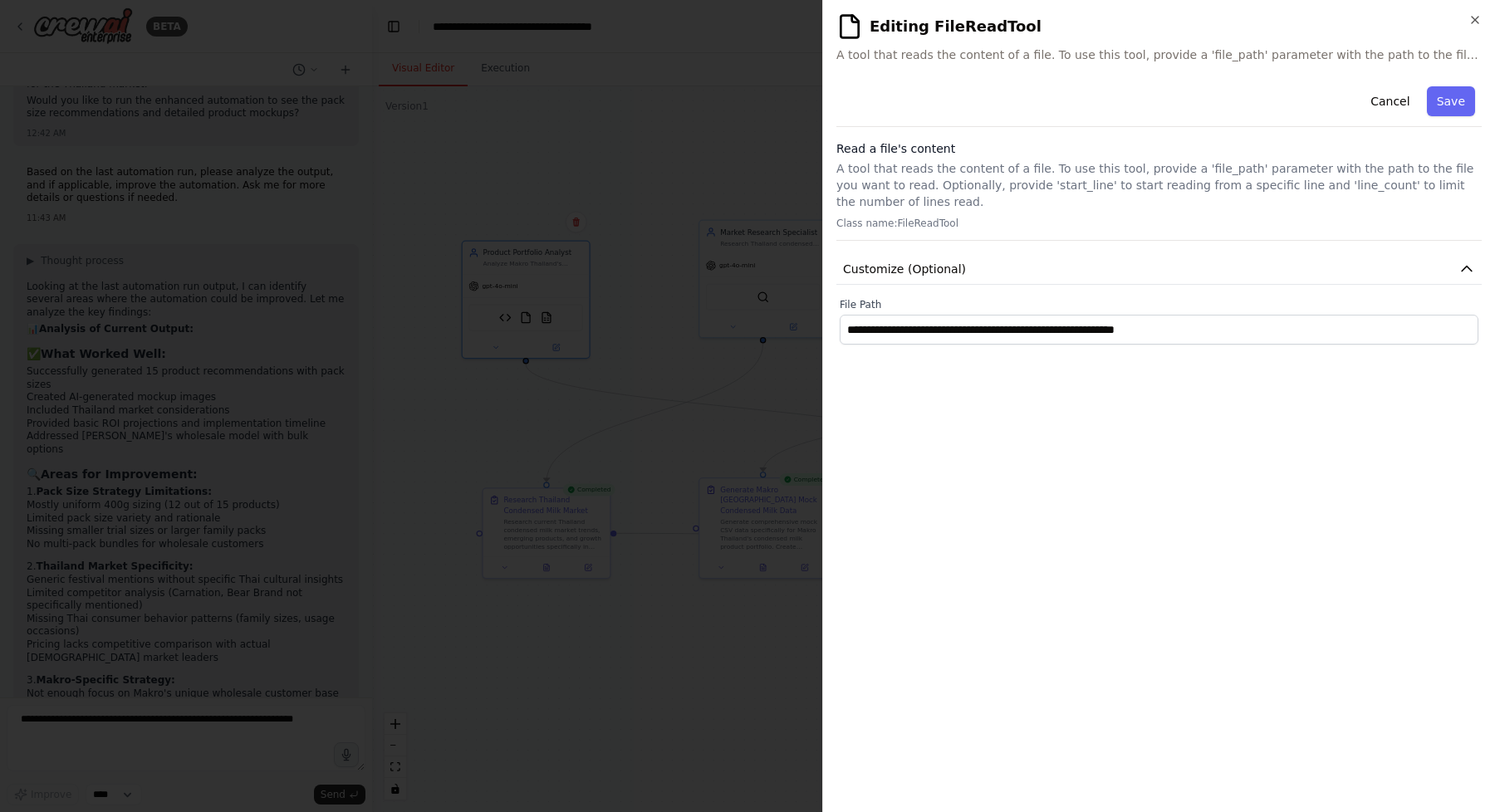
click at [1104, 447] on div "**********" at bounding box center [1159, 439] width 646 height 719
click at [1449, 106] on button "Save" at bounding box center [1450, 101] width 48 height 30
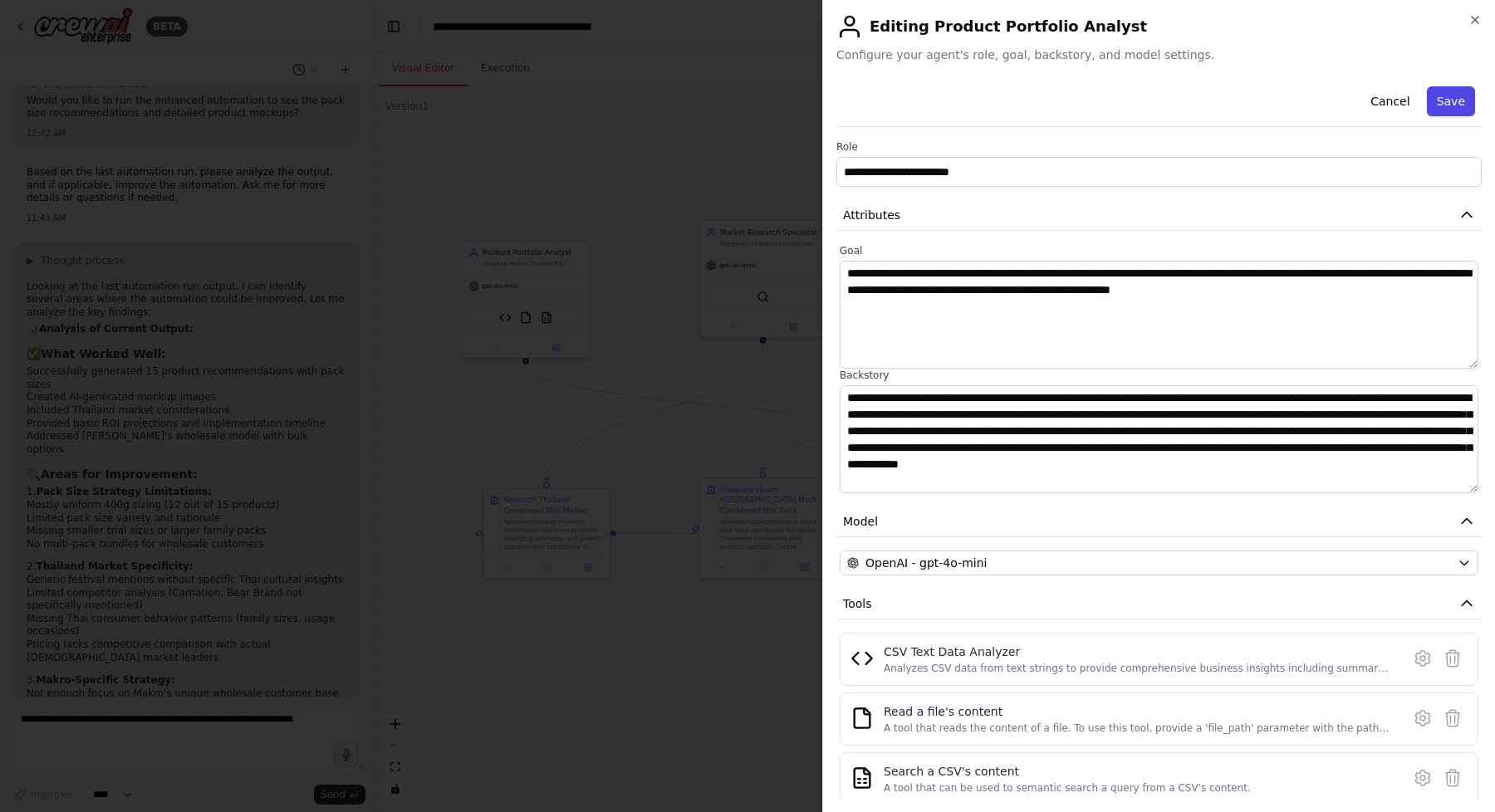
click at [1459, 107] on button "Save" at bounding box center [1450, 101] width 48 height 30
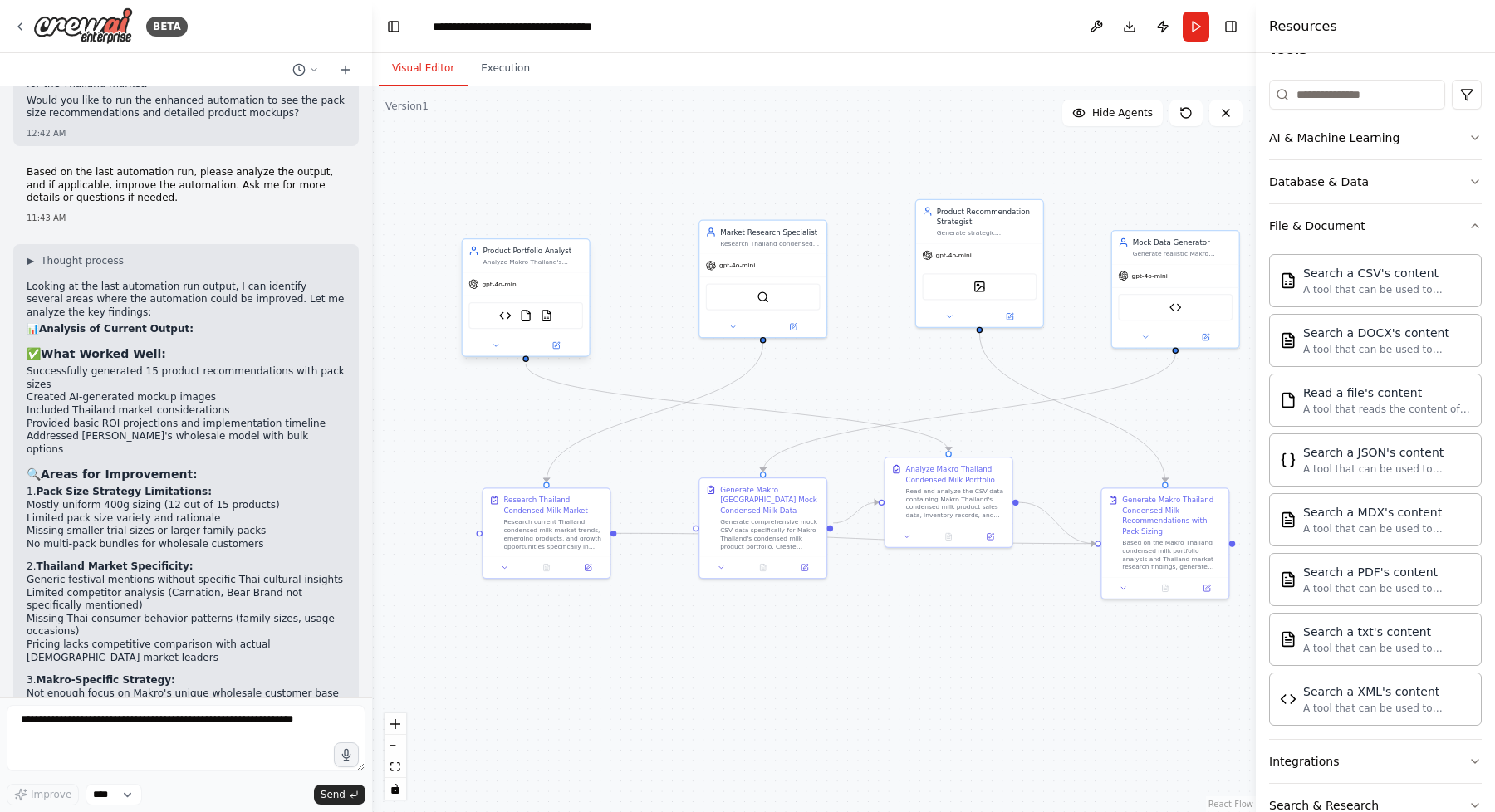
click at [533, 283] on div "gpt-4o-mini" at bounding box center [526, 284] width 127 height 23
click at [558, 343] on icon at bounding box center [558, 344] width 5 height 5
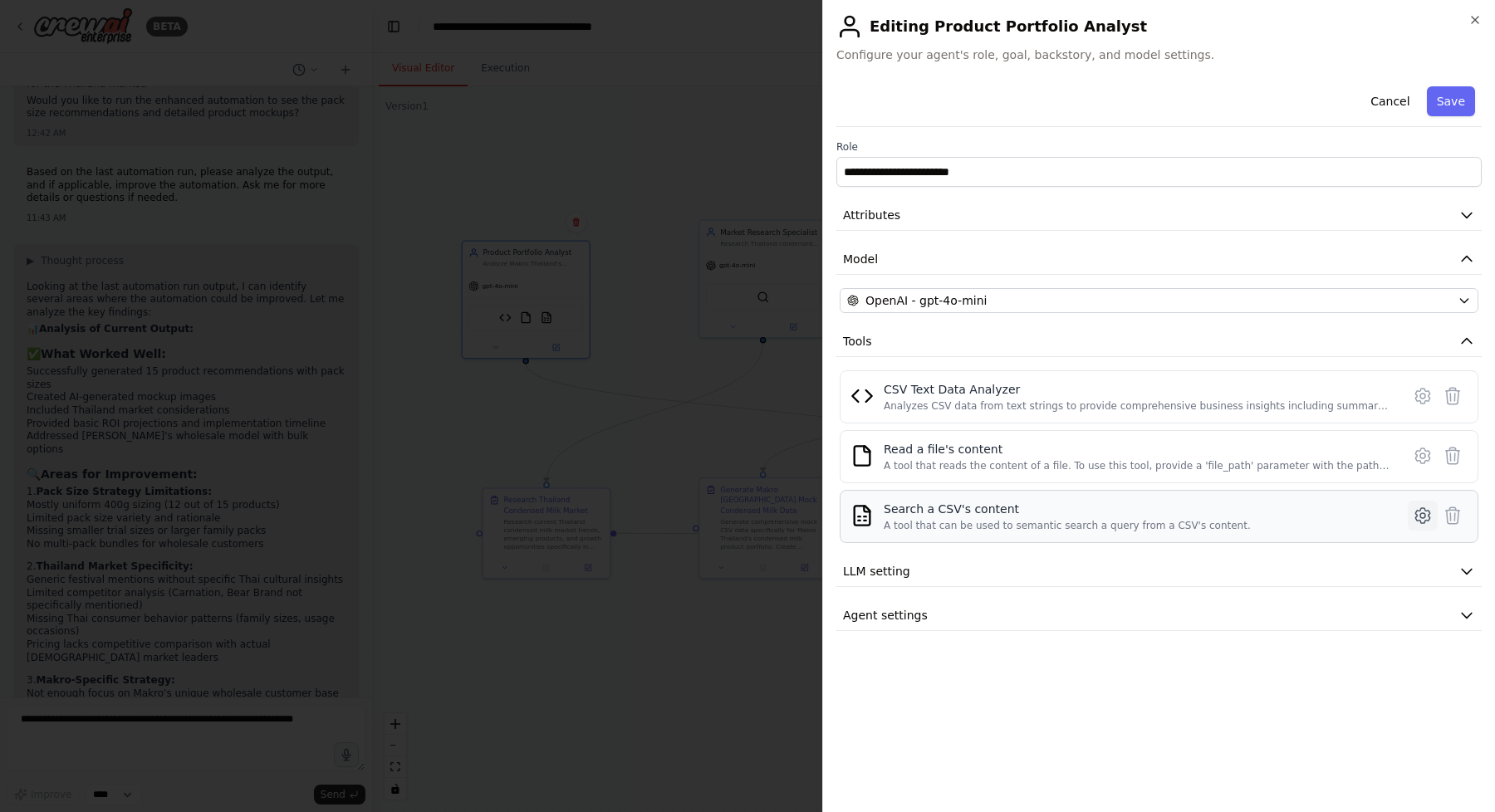
click at [1421, 519] on icon at bounding box center [1423, 516] width 20 height 20
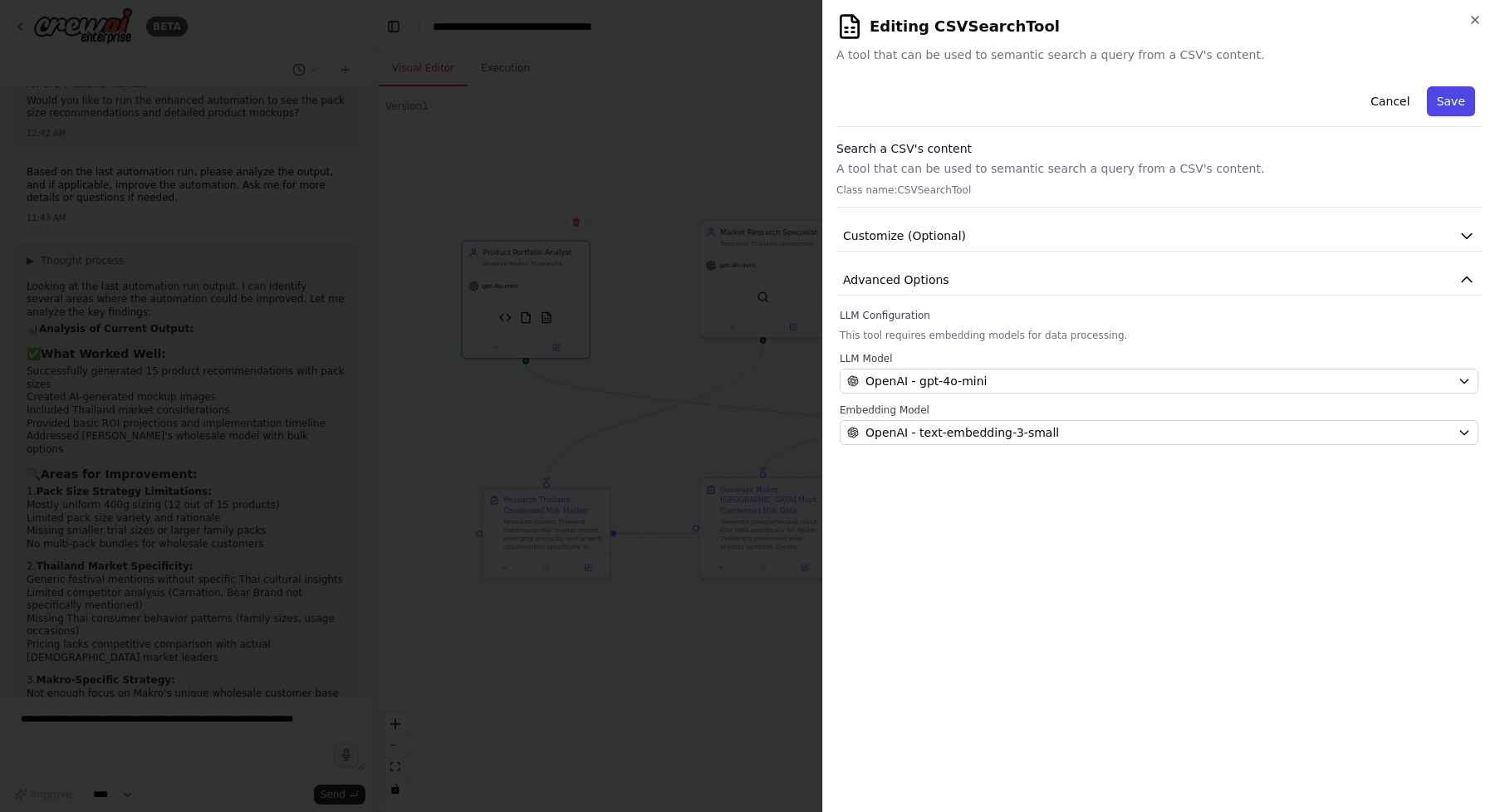
click at [1444, 103] on button "Save" at bounding box center [1450, 101] width 48 height 30
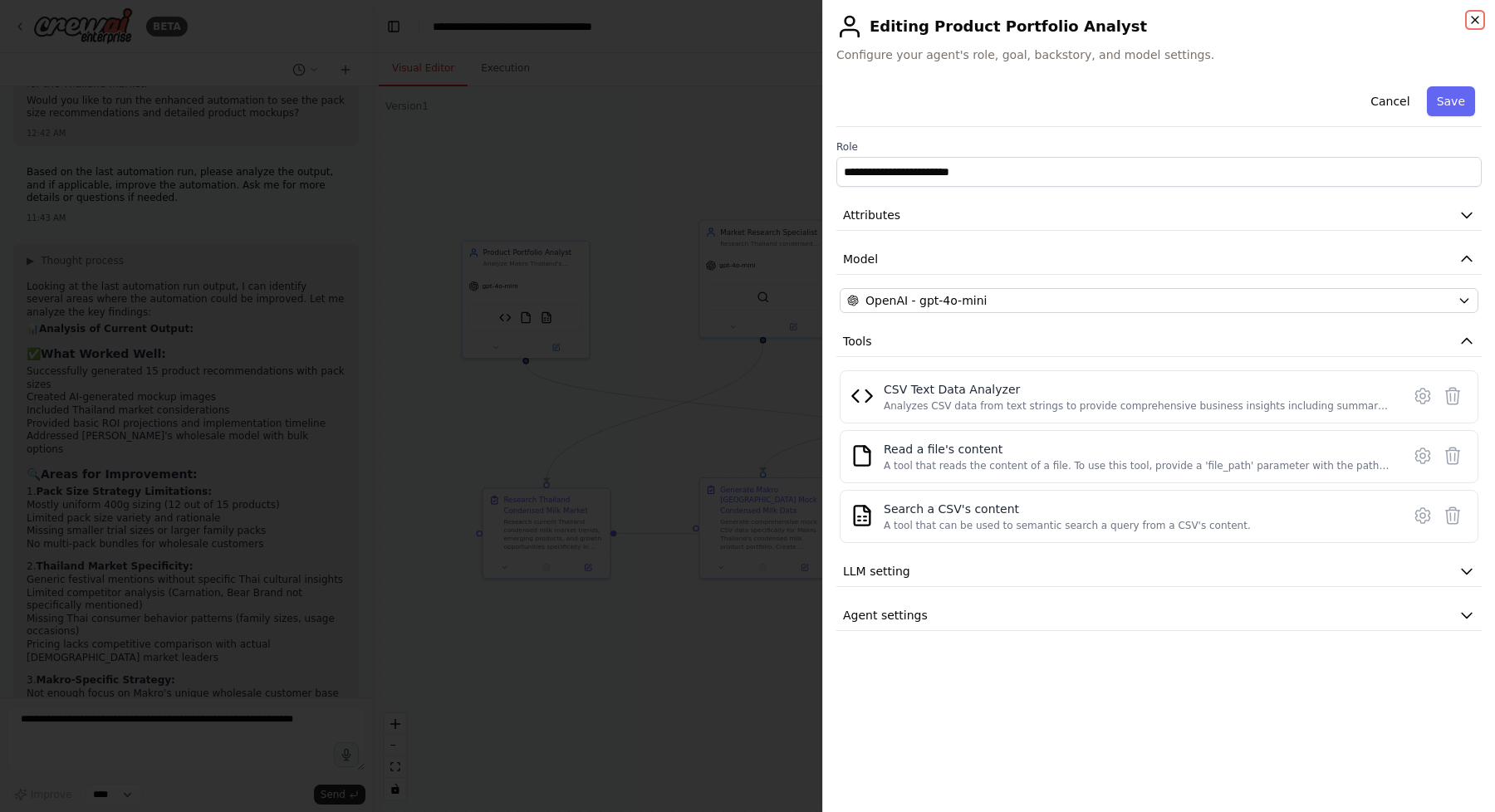
click at [1476, 19] on icon "button" at bounding box center [1475, 20] width 7 height 7
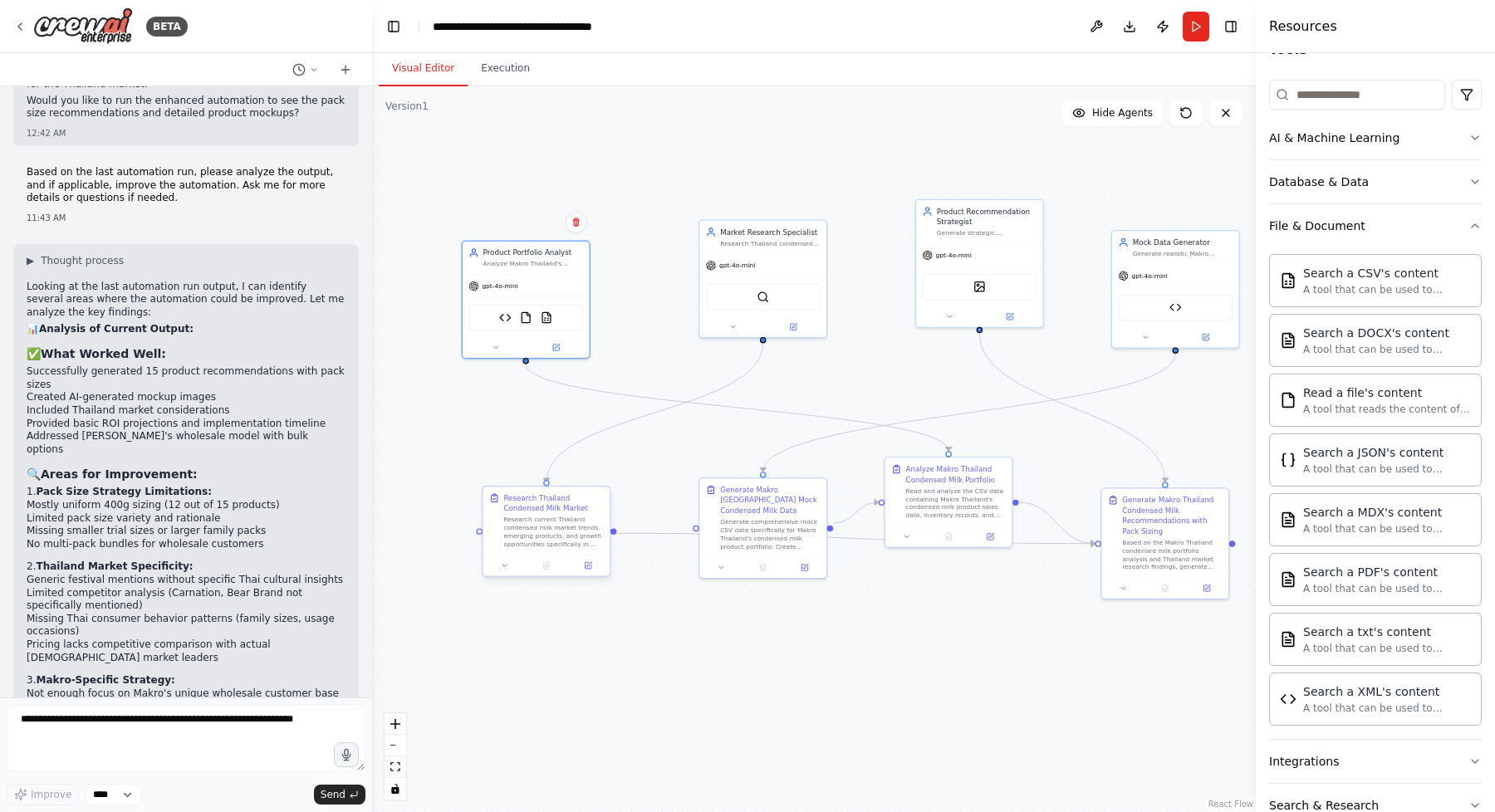
click at [522, 510] on div "Research Thailand Condensed Milk Market" at bounding box center [553, 503] width 100 height 21
click at [589, 567] on icon at bounding box center [587, 565] width 6 height 6
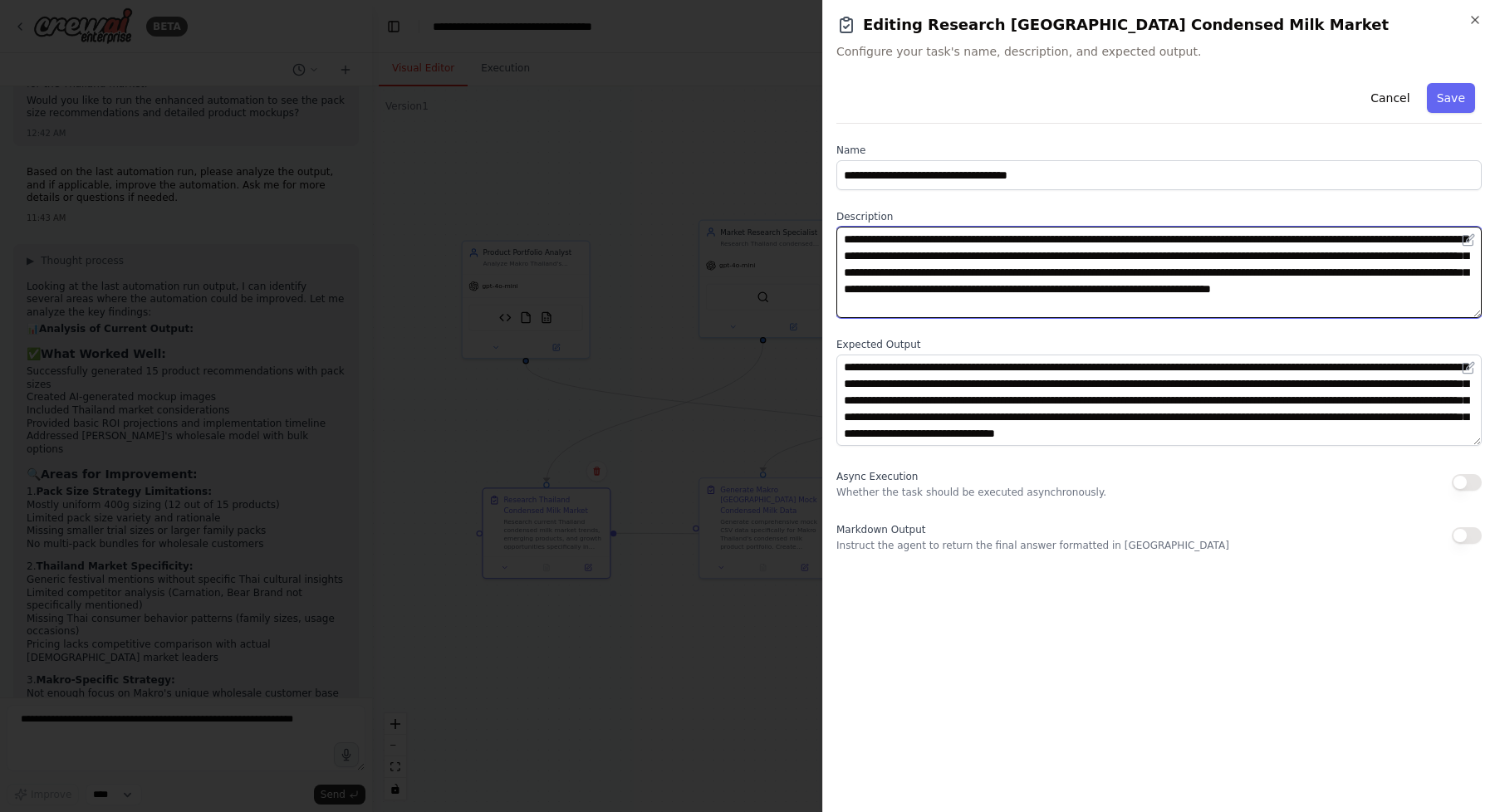
click at [1156, 294] on textarea "**********" at bounding box center [1159, 272] width 646 height 91
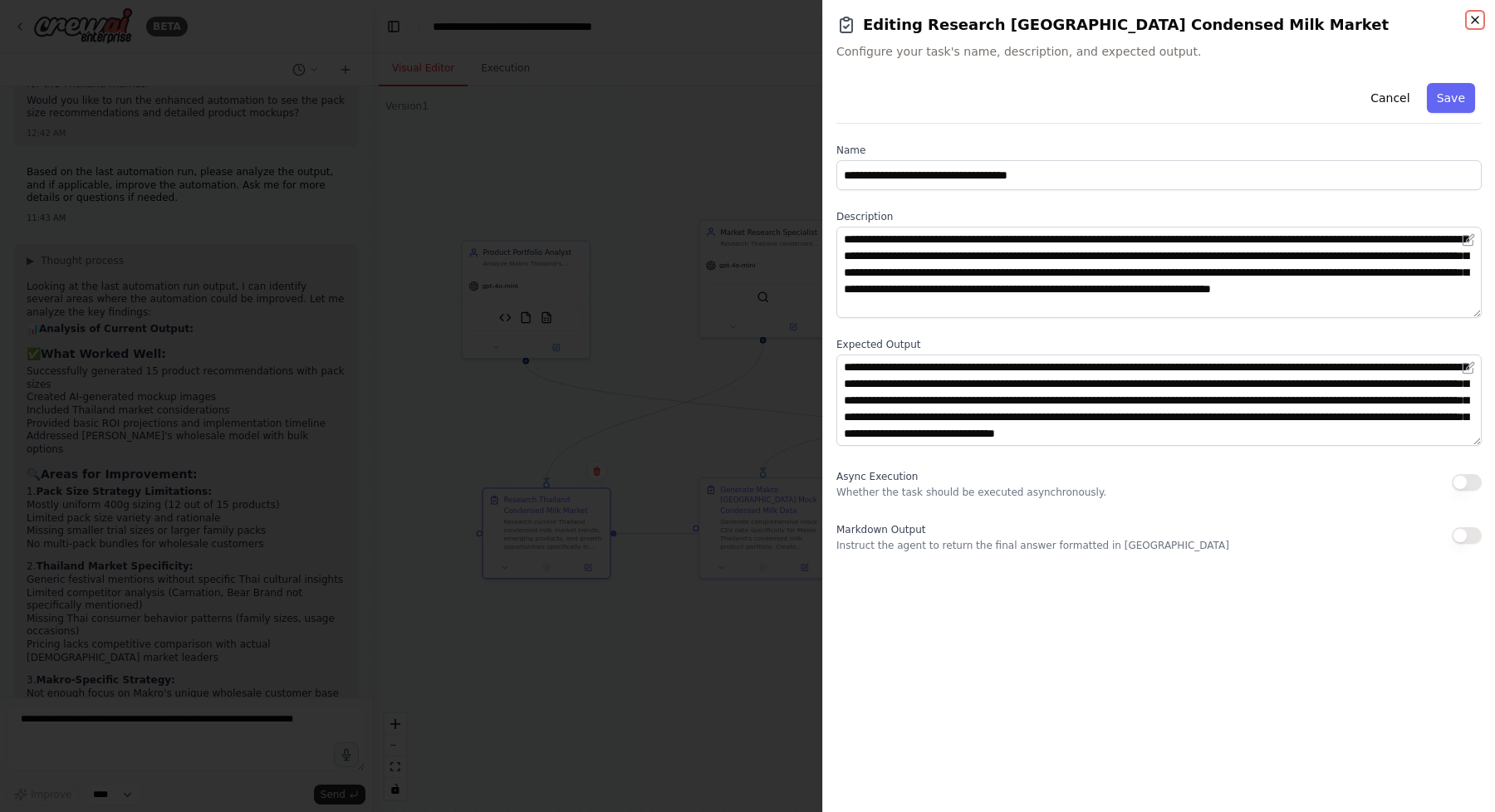
click at [1472, 17] on icon "button" at bounding box center [1475, 20] width 7 height 7
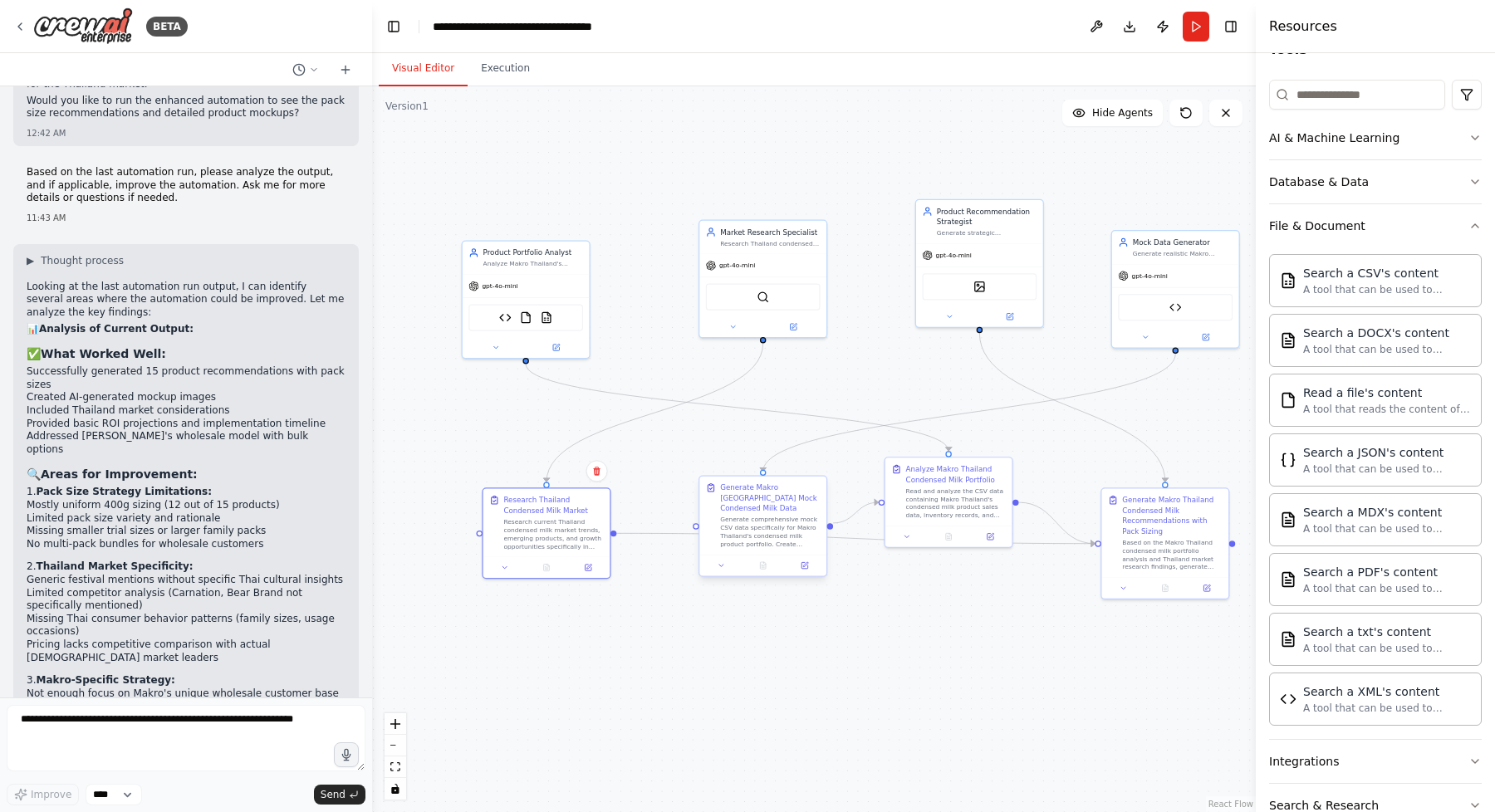
click at [745, 516] on div "Generate comprehensive mock CSV data specifically for Makro Thailand's condense…" at bounding box center [770, 532] width 100 height 33
click at [804, 562] on icon at bounding box center [805, 566] width 8 height 8
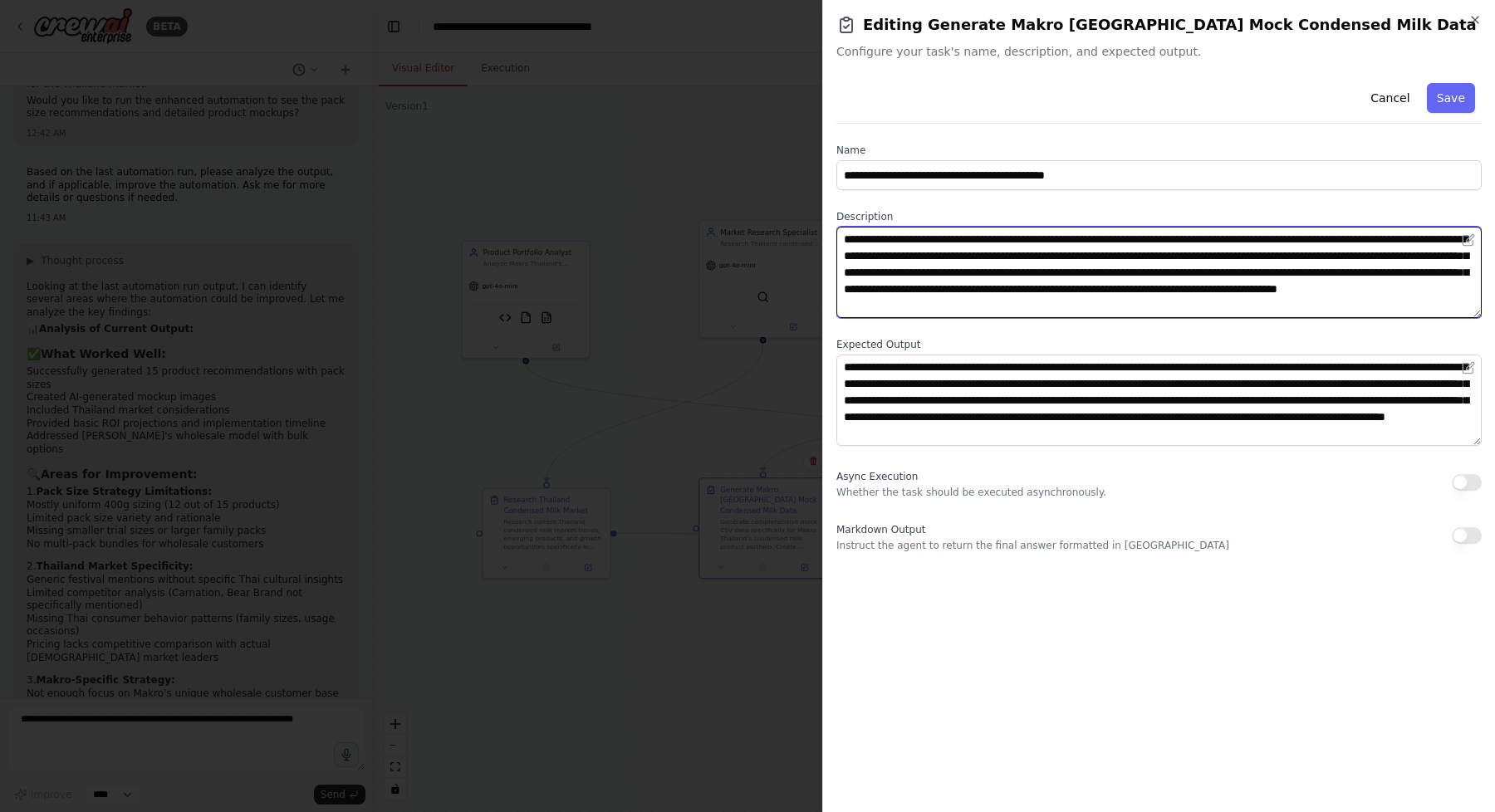
click at [1133, 292] on textarea "**********" at bounding box center [1159, 272] width 646 height 91
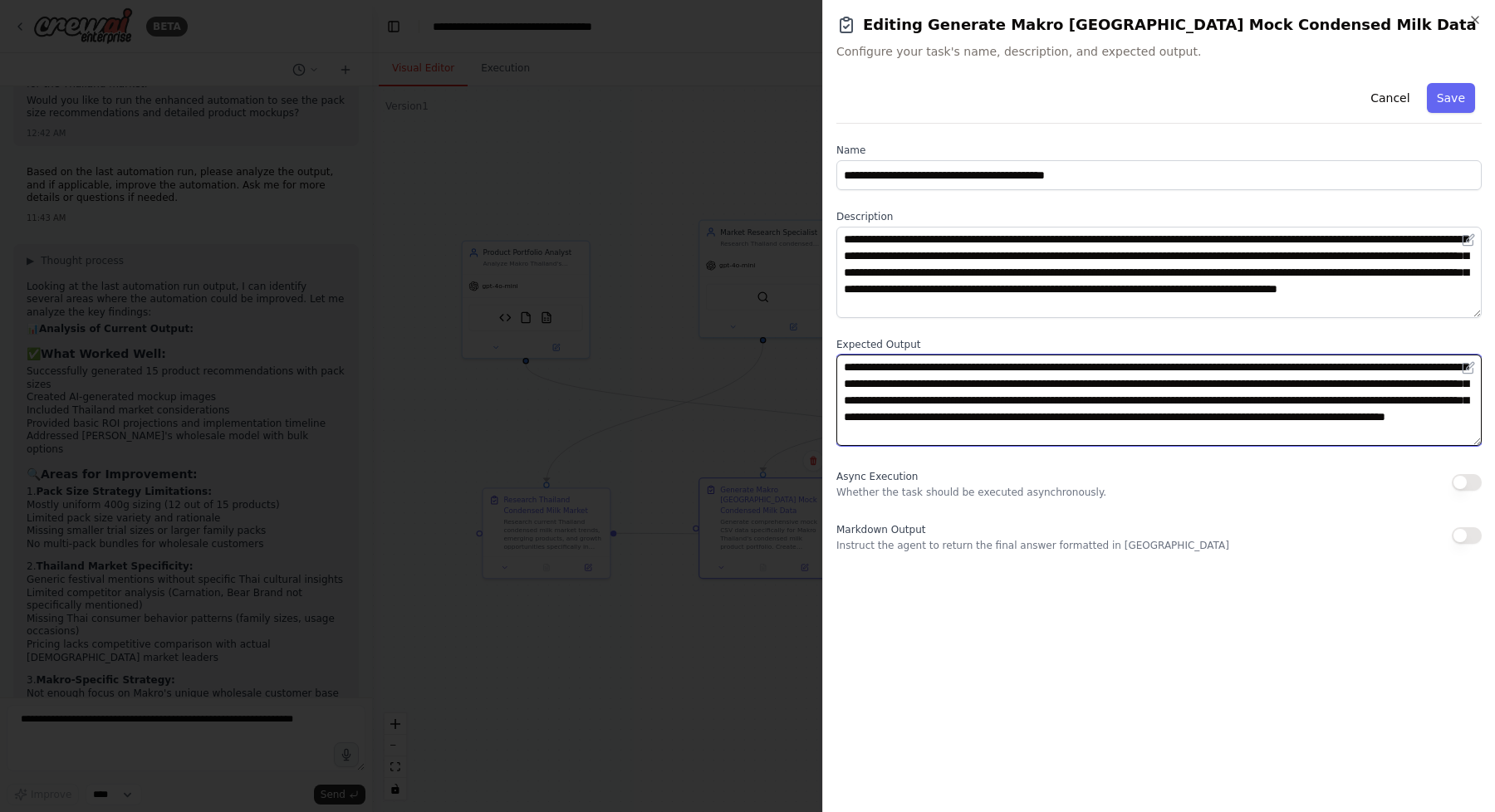
click at [1118, 418] on textarea "**********" at bounding box center [1159, 400] width 646 height 91
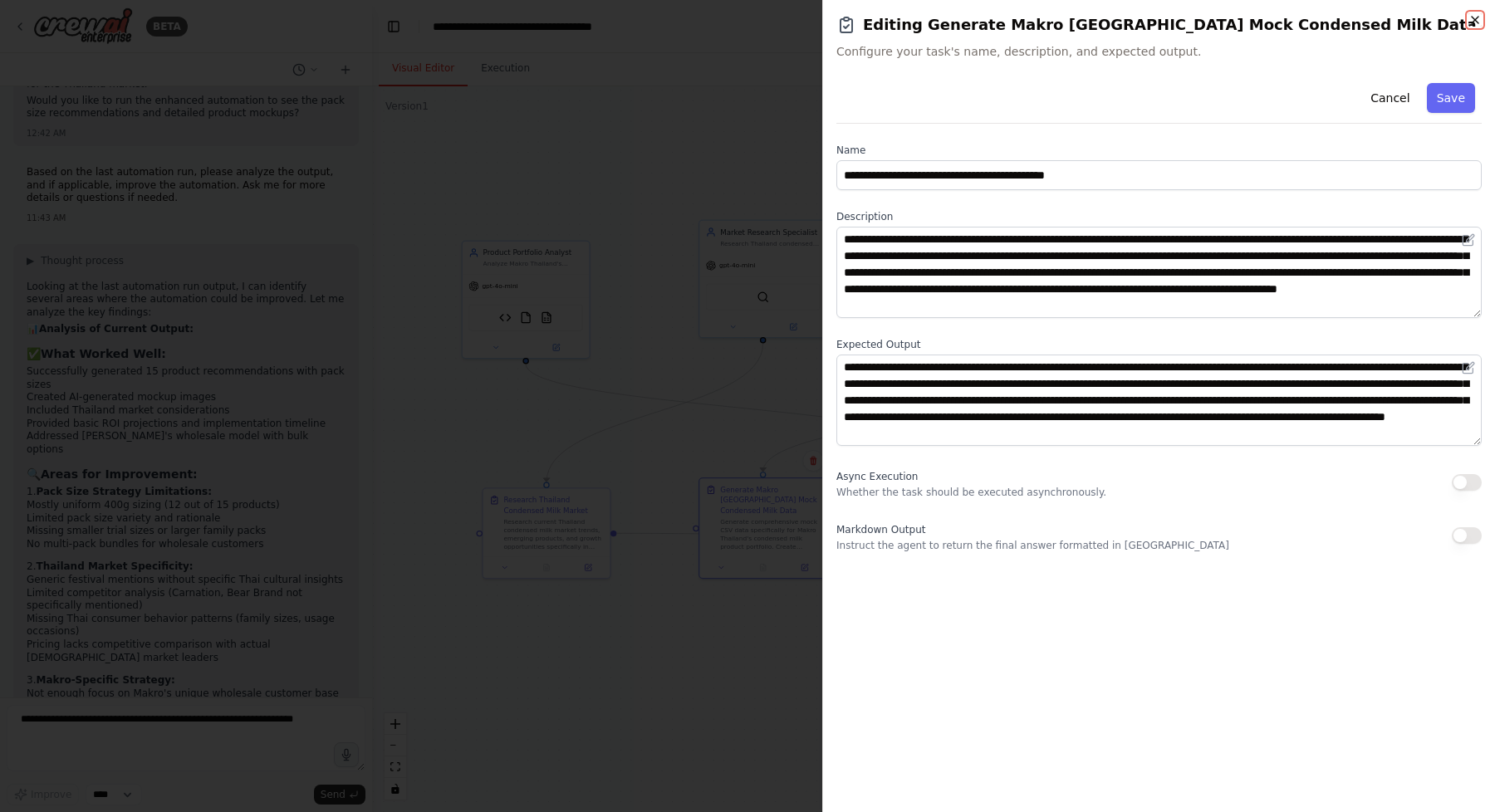
click at [1473, 19] on icon "button" at bounding box center [1475, 20] width 7 height 7
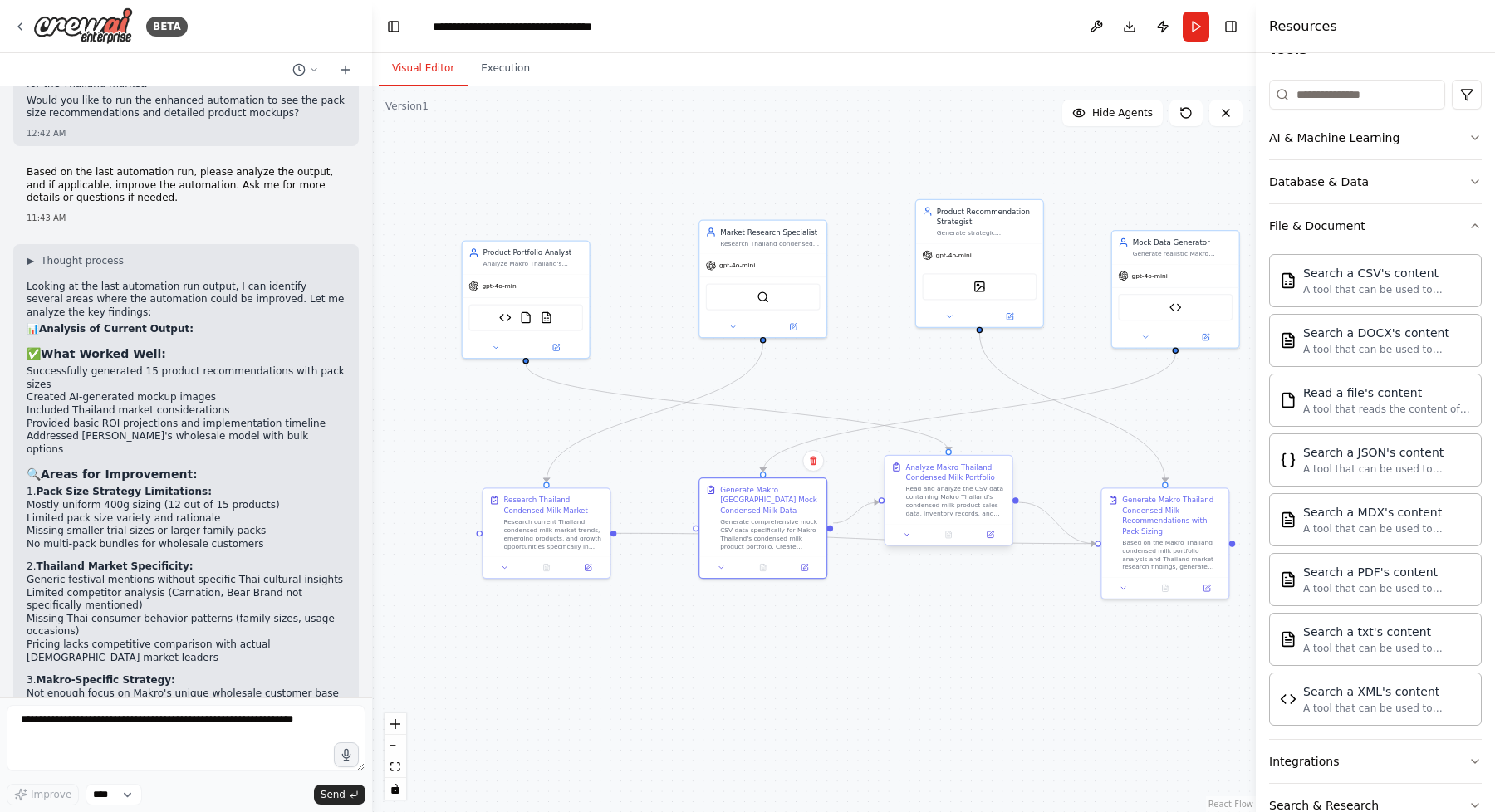
click at [941, 491] on div "Read and analyze the CSV data containing Makro Thailand's condensed milk produc…" at bounding box center [956, 501] width 100 height 33
click at [991, 537] on icon at bounding box center [989, 534] width 6 height 6
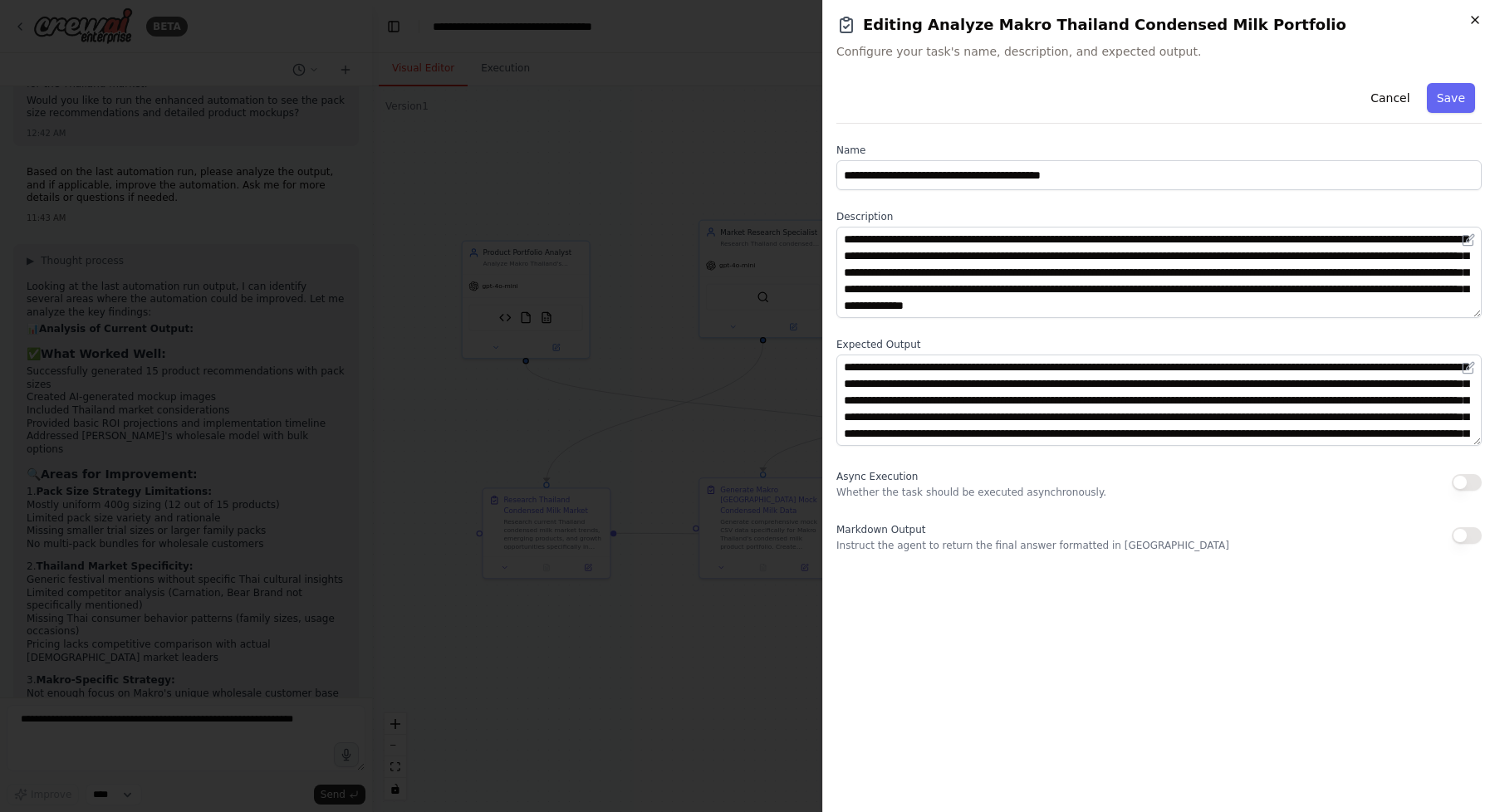
click at [1477, 19] on icon "button" at bounding box center [1476, 20] width 14 height 14
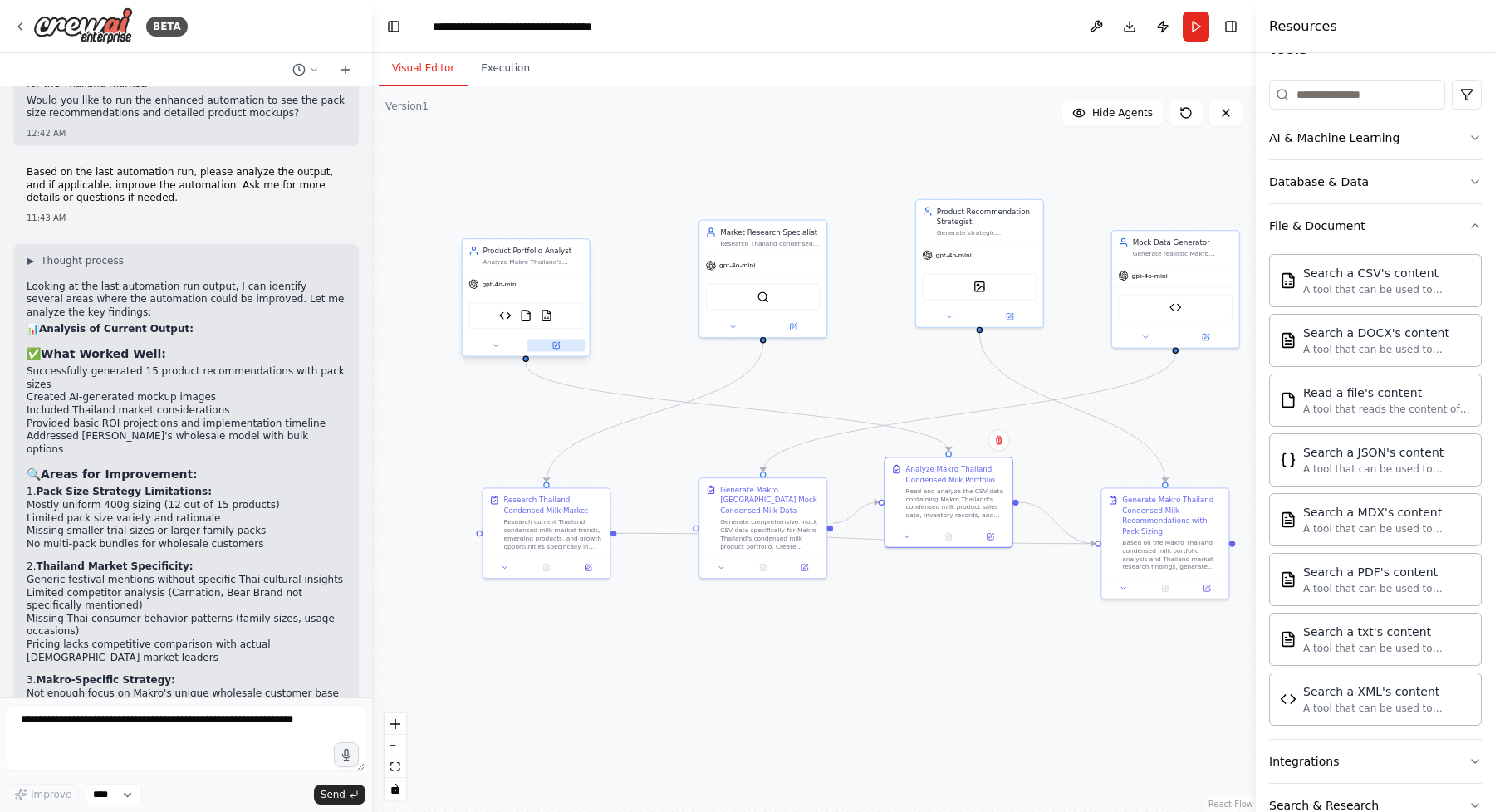
click at [557, 345] on icon at bounding box center [558, 344] width 5 height 5
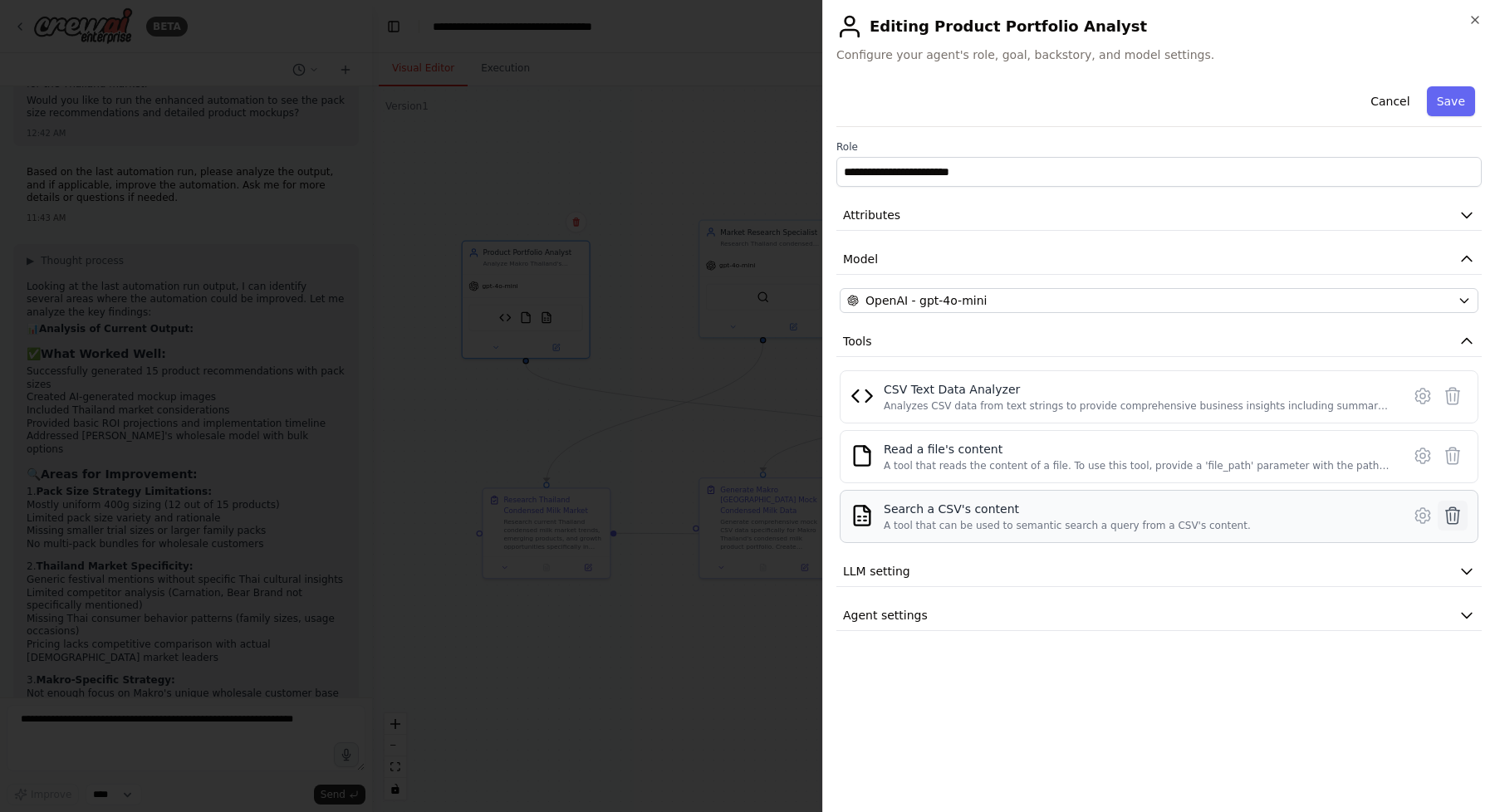
click at [1458, 518] on icon at bounding box center [1453, 516] width 14 height 17
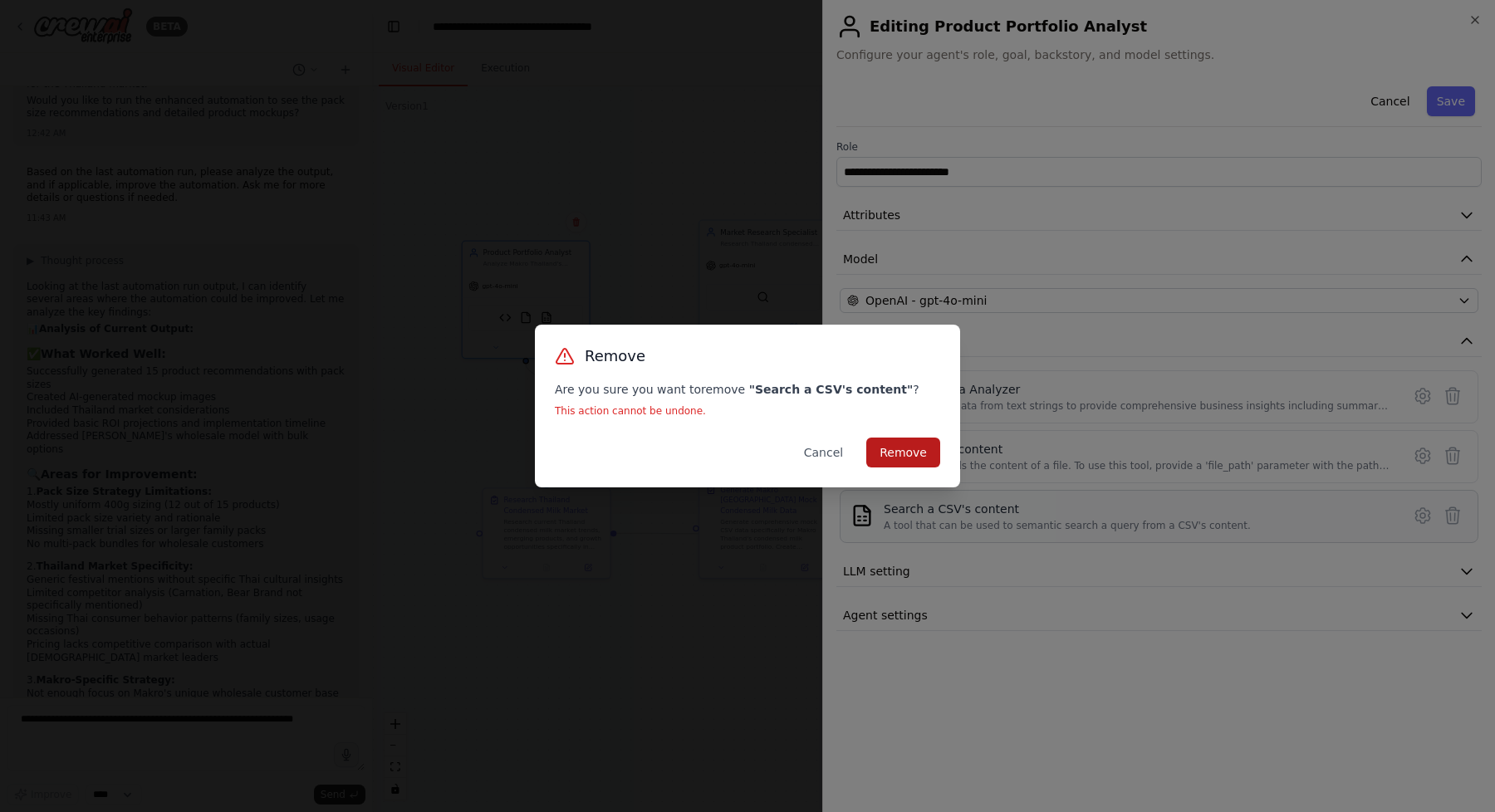
click at [908, 456] on button "Remove" at bounding box center [903, 452] width 74 height 30
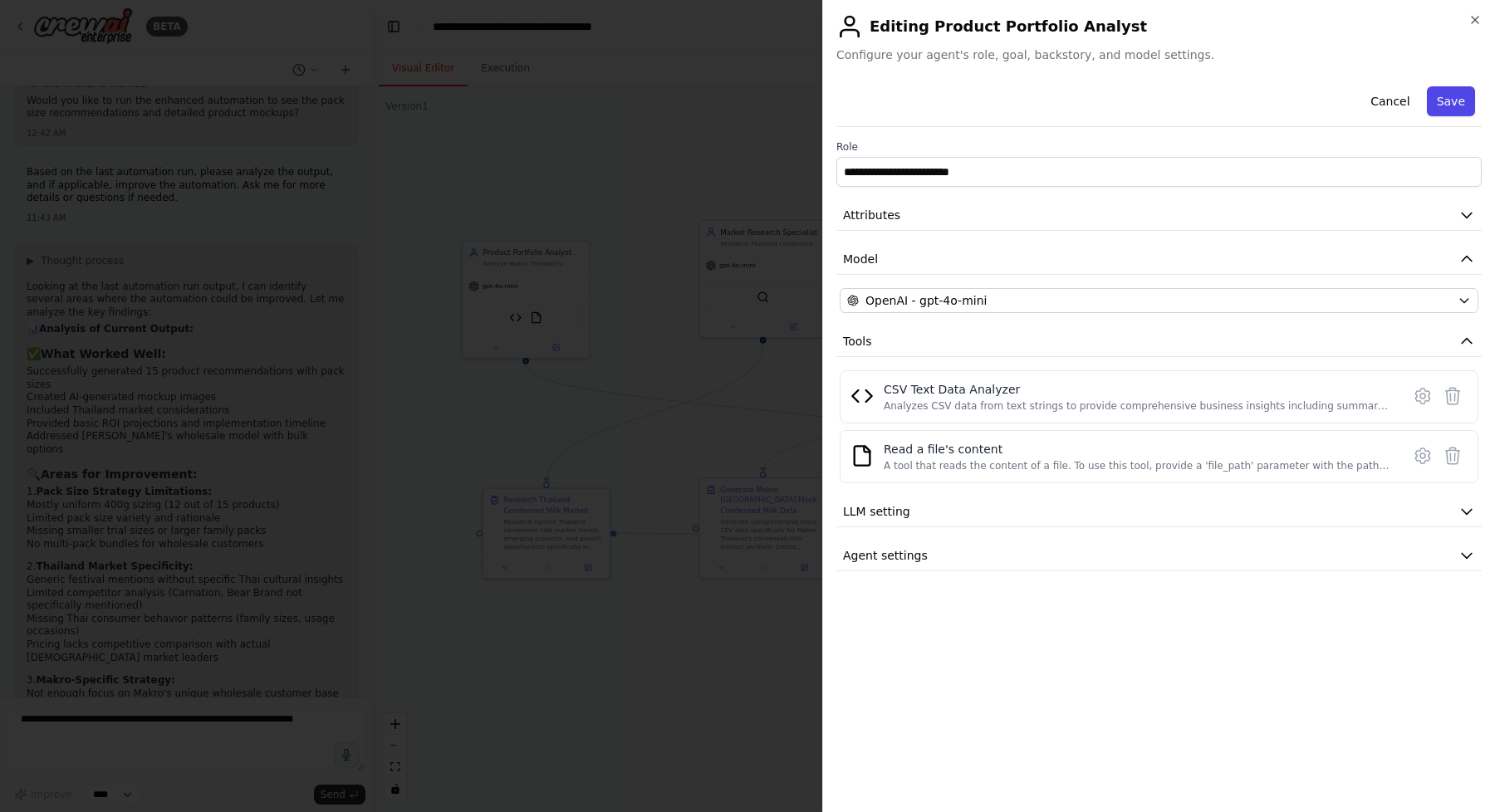
click at [1459, 101] on button "Save" at bounding box center [1450, 101] width 48 height 30
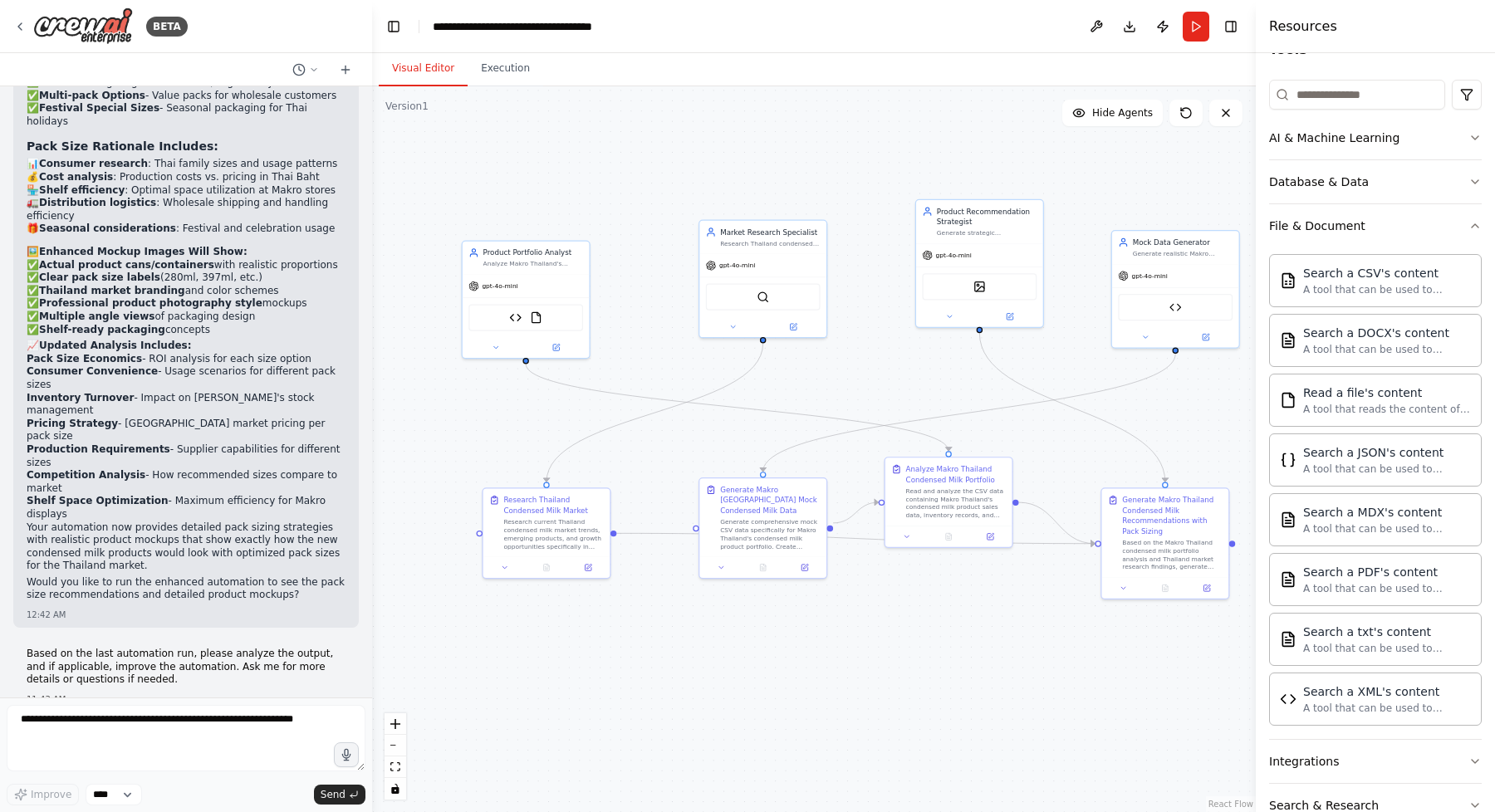
scroll to position [12688, 0]
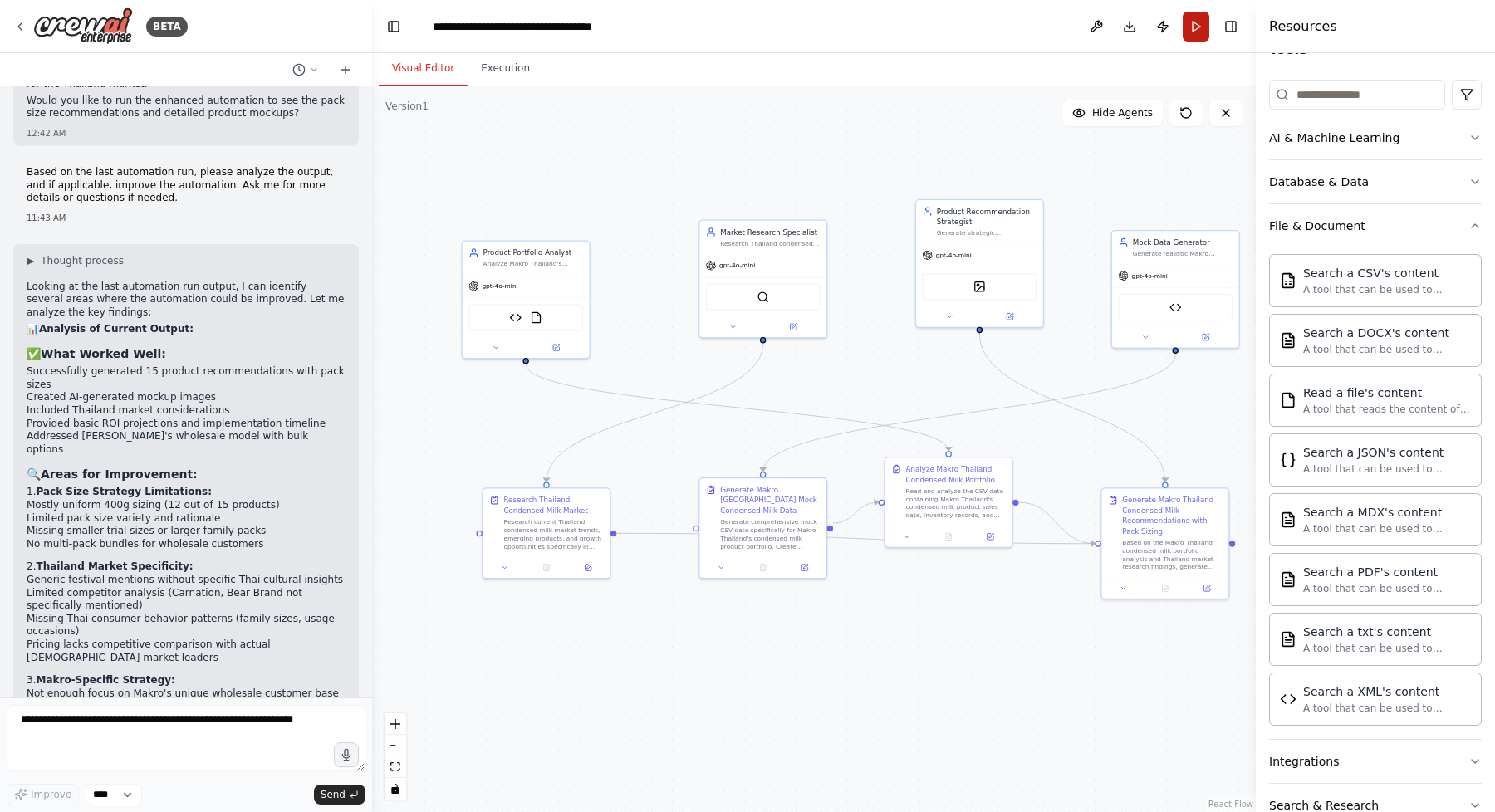
click at [1195, 26] on button "Run" at bounding box center [1195, 26] width 26 height 30
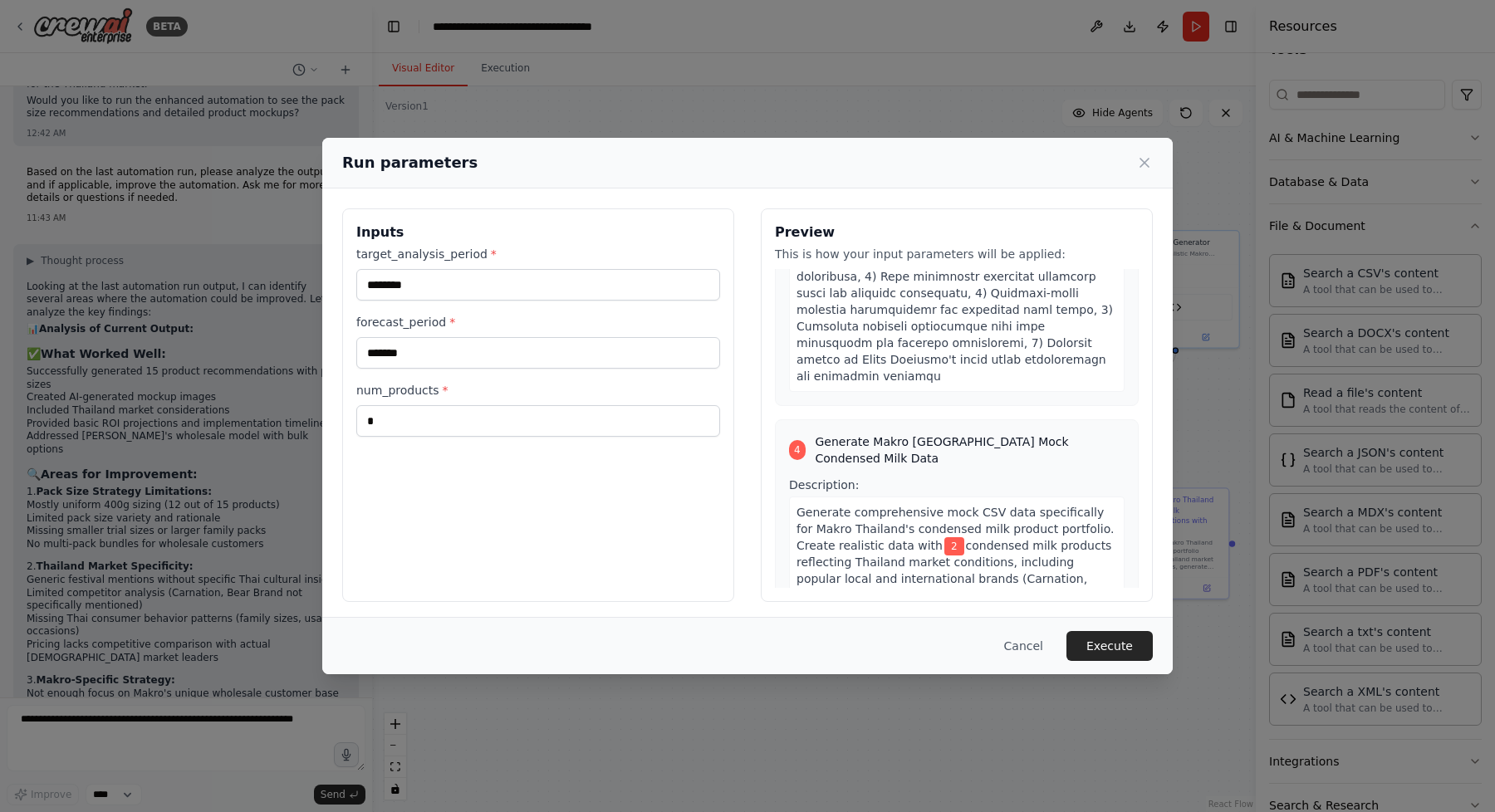
scroll to position [2012, 0]
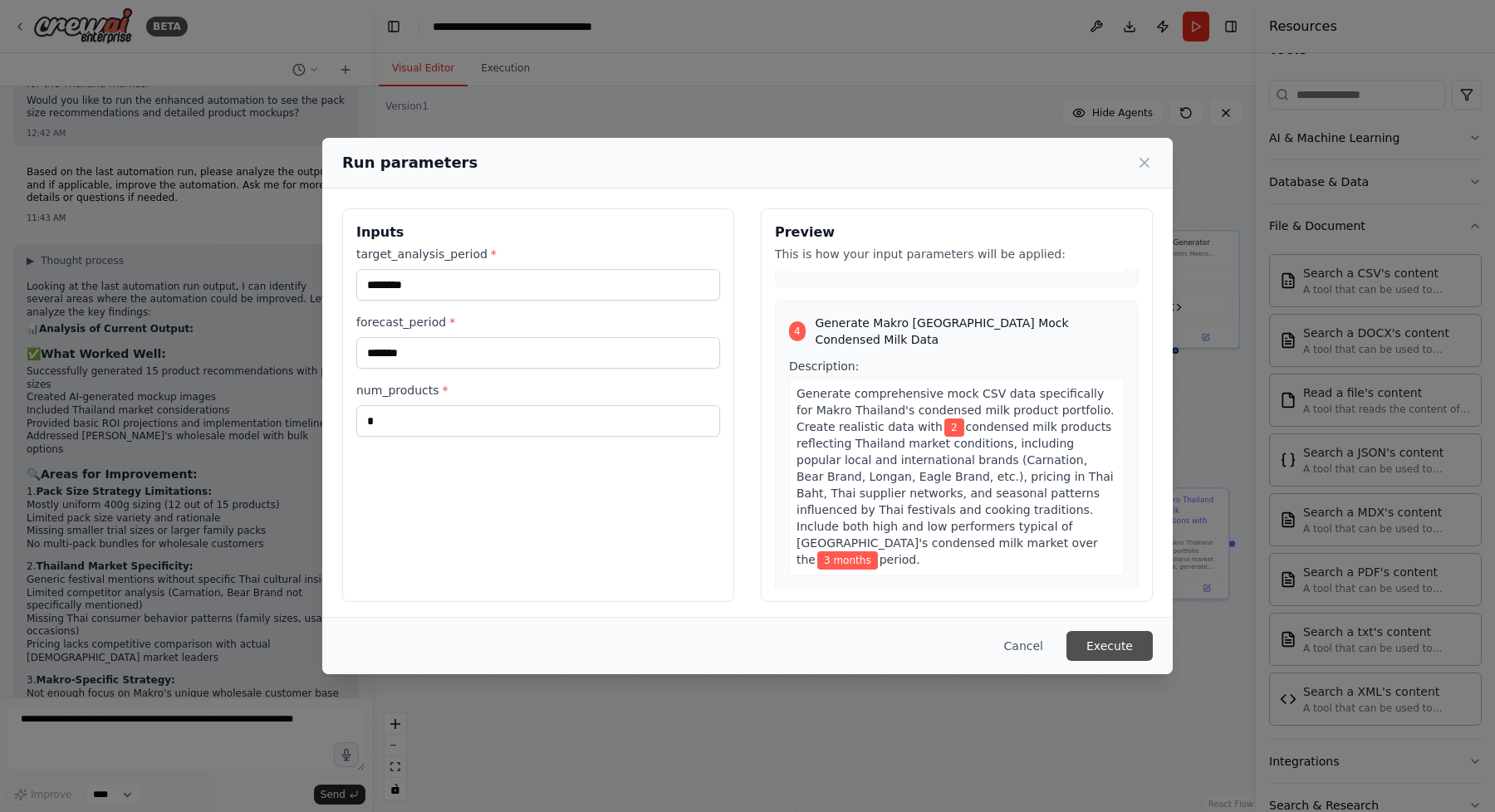
click at [1116, 645] on button "Execute" at bounding box center [1109, 645] width 86 height 30
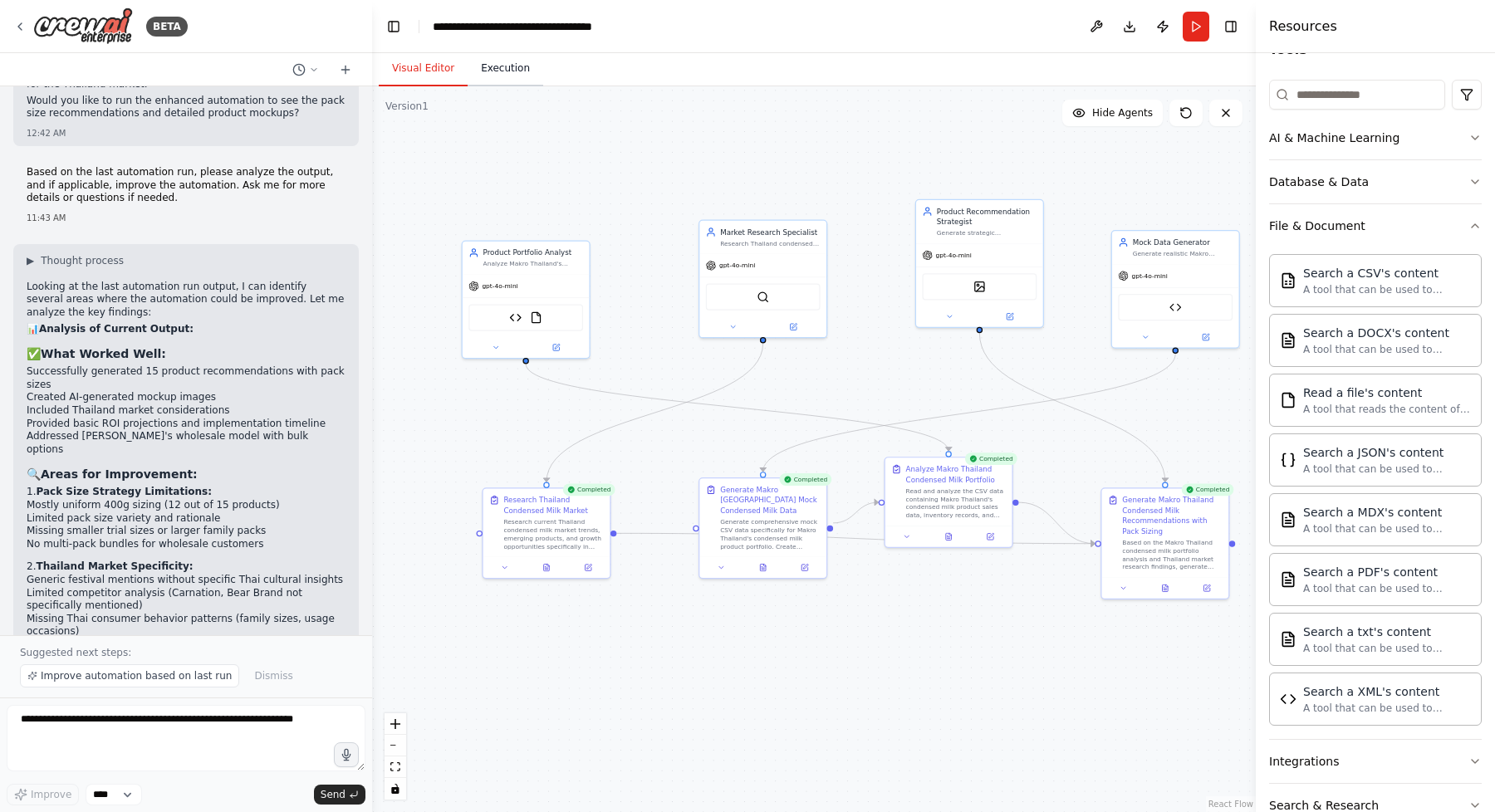
click at [504, 68] on button "Execution" at bounding box center [505, 69] width 75 height 35
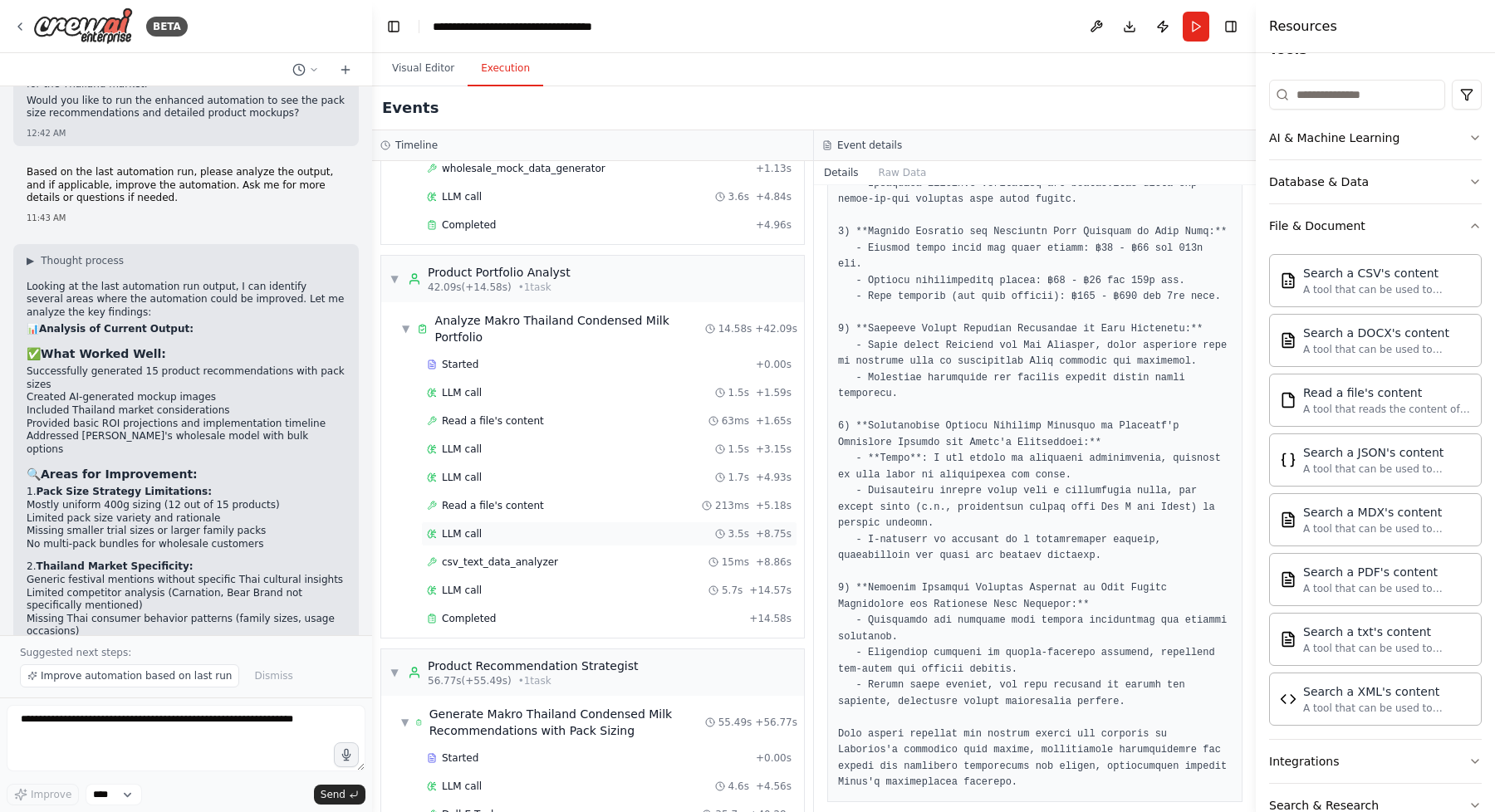
scroll to position [0, 0]
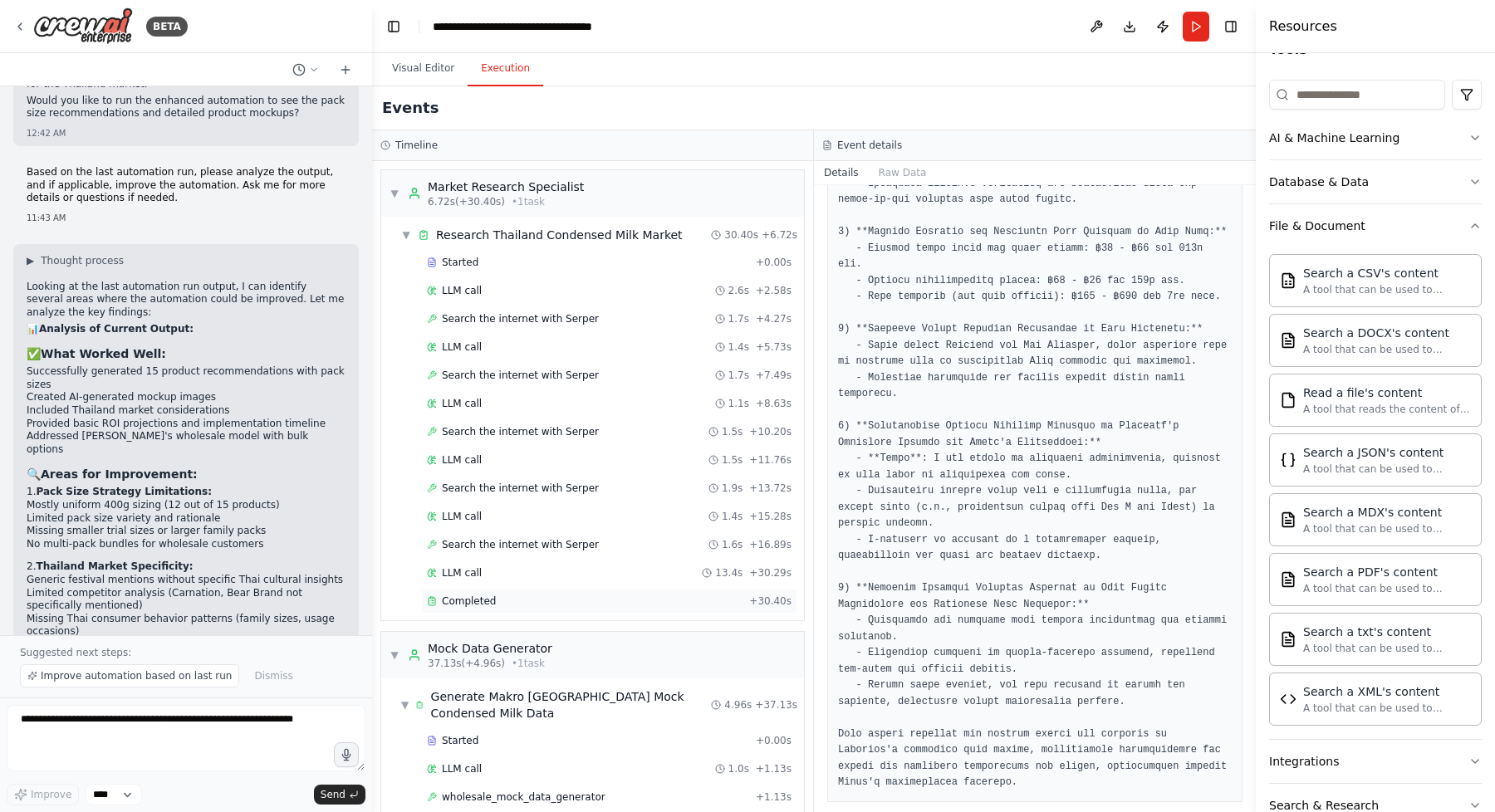
click at [546, 599] on div "Completed" at bounding box center [585, 601] width 316 height 14
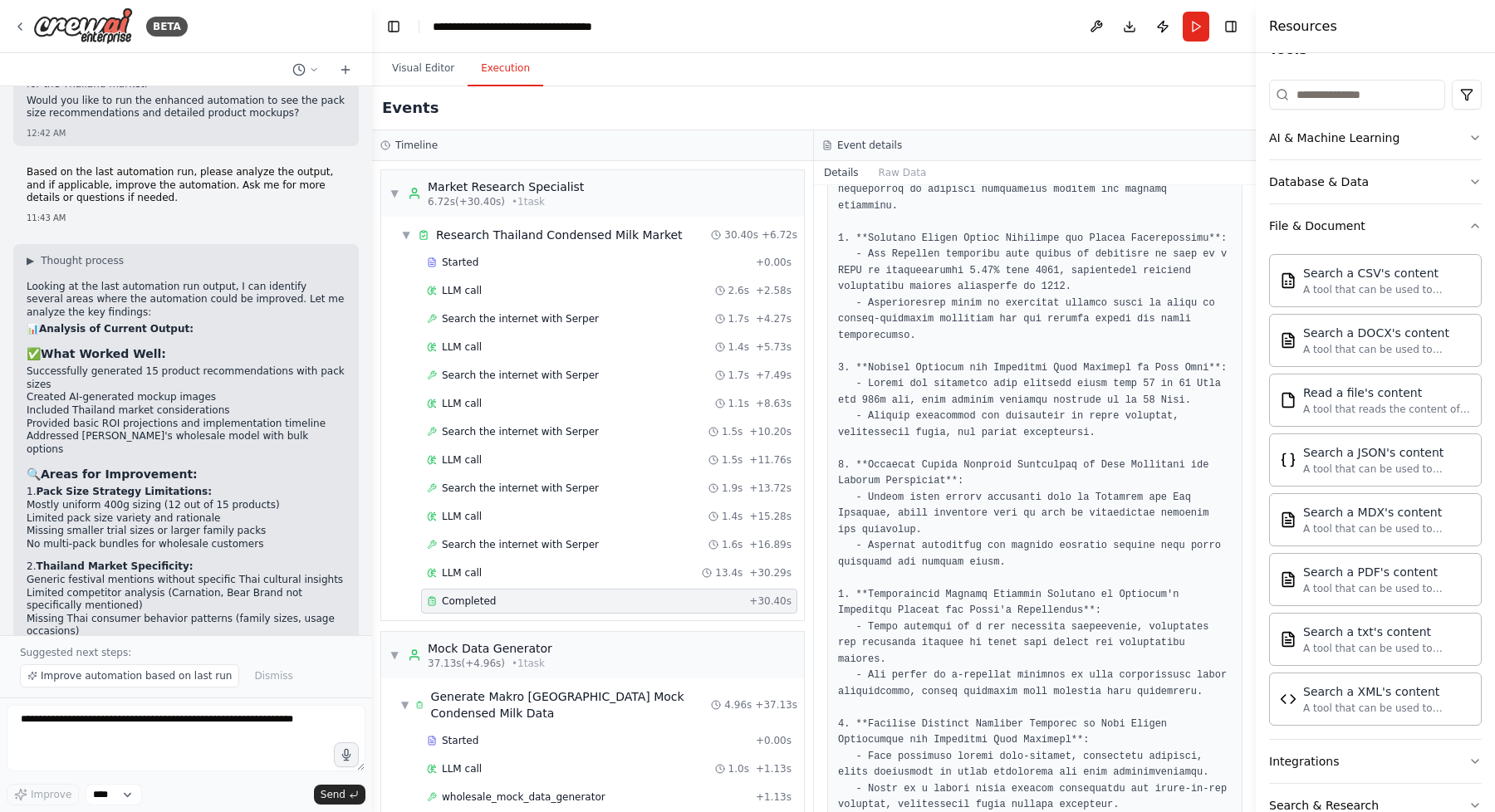
scroll to position [984, 0]
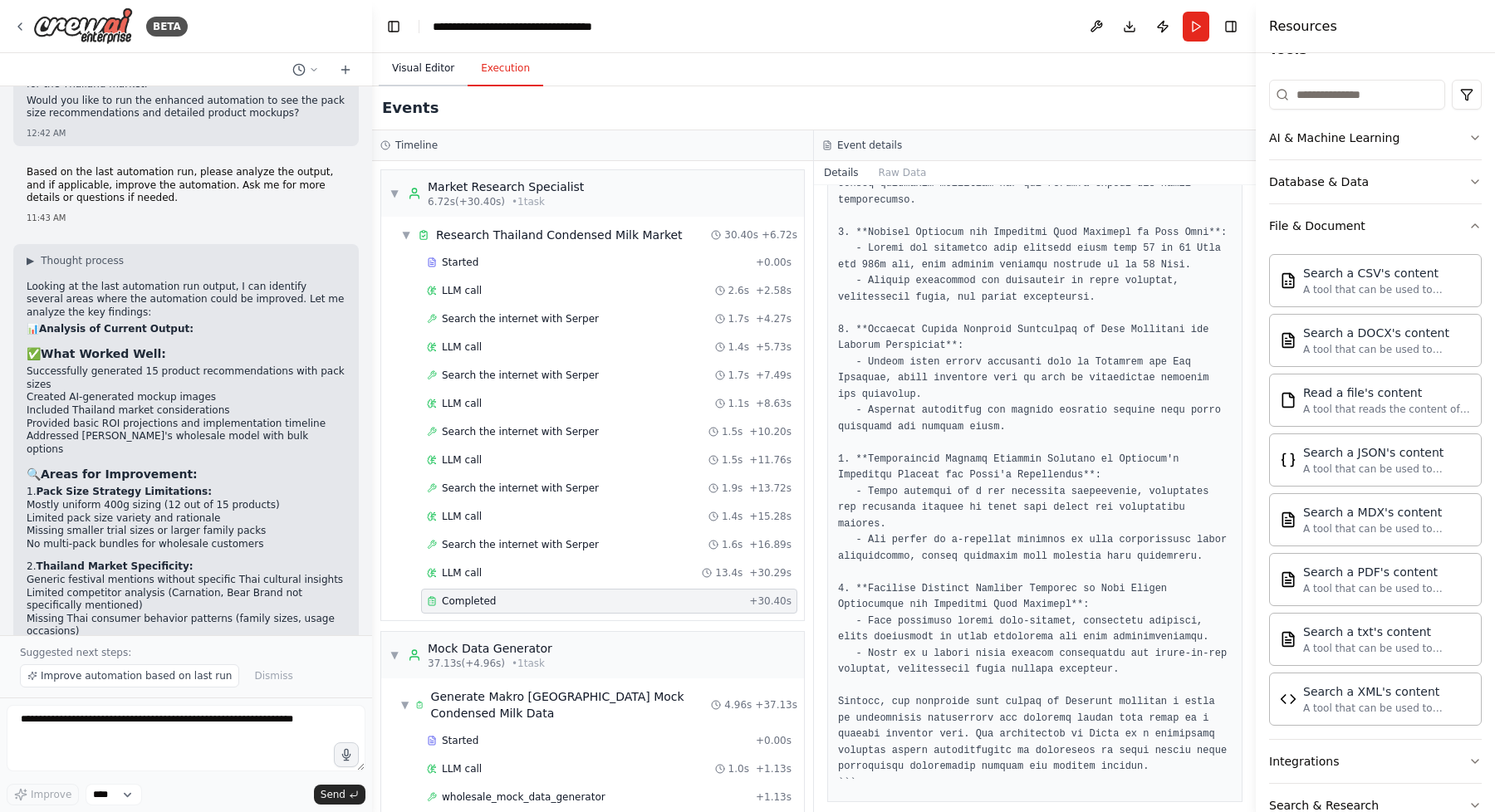
click at [415, 69] on button "Visual Editor" at bounding box center [423, 69] width 89 height 35
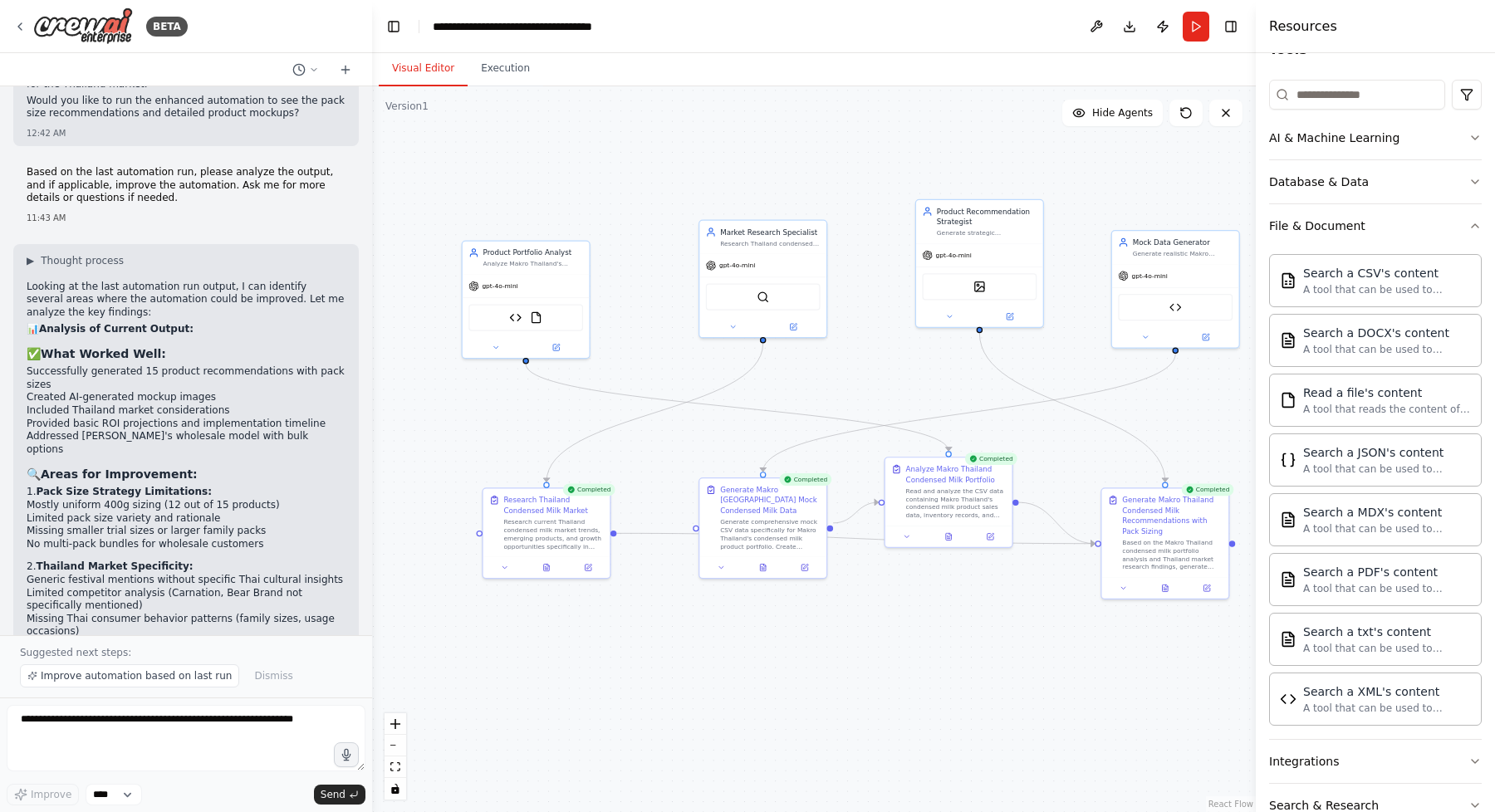
click at [859, 366] on div ".deletable-edge-delete-btn { width: 20px; height: 20px; border: 0px solid #ffff…" at bounding box center [814, 449] width 883 height 726
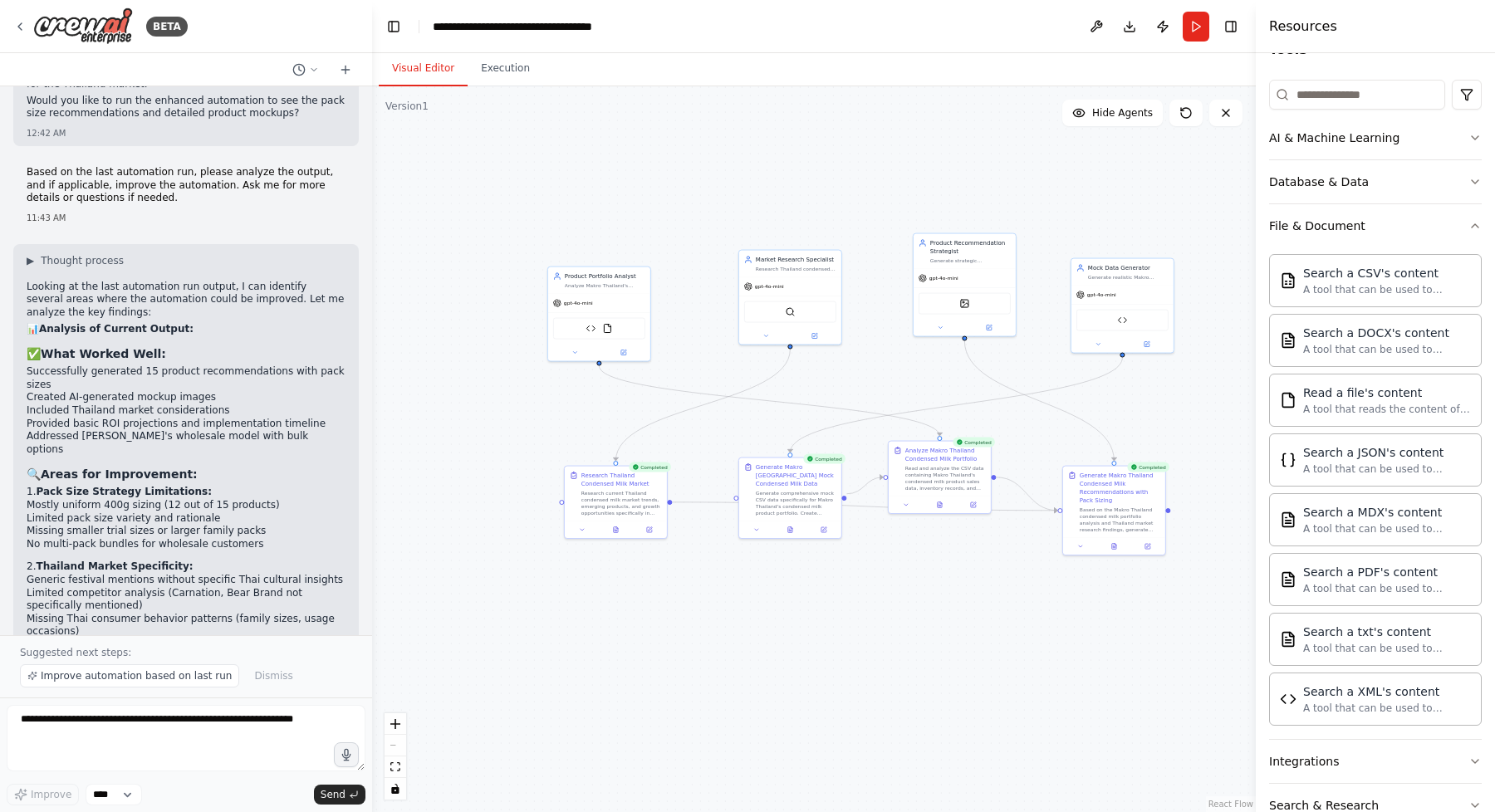
click at [861, 623] on div ".deletable-edge-delete-btn { width: 20px; height: 20px; border: 0px solid #ffff…" at bounding box center [814, 449] width 883 height 726
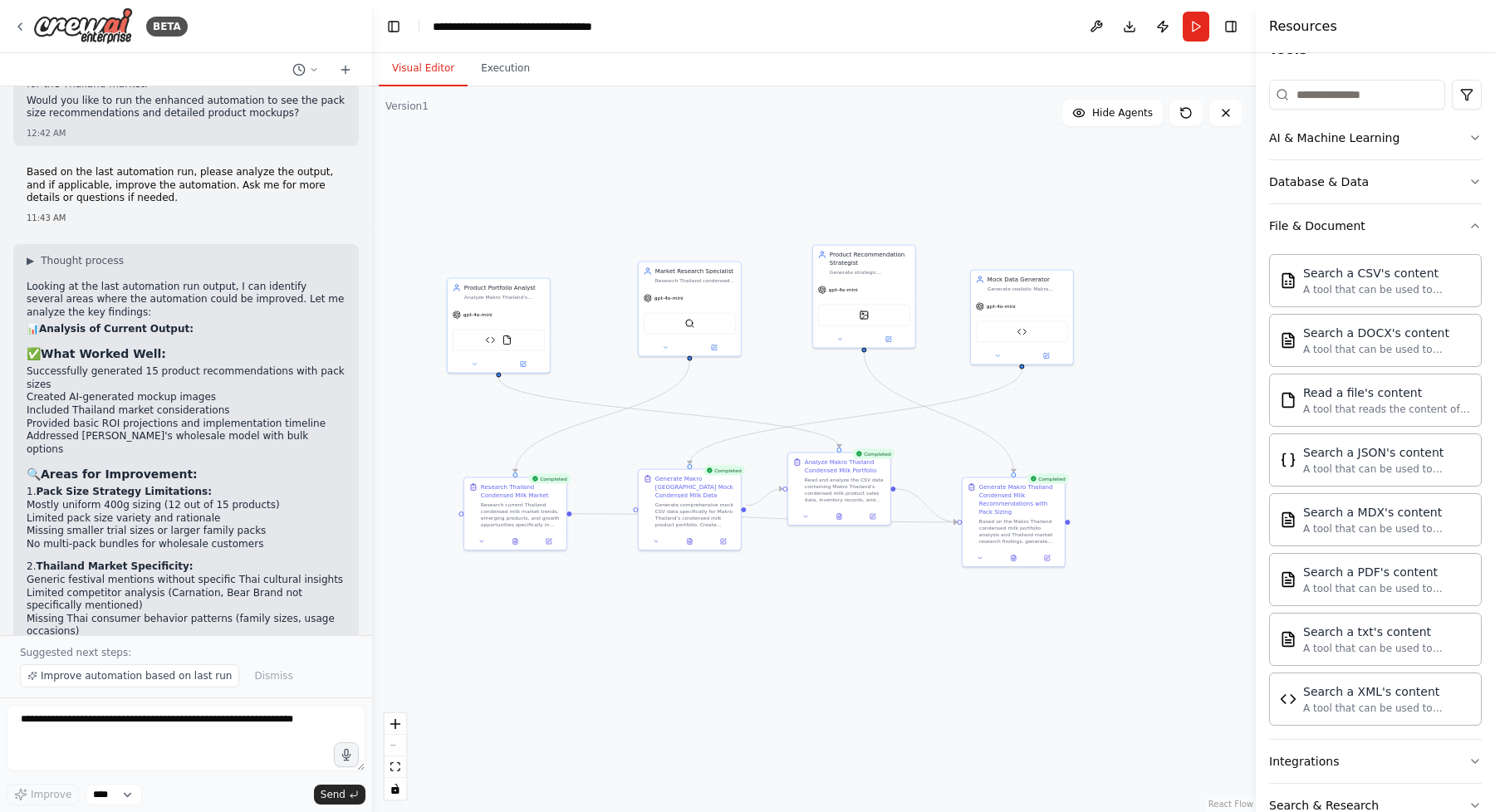
drag, startPoint x: 900, startPoint y: 599, endPoint x: 800, endPoint y: 611, distance: 100.7
click at [800, 611] on div ".deletable-edge-delete-btn { width: 20px; height: 20px; border: 0px solid #ffff…" at bounding box center [814, 449] width 883 height 726
click at [1179, 117] on icon at bounding box center [1186, 113] width 14 height 14
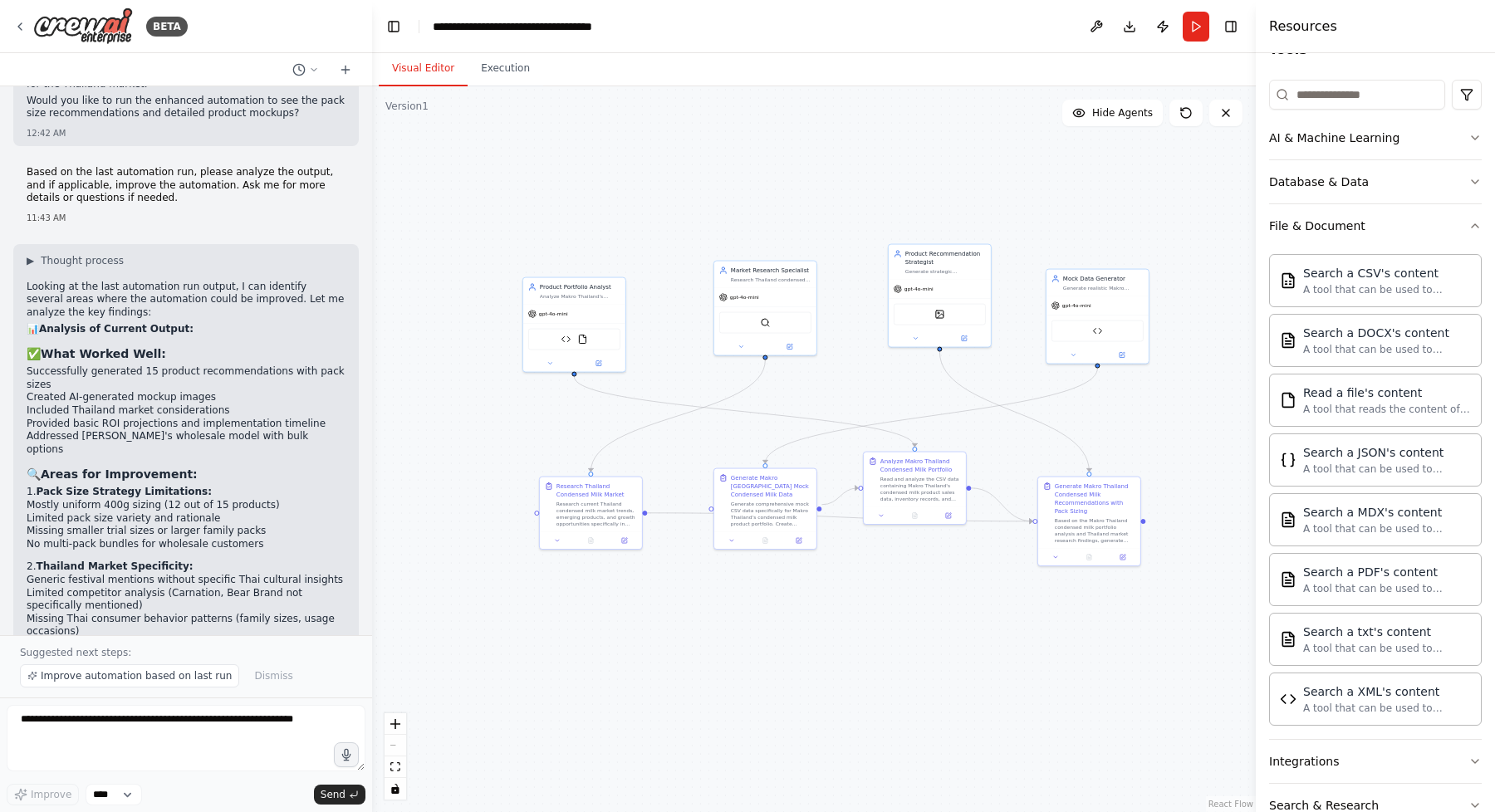
drag, startPoint x: 640, startPoint y: 667, endPoint x: 716, endPoint y: 667, distance: 76.0
click at [716, 667] on div ".deletable-edge-delete-btn { width: 20px; height: 20px; border: 0px solid #ffff…" at bounding box center [814, 449] width 883 height 726
click at [761, 658] on div ".deletable-edge-delete-btn { width: 20px; height: 20px; border: 0px solid #ffff…" at bounding box center [814, 449] width 883 height 726
click at [848, 637] on div ".deletable-edge-delete-btn { width: 20px; height: 20px; border: 0px solid #ffff…" at bounding box center [814, 449] width 883 height 726
click at [830, 599] on div ".deletable-edge-delete-btn { width: 20px; height: 20px; border: 0px solid #ffff…" at bounding box center [814, 449] width 883 height 726
